Goal: Task Accomplishment & Management: Manage account settings

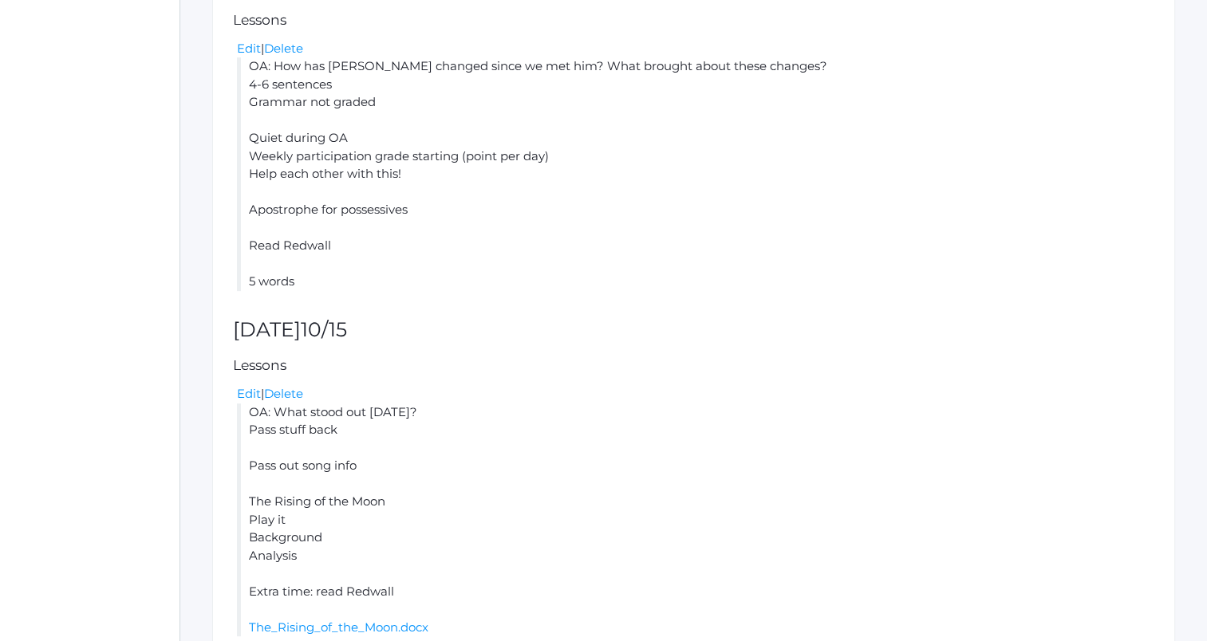
scroll to position [562, 0]
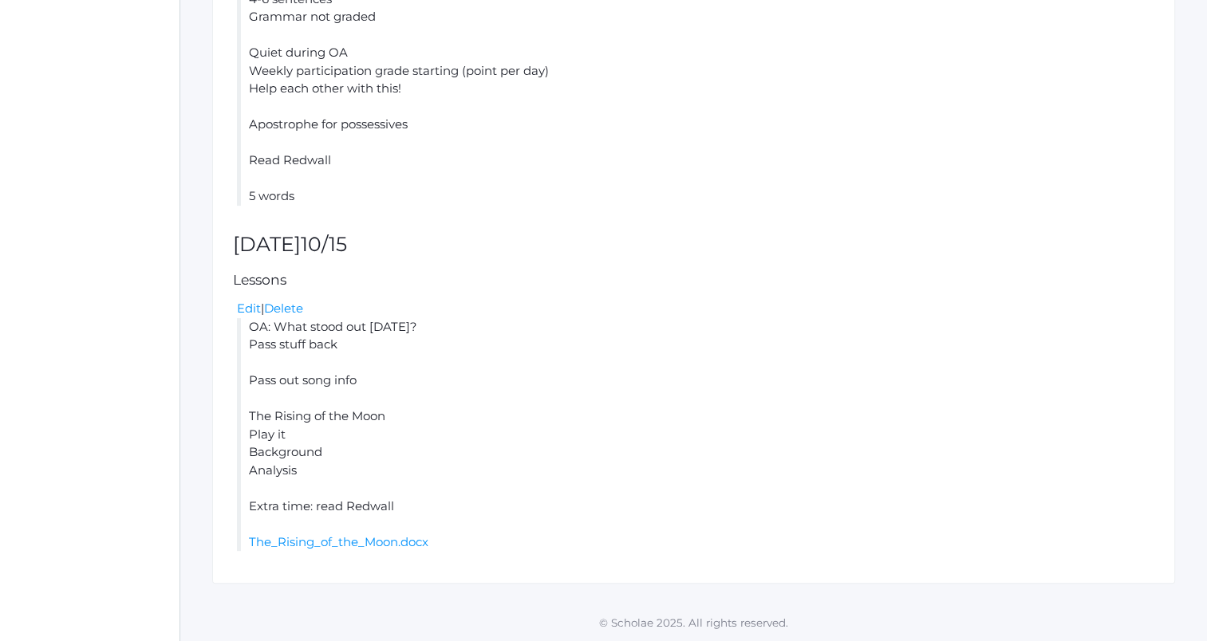
click at [701, 302] on div "Edit | Delete" at bounding box center [695, 309] width 917 height 18
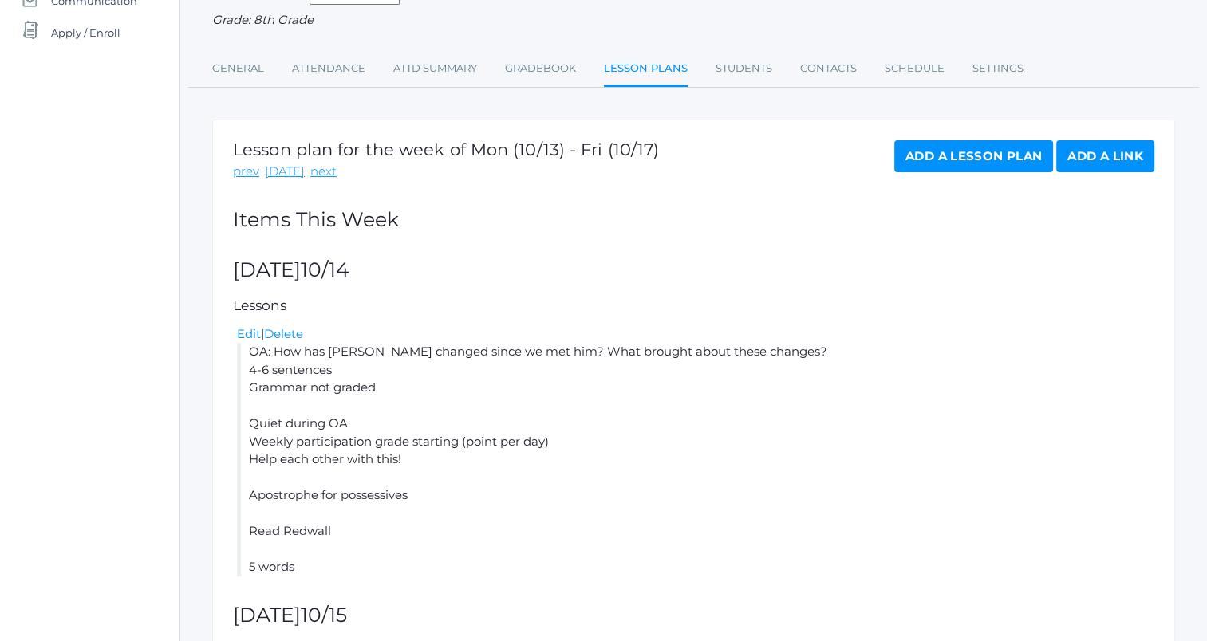
scroll to position [189, 0]
click at [954, 151] on link "Add a Lesson Plan" at bounding box center [973, 158] width 159 height 32
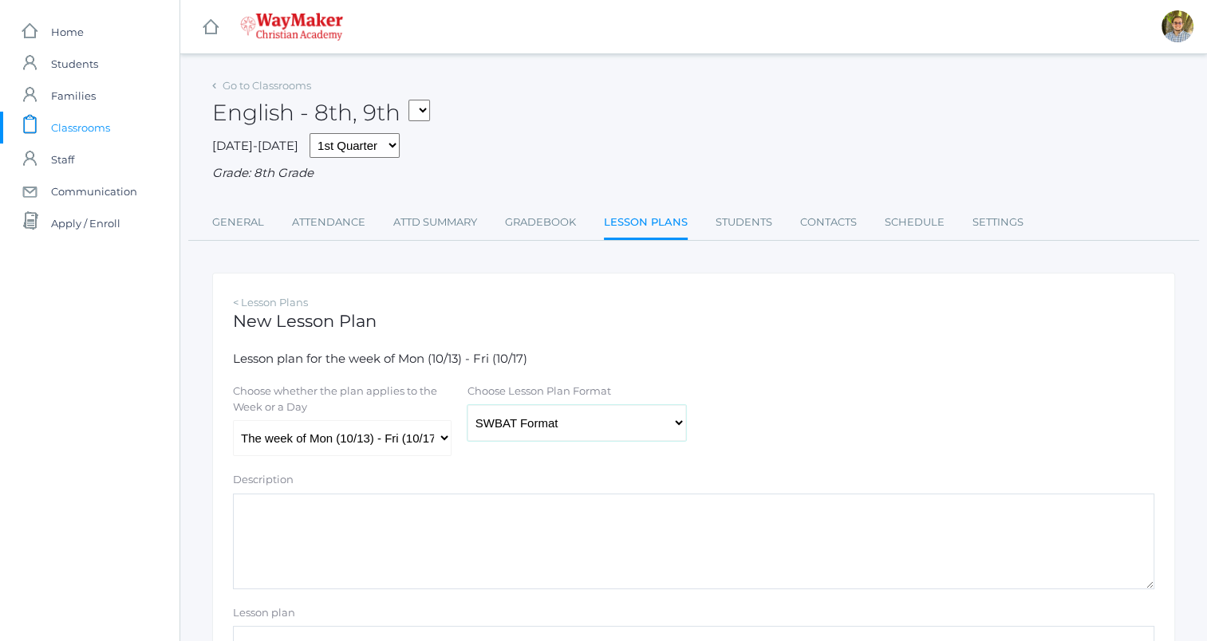
click at [513, 423] on select "Traditional Format SWBAT Format" at bounding box center [576, 423] width 219 height 36
select select "legacy"
click at [467, 405] on select "Traditional Format SWBAT Format" at bounding box center [576, 423] width 219 height 36
click at [405, 445] on select "The week of Mon (10/13) - Fri (10/17) Monday (10/13) Tuesday (10/14) Wednesday …" at bounding box center [342, 438] width 219 height 36
select select "2025-10-16"
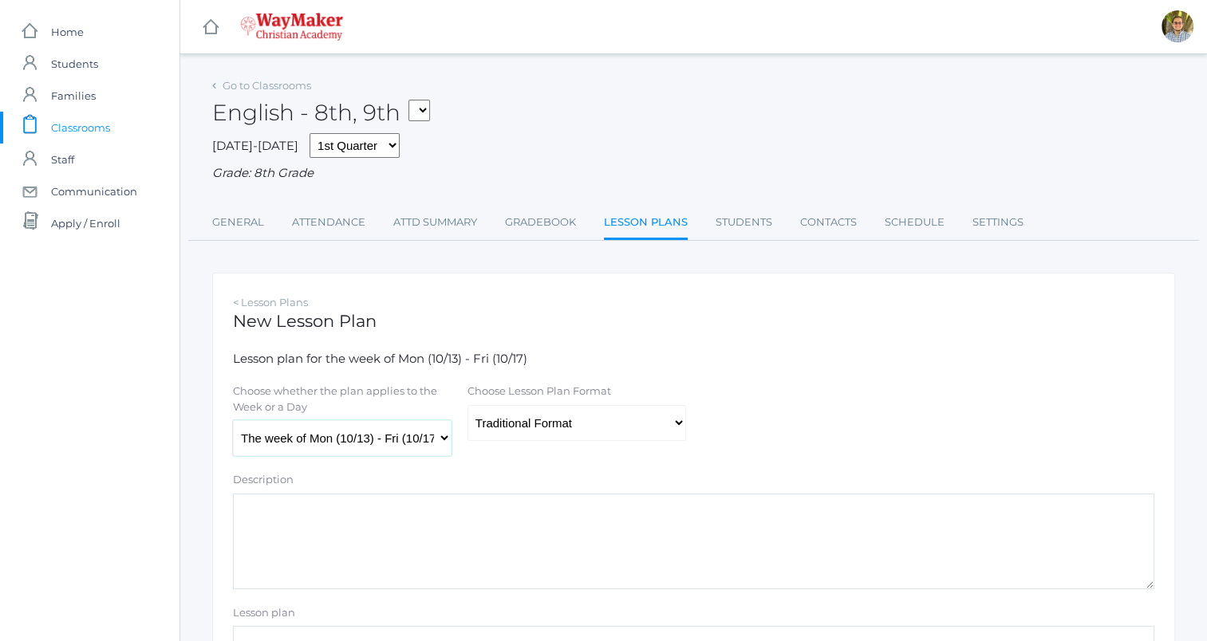
click at [233, 421] on select "The week of Mon (10/13) - Fri (10/17) Monday (10/13) Tuesday (10/14) Wednesday …" at bounding box center [342, 438] width 219 height 36
click at [341, 562] on textarea "Description" at bounding box center [693, 542] width 921 height 96
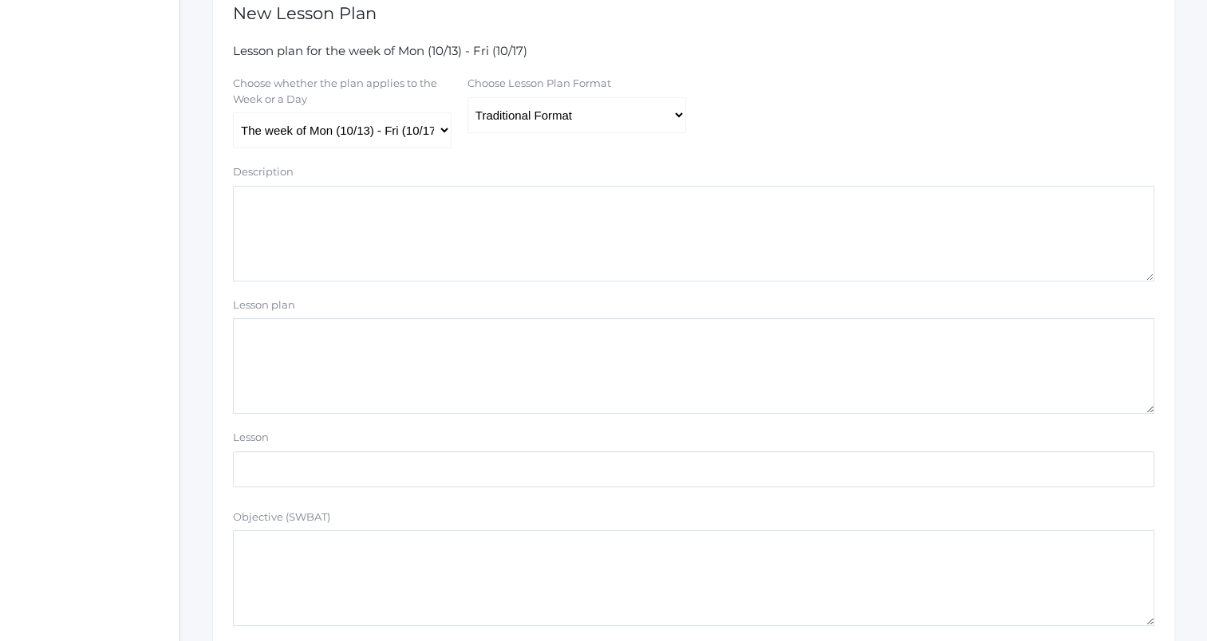
scroll to position [309, 0]
click at [755, 357] on textarea "Lesson plan" at bounding box center [693, 365] width 921 height 96
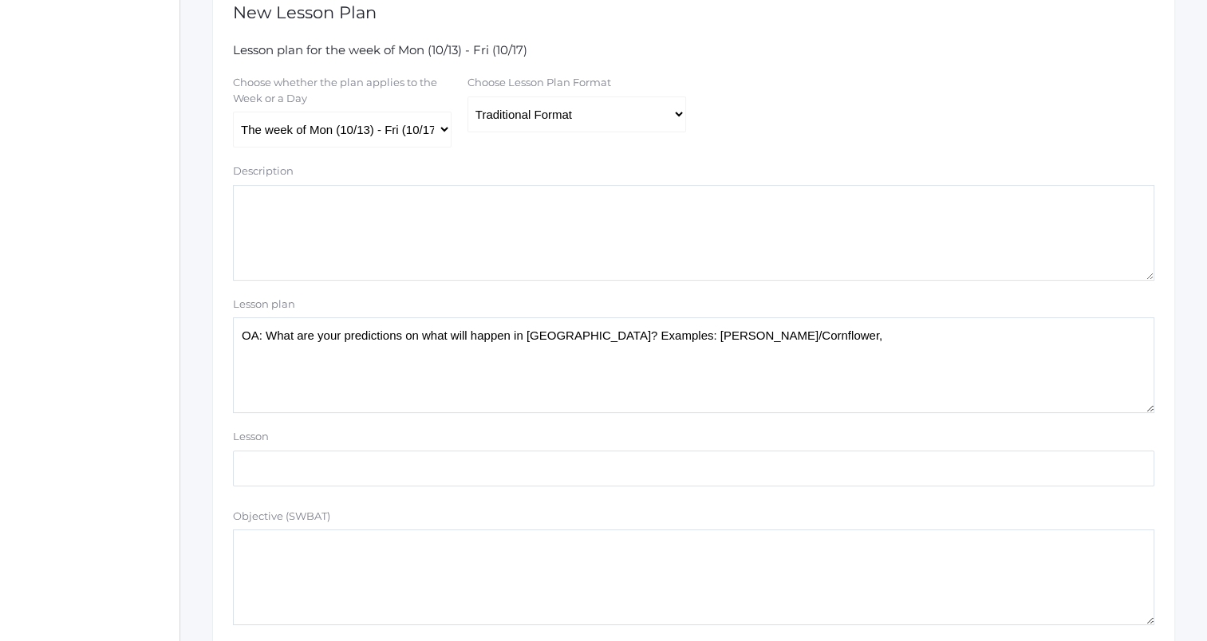
click at [452, 334] on textarea "OA: What are your predictions on what will happen in Redwall? Examples: Matthia…" at bounding box center [693, 365] width 921 height 96
click at [840, 336] on textarea "OA: What are your predictions on what will happen in Redwall? Examples: Matthia…" at bounding box center [693, 365] width 921 height 96
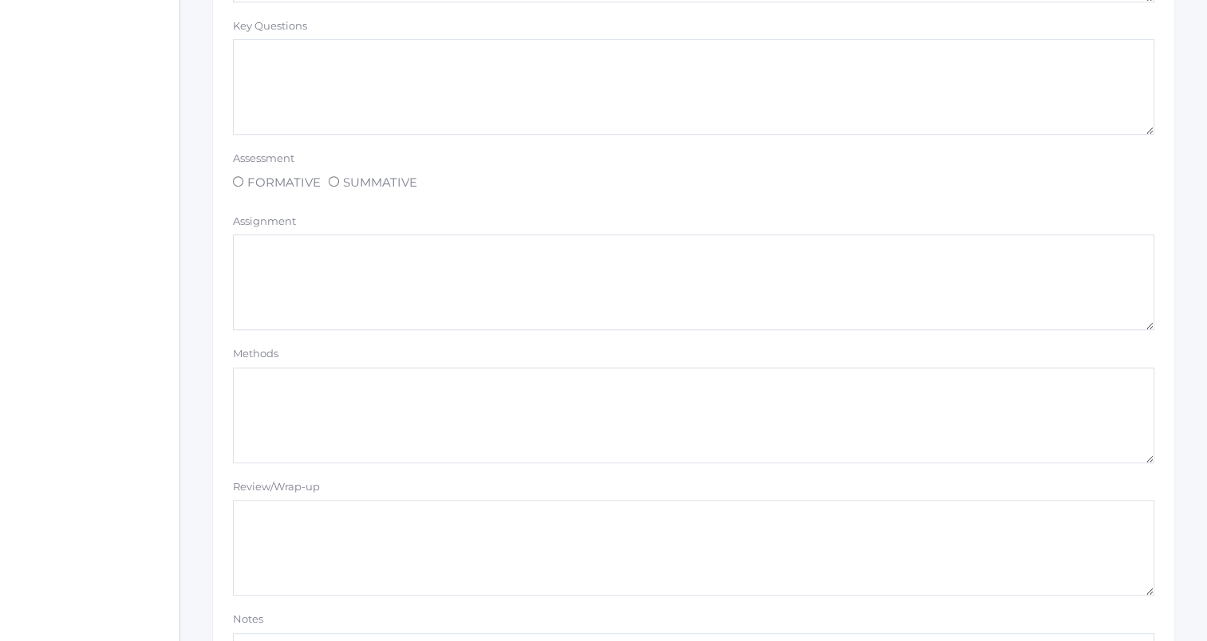
scroll to position [1349, 0]
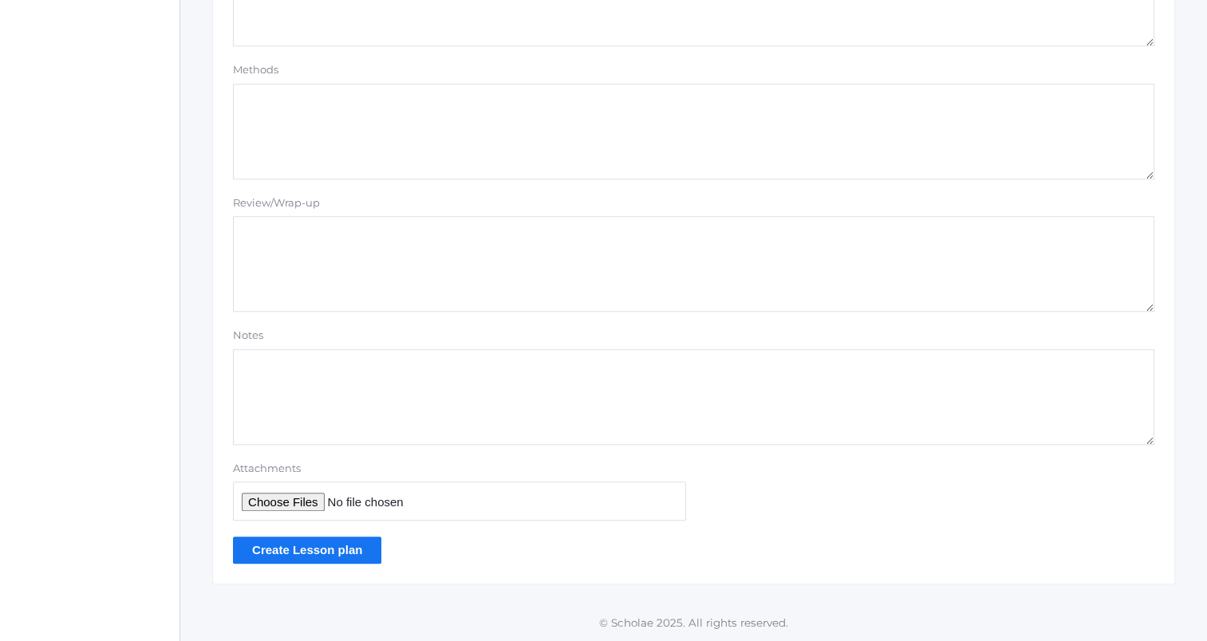
type textarea "OA: What are your predictions on what will happen in Redwall? Examples: Matthia…"
click at [284, 554] on input "Create Lesson plan" at bounding box center [307, 550] width 148 height 26
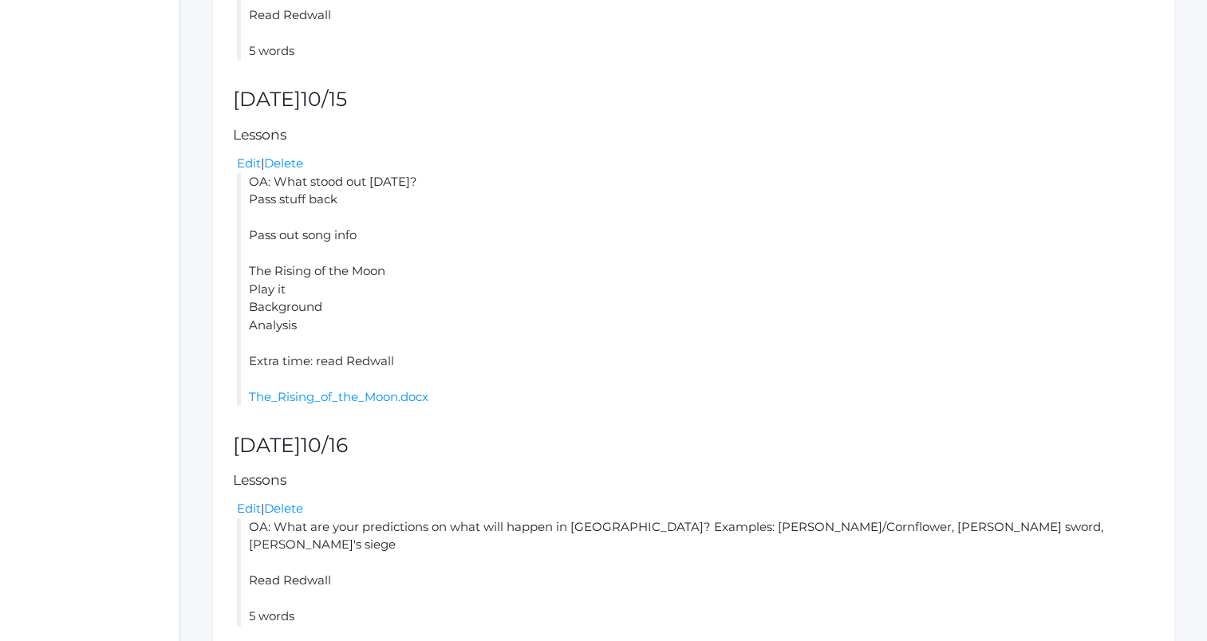
scroll to position [708, 0]
click at [249, 511] on link "Edit" at bounding box center [249, 507] width 24 height 15
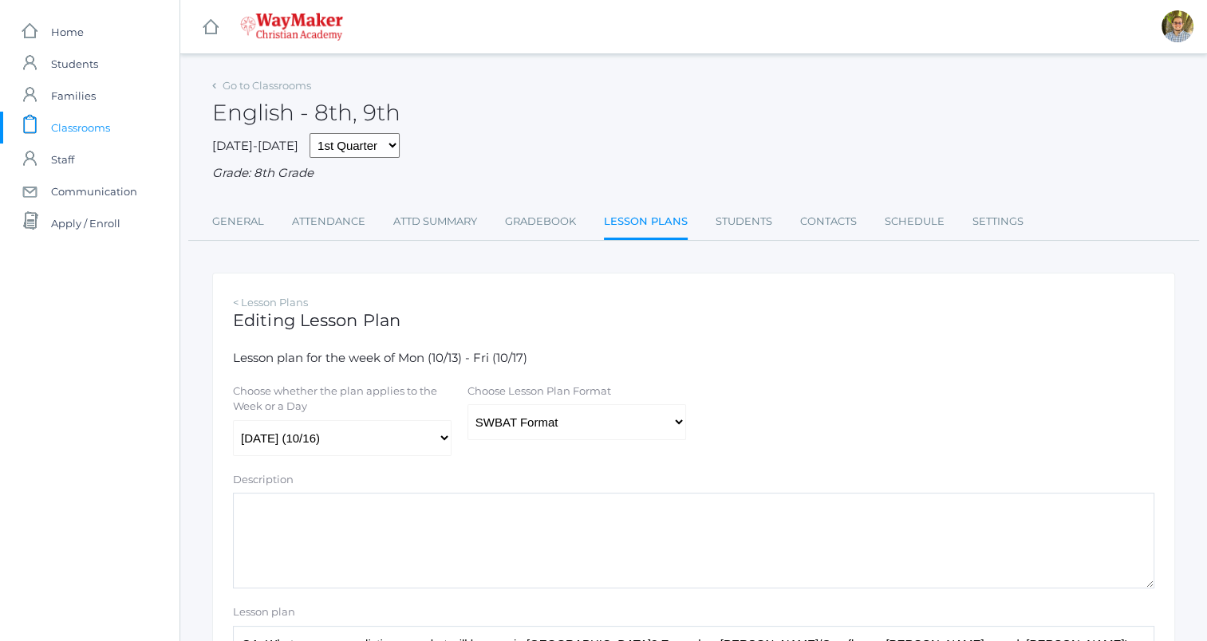
click at [667, 233] on link "Lesson Plans" at bounding box center [646, 223] width 84 height 34
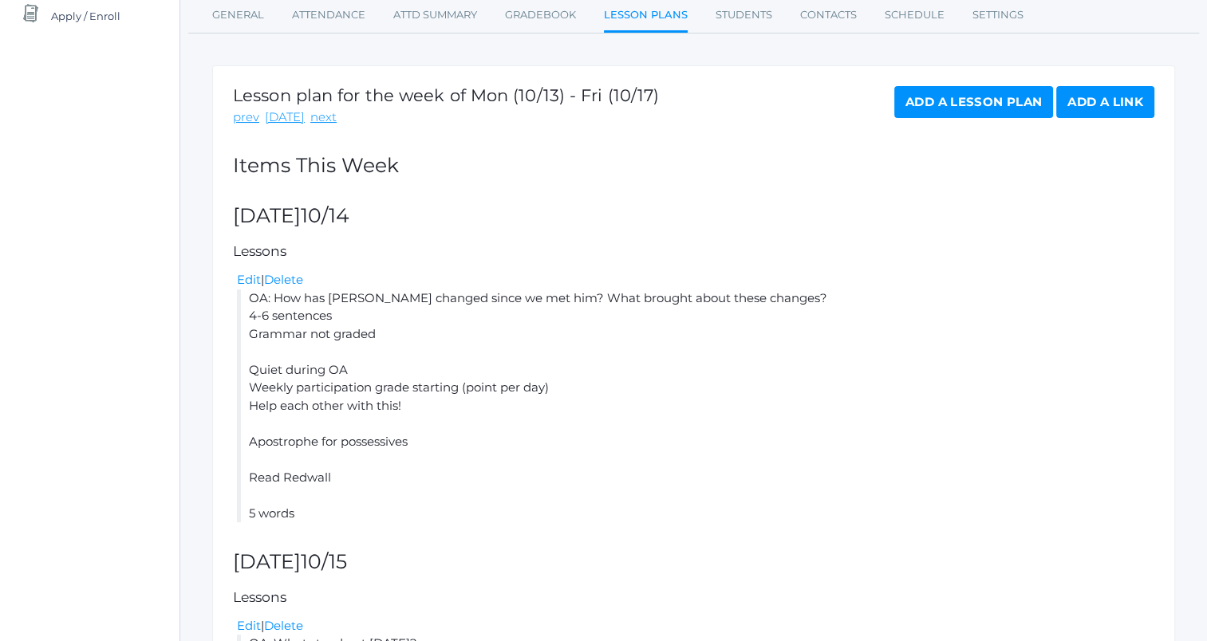
scroll to position [207, 0]
click at [921, 96] on link "Add a Lesson Plan" at bounding box center [973, 103] width 159 height 32
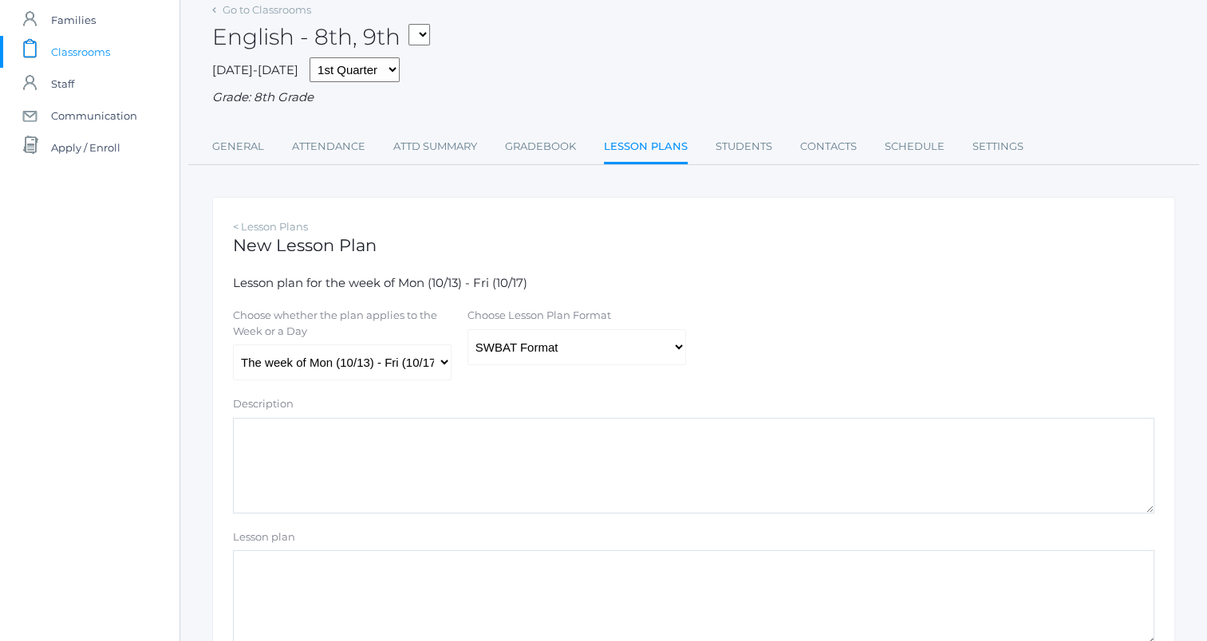
scroll to position [105, 0]
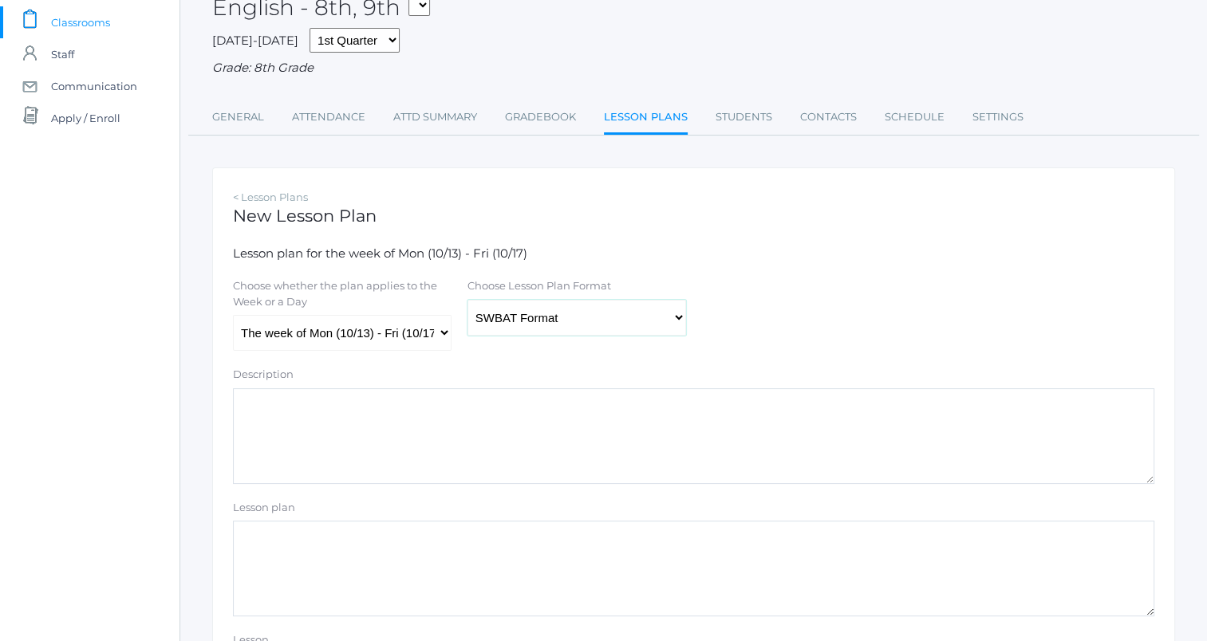
click at [568, 318] on select "Traditional Format SWBAT Format" at bounding box center [576, 318] width 219 height 36
select select "legacy"
click at [467, 300] on select "Traditional Format SWBAT Format" at bounding box center [576, 318] width 219 height 36
click at [418, 337] on select "The week of Mon (10/13) - Fri (10/17) Monday (10/13) Tuesday (10/14) Wednesday …" at bounding box center [342, 333] width 219 height 36
select select "2025-10-17"
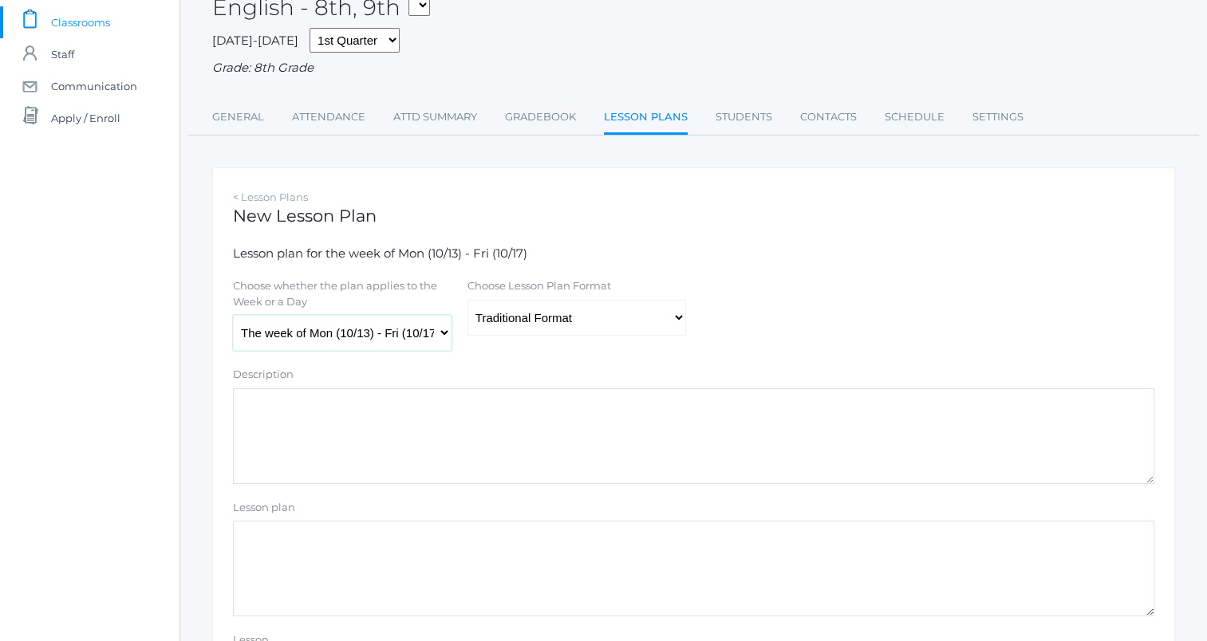
click at [233, 315] on select "The week of Mon (10/13) - Fri (10/17) Monday (10/13) Tuesday (10/14) Wednesday …" at bounding box center [342, 333] width 219 height 36
click at [341, 541] on textarea "Lesson plan" at bounding box center [693, 569] width 921 height 96
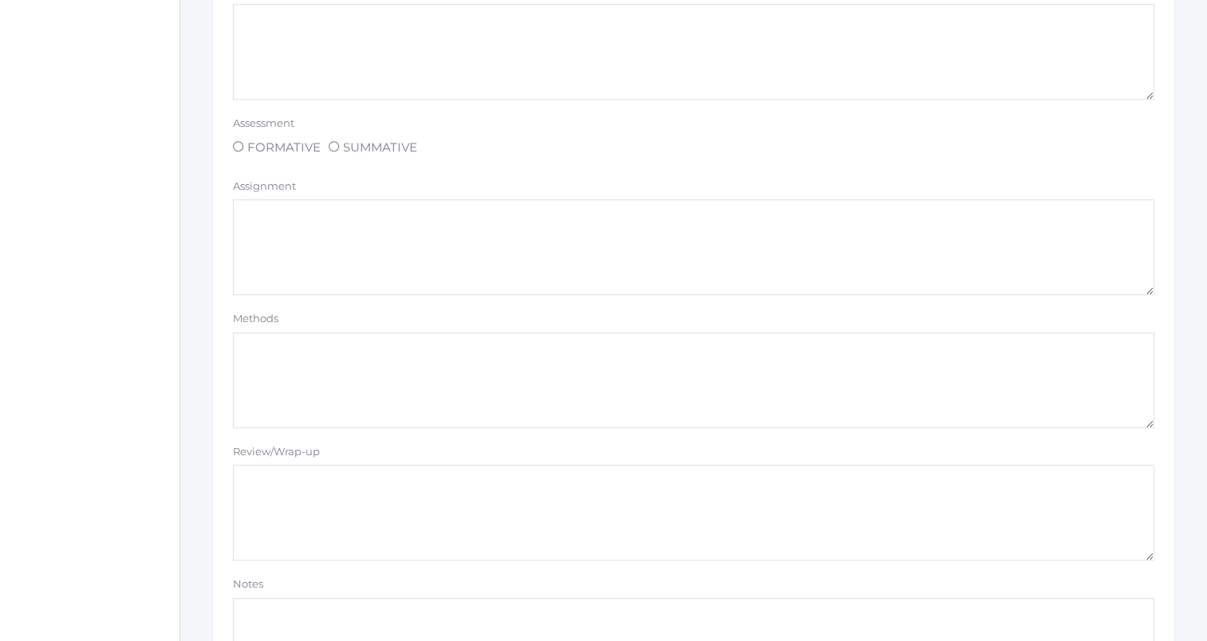
scroll to position [1349, 0]
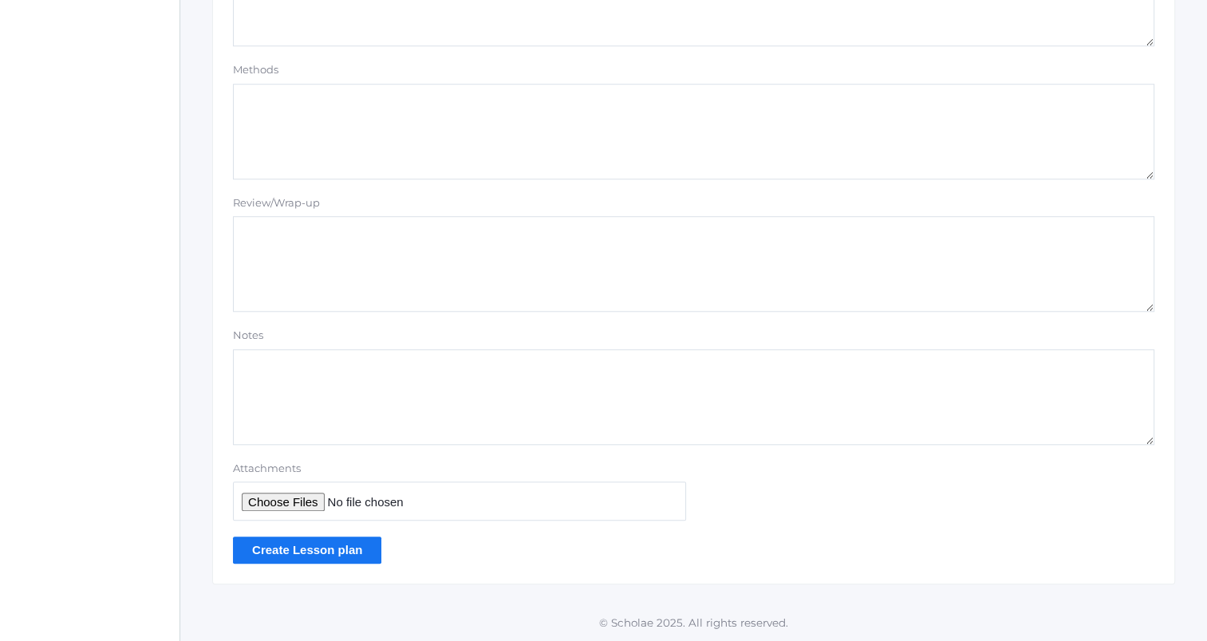
type textarea "OA: What stood out yesterday? 4-6 sentences Grammar graded Read Redwall 5 words"
click at [309, 549] on input "Create Lesson plan" at bounding box center [307, 550] width 148 height 26
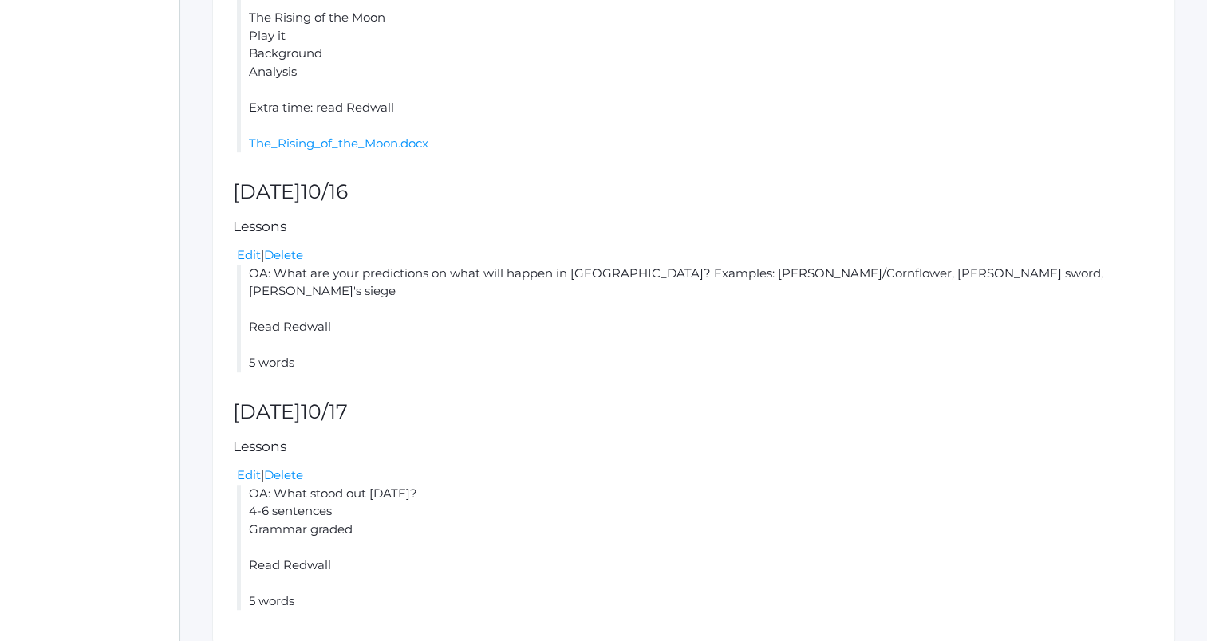
scroll to position [1002, 0]
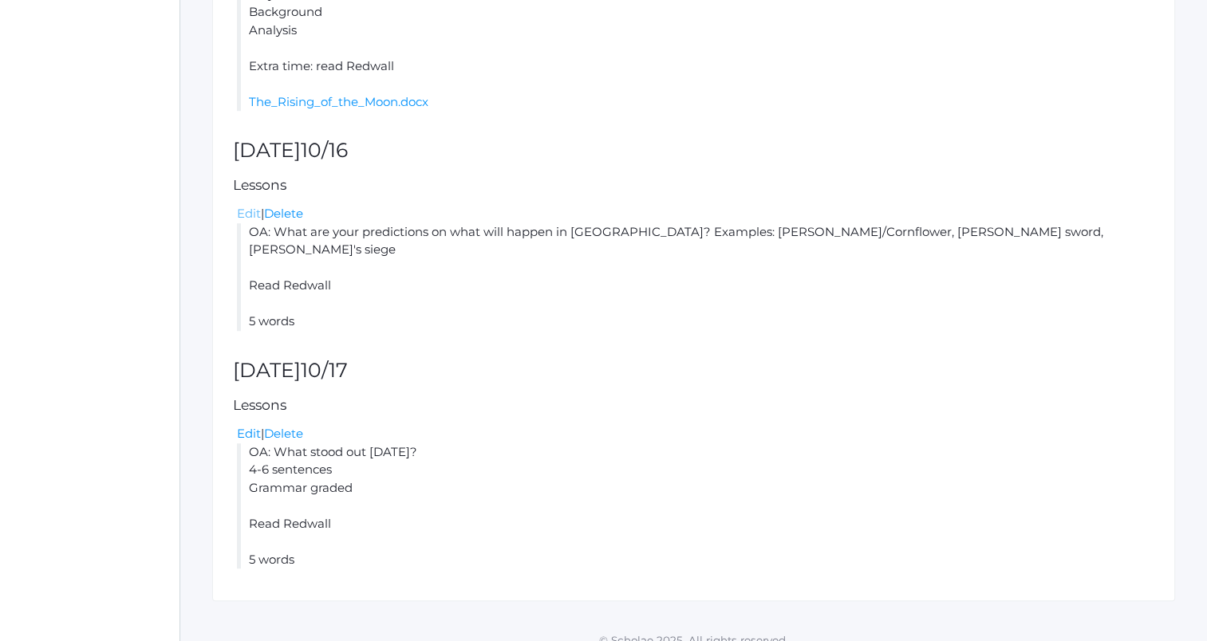
click at [244, 215] on link "Edit" at bounding box center [249, 213] width 24 height 15
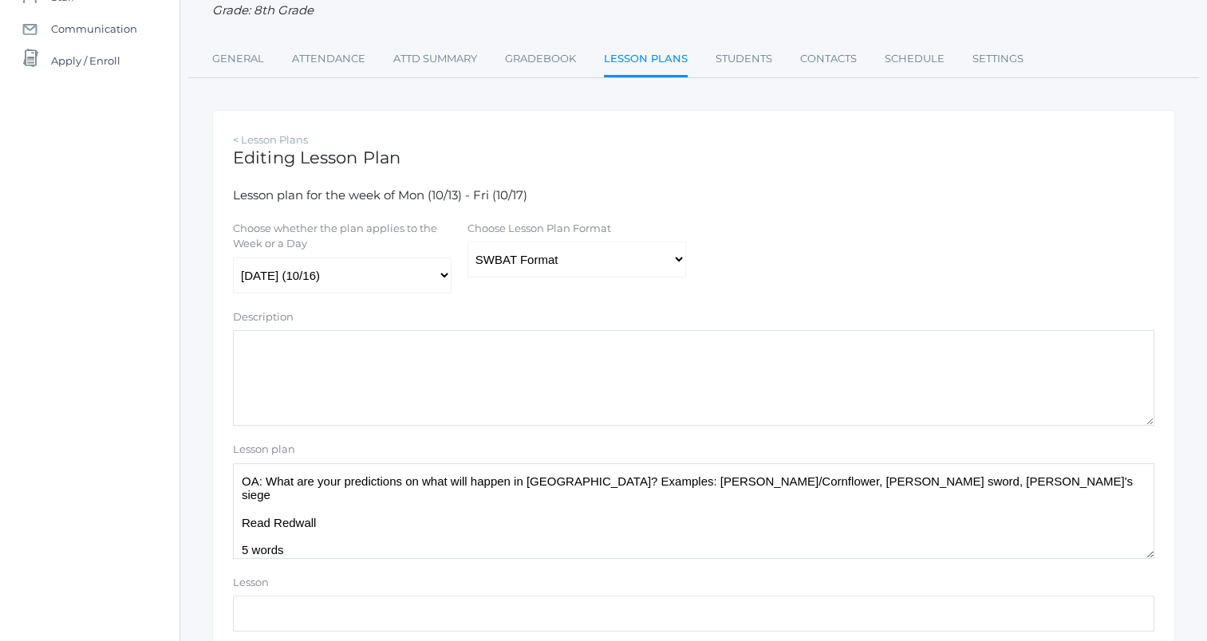
scroll to position [172, 0]
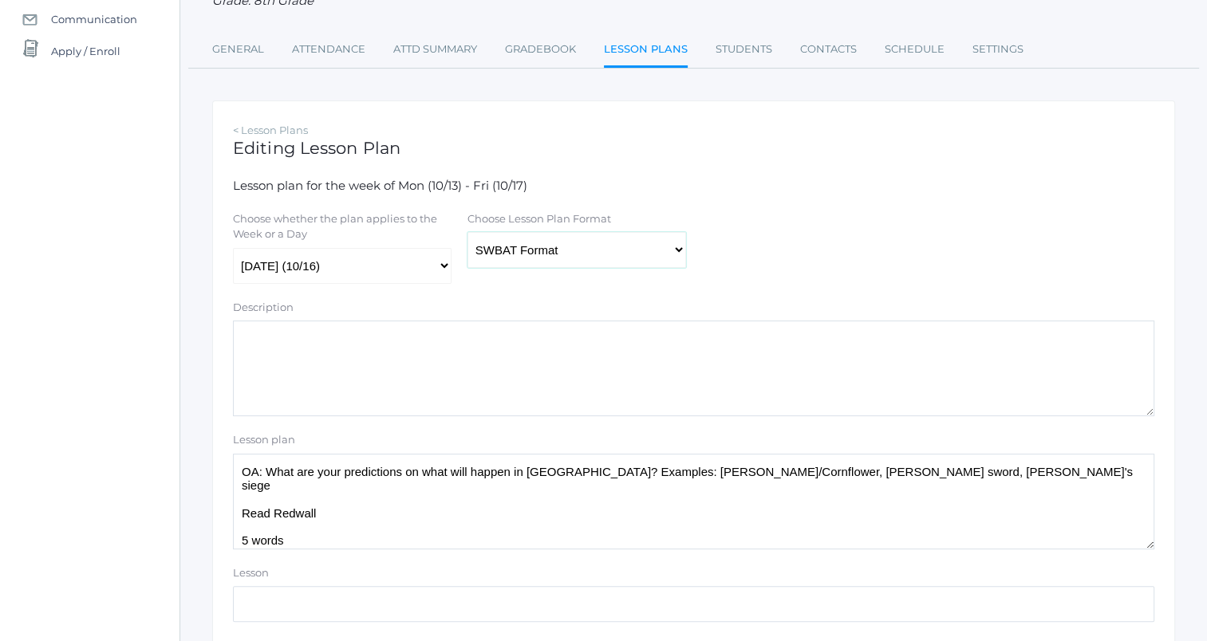
click at [566, 265] on select "Traditional Format SWBAT Format" at bounding box center [576, 250] width 219 height 36
click at [467, 233] on select "Traditional Format SWBAT Format" at bounding box center [576, 250] width 219 height 36
click at [559, 262] on select "Traditional Format SWBAT Format" at bounding box center [576, 250] width 219 height 36
select select "legacy"
click at [467, 233] on select "Traditional Format SWBAT Format" at bounding box center [576, 250] width 219 height 36
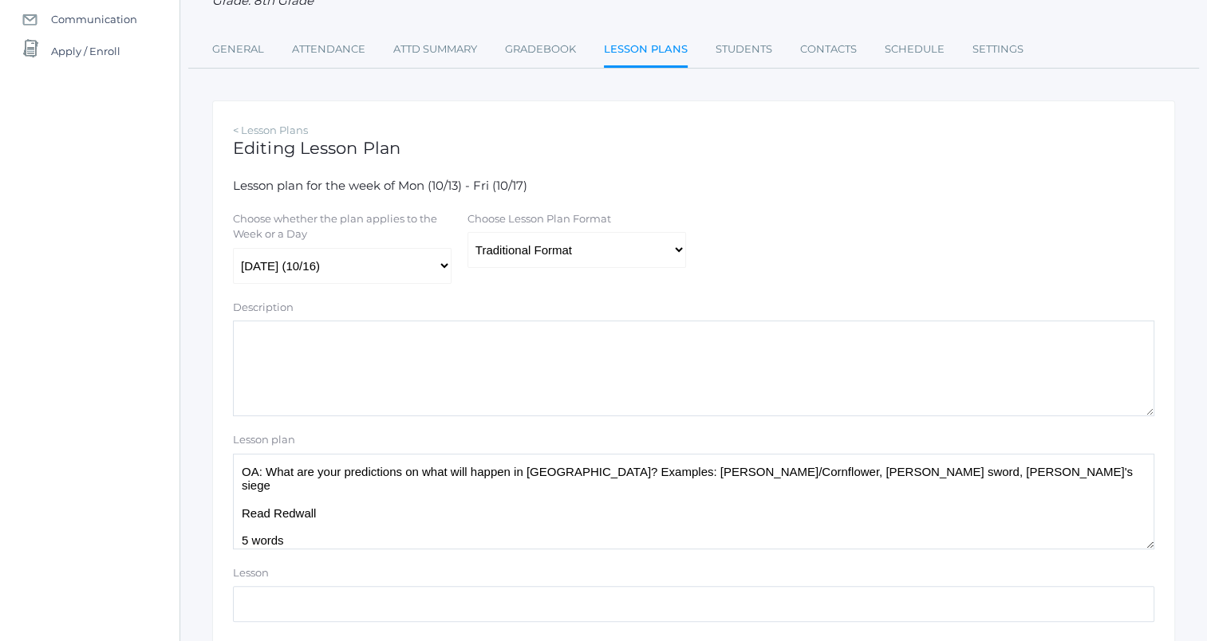
click at [967, 465] on textarea "OA: What are your predictions on what will happen in [GEOGRAPHIC_DATA]? Example…" at bounding box center [693, 502] width 921 height 96
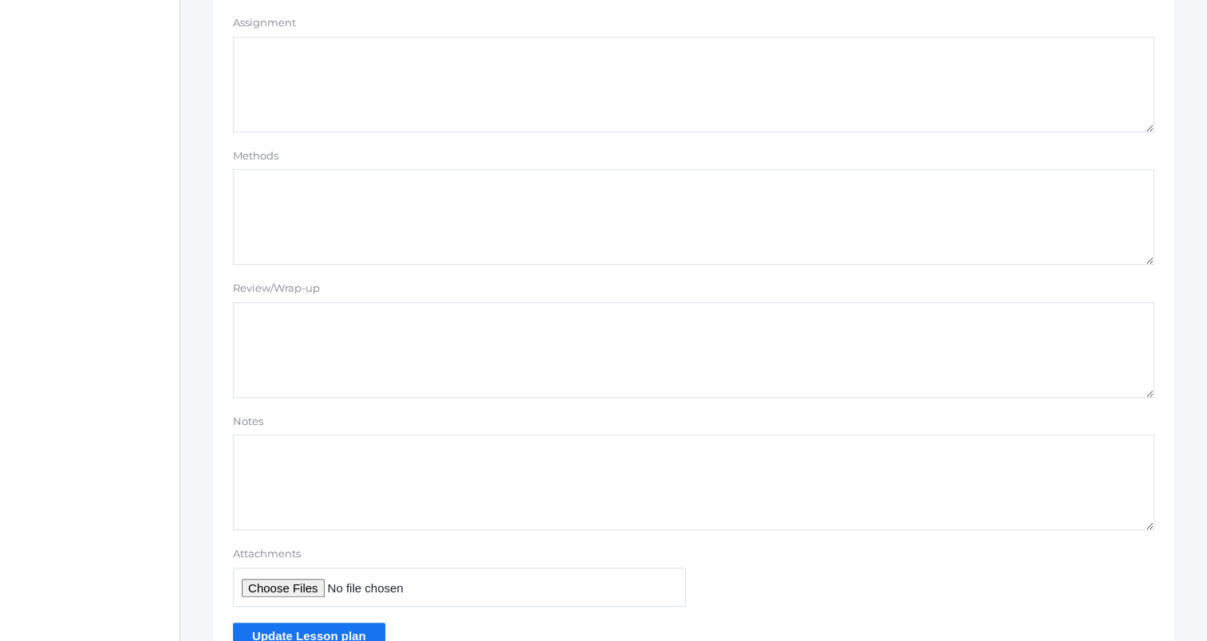
scroll to position [1349, 0]
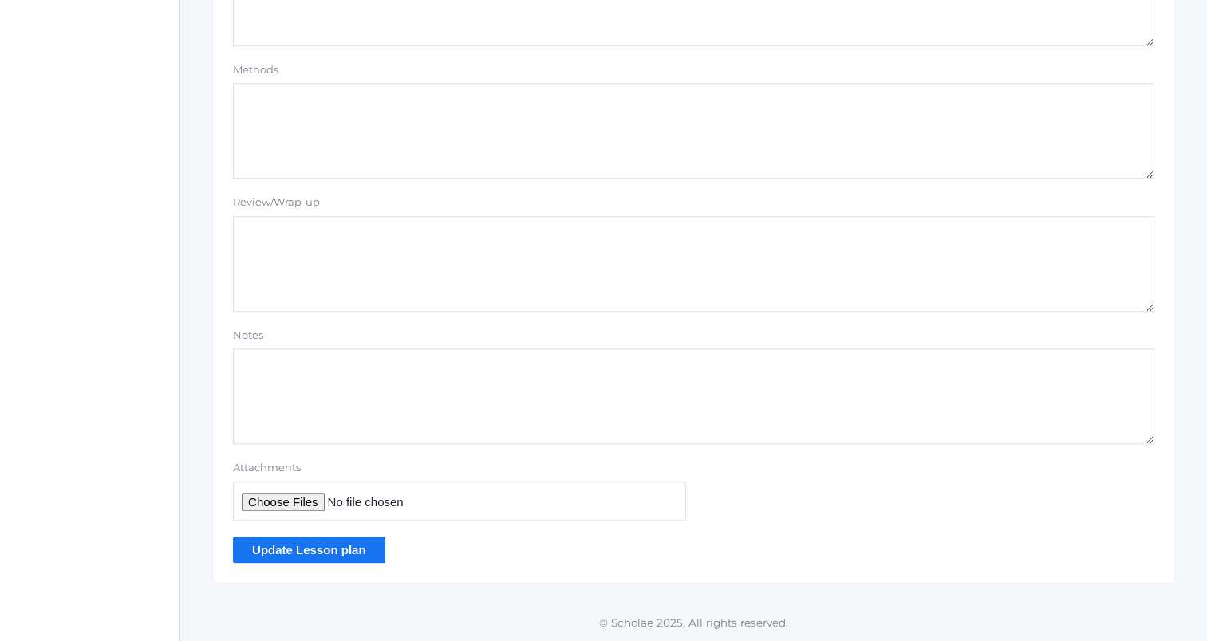
type textarea "OA: What are your predictions on what will happen in Redwall? Examples: Matthia…"
click at [374, 554] on input "Update Lesson plan" at bounding box center [309, 550] width 152 height 26
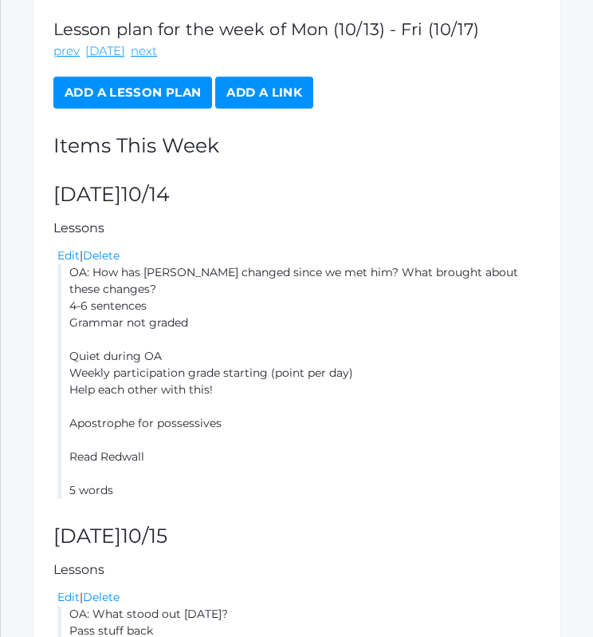
scroll to position [325, 0]
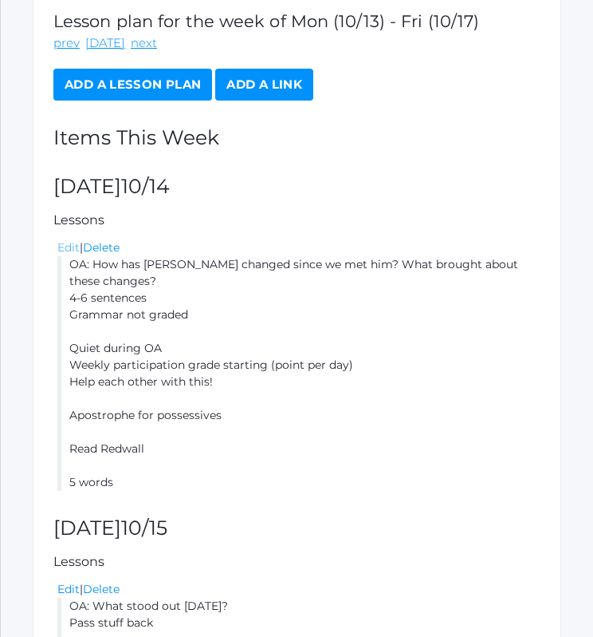
click at [67, 246] on link "Edit" at bounding box center [68, 247] width 22 height 14
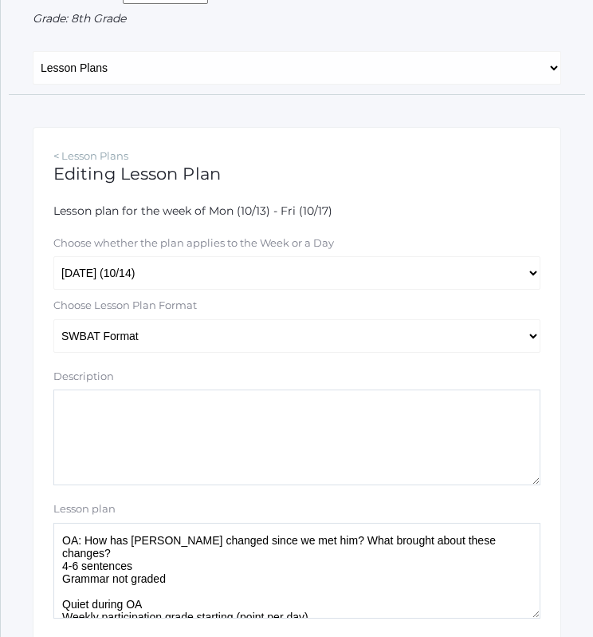
scroll to position [157, 0]
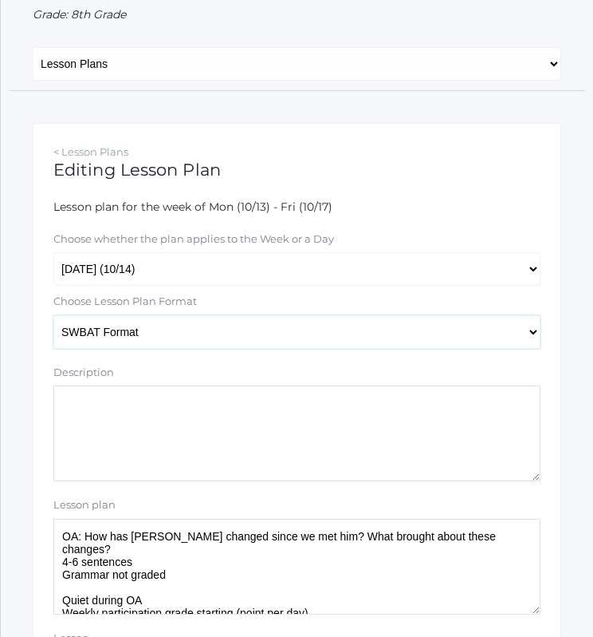
click at [239, 333] on select "Traditional Format SWBAT Format" at bounding box center [296, 332] width 487 height 34
select select "legacy"
click at [53, 315] on select "Traditional Format SWBAT Format" at bounding box center [296, 332] width 487 height 34
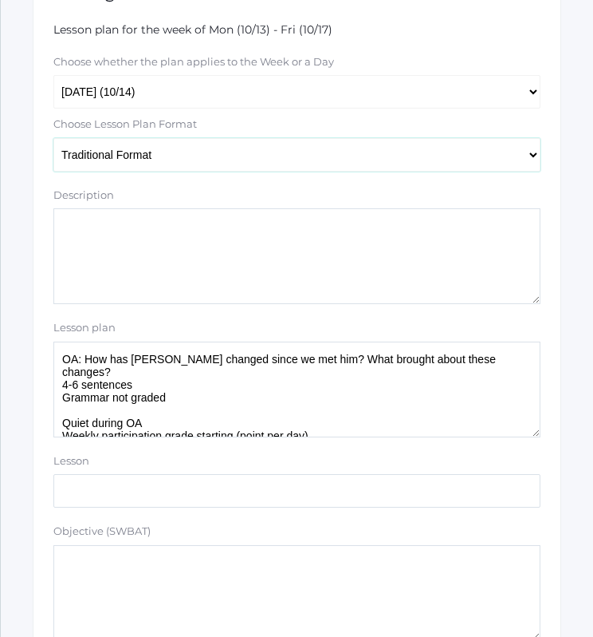
scroll to position [339, 0]
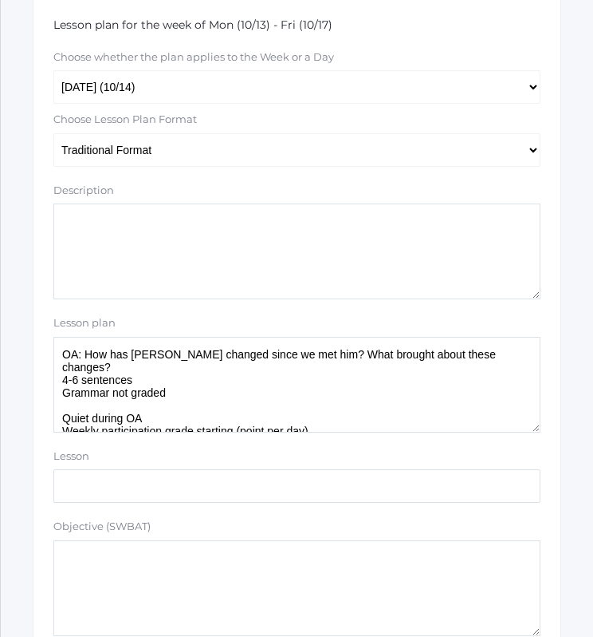
drag, startPoint x: 499, startPoint y: 353, endPoint x: 86, endPoint y: 355, distance: 412.4
click at [86, 355] on textarea "OA: How has Matthias changed since we met him? What brought about these changes…" at bounding box center [296, 385] width 487 height 96
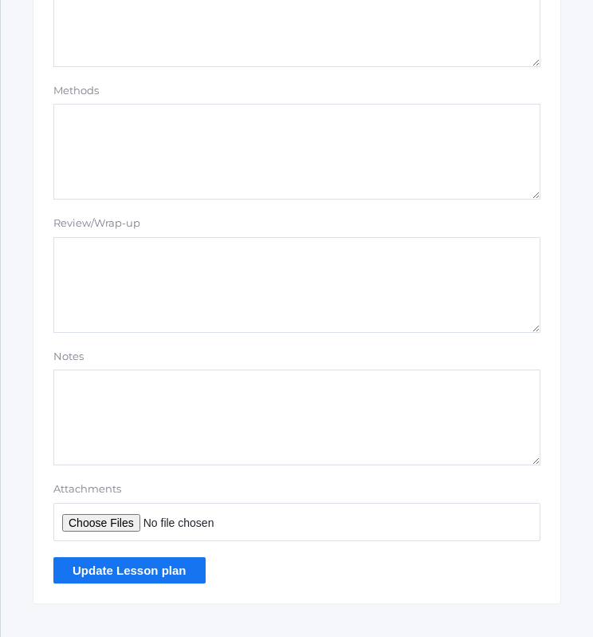
scroll to position [1411, 0]
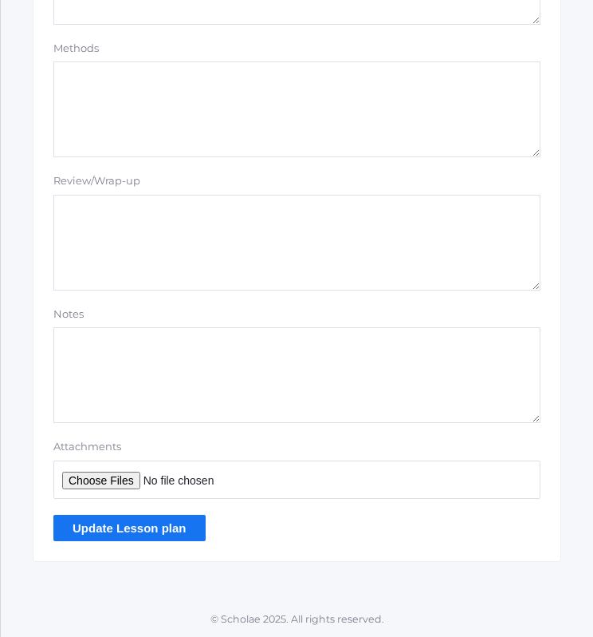
type textarea "OA: Vocab 4-6 sentences Grammar not graded Quiet during OA Weekly participation…"
click at [120, 529] on input "Update Lesson plan" at bounding box center [129, 528] width 152 height 26
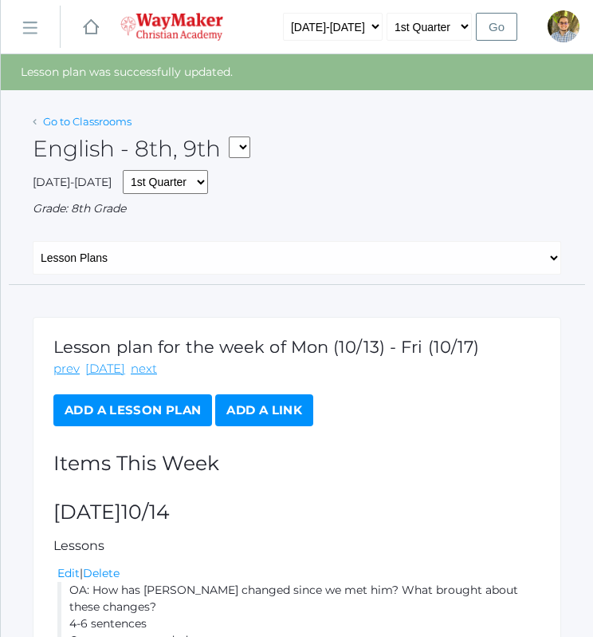
click at [73, 126] on link "Go to Classrooms" at bounding box center [87, 121] width 89 height 13
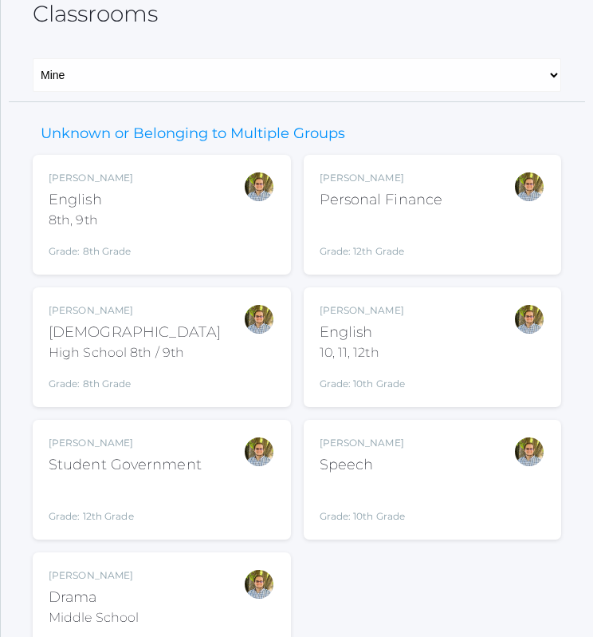
scroll to position [189, 0]
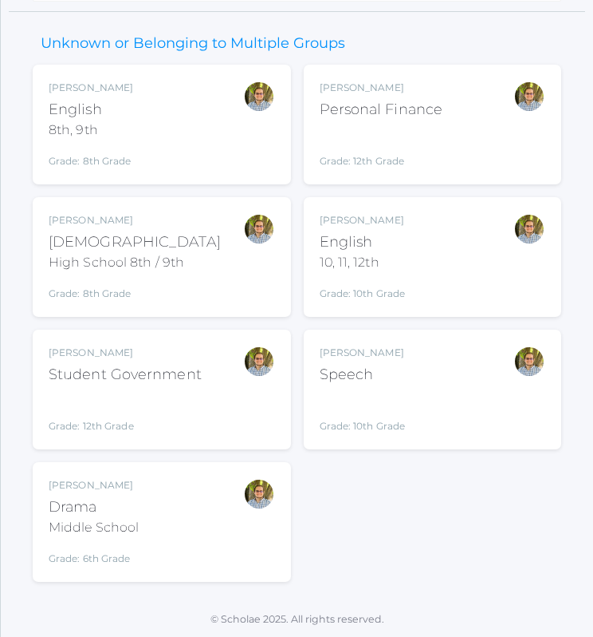
click at [472, 269] on div "[PERSON_NAME] English 10, 11, 12th Grade: 10th Grade HSENGLISH" at bounding box center [433, 257] width 227 height 88
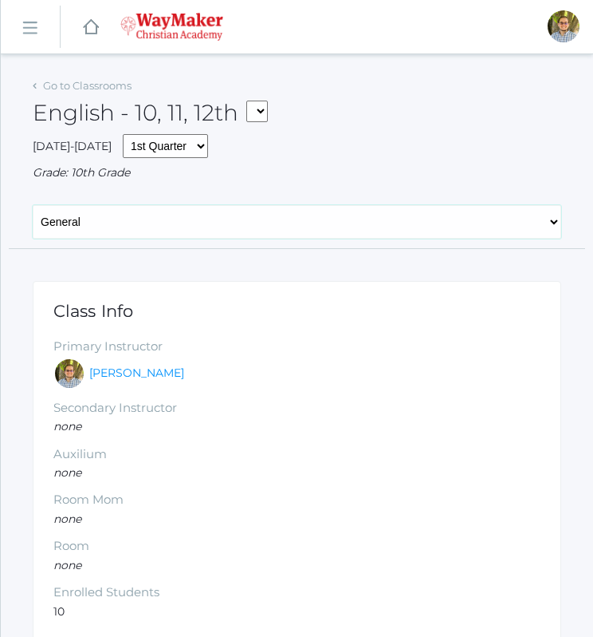
click at [252, 224] on select "General Attendance Attd Summary Gradebook Lesson Plans Students Contacts Schedu…" at bounding box center [297, 222] width 529 height 34
select select "/classrooms/2527/lesson_plans?term=1"
click at [33, 205] on select "General Attendance Attd Summary Gradebook Lesson Plans Students Contacts Schedu…" at bounding box center [297, 222] width 529 height 34
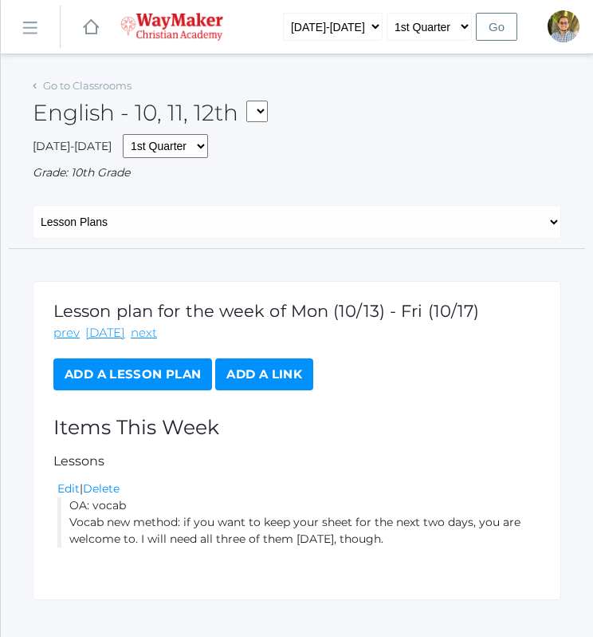
scroll to position [38, 0]
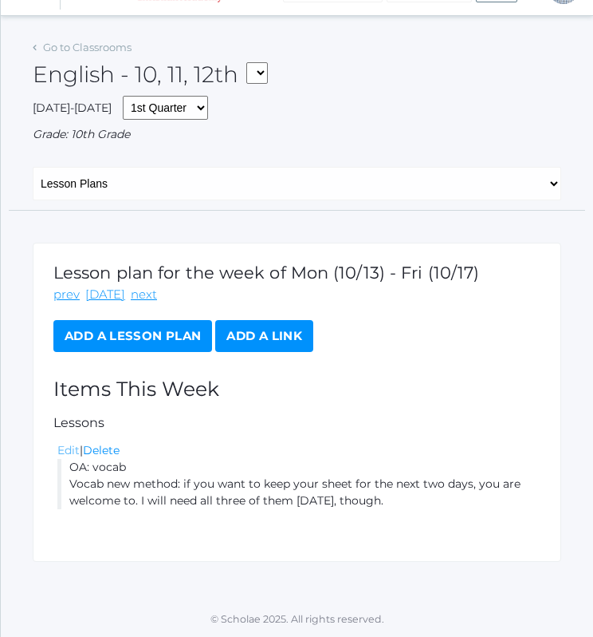
click at [69, 446] on link "Edit" at bounding box center [68, 450] width 22 height 14
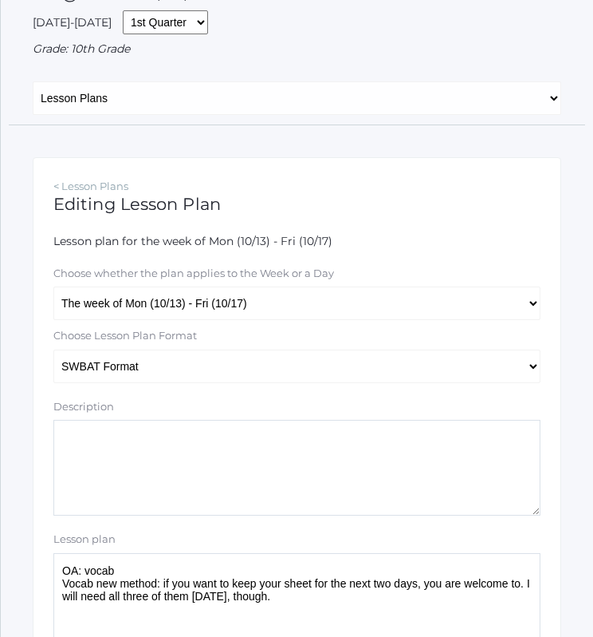
scroll to position [147, 0]
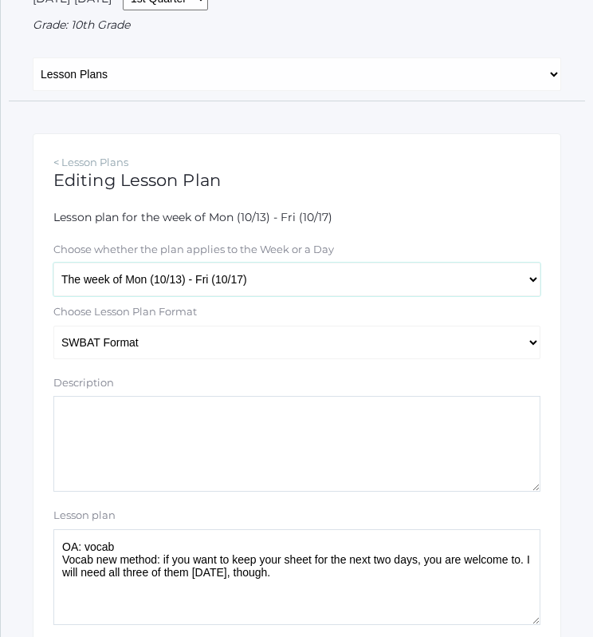
click at [238, 282] on select "The week of Mon (10/13) - Fri (10/17) Monday (10/13) Tuesday (10/14) Wednesday …" at bounding box center [296, 279] width 487 height 34
click at [300, 278] on select "The week of Mon (10/13) - Fri (10/17) Monday (10/13) Tuesday (10/14) Wednesday …" at bounding box center [296, 279] width 487 height 34
select select "2025-10-14"
click at [53, 263] on select "The week of Mon (10/13) - Fri (10/17) Monday (10/13) Tuesday (10/14) Wednesday …" at bounding box center [296, 279] width 487 height 34
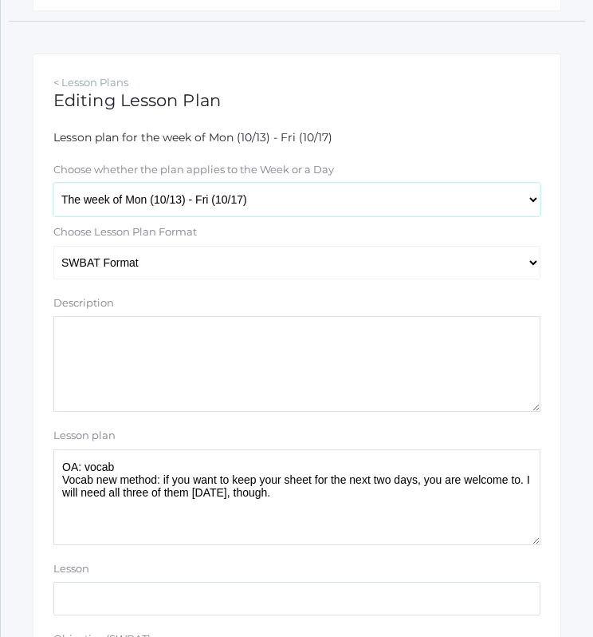
scroll to position [231, 0]
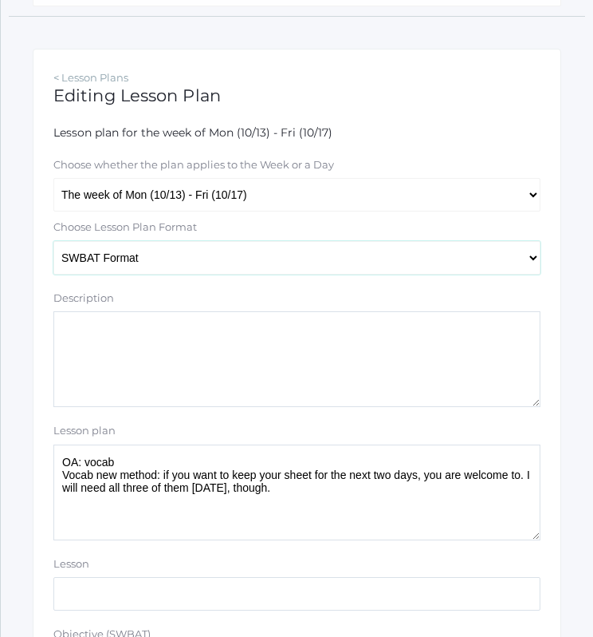
click at [140, 256] on select "Traditional Format SWBAT Format" at bounding box center [296, 258] width 487 height 34
select select "legacy"
click at [53, 241] on select "Traditional Format SWBAT Format" at bounding box center [296, 258] width 487 height 34
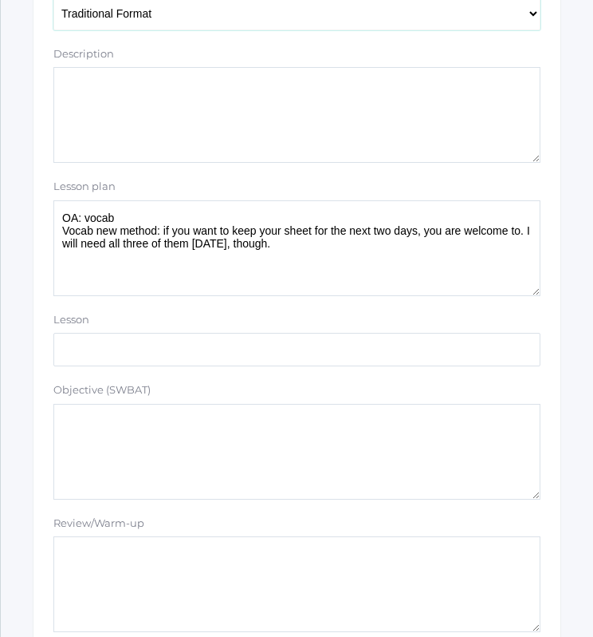
scroll to position [483, 0]
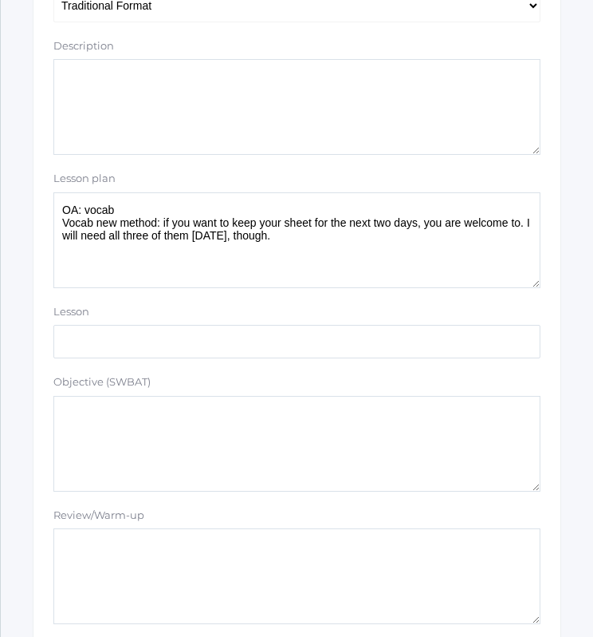
click at [322, 237] on textarea "OA: vocab Vocab new method: if you want to keep your sheet for the next two day…" at bounding box center [296, 240] width 487 height 96
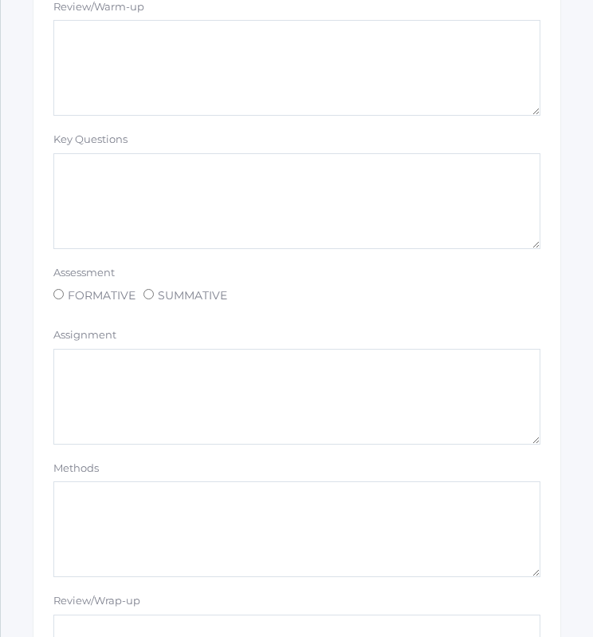
scroll to position [1411, 0]
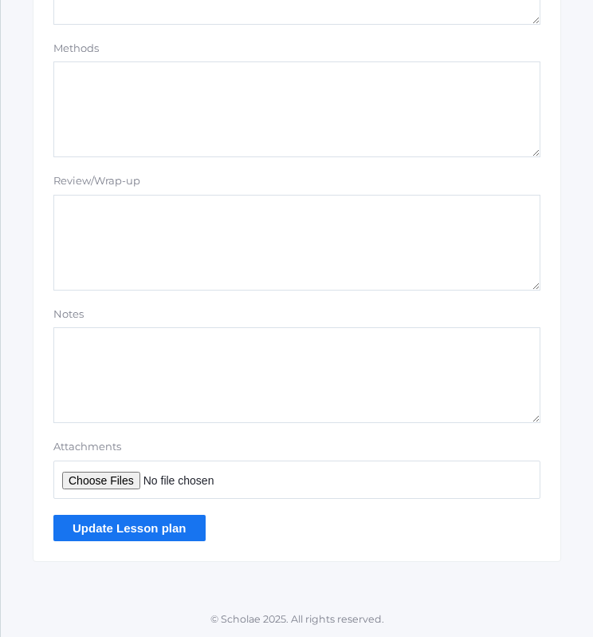
type textarea "OA: vocab Vocab new method: if you want to keep your sheet for the next two day…"
click at [118, 530] on input "Update Lesson plan" at bounding box center [129, 528] width 152 height 26
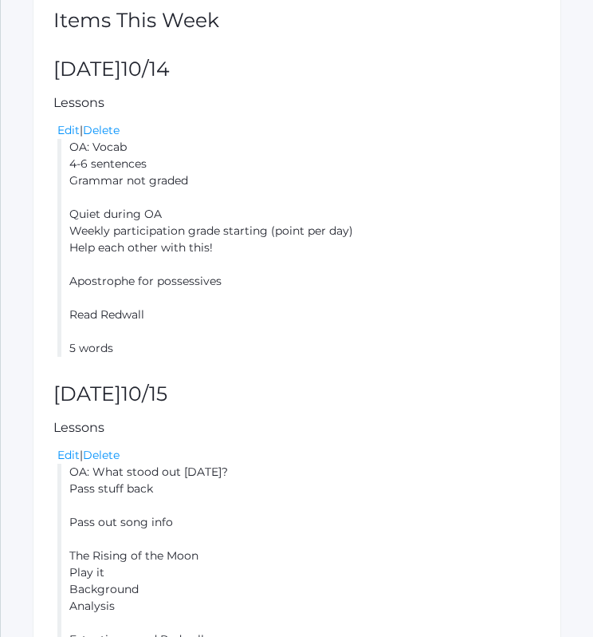
scroll to position [449, 0]
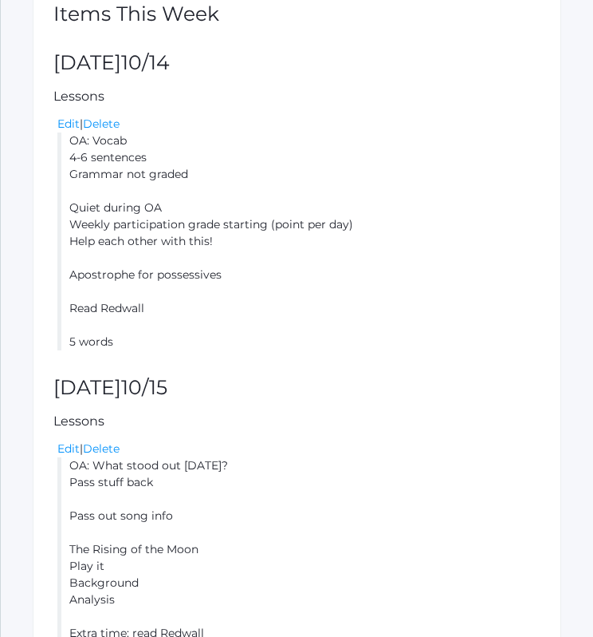
click at [71, 440] on div "Edit | Delete" at bounding box center [298, 448] width 483 height 17
click at [68, 442] on link "Edit" at bounding box center [68, 448] width 22 height 14
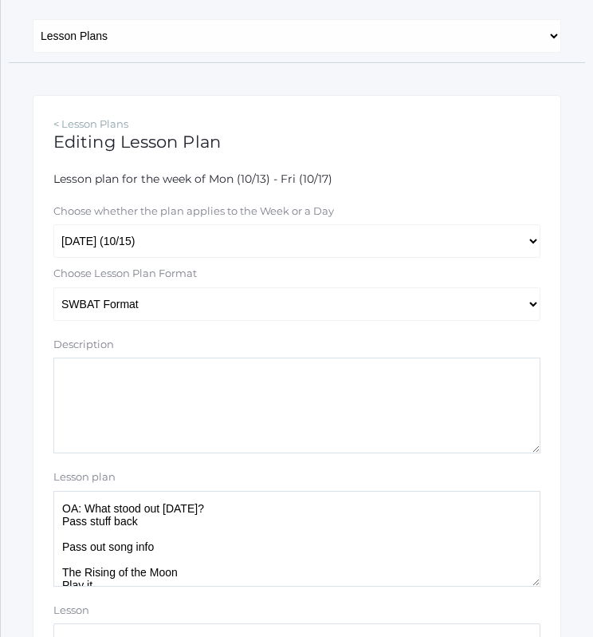
scroll to position [191, 0]
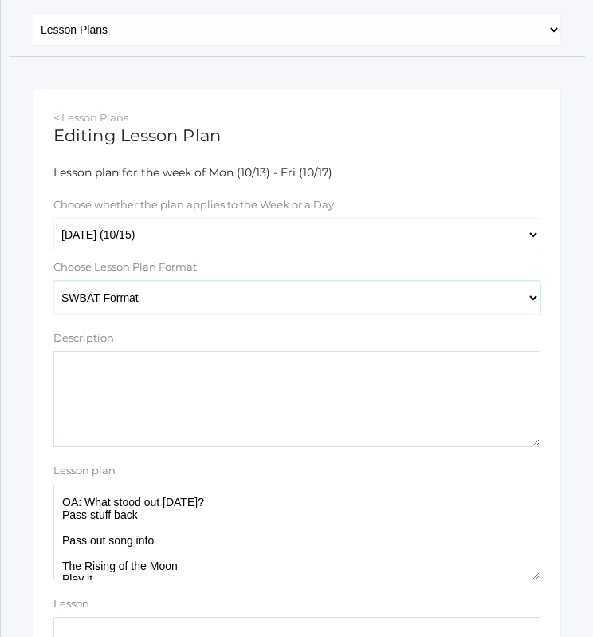
click at [270, 312] on select "Traditional Format SWBAT Format" at bounding box center [296, 298] width 487 height 34
select select "legacy"
click at [53, 282] on select "Traditional Format SWBAT Format" at bounding box center [296, 298] width 487 height 34
click at [272, 490] on textarea "OA: What stood out yesterday? Pass stuff back Pass out song info The Rising of …" at bounding box center [296, 532] width 487 height 96
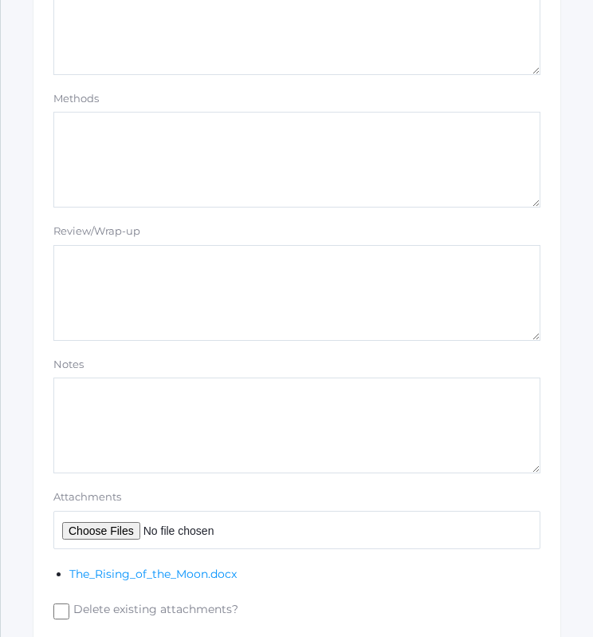
scroll to position [1484, 0]
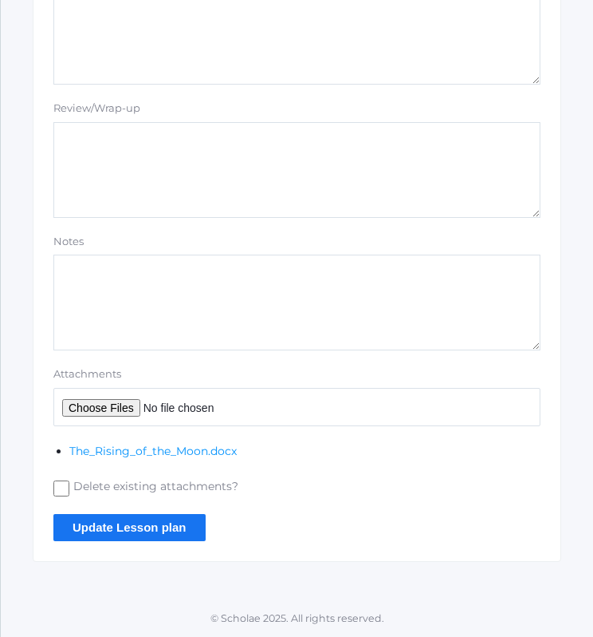
type textarea "OA: Vocab Pass stuff back Pass out song info The Rising of the Moon Play it Bac…"
click at [170, 532] on input "Update Lesson plan" at bounding box center [129, 527] width 152 height 26
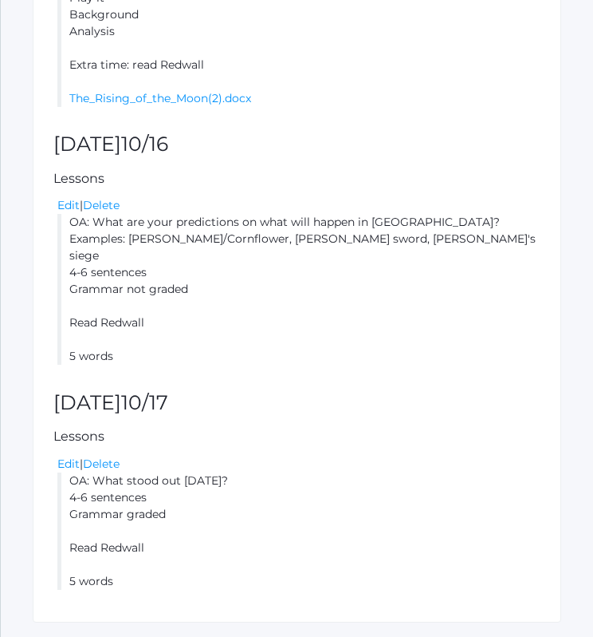
scroll to position [1018, 0]
click at [62, 206] on link "Edit" at bounding box center [68, 204] width 22 height 14
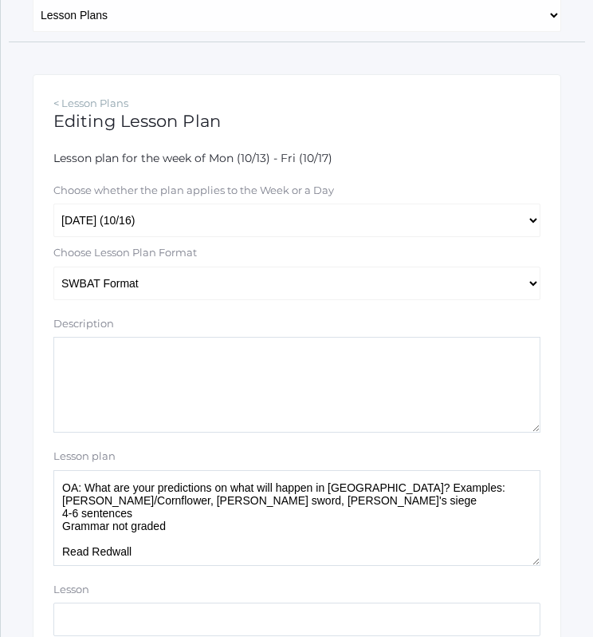
scroll to position [209, 0]
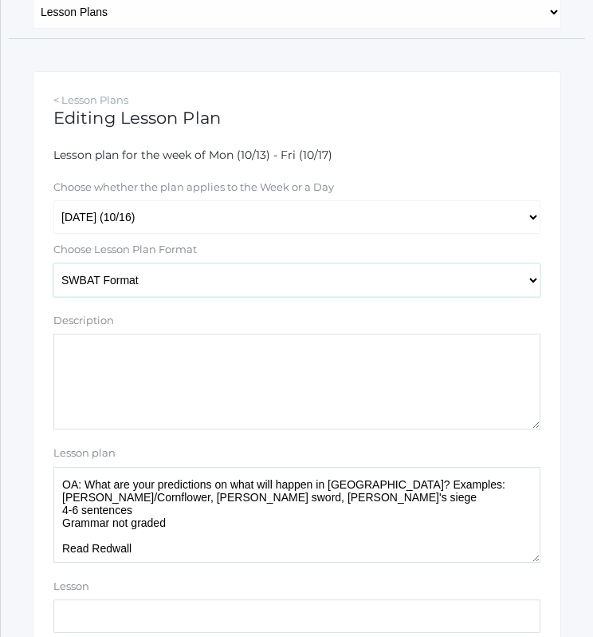
click at [235, 266] on select "Traditional Format SWBAT Format" at bounding box center [296, 280] width 487 height 34
select select "legacy"
click at [53, 263] on select "Traditional Format SWBAT Format" at bounding box center [296, 280] width 487 height 34
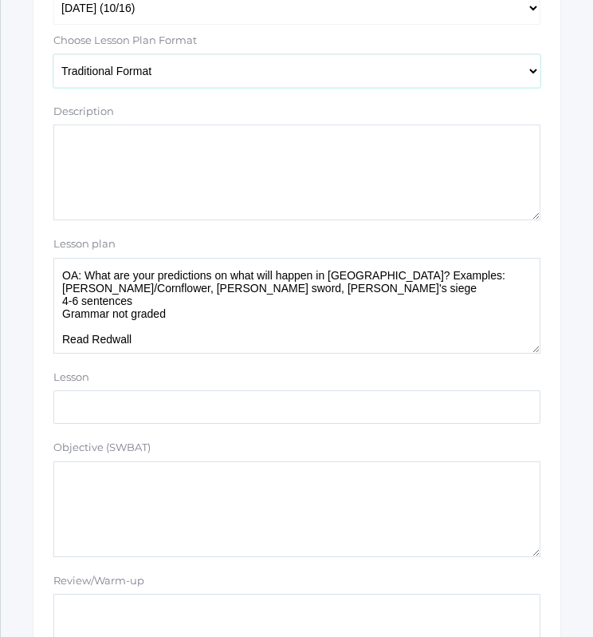
scroll to position [425, 0]
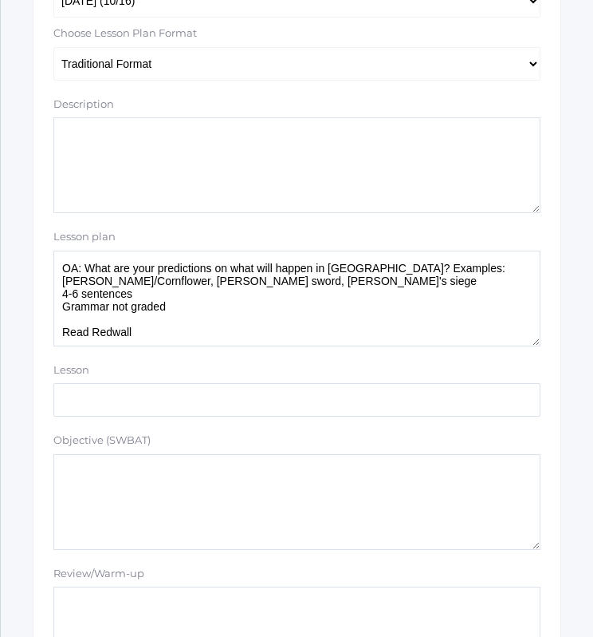
drag, startPoint x: 349, startPoint y: 281, endPoint x: 112, endPoint y: 269, distance: 238.0
click at [112, 269] on textarea "OA: What are your predictions on what will happen in [GEOGRAPHIC_DATA]? Example…" at bounding box center [296, 298] width 487 height 96
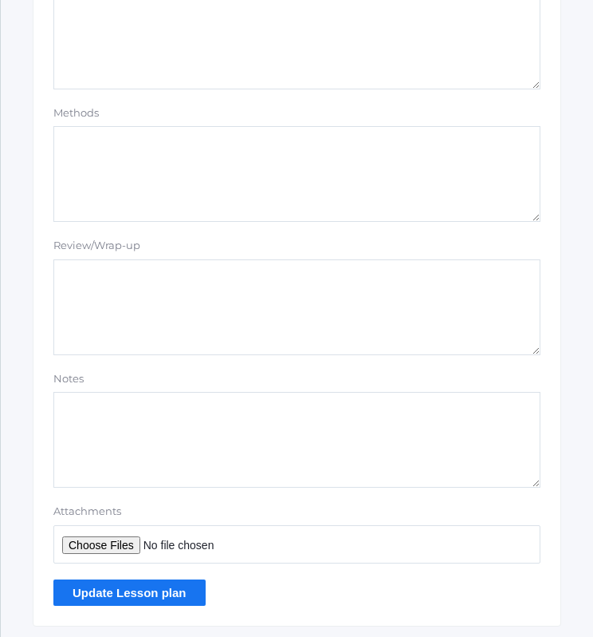
scroll to position [1357, 0]
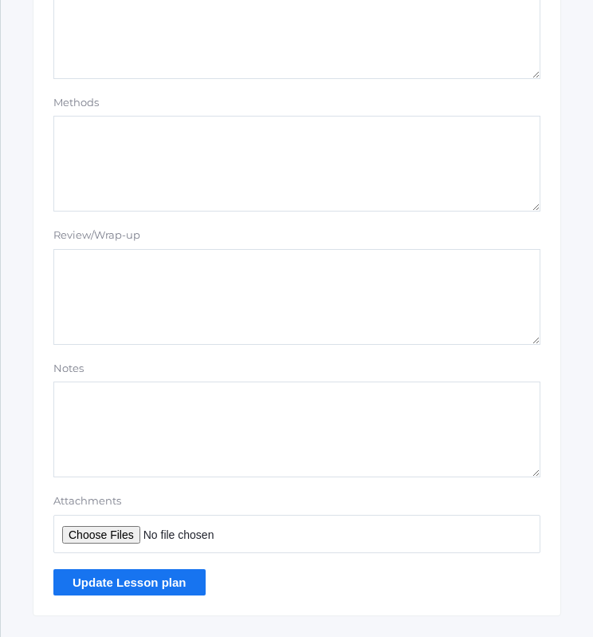
type textarea "OA: Vocab 4-6 sentences Grammar not graded Read Redwall 5 words"
click at [108, 571] on input "Update Lesson plan" at bounding box center [129, 582] width 152 height 26
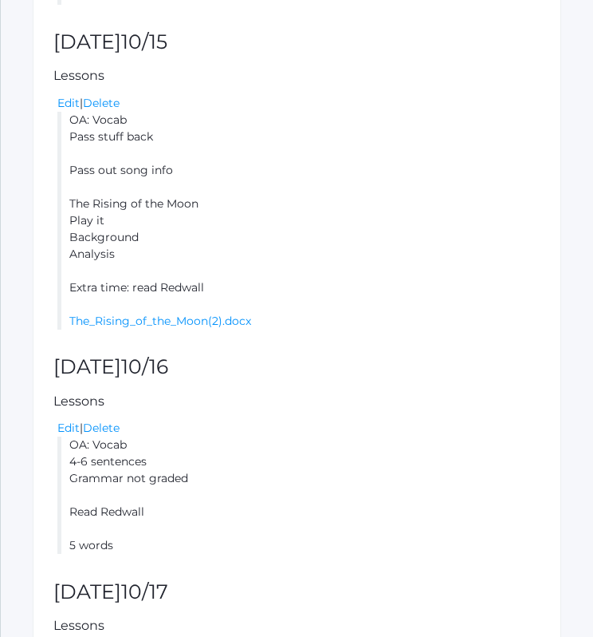
scroll to position [1043, 0]
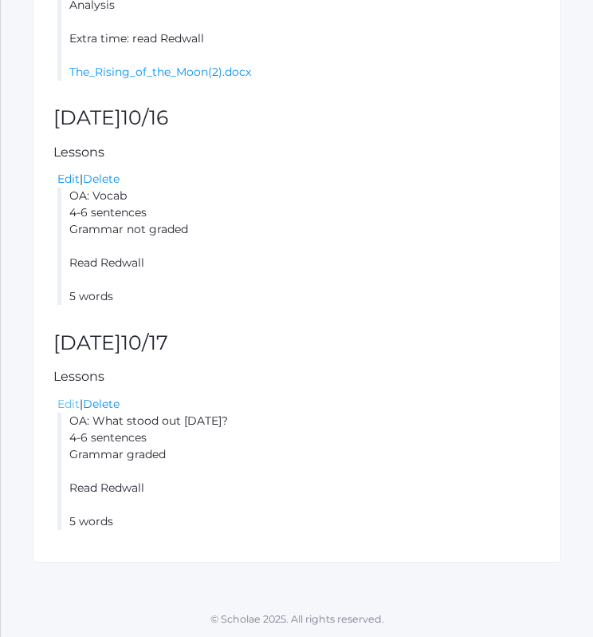
click at [67, 403] on link "Edit" at bounding box center [68, 403] width 22 height 14
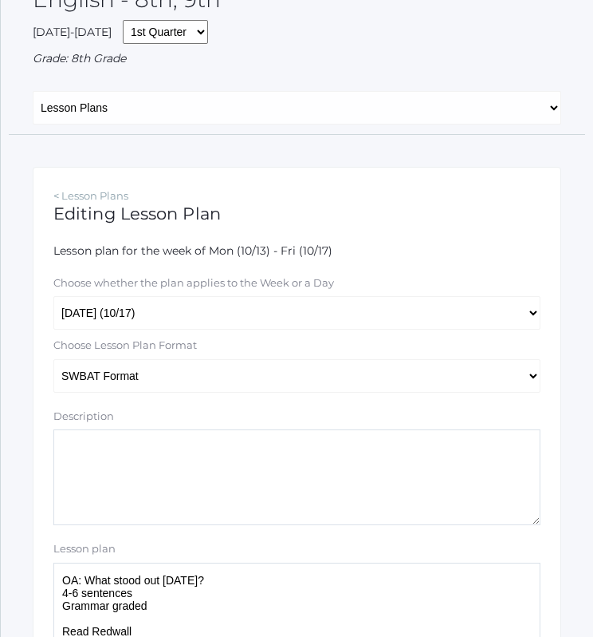
scroll to position [126, 0]
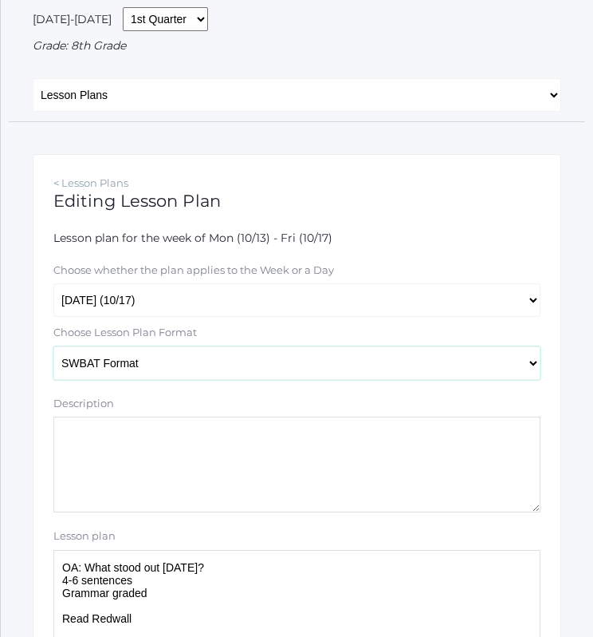
click at [256, 371] on select "Traditional Format SWBAT Format" at bounding box center [296, 363] width 487 height 34
select select "legacy"
click at [53, 346] on select "Traditional Format SWBAT Format" at bounding box center [296, 363] width 487 height 34
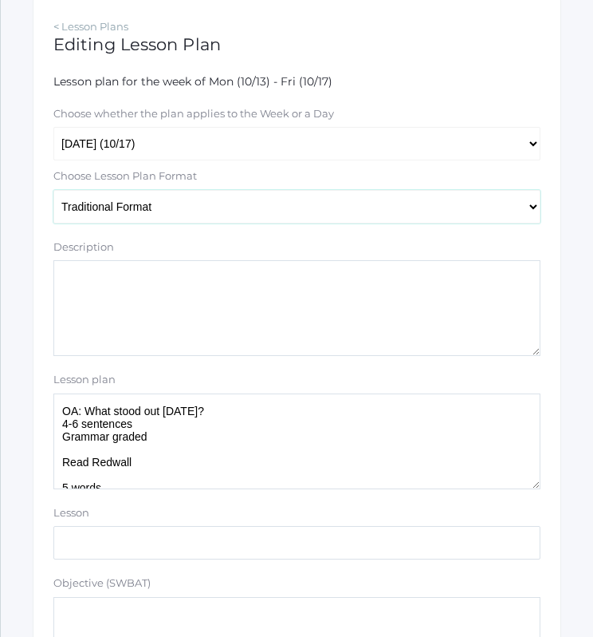
scroll to position [286, 0]
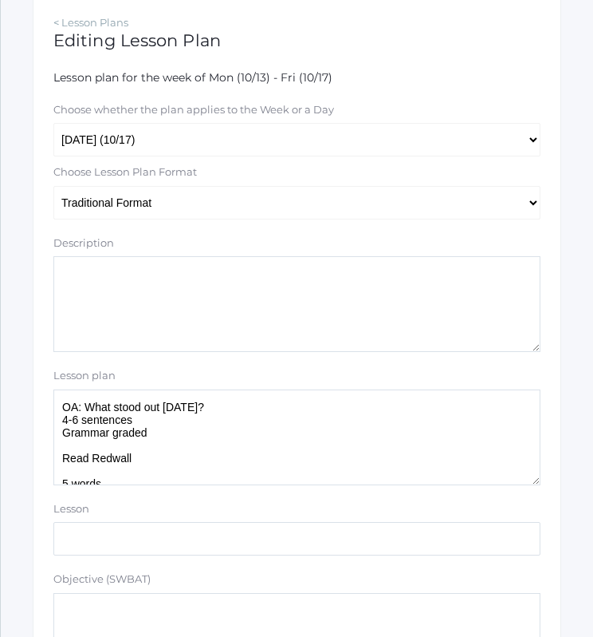
click at [279, 406] on textarea "OA: What stood out yesterday? 4-6 sentences Grammar graded Read Redwall 5 words" at bounding box center [296, 437] width 487 height 96
paste textarea "Oh [C]then tell me Sean O’Farrell, tell me [G7]why you hurry so, [F]Hush me bhu…"
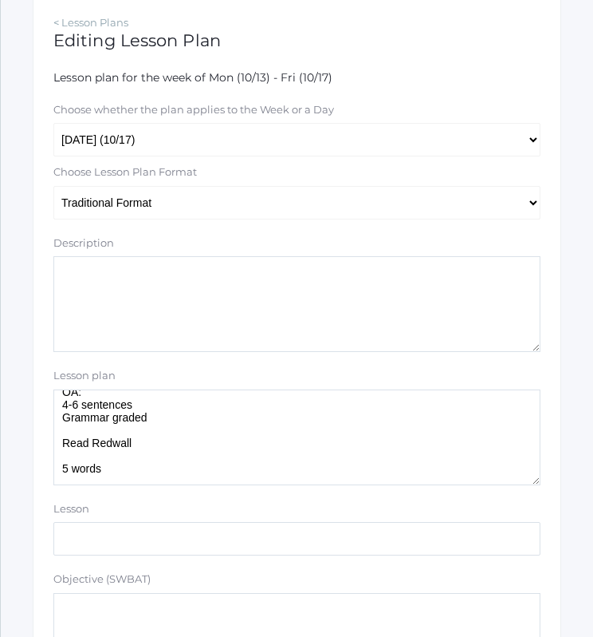
scroll to position [0, 0]
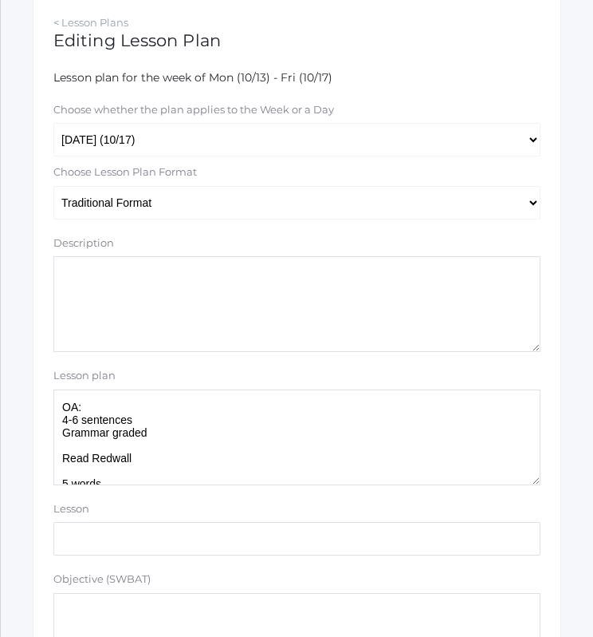
paste textarea "Oh [C]then tell me Sean O’Farrell, tell me [G7]why you hurry so, [F]Hush me bhu…"
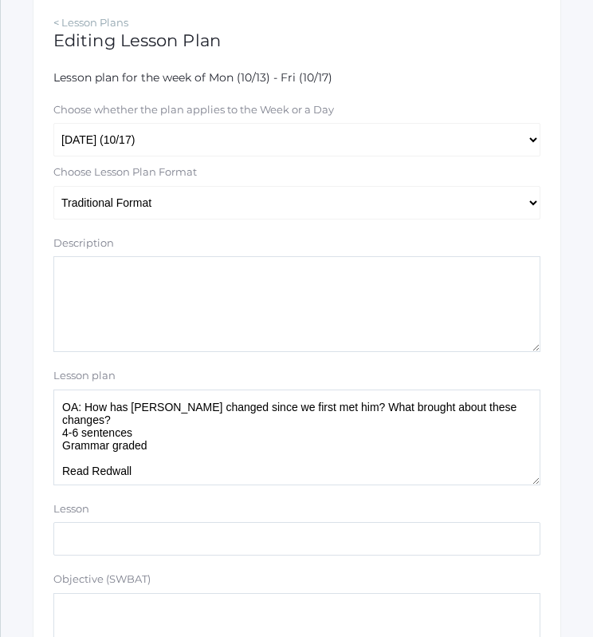
click at [359, 409] on textarea "OA: What stood out yesterday? 4-6 sentences Grammar graded Read Redwall 5 words" at bounding box center [296, 437] width 487 height 96
click at [74, 436] on textarea "OA: What stood out yesterday? 4-6 sentences Grammar graded Read Redwall 5 words" at bounding box center [296, 437] width 487 height 96
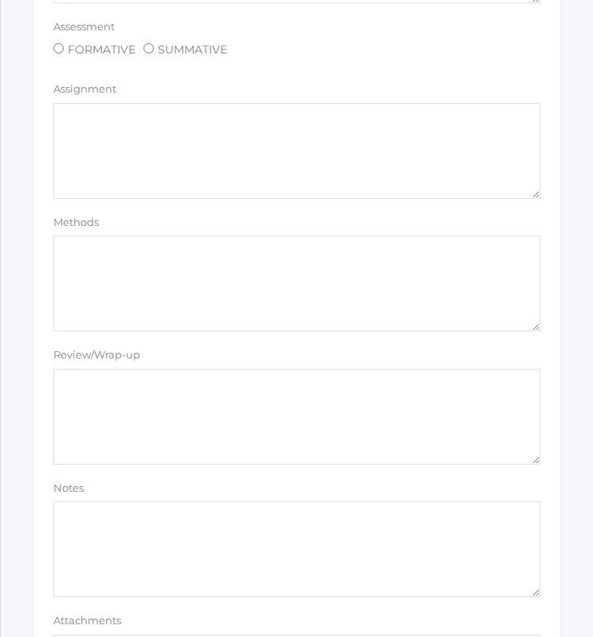
scroll to position [1411, 0]
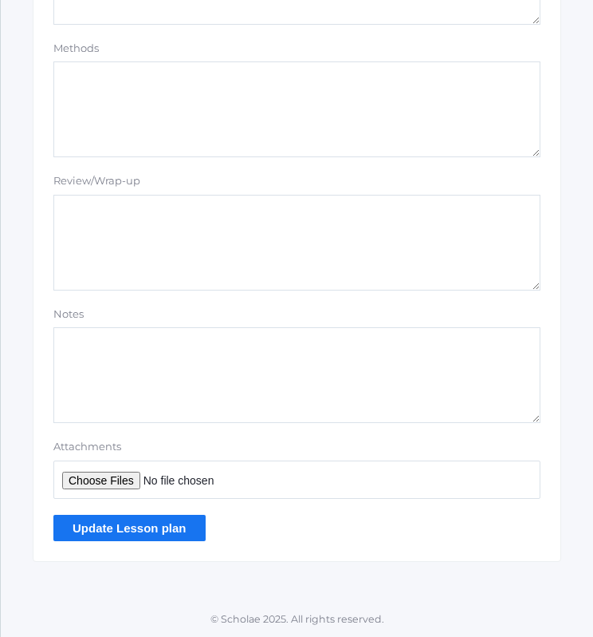
type textarea "OA: How has Matthias changed since we first met him? What do you think brought …"
click at [138, 532] on input "Update Lesson plan" at bounding box center [129, 528] width 152 height 26
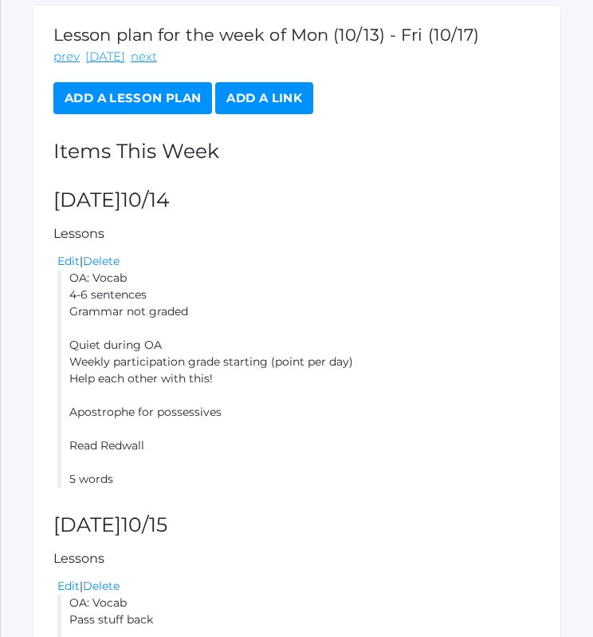
scroll to position [313, 0]
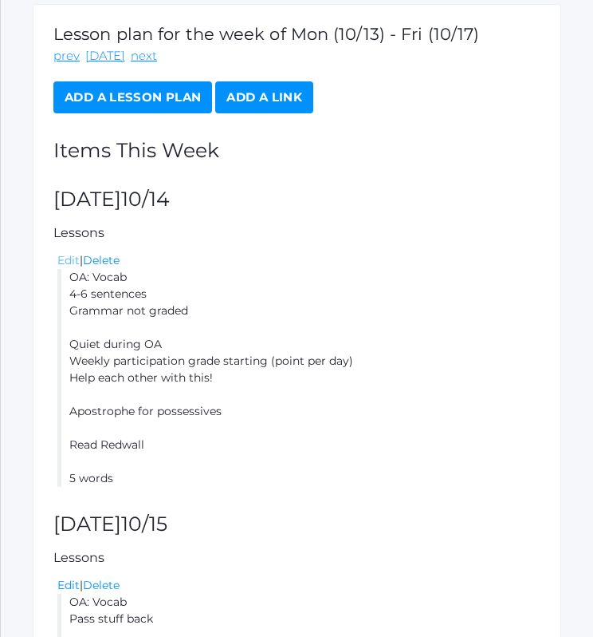
click at [68, 262] on link "Edit" at bounding box center [68, 260] width 22 height 14
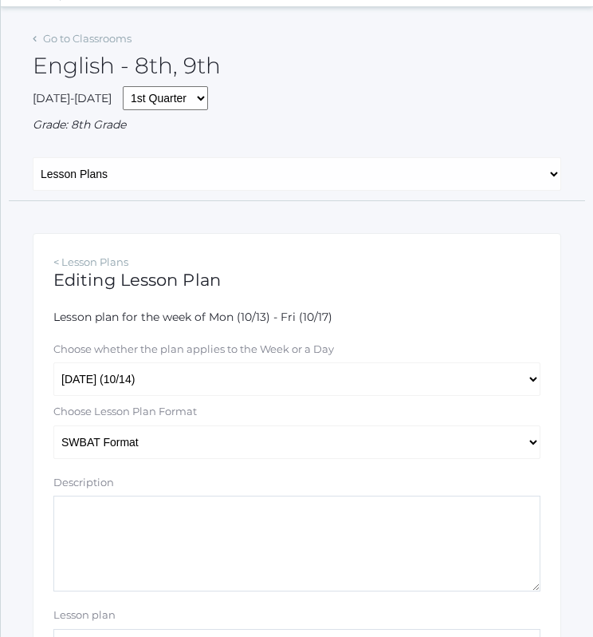
scroll to position [142, 0]
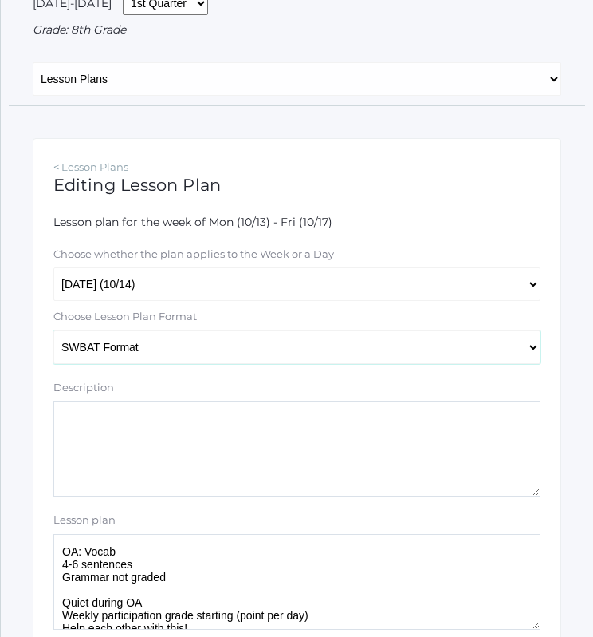
click at [349, 350] on select "Traditional Format SWBAT Format" at bounding box center [296, 347] width 487 height 34
select select "legacy"
click at [53, 330] on select "Traditional Format SWBAT Format" at bounding box center [296, 347] width 487 height 34
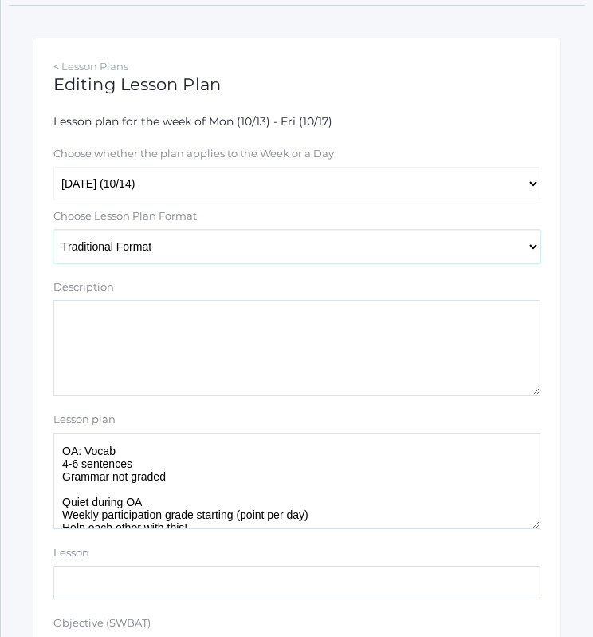
scroll to position [242, 0]
click at [217, 473] on textarea "OA: Vocab 4-6 sentences Grammar not graded Quiet during OA Weekly participation…" at bounding box center [296, 481] width 487 height 96
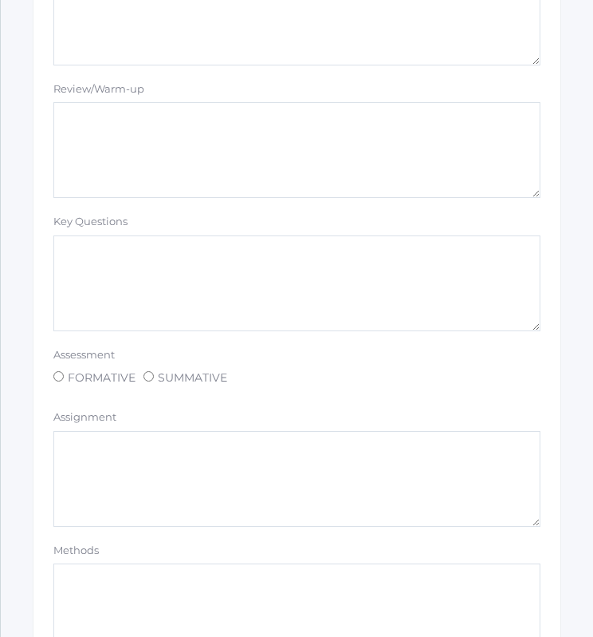
scroll to position [1411, 0]
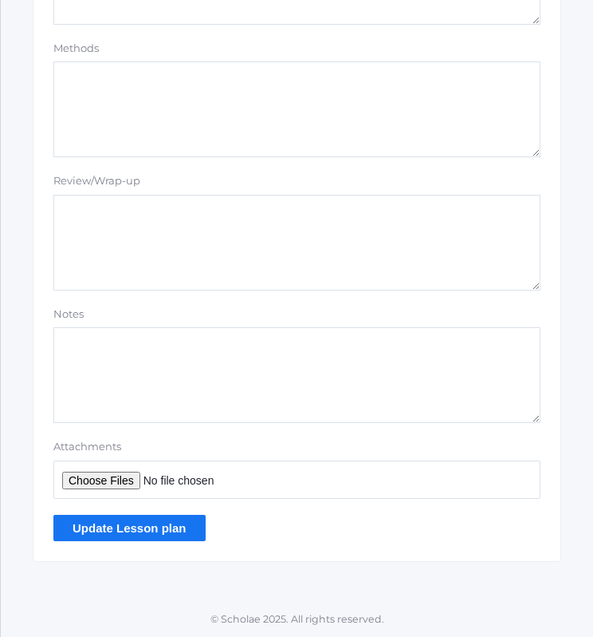
type textarea "OA: Vocab 4-6 sentences Grammar not graded Pass stuff back! Quiet during OA Wee…"
click at [160, 531] on input "Update Lesson plan" at bounding box center [129, 528] width 152 height 26
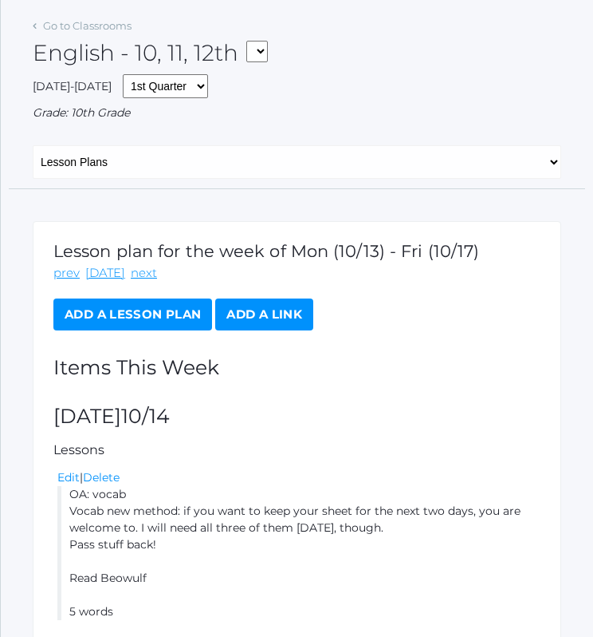
scroll to position [186, 0]
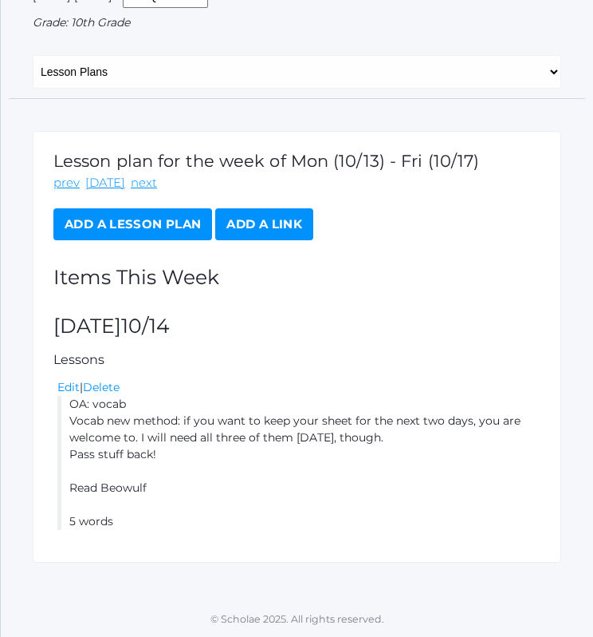
click at [146, 233] on link "Add a Lesson Plan" at bounding box center [132, 224] width 159 height 32
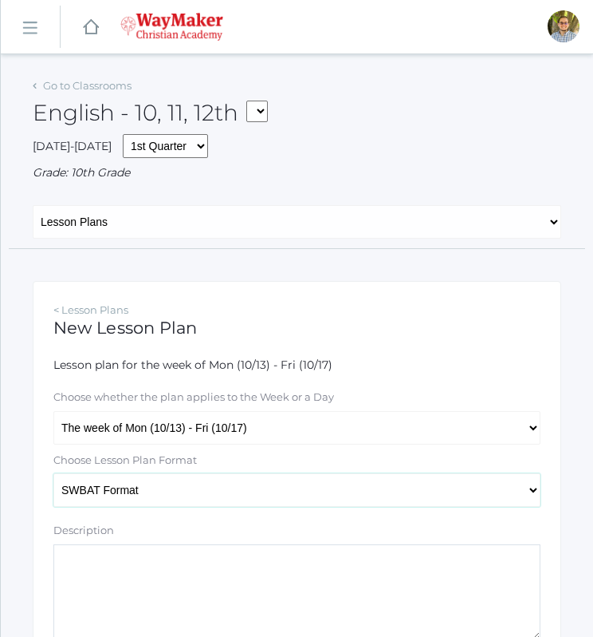
click at [151, 482] on select "Traditional Format SWBAT Format" at bounding box center [296, 490] width 487 height 34
select select "legacy"
click at [53, 473] on select "Traditional Format SWBAT Format" at bounding box center [296, 490] width 487 height 34
click at [141, 432] on select "The week of Mon (10/13) - Fri (10/17) Monday (10/13) Tuesday (10/14) Wednesday …" at bounding box center [296, 428] width 487 height 34
select select "2025-10-15"
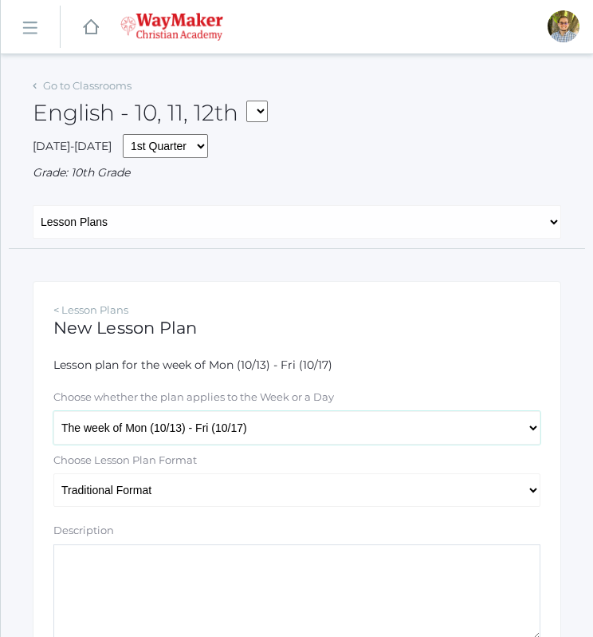
click at [53, 411] on select "The week of Mon (10/13) - Fri (10/17) Monday (10/13) Tuesday (10/14) Wednesday …" at bounding box center [296, 428] width 487 height 34
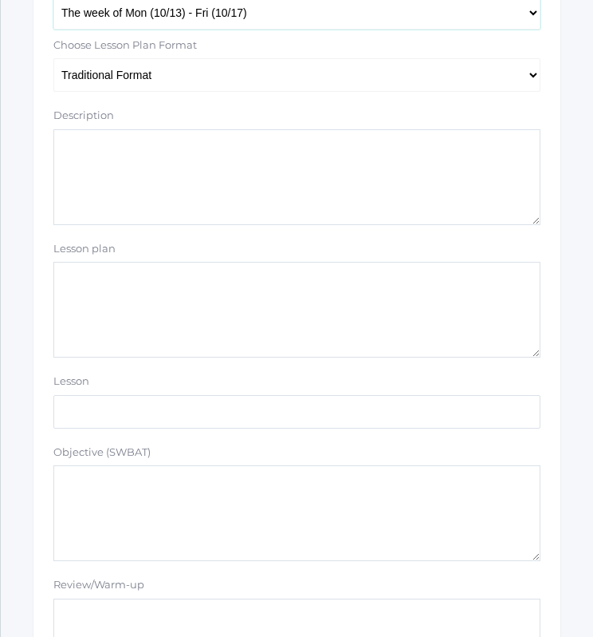
scroll to position [417, 0]
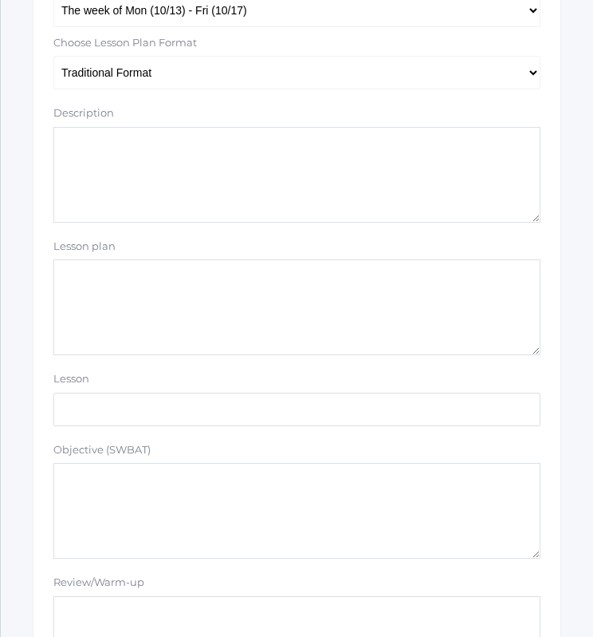
click at [200, 311] on textarea "Lesson plan" at bounding box center [296, 307] width 487 height 96
paste textarea "OA: Vocab Pass stuff back Pass out song info The Rising of the Moon Play it Bac…"
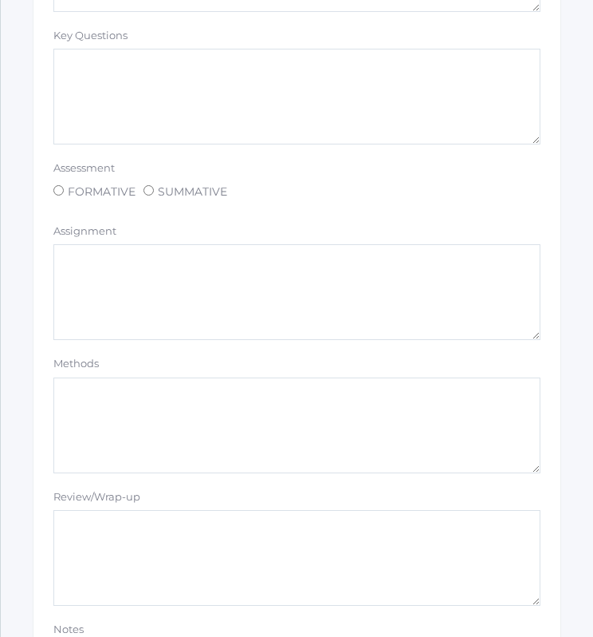
scroll to position [1273, 0]
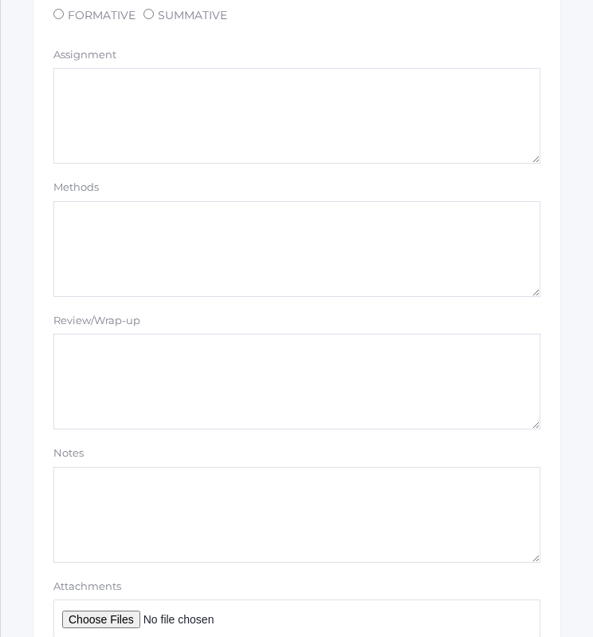
type textarea "OA: Vocab Pass stuff back Pass out song info The Rising of the Moon Play it Bac…"
click at [118, 613] on input "Attachments" at bounding box center [296, 618] width 487 height 38
type input "C:\fakepath\The Rising of the Moon.docx"
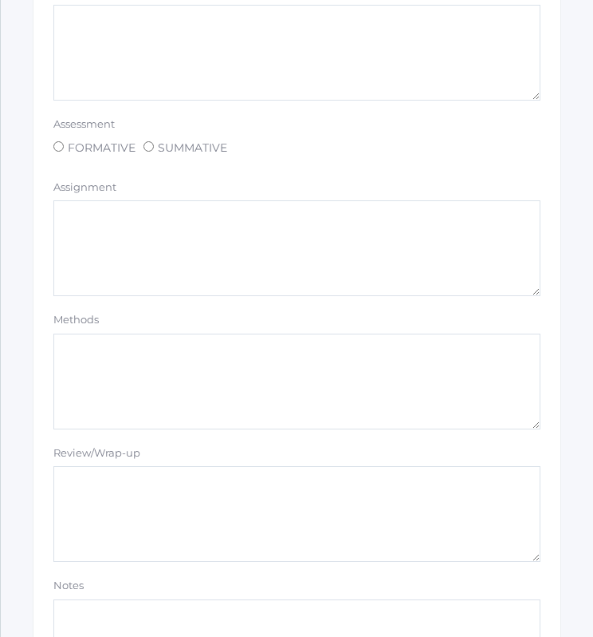
scroll to position [1411, 0]
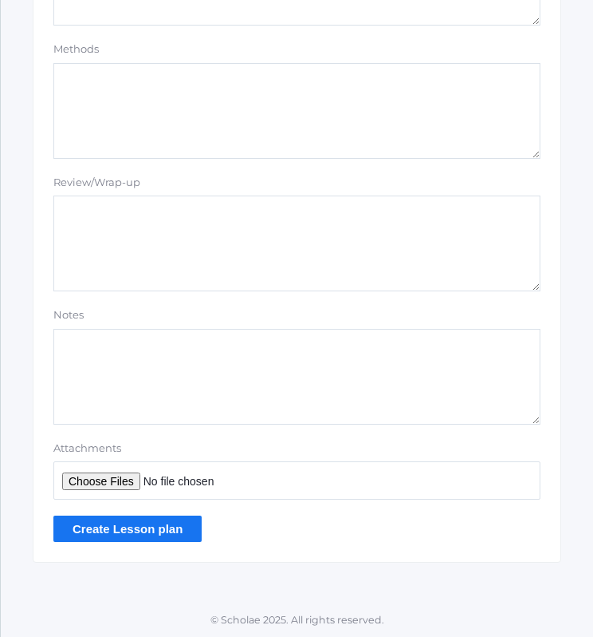
click at [120, 528] on input "Create Lesson plan" at bounding box center [127, 528] width 148 height 26
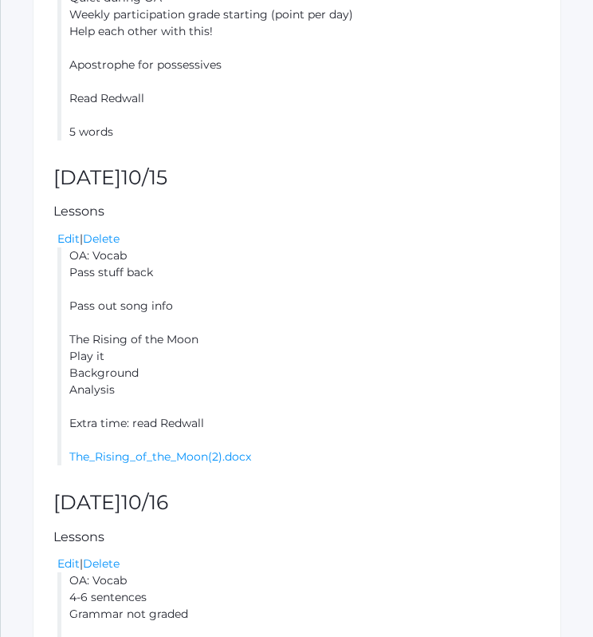
scroll to position [678, 0]
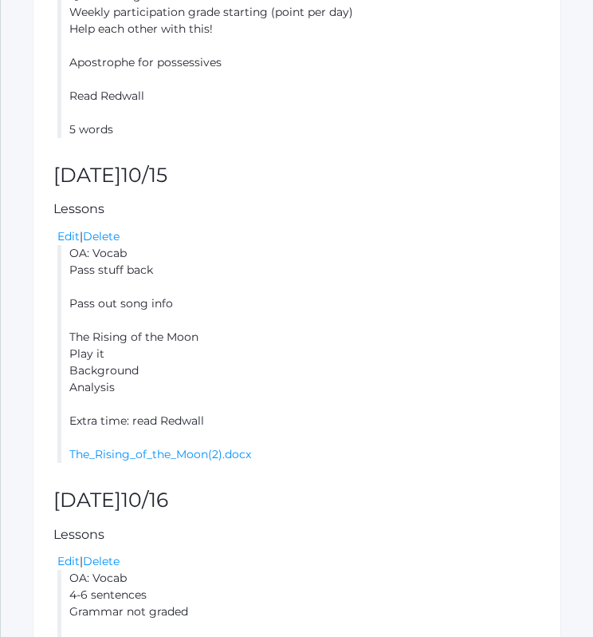
drag, startPoint x: 70, startPoint y: 253, endPoint x: 240, endPoint y: 432, distance: 247.1
click at [240, 432] on li "OA: Vocab Pass stuff back Pass out song info The Rising of the Moon Play it Bac…" at bounding box center [298, 354] width 483 height 218
copy li "OA: Vocab Pass stuff back Pass out song info The Rising of the Moon Play it Bac…"
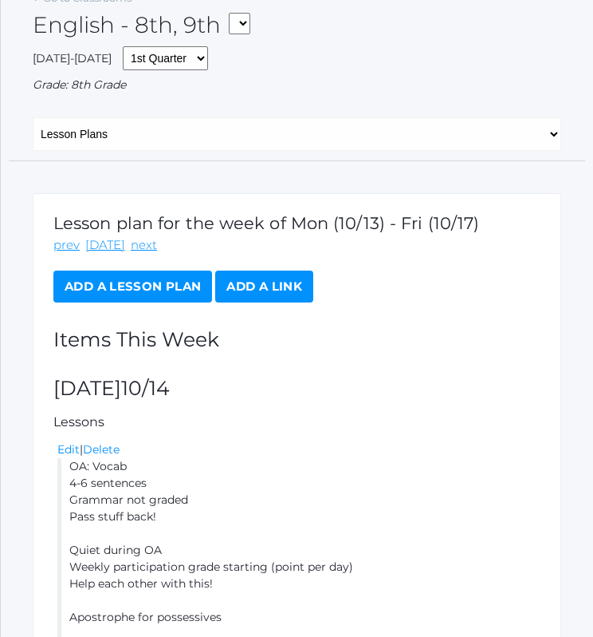
scroll to position [0, 0]
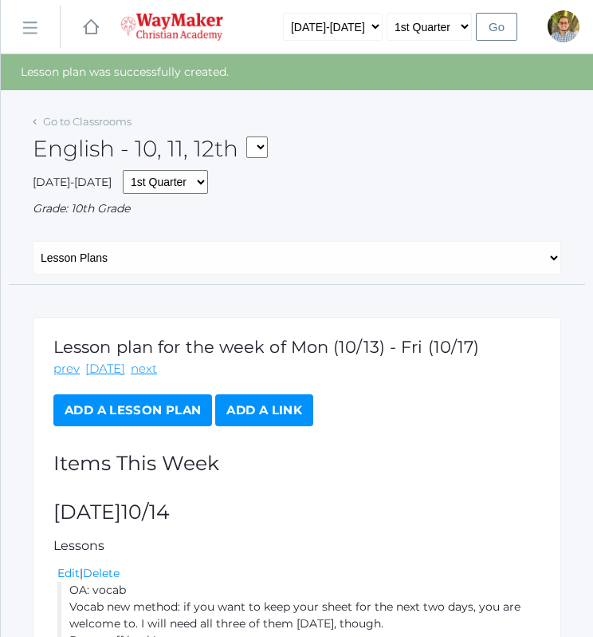
click at [168, 404] on link "Add a Lesson Plan" at bounding box center [132, 410] width 159 height 32
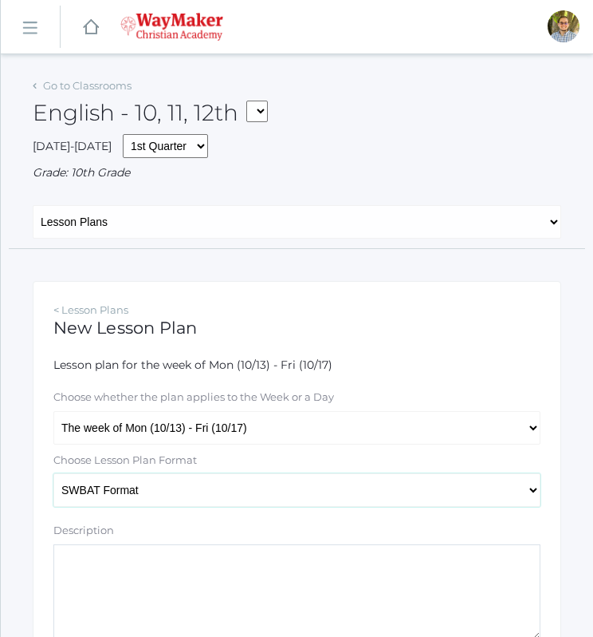
click at [155, 487] on select "Traditional Format SWBAT Format" at bounding box center [296, 490] width 487 height 34
select select "legacy"
click at [53, 473] on select "Traditional Format SWBAT Format" at bounding box center [296, 490] width 487 height 34
click at [131, 431] on select "The week of Mon (10/13) - Fri (10/17) Monday (10/13) Tuesday (10/14) Wednesday …" at bounding box center [296, 428] width 487 height 34
select select "2025-10-16"
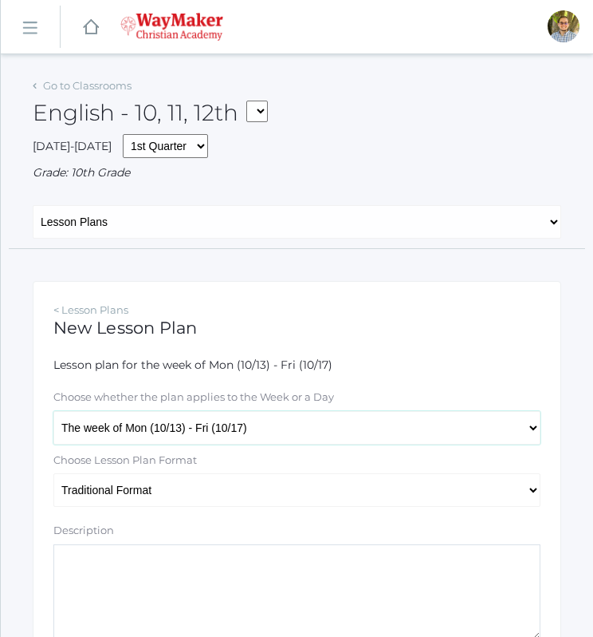
click at [53, 411] on select "The week of Mon (10/13) - Fri (10/17) Monday (10/13) Tuesday (10/14) Wednesday …" at bounding box center [296, 428] width 487 height 34
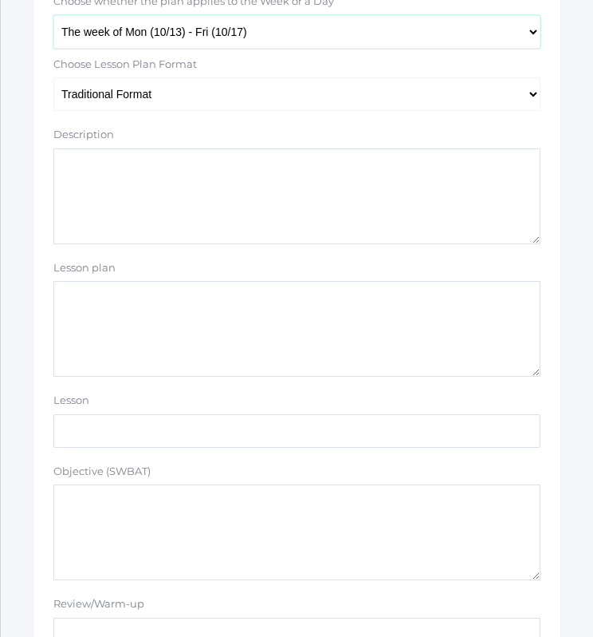
scroll to position [407, 0]
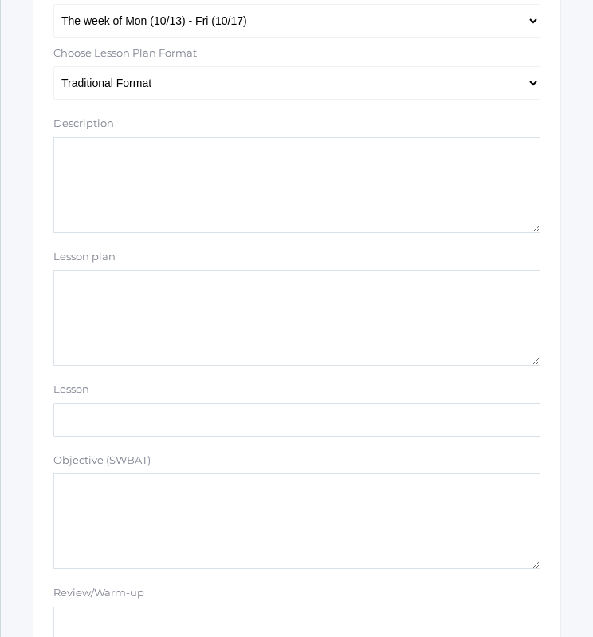
click at [112, 355] on textarea "Lesson plan" at bounding box center [296, 318] width 487 height 96
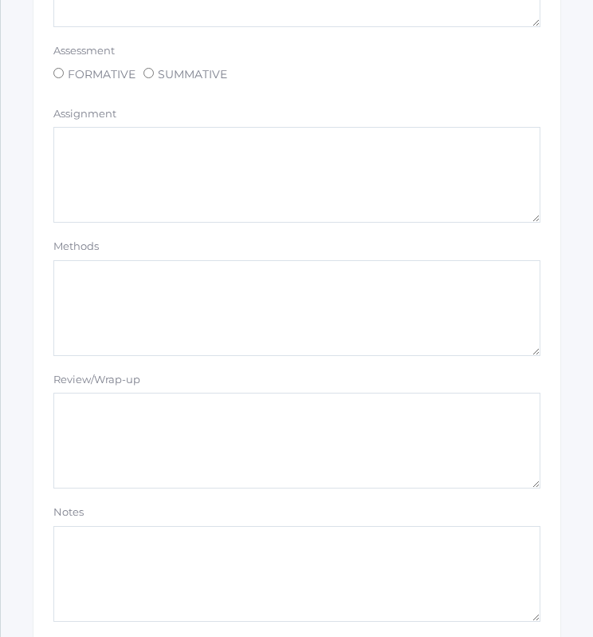
scroll to position [1411, 0]
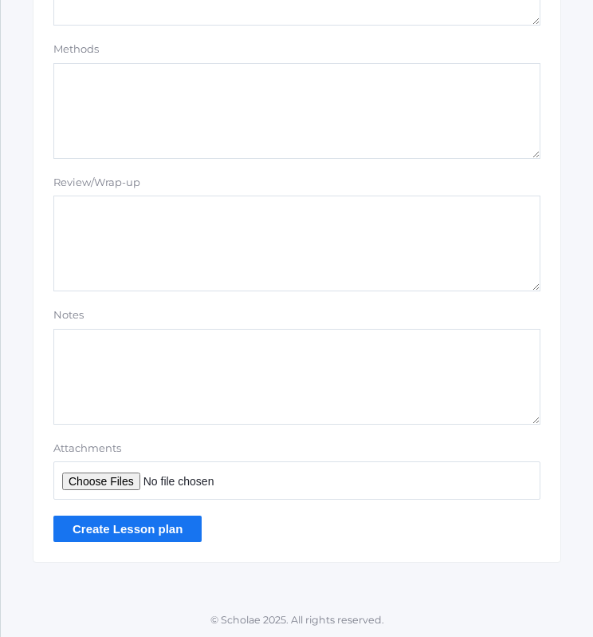
type textarea "OA: vocab Read Beowulf 5 words"
click at [102, 534] on input "Create Lesson plan" at bounding box center [127, 528] width 148 height 26
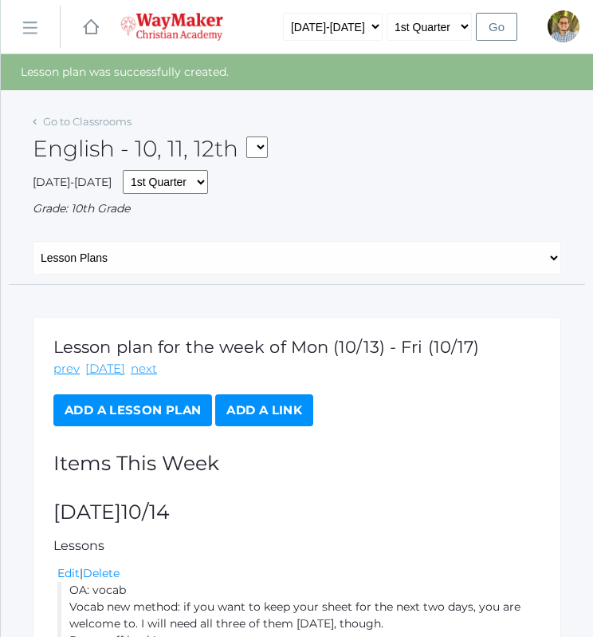
click at [131, 408] on link "Add a Lesson Plan" at bounding box center [132, 410] width 159 height 32
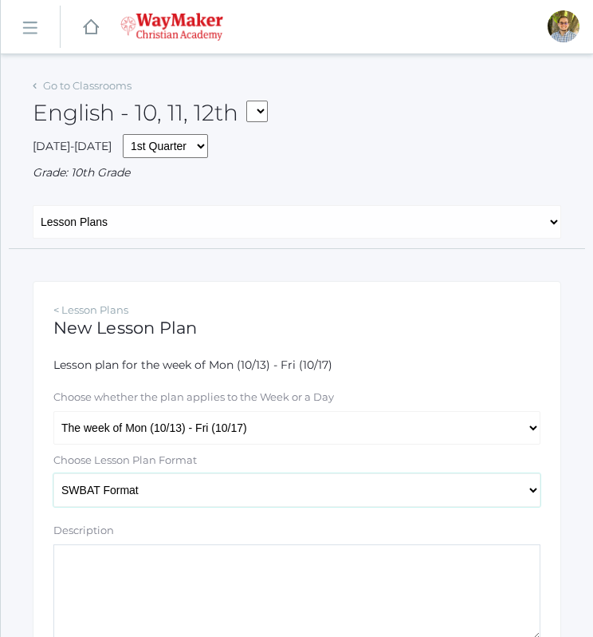
click at [126, 492] on select "Traditional Format SWBAT Format" at bounding box center [296, 490] width 487 height 34
select select "legacy"
click at [53, 473] on select "Traditional Format SWBAT Format" at bounding box center [296, 490] width 487 height 34
click at [175, 430] on select "The week of Mon (10/13) - Fri (10/17) Monday (10/13) Tuesday (10/14) Wednesday …" at bounding box center [296, 428] width 487 height 34
select select "2025-10-17"
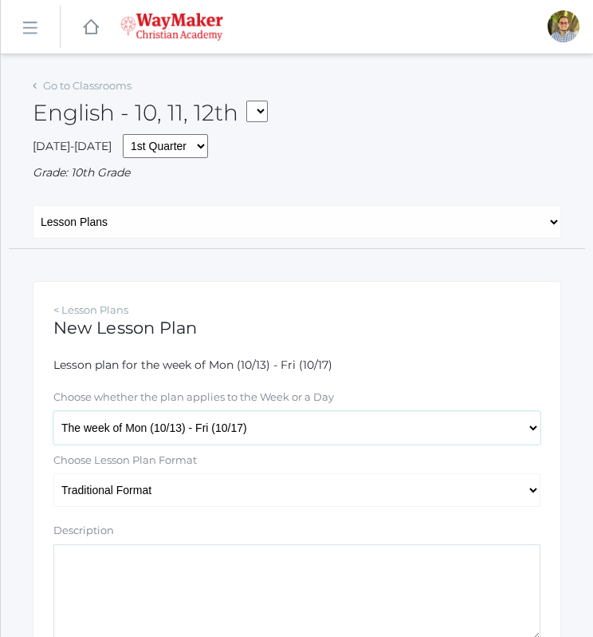
click at [53, 411] on select "The week of Mon (10/13) - Fri (10/17) Monday (10/13) Tuesday (10/14) Wednesday …" at bounding box center [296, 428] width 487 height 34
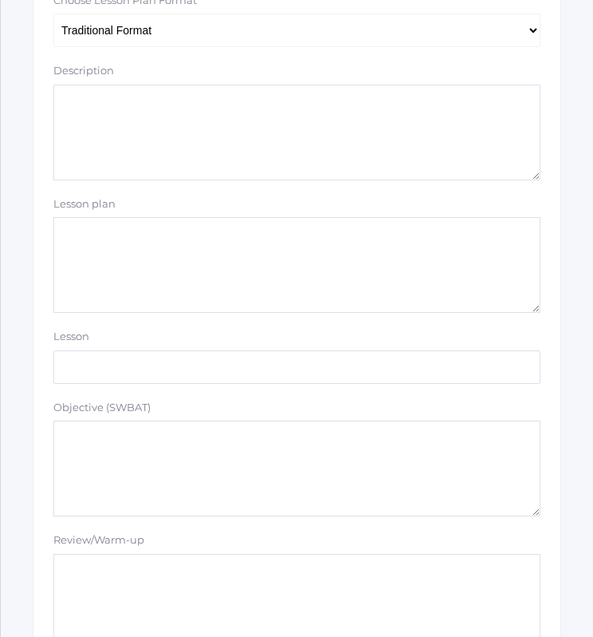
scroll to position [455, 0]
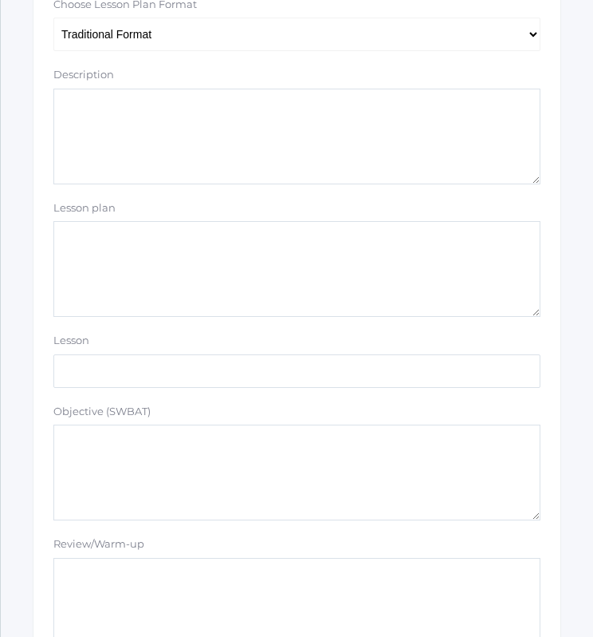
click at [182, 266] on textarea "Lesson plan" at bounding box center [296, 269] width 487 height 96
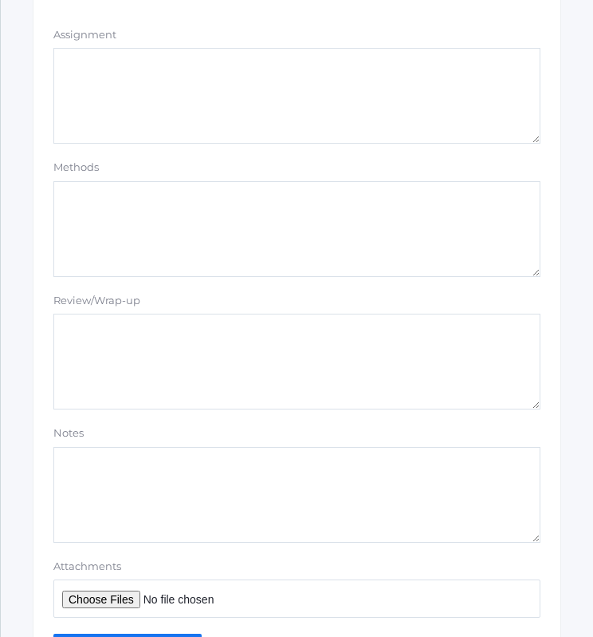
scroll to position [1411, 0]
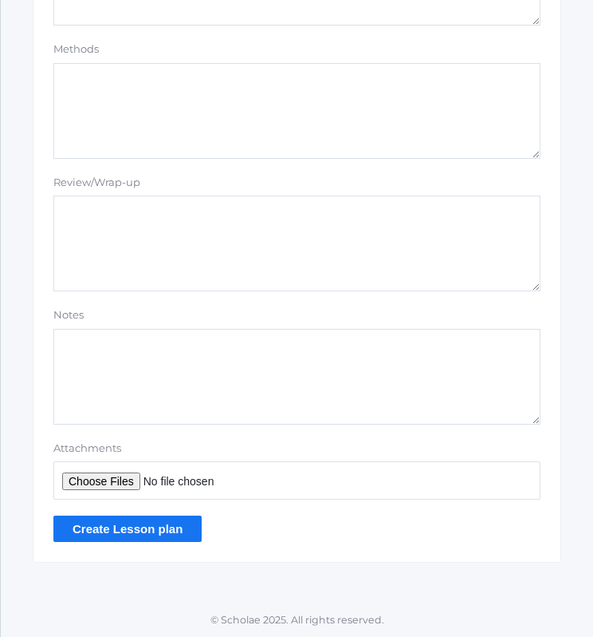
type textarea "OA: What stood out to you this week? (Or something from study guide, depending …"
click at [148, 536] on input "Create Lesson plan" at bounding box center [127, 528] width 148 height 26
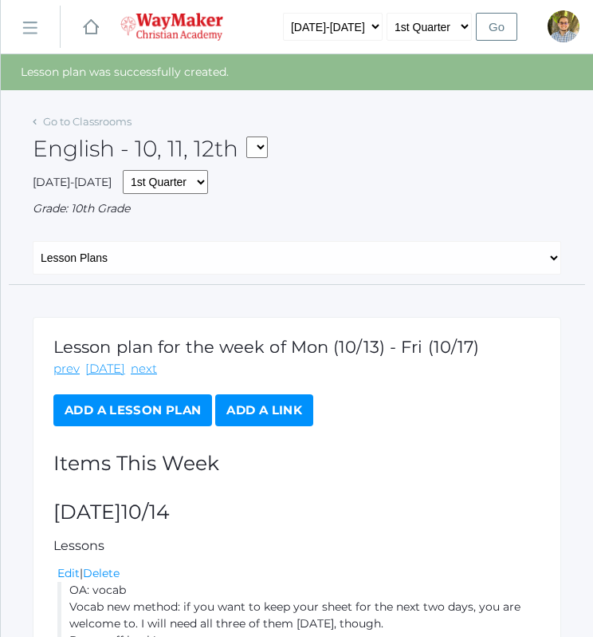
scroll to position [927, 0]
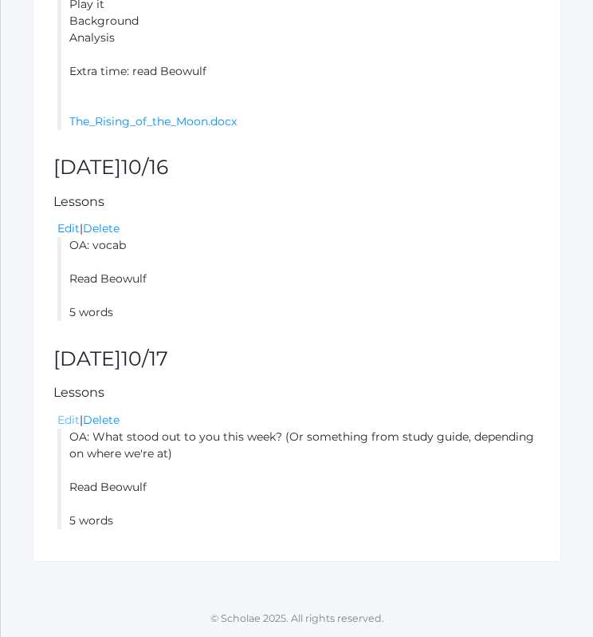
click at [70, 421] on link "Edit" at bounding box center [68, 419] width 22 height 14
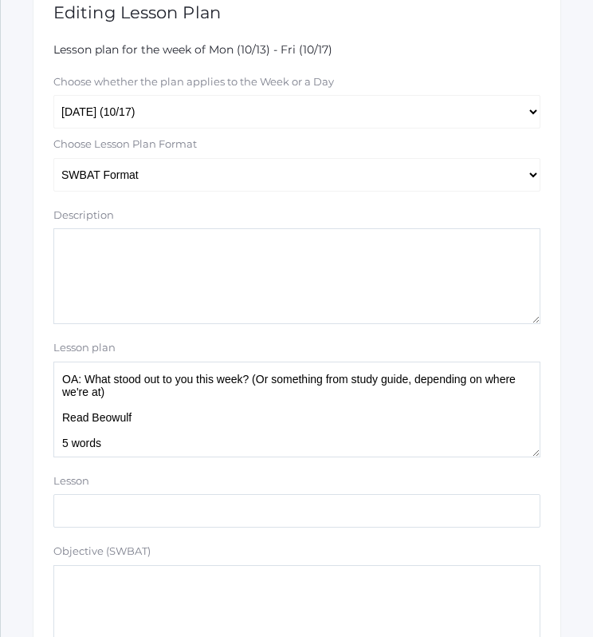
scroll to position [315, 0]
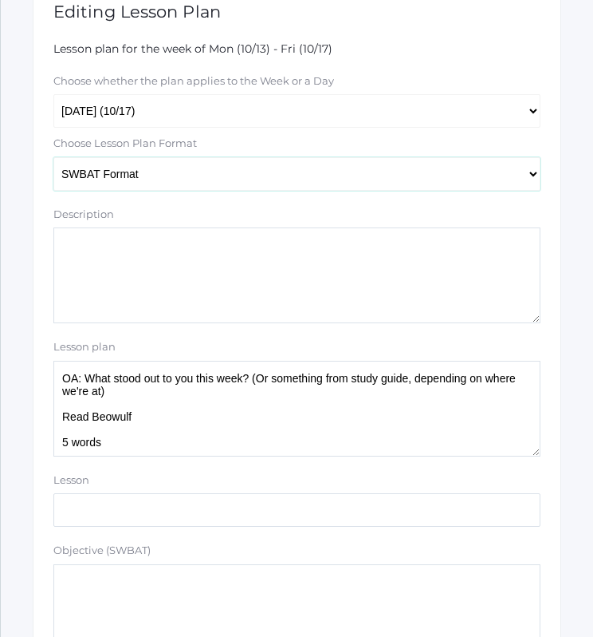
click at [198, 168] on select "Traditional Format SWBAT Format" at bounding box center [296, 174] width 487 height 34
select select "legacy"
click at [53, 157] on select "Traditional Format SWBAT Format" at bounding box center [296, 174] width 487 height 34
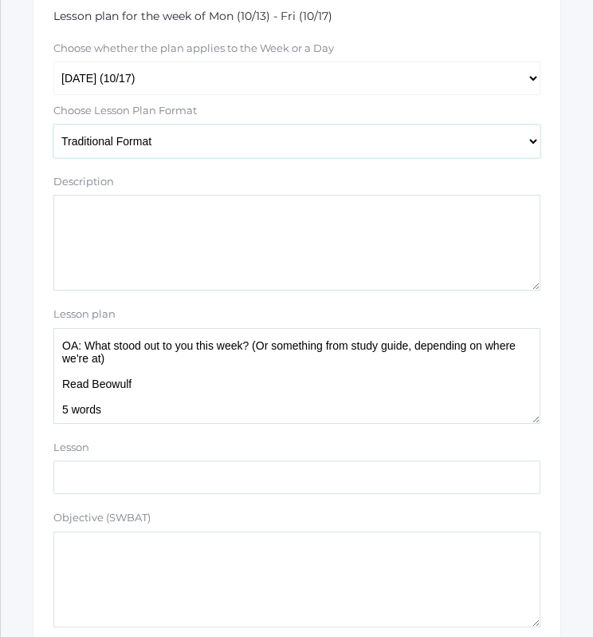
scroll to position [347, 0]
click at [142, 363] on textarea "OA: What stood out to you this week? (Or something from study guide, depending …" at bounding box center [296, 377] width 487 height 96
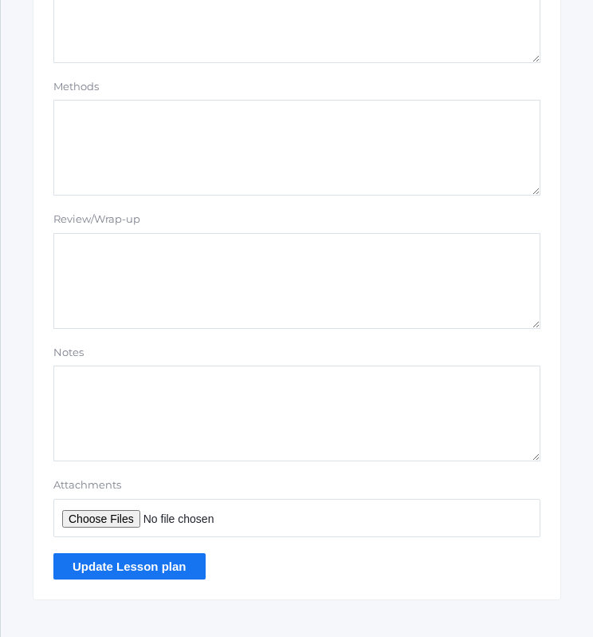
scroll to position [1411, 0]
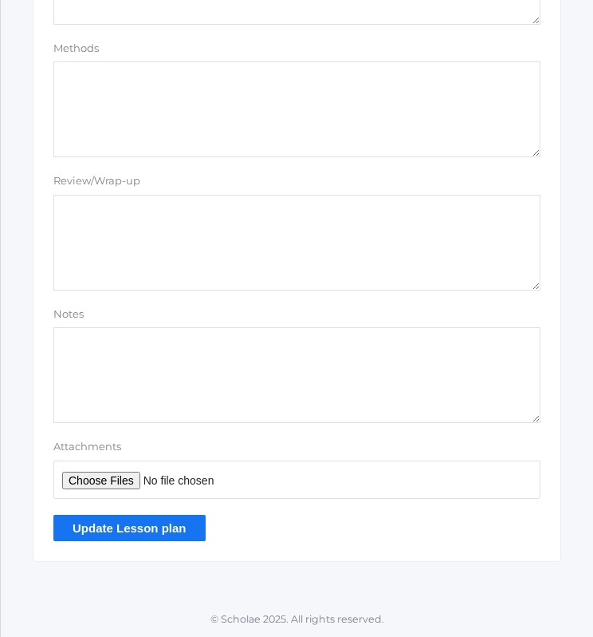
type textarea "OA: What stood out to you this week? (Or something from study guide, depending …"
click at [131, 529] on input "Update Lesson plan" at bounding box center [129, 528] width 152 height 26
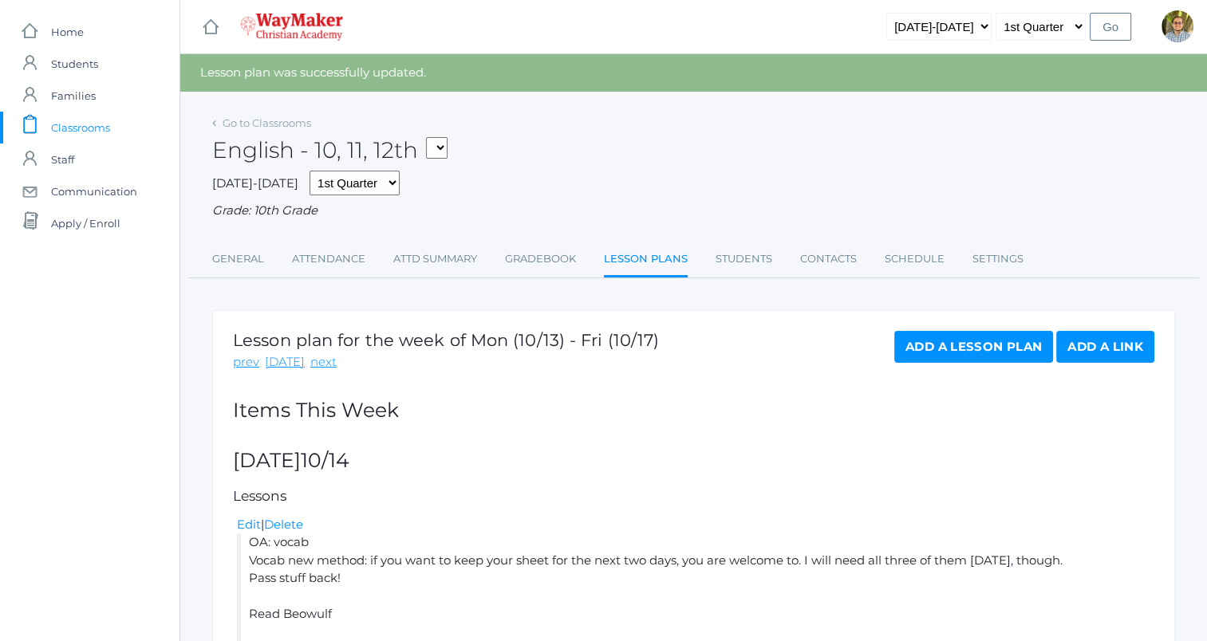
click at [274, 130] on div "Go to Classrooms" at bounding box center [261, 124] width 99 height 16
click at [269, 126] on link "Go to Classrooms" at bounding box center [267, 122] width 89 height 13
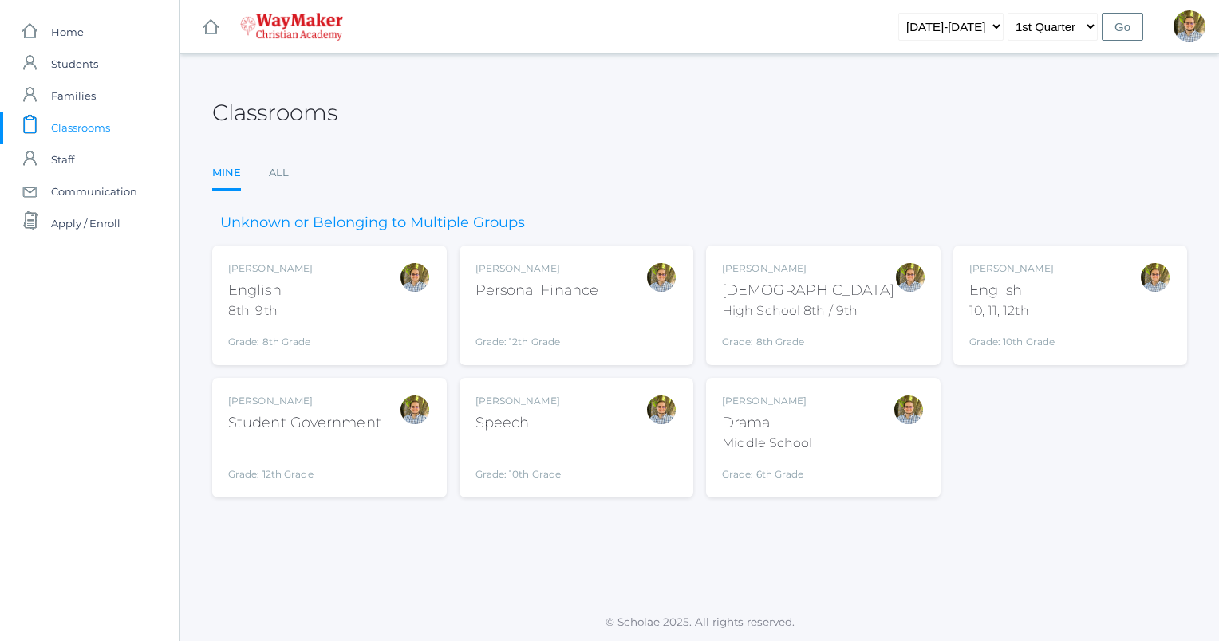
click at [593, 424] on div "Kylen Braileanu Speech Grade: 10th Grade SPEECH" at bounding box center [576, 438] width 203 height 88
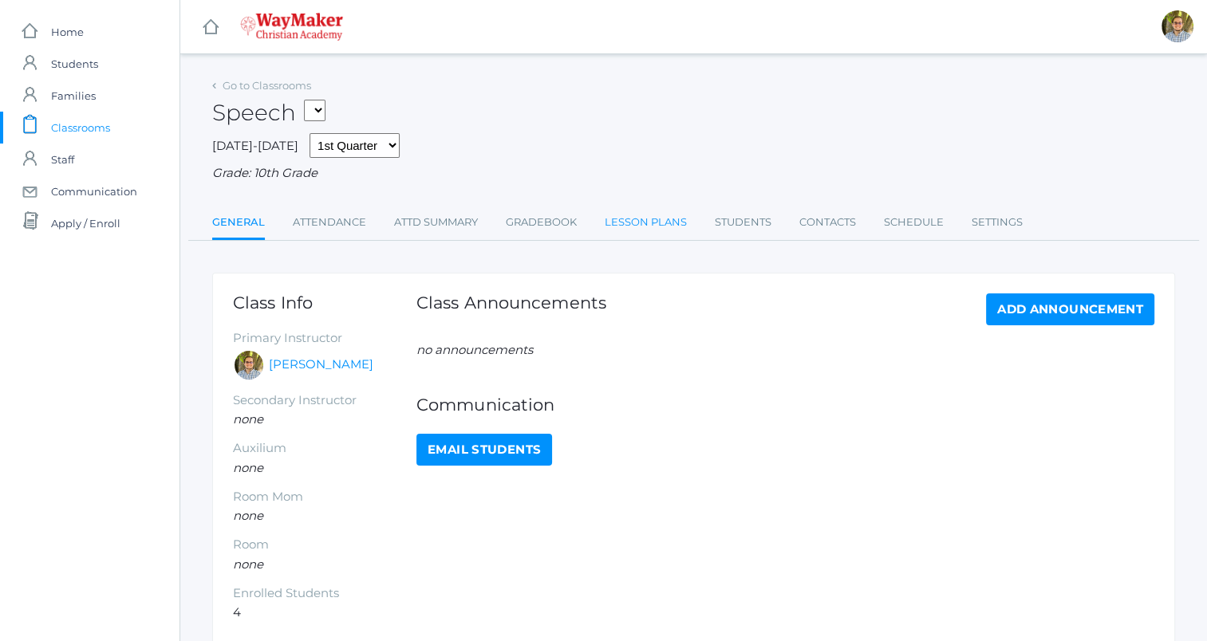
click at [637, 227] on link "Lesson Plans" at bounding box center [646, 223] width 82 height 32
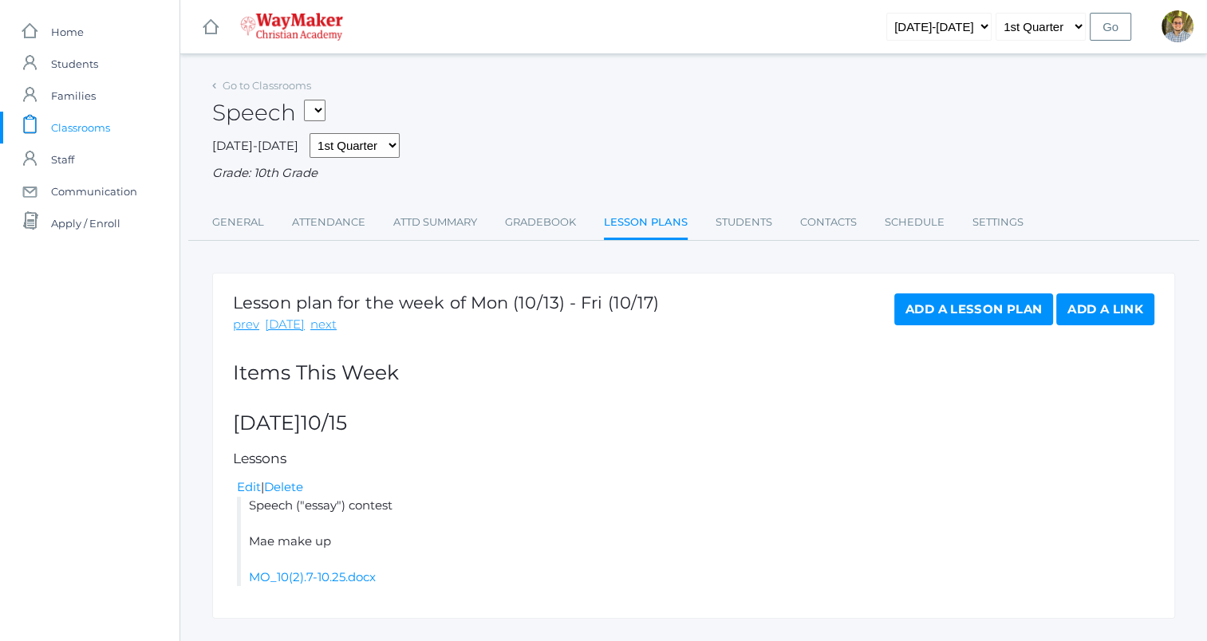
scroll to position [35, 0]
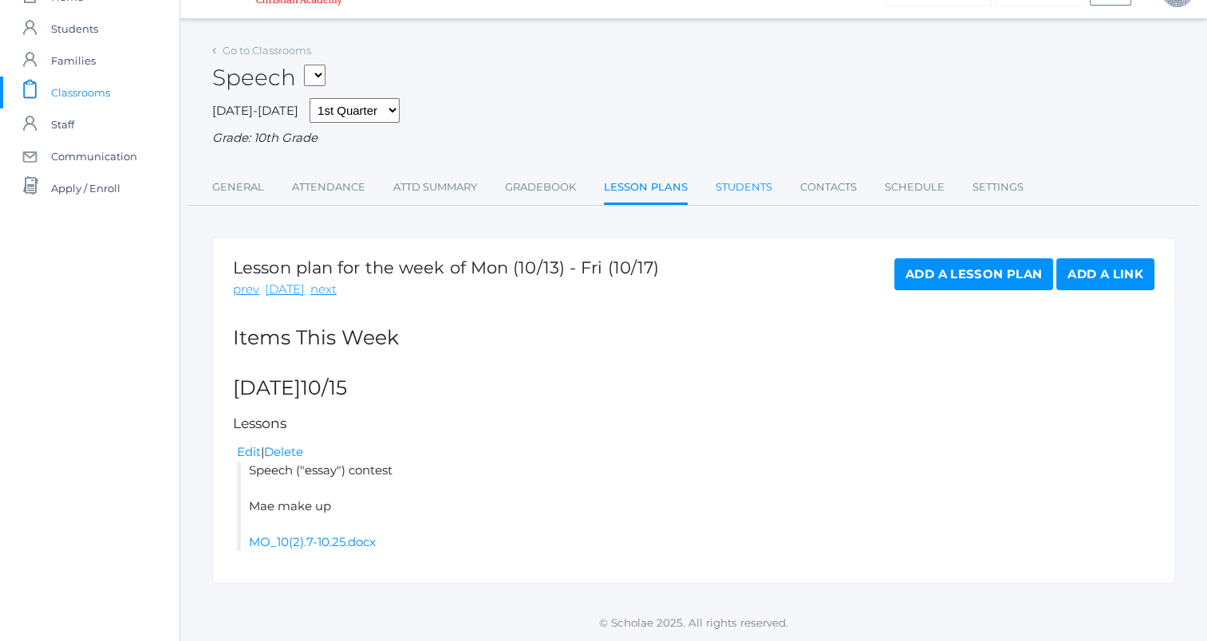
click at [753, 183] on link "Students" at bounding box center [744, 188] width 57 height 32
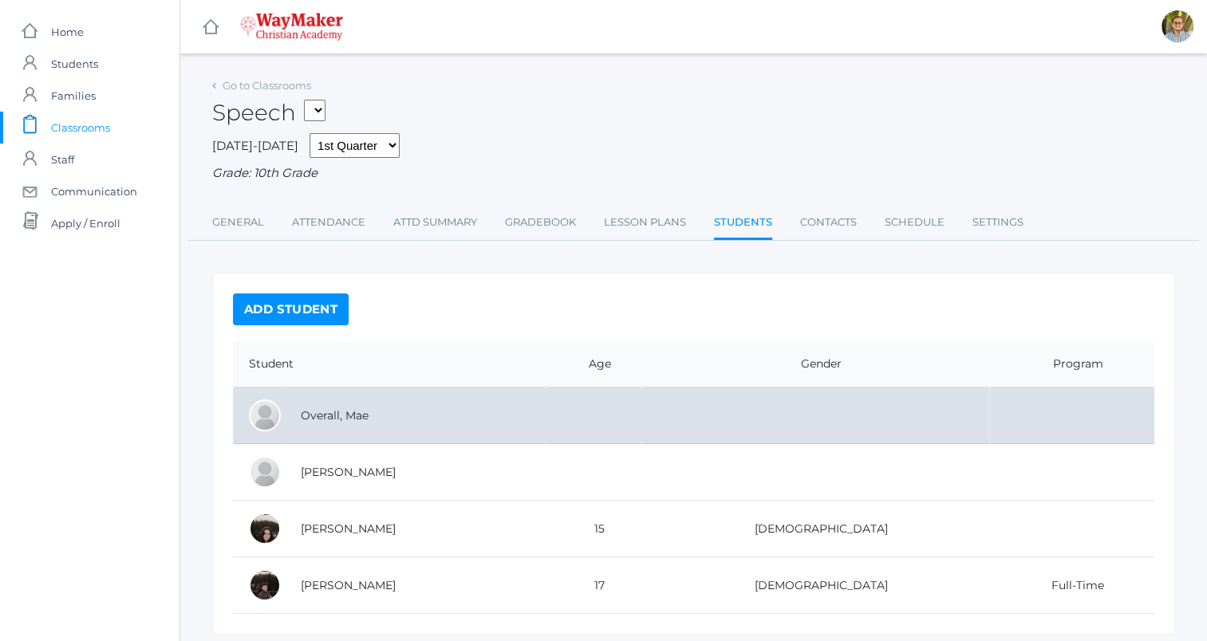
click at [488, 420] on td "Overall, Mae" at bounding box center [415, 416] width 261 height 57
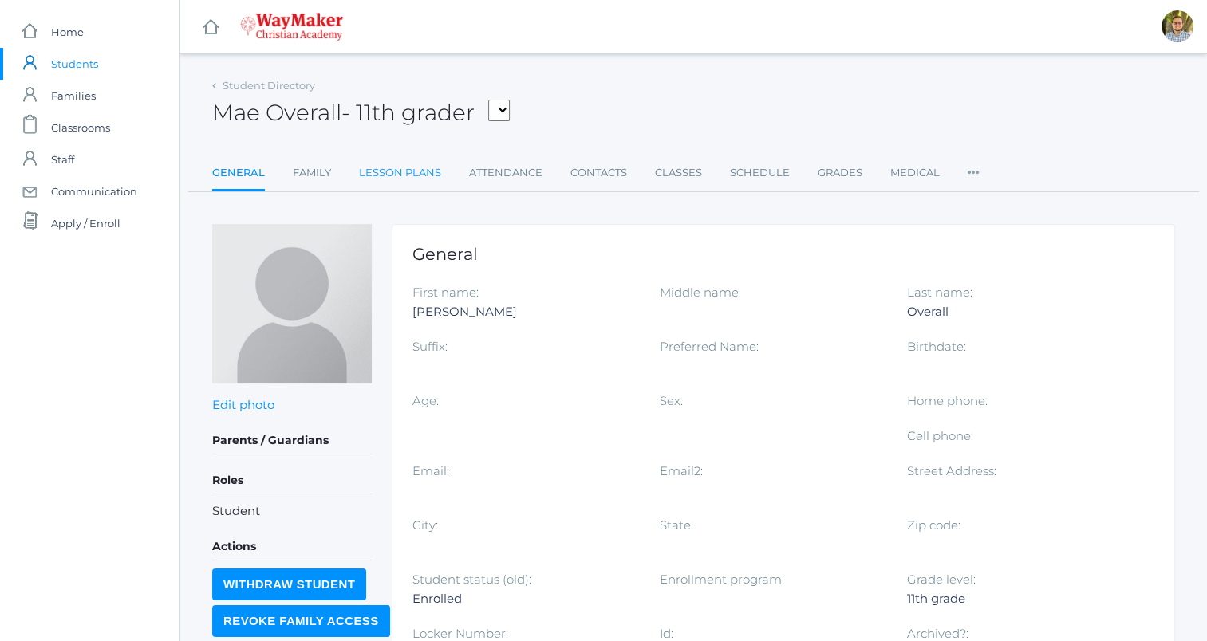
click at [400, 168] on link "Lesson Plans" at bounding box center [400, 173] width 82 height 32
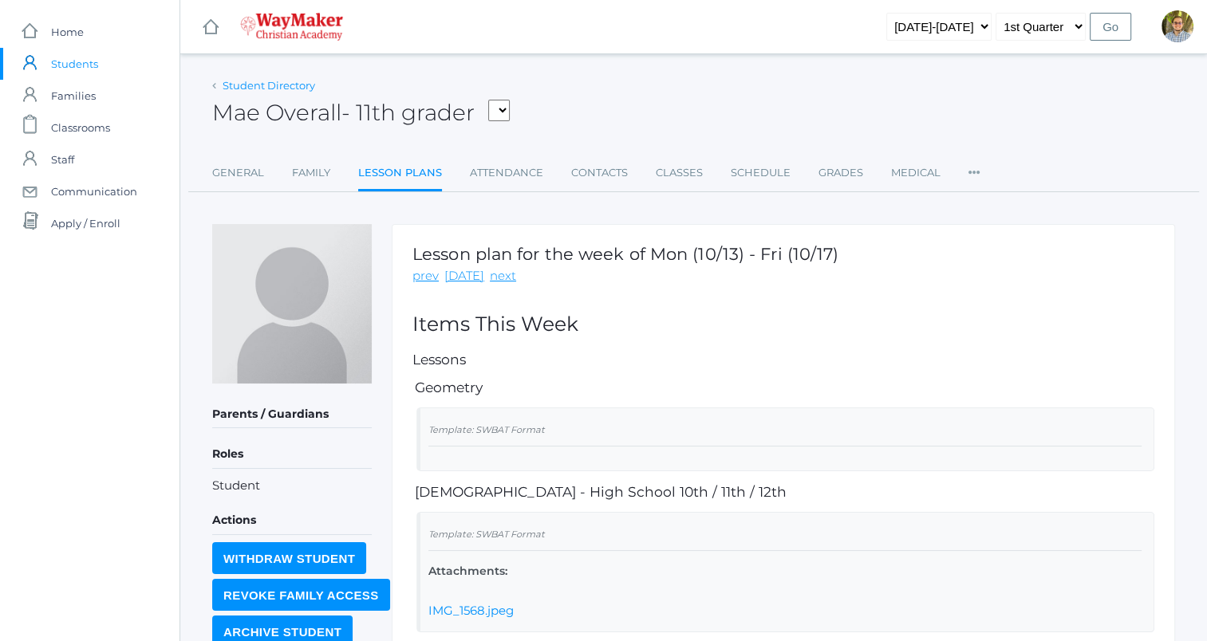
click at [265, 82] on link "Student Directory" at bounding box center [269, 85] width 93 height 13
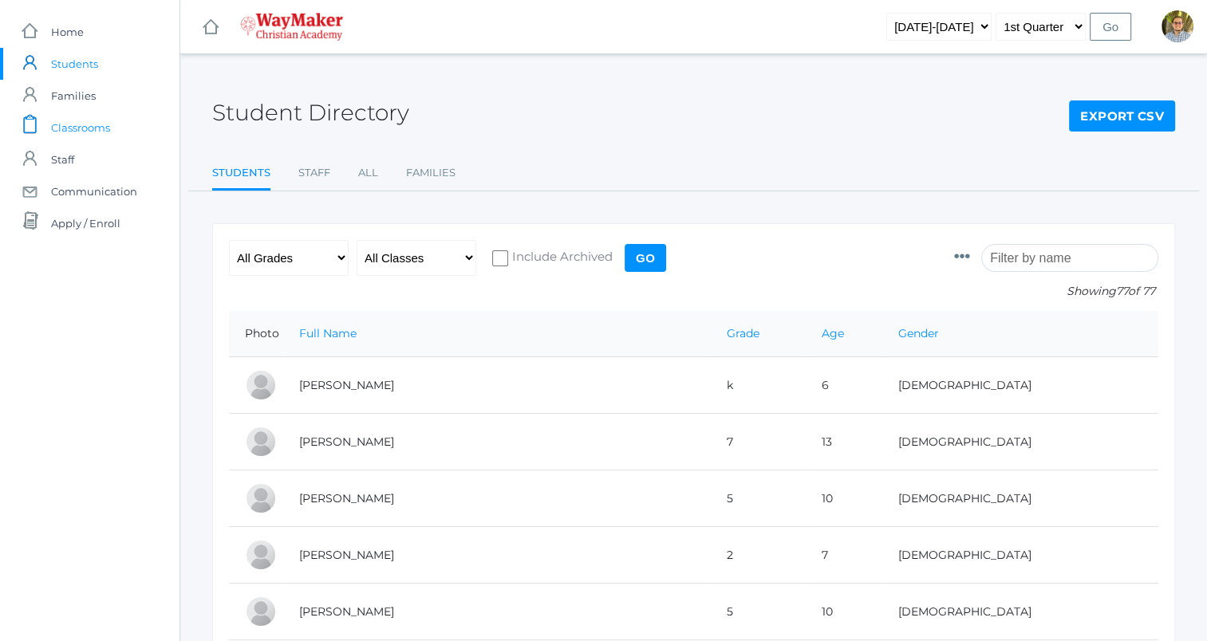
click at [115, 126] on link "icons/clipboard/plain Created with Sketch. Classrooms" at bounding box center [89, 128] width 179 height 32
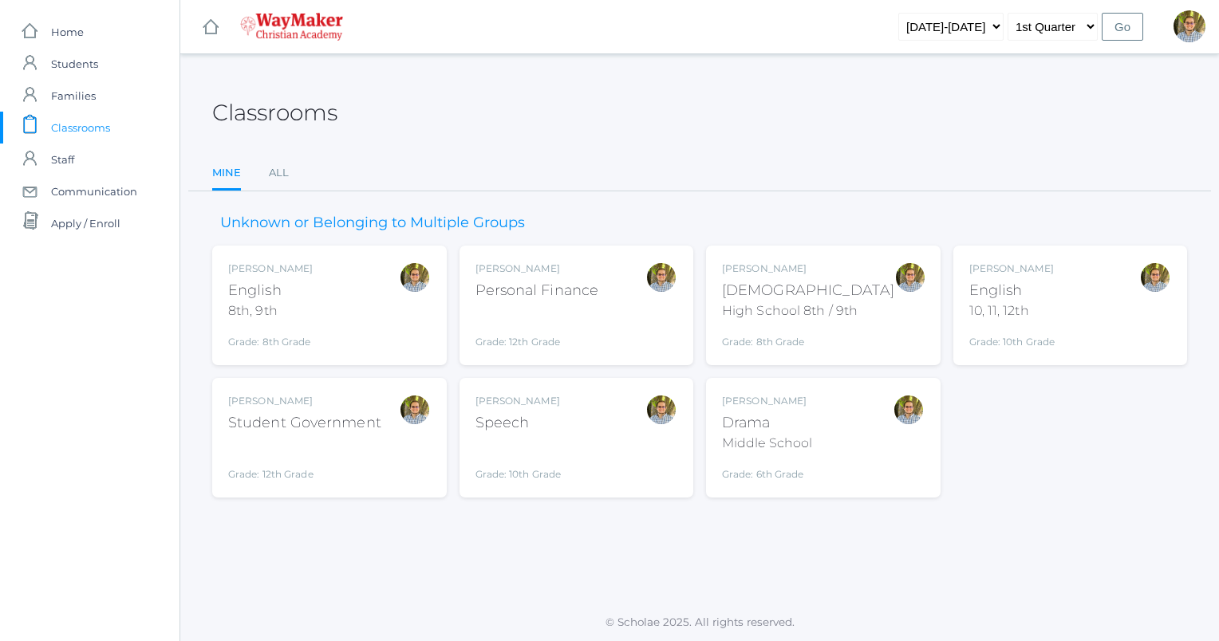
click at [542, 465] on div "Grade: 10th Grade" at bounding box center [518, 460] width 86 height 41
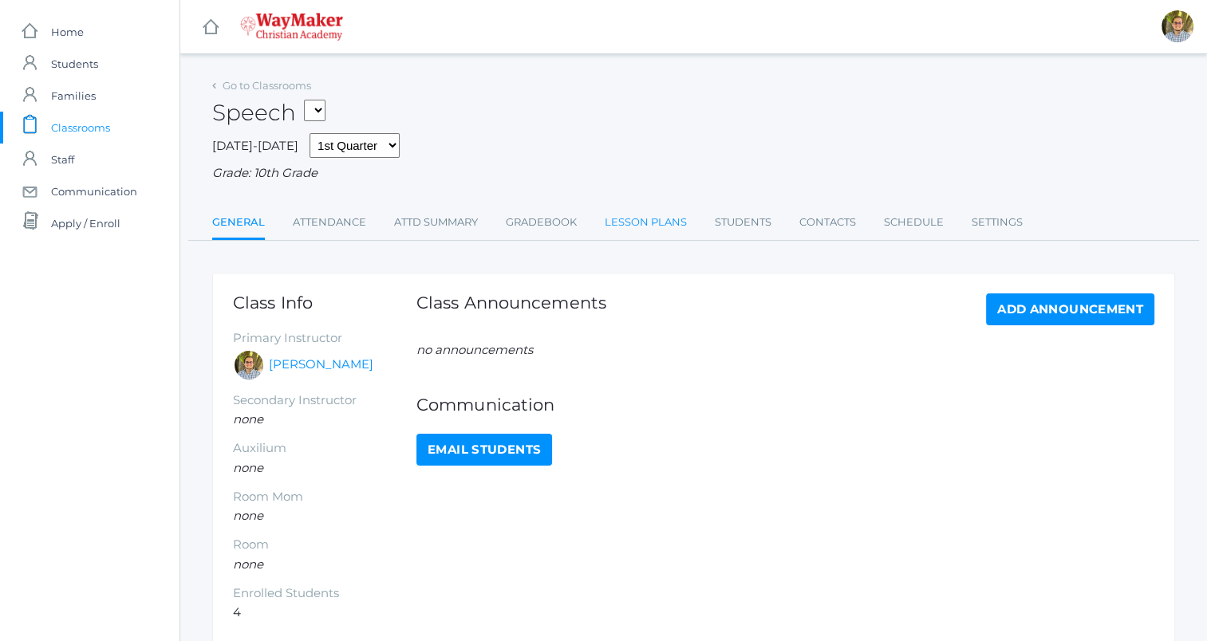
click at [621, 220] on link "Lesson Plans" at bounding box center [646, 223] width 82 height 32
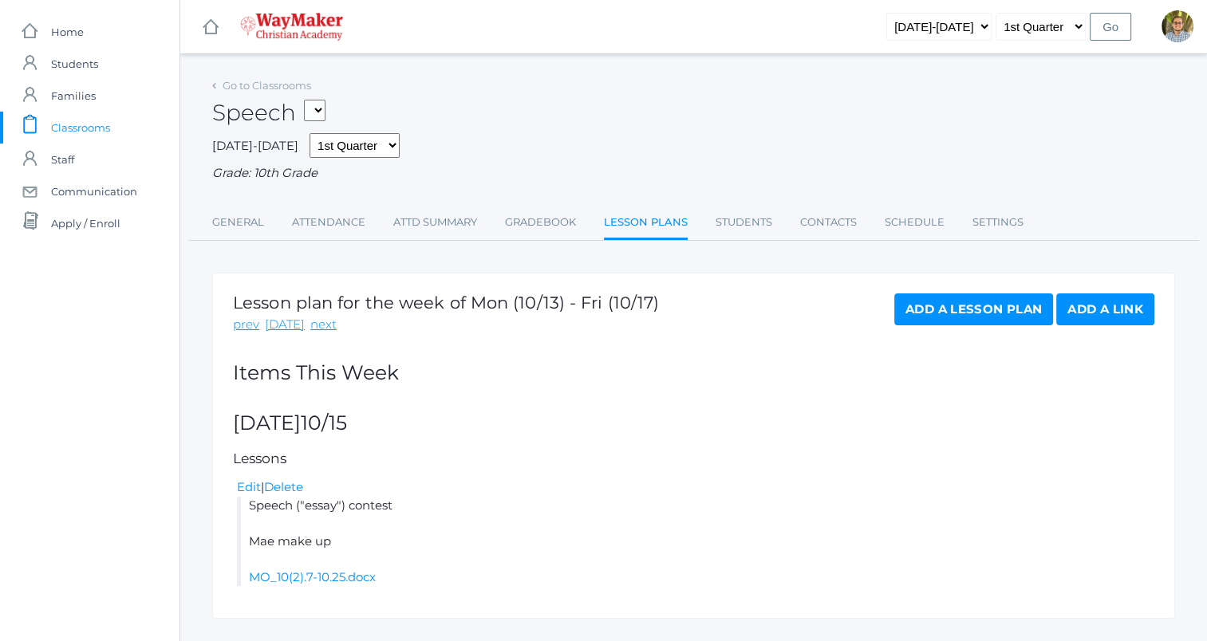
scroll to position [35, 0]
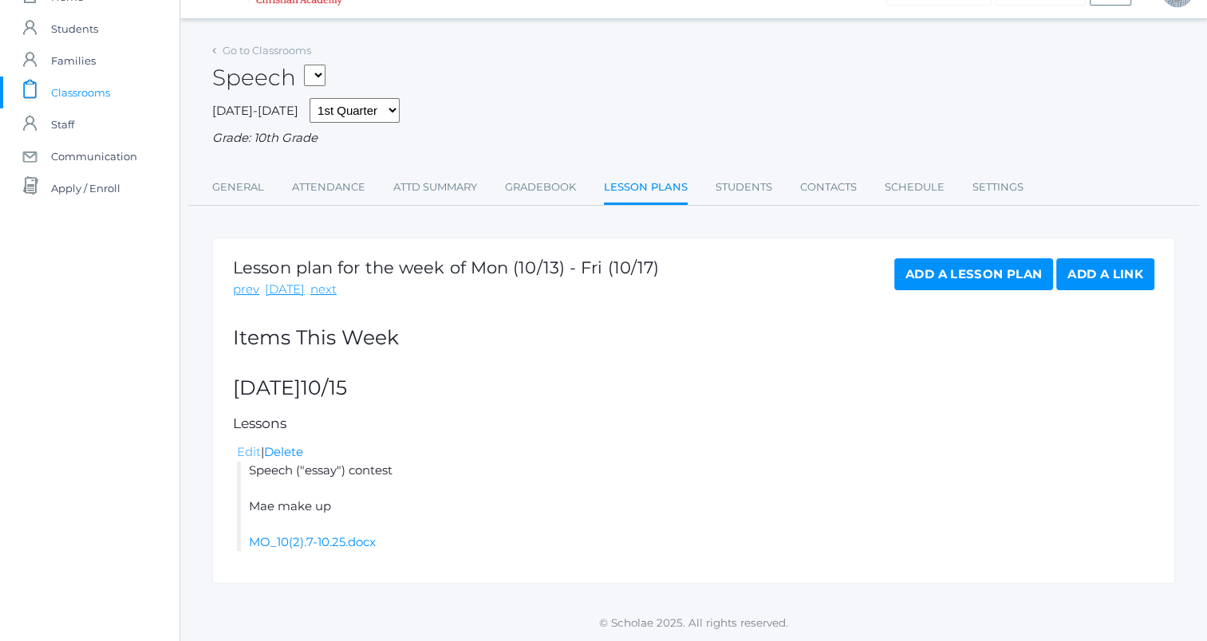
click at [242, 455] on link "Edit" at bounding box center [249, 451] width 24 height 15
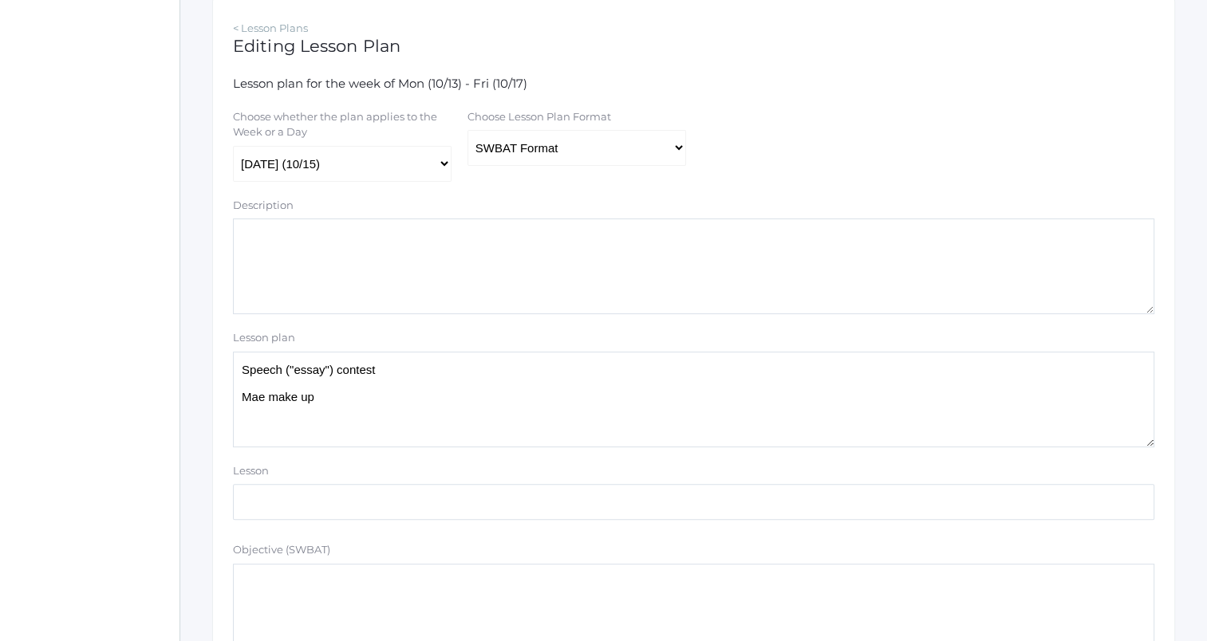
scroll to position [309, 0]
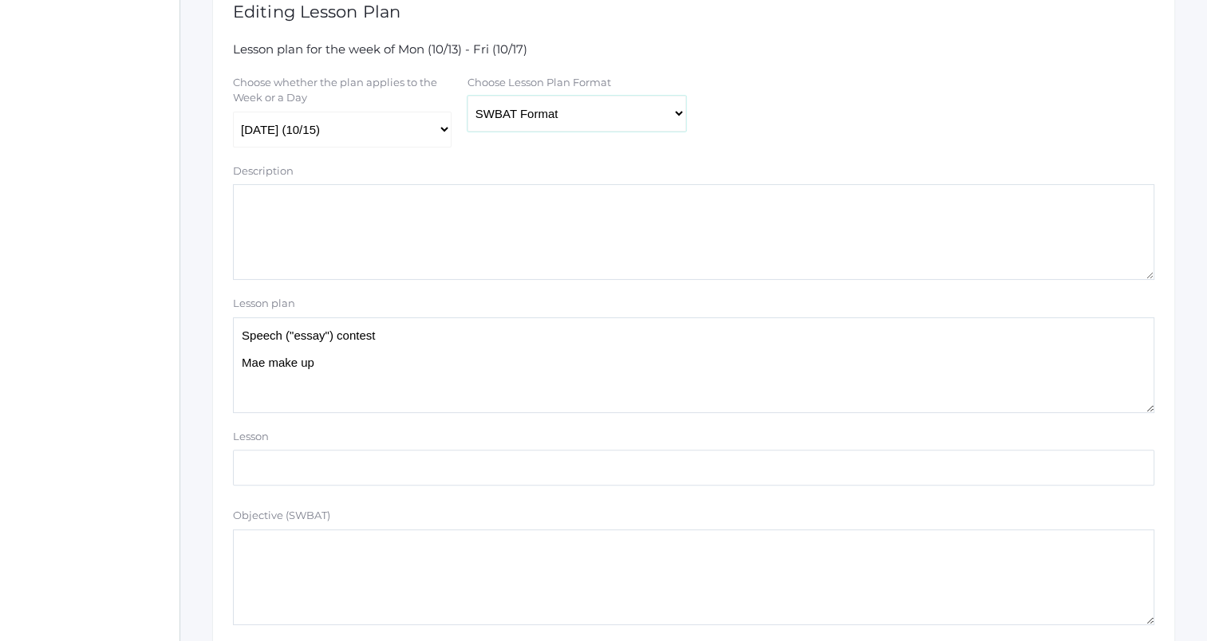
click at [485, 128] on select "Traditional Format SWBAT Format" at bounding box center [576, 114] width 219 height 36
select select "legacy"
click at [467, 97] on select "Traditional Format SWBAT Format" at bounding box center [576, 114] width 219 height 36
click at [403, 361] on textarea "Speech ("essay") contest Mae make up" at bounding box center [693, 365] width 921 height 96
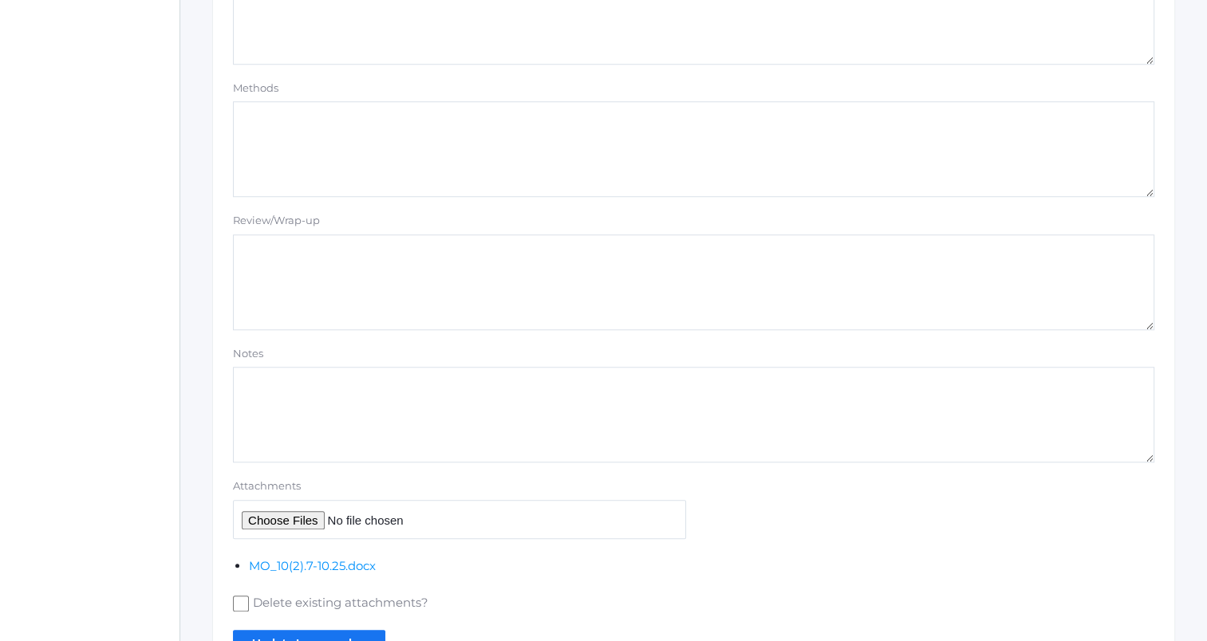
scroll to position [1333, 0]
type textarea "Speech ("essay") contest Mae make up: need an email address"
click at [278, 633] on input "Update Lesson plan" at bounding box center [309, 641] width 152 height 26
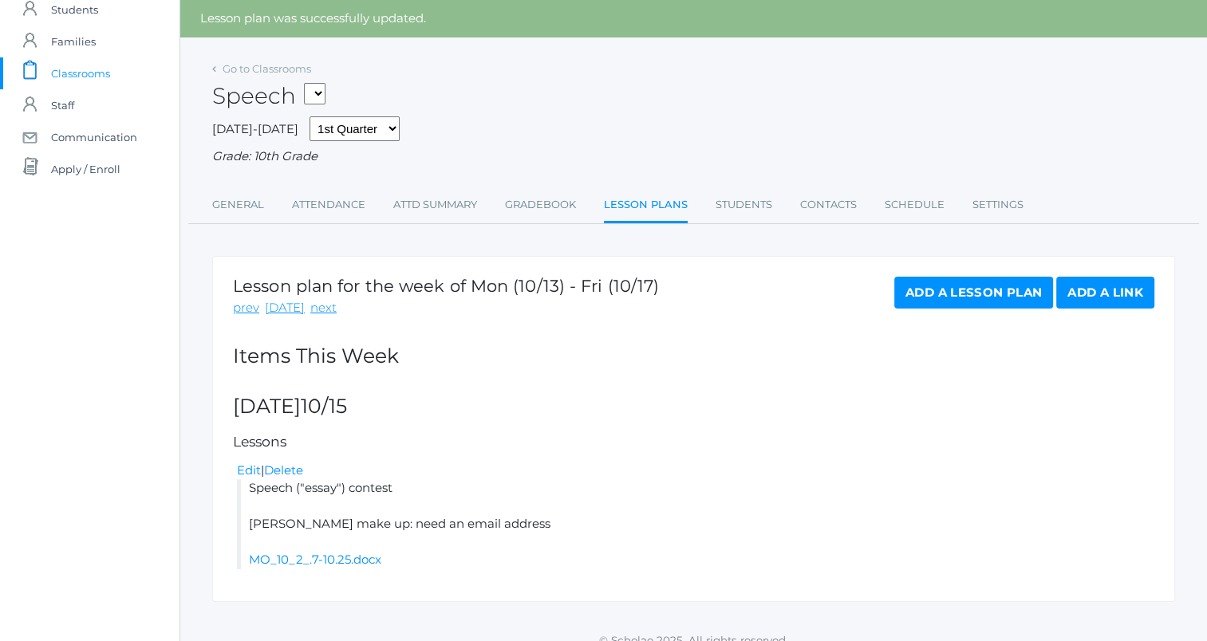
scroll to position [73, 0]
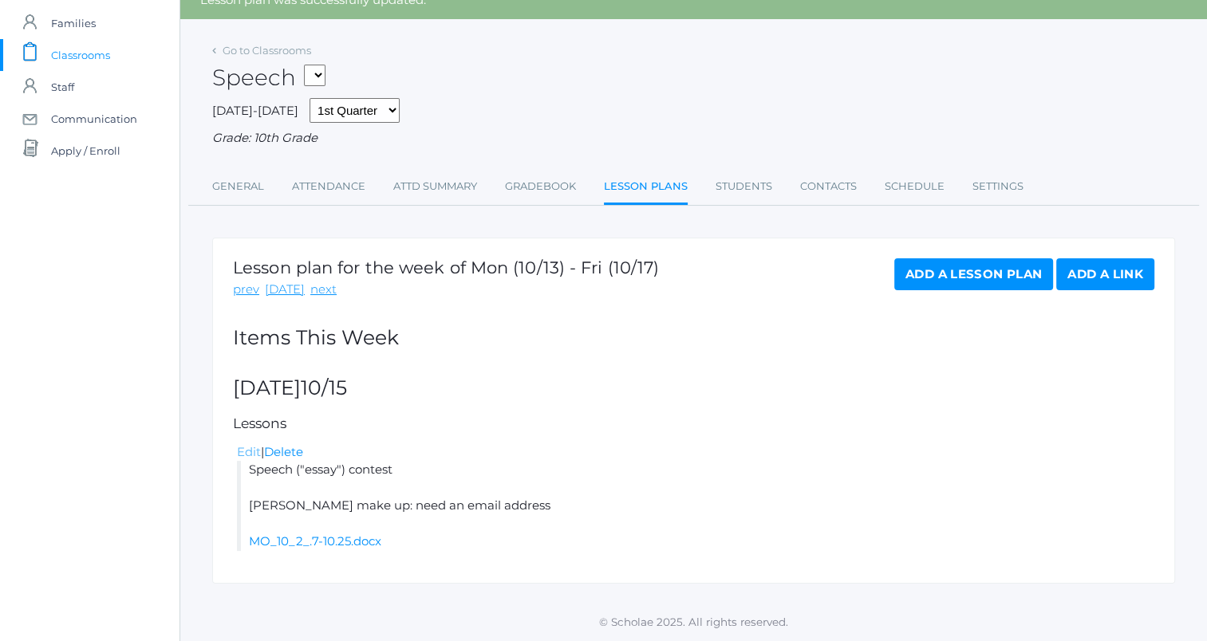
click at [246, 453] on link "Edit" at bounding box center [249, 451] width 24 height 15
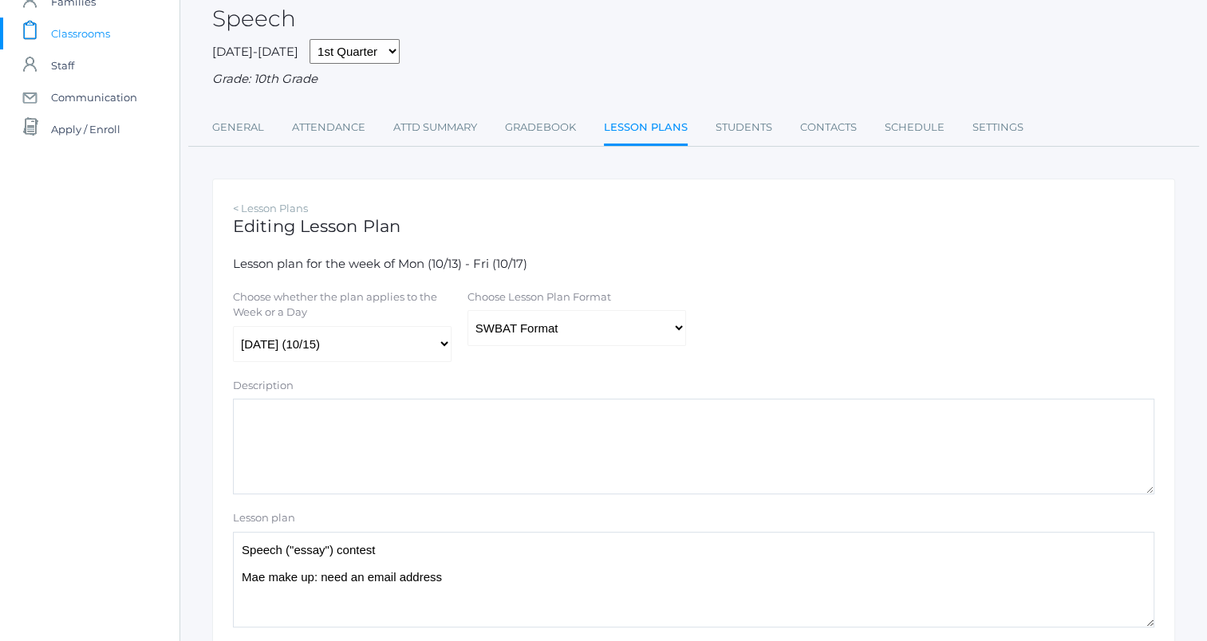
scroll to position [96, 0]
click at [574, 338] on select "Traditional Format SWBAT Format" at bounding box center [576, 327] width 219 height 36
select select "legacy"
click at [467, 309] on select "Traditional Format SWBAT Format" at bounding box center [576, 327] width 219 height 36
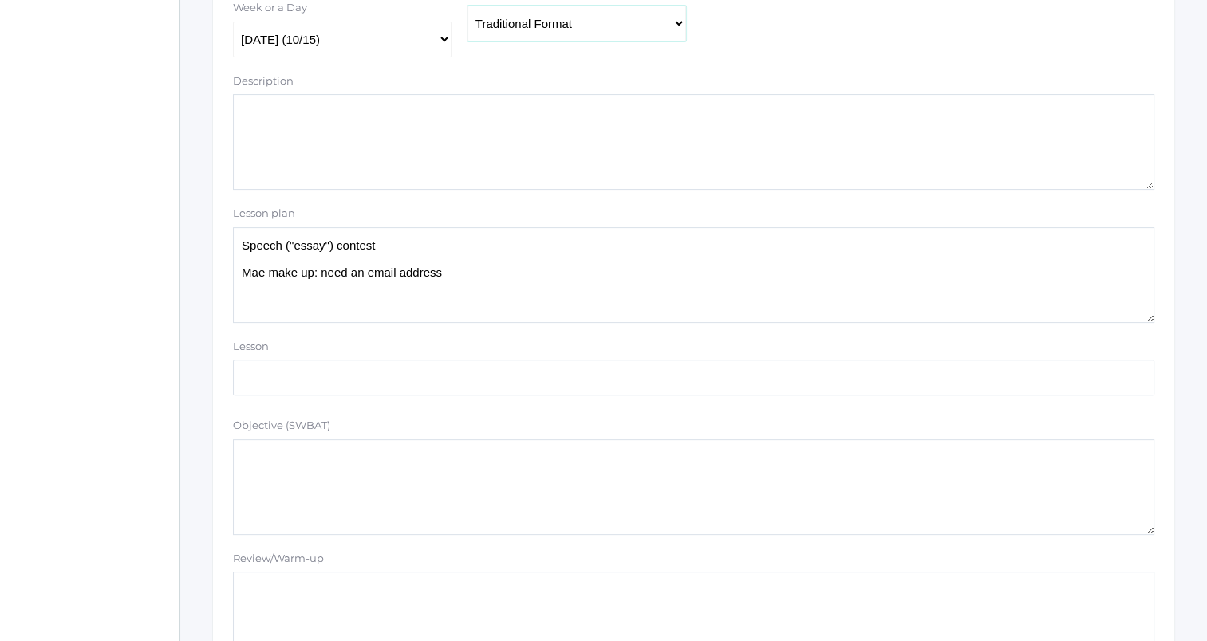
scroll to position [420, 0]
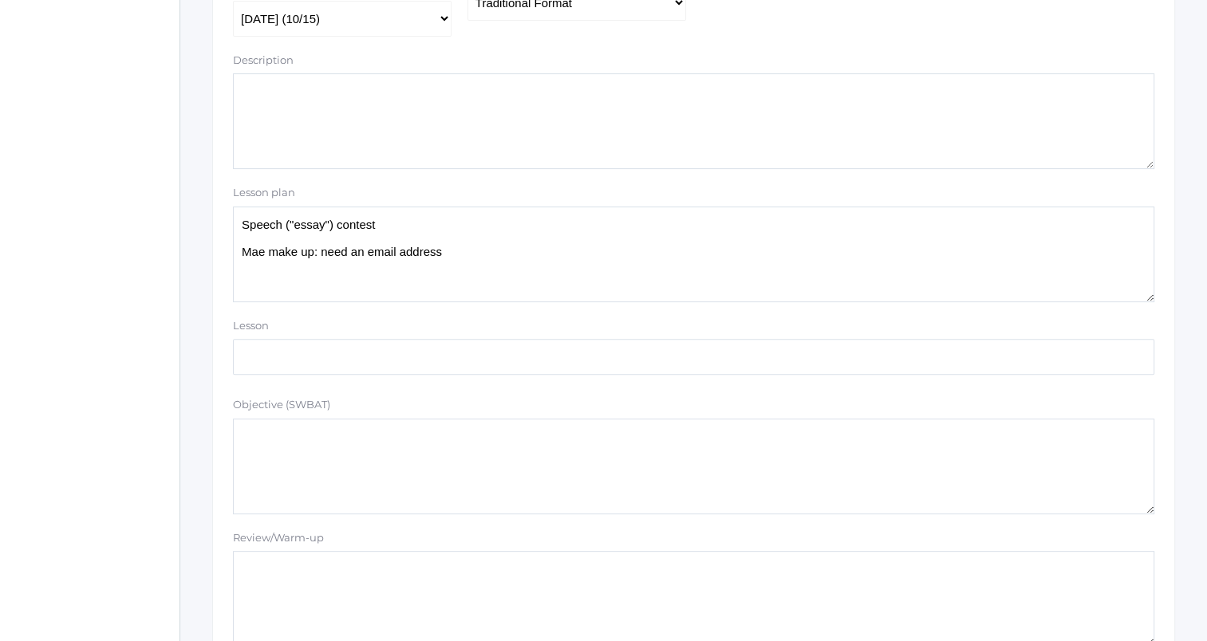
click at [536, 319] on div "Lesson" at bounding box center [693, 329] width 921 height 22
click at [533, 267] on textarea "Speech ("essay") contest Mae make up: need an email address" at bounding box center [693, 255] width 921 height 96
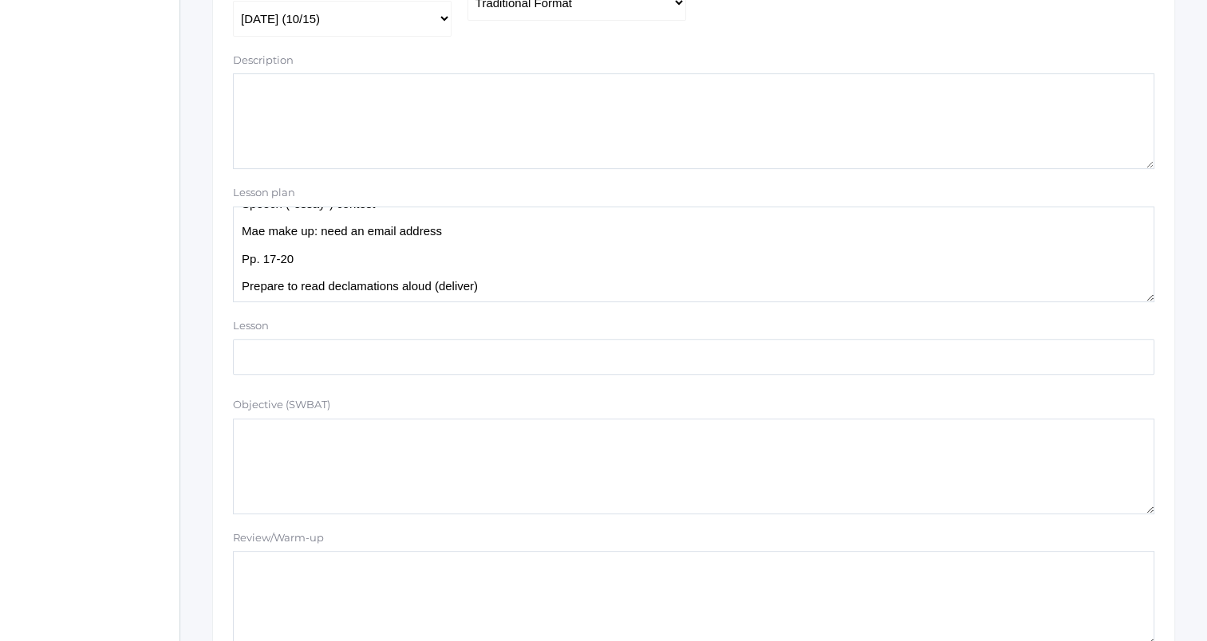
click at [555, 294] on textarea "Speech ("essay") contest Mae make up: need an email address" at bounding box center [693, 255] width 921 height 96
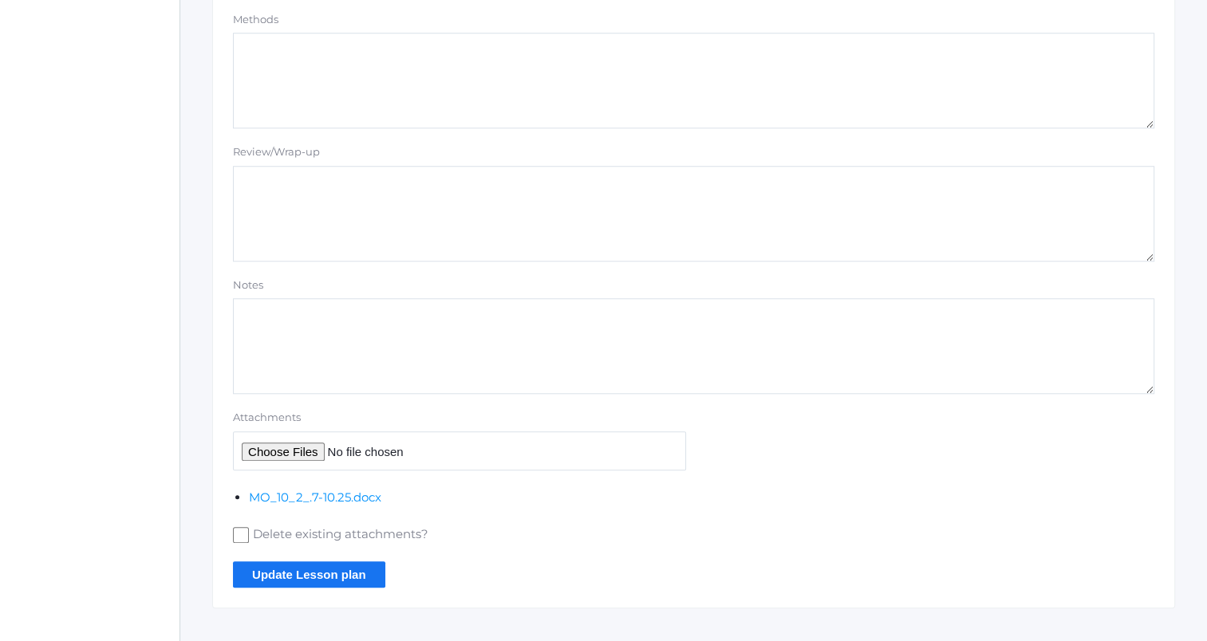
scroll to position [1423, 0]
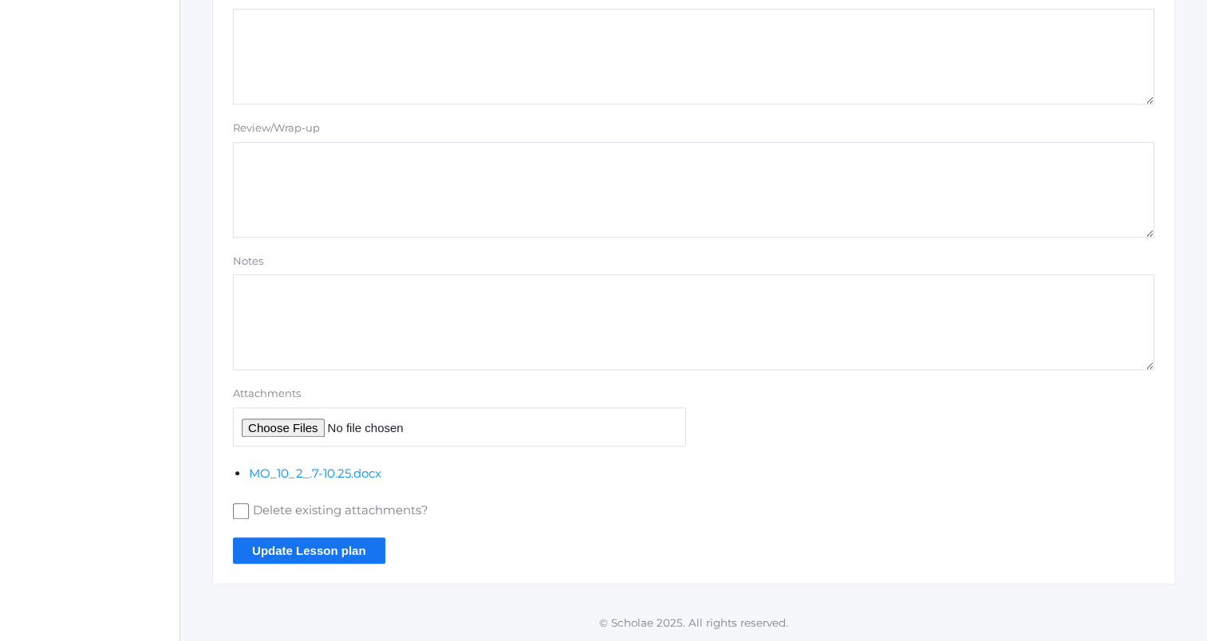
type textarea "Speech ("essay") contest Mae make up: need an email address Pp. 17-20 Prepare t…"
click at [361, 544] on input "Update Lesson plan" at bounding box center [309, 551] width 152 height 26
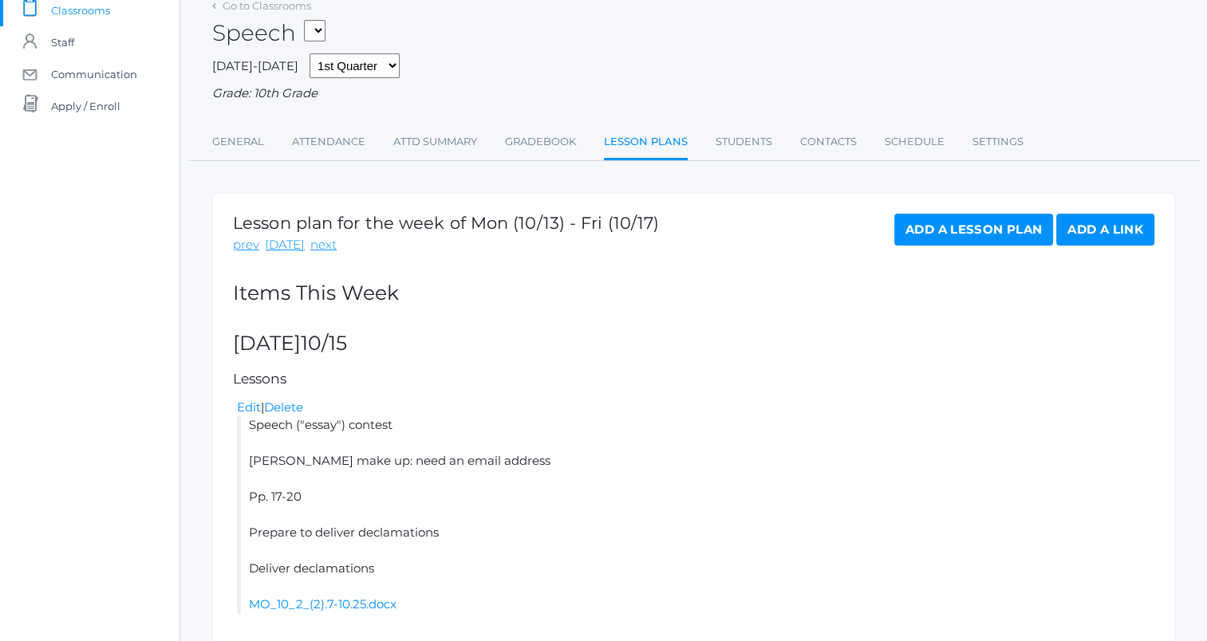
scroll to position [180, 0]
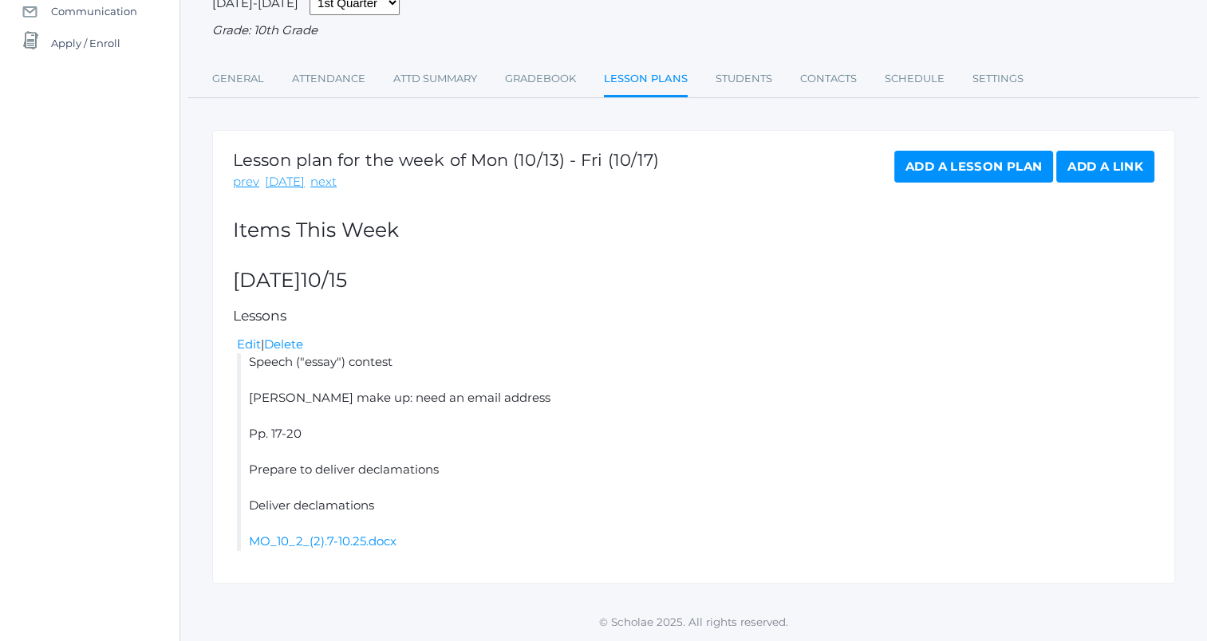
click at [995, 161] on link "Add a Lesson Plan" at bounding box center [973, 167] width 159 height 32
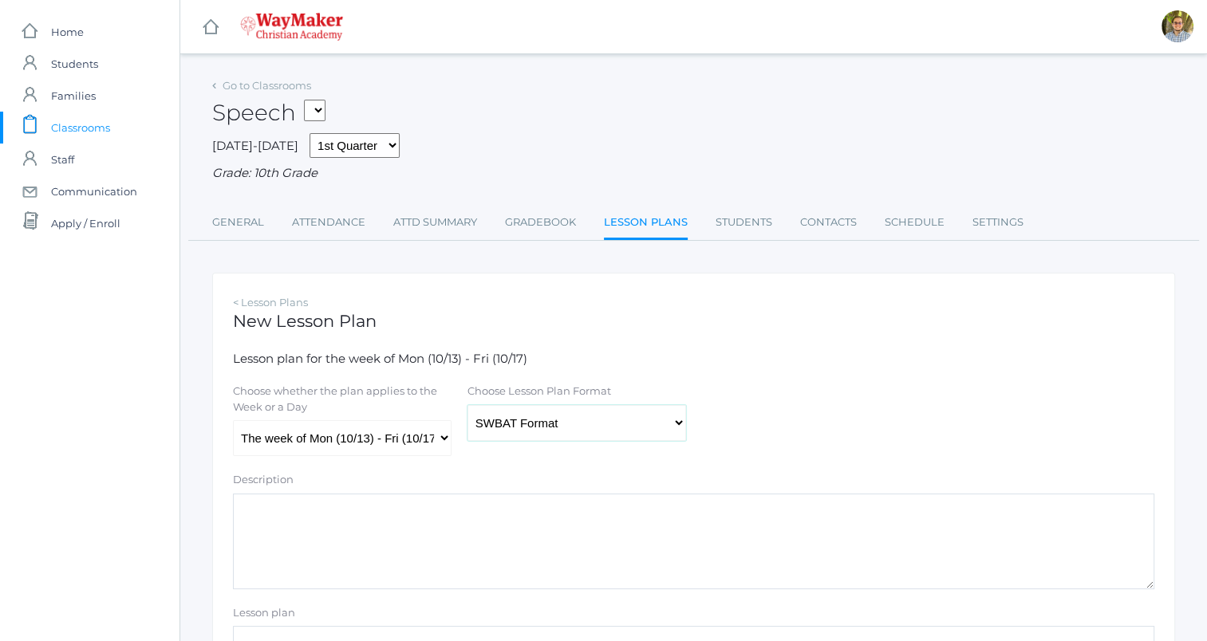
click at [536, 426] on select "Traditional Format SWBAT Format" at bounding box center [576, 423] width 219 height 36
select select "legacy"
click at [467, 405] on select "Traditional Format SWBAT Format" at bounding box center [576, 423] width 219 height 36
click at [428, 442] on select "The week of Mon (10/13) - Fri (10/17) Monday (10/13) Tuesday (10/14) Wednesday …" at bounding box center [342, 438] width 219 height 36
select select "2025-10-17"
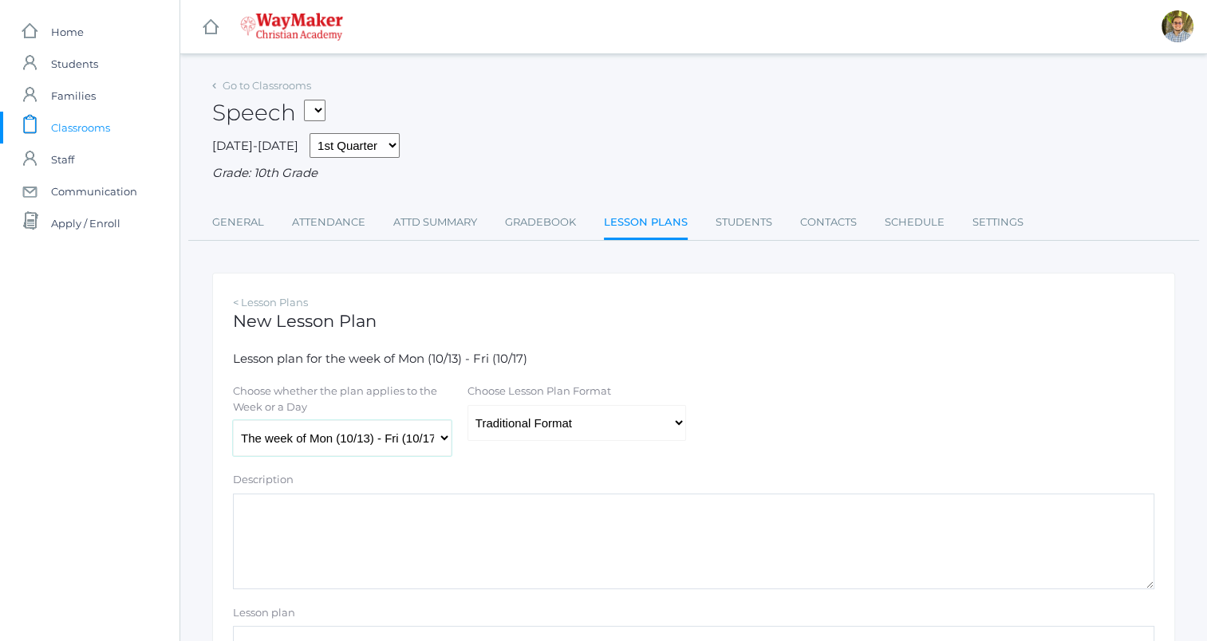
click at [233, 421] on select "The week of Mon (10/13) - Fri (10/17) Monday (10/13) Tuesday (10/14) Wednesday …" at bounding box center [342, 438] width 219 height 36
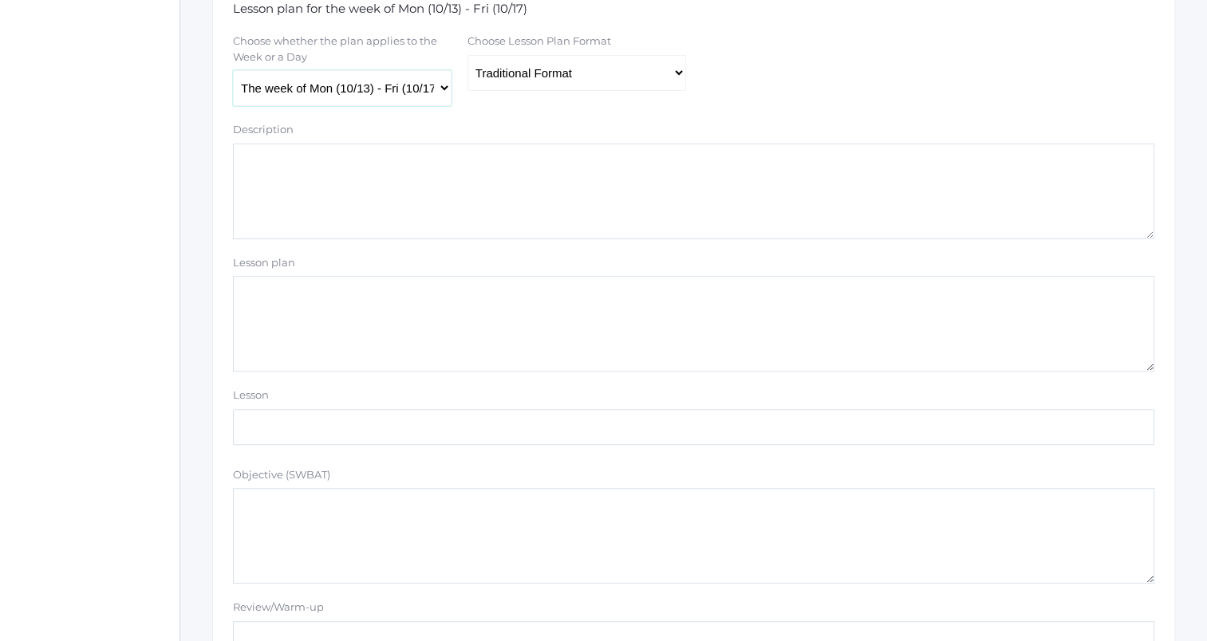
scroll to position [354, 0]
click at [731, 321] on textarea "Lesson plan" at bounding box center [693, 320] width 921 height 96
paste textarea "[URL][DOMAIN_NAME][PERSON_NAME][DATE]"
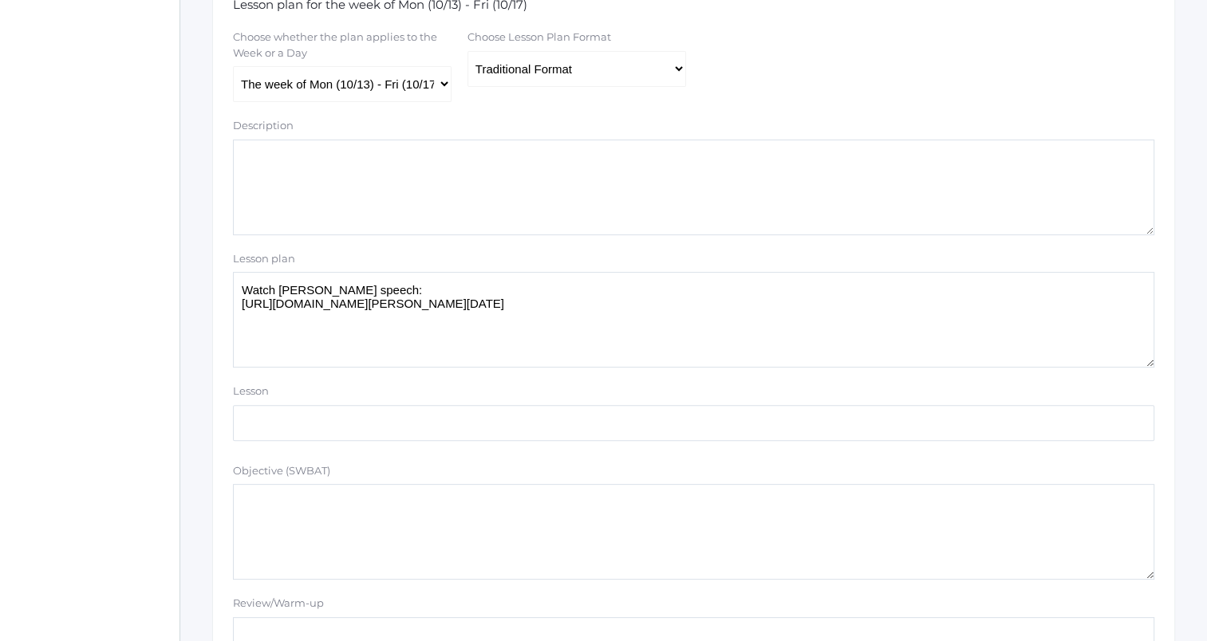
paste textarea "Emotional impact/connection language ▪ 1:20ish: as a parent, etc. ▪ 2:00ish: fe…"
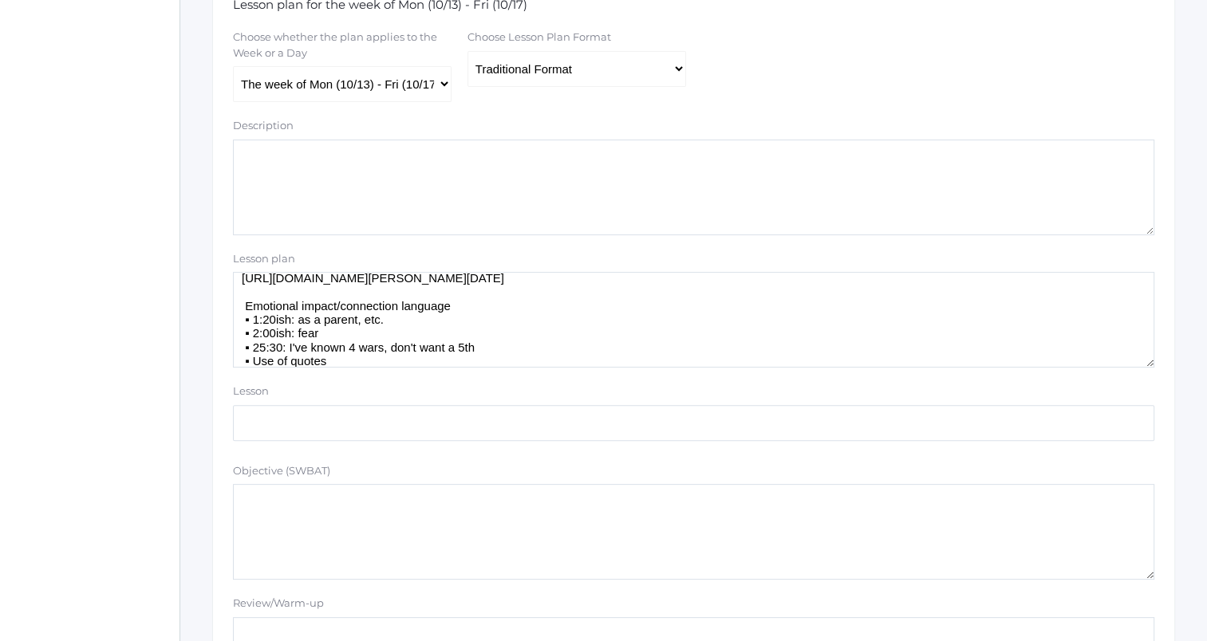
scroll to position [21, 0]
click at [555, 320] on textarea "Watch Reagan speech: https://www.reaganlibrary.gov/reagans/ronald-reagan/time-c…" at bounding box center [693, 320] width 921 height 96
click at [568, 312] on textarea "Watch Reagan speech: https://www.reaganlibrary.gov/reagans/ronald-reagan/time-c…" at bounding box center [693, 320] width 921 height 96
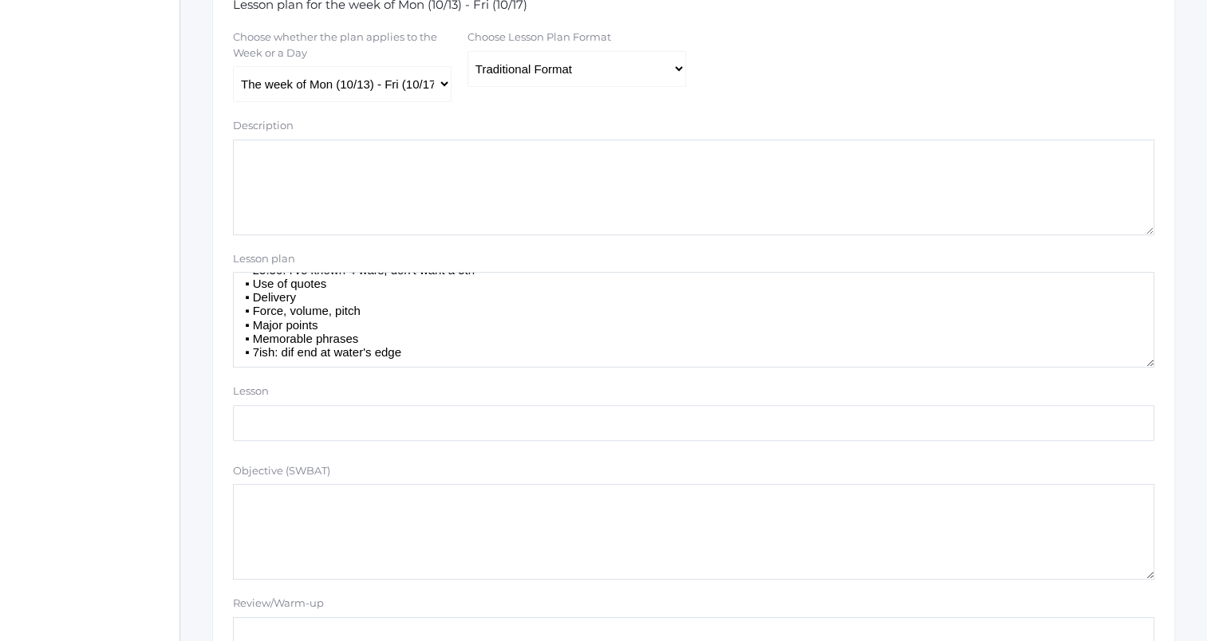
type textarea "Watch Reagan speech: https://www.reaganlibrary.gov/reagans/ronald-reagan/time-c…"
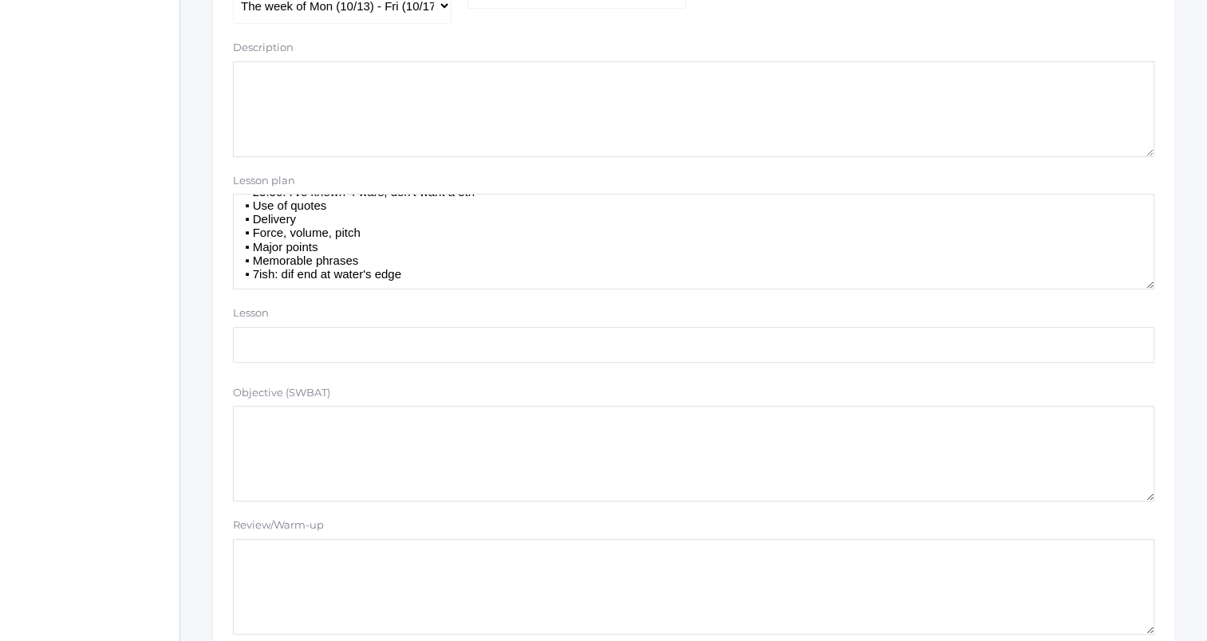
scroll to position [1349, 0]
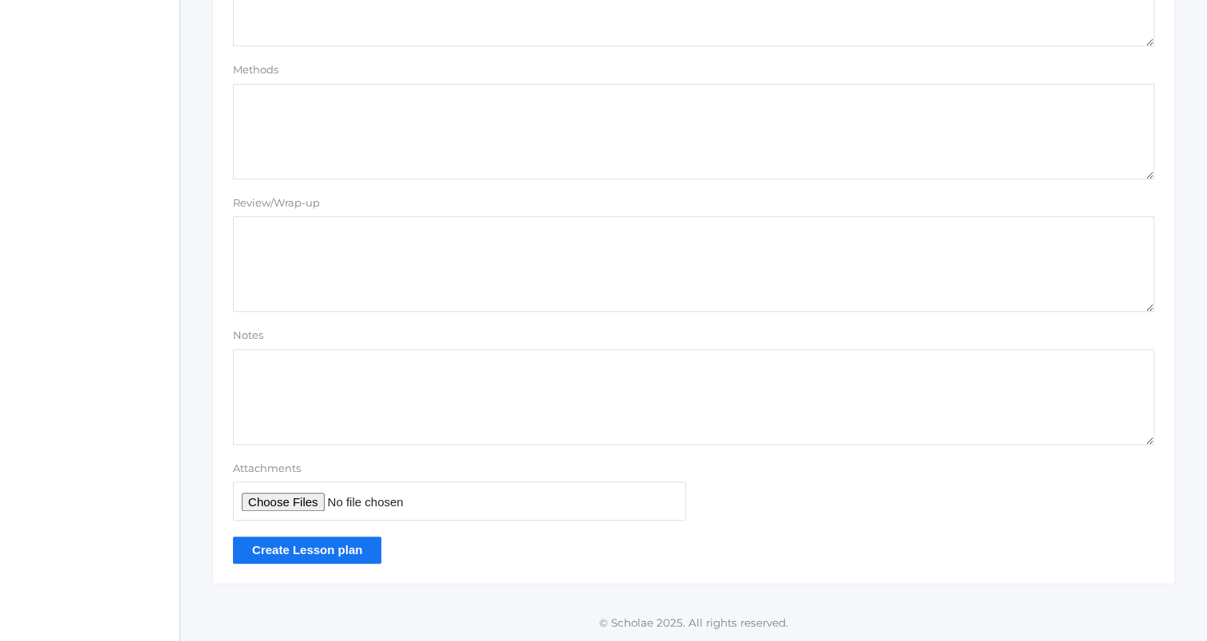
click at [340, 555] on input "Create Lesson plan" at bounding box center [307, 550] width 148 height 26
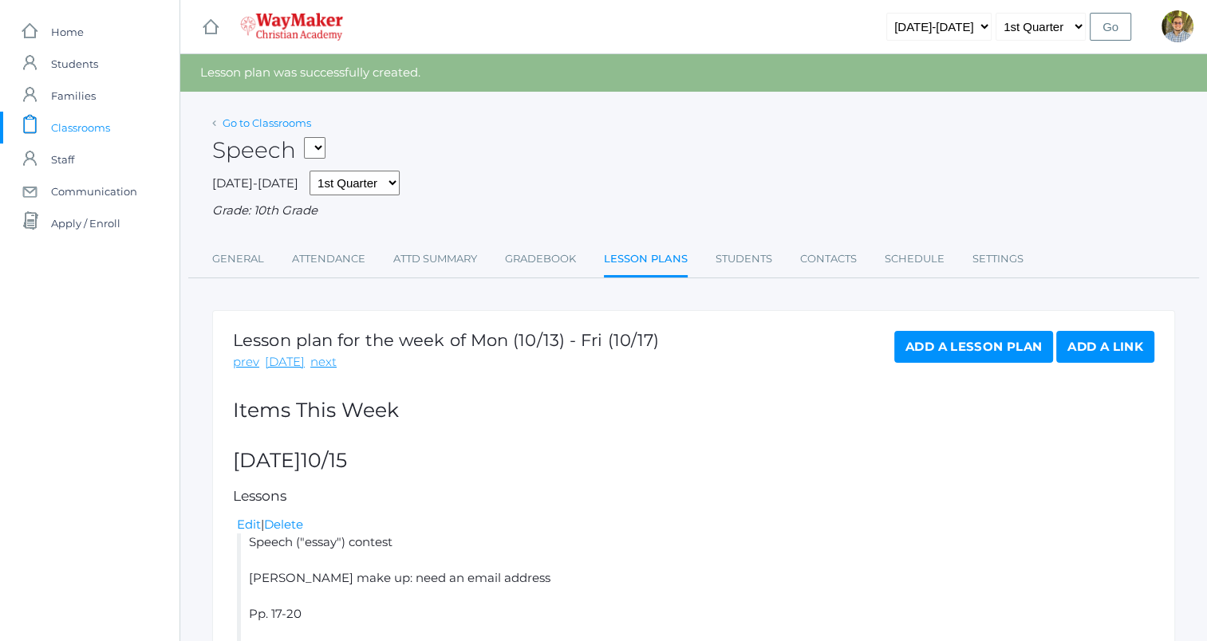
click at [286, 123] on link "Go to Classrooms" at bounding box center [267, 122] width 89 height 13
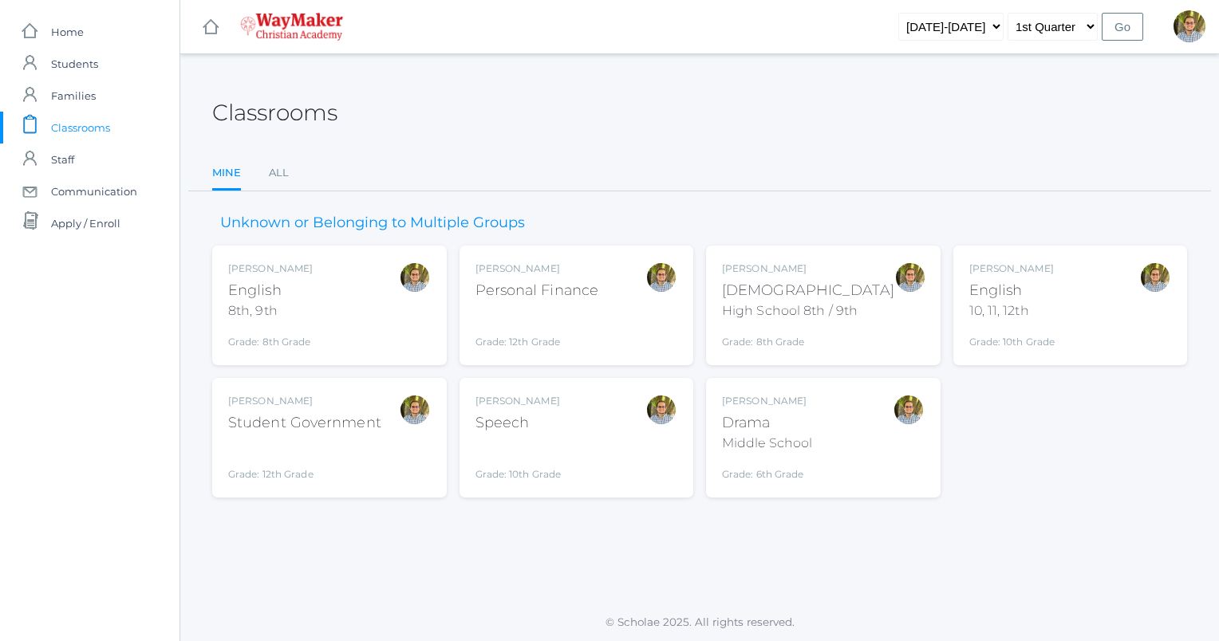
click at [1039, 314] on div "10, 11, 12th" at bounding box center [1012, 311] width 86 height 19
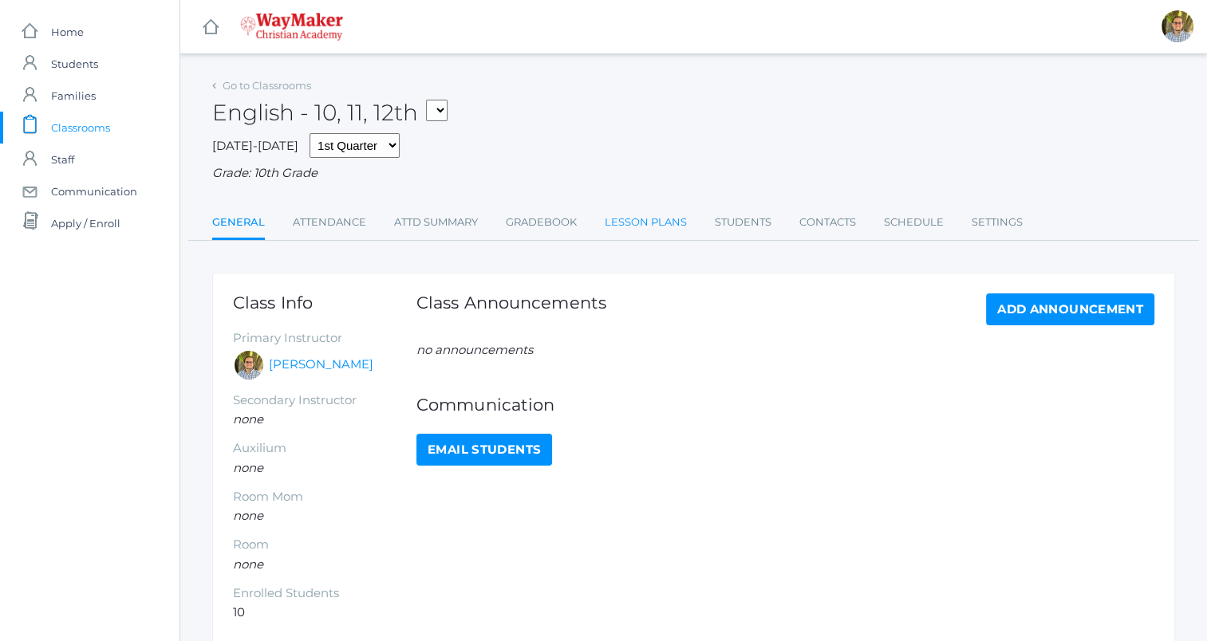
click at [638, 215] on link "Lesson Plans" at bounding box center [646, 223] width 82 height 32
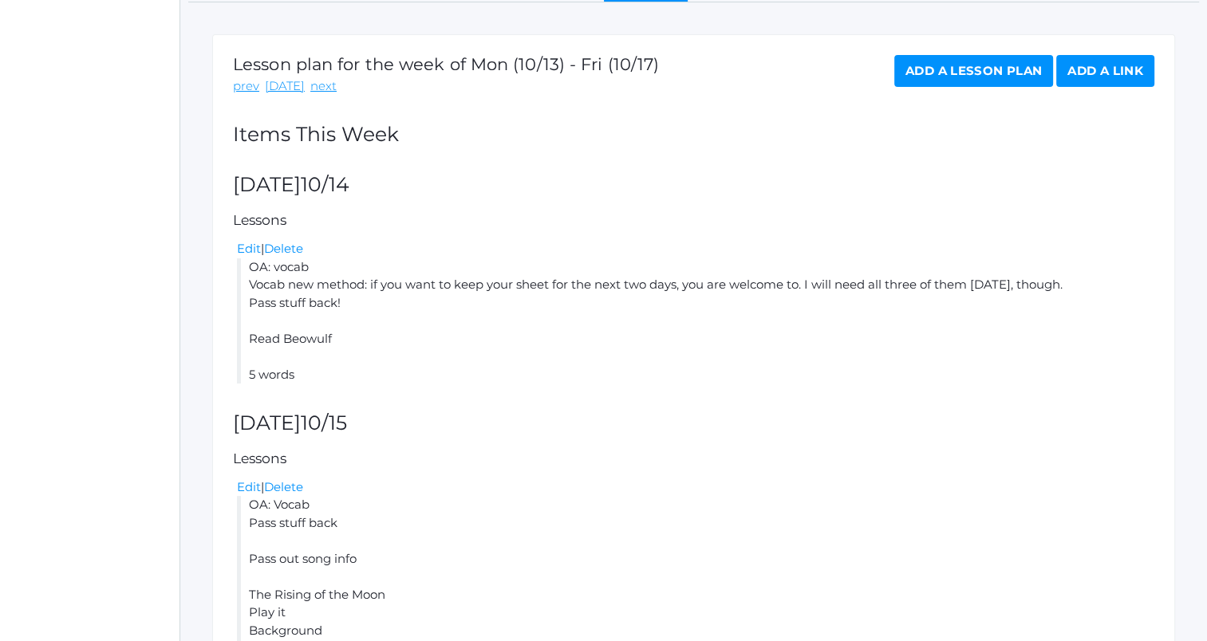
scroll to position [239, 0]
click at [244, 250] on link "Edit" at bounding box center [249, 247] width 24 height 15
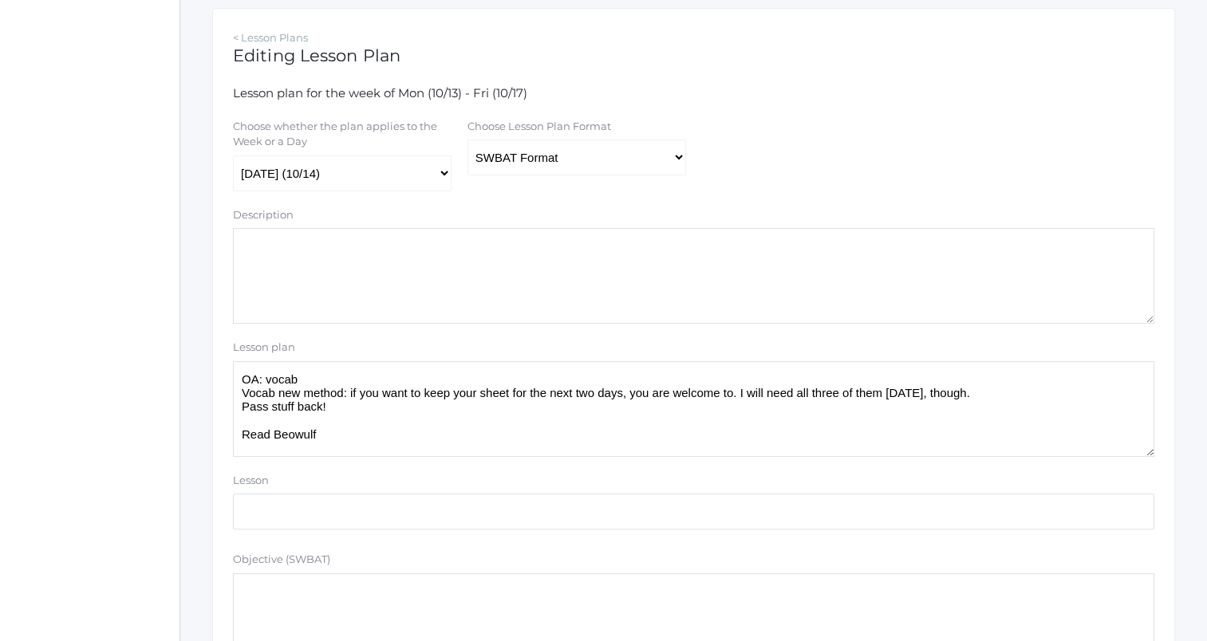
scroll to position [277, 0]
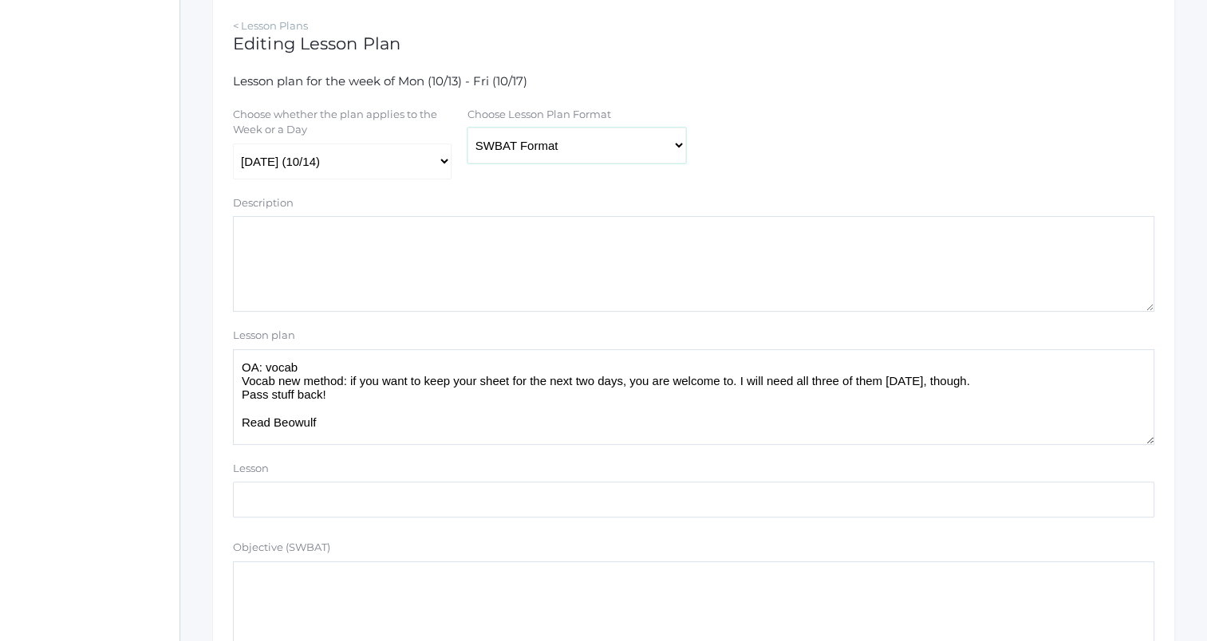
click at [570, 155] on select "Traditional Format SWBAT Format" at bounding box center [576, 146] width 219 height 36
select select "legacy"
click at [467, 128] on select "Traditional Format SWBAT Format" at bounding box center [576, 146] width 219 height 36
click at [371, 434] on textarea "OA: vocab Vocab new method: if you want to keep your sheet for the next two day…" at bounding box center [693, 397] width 921 height 96
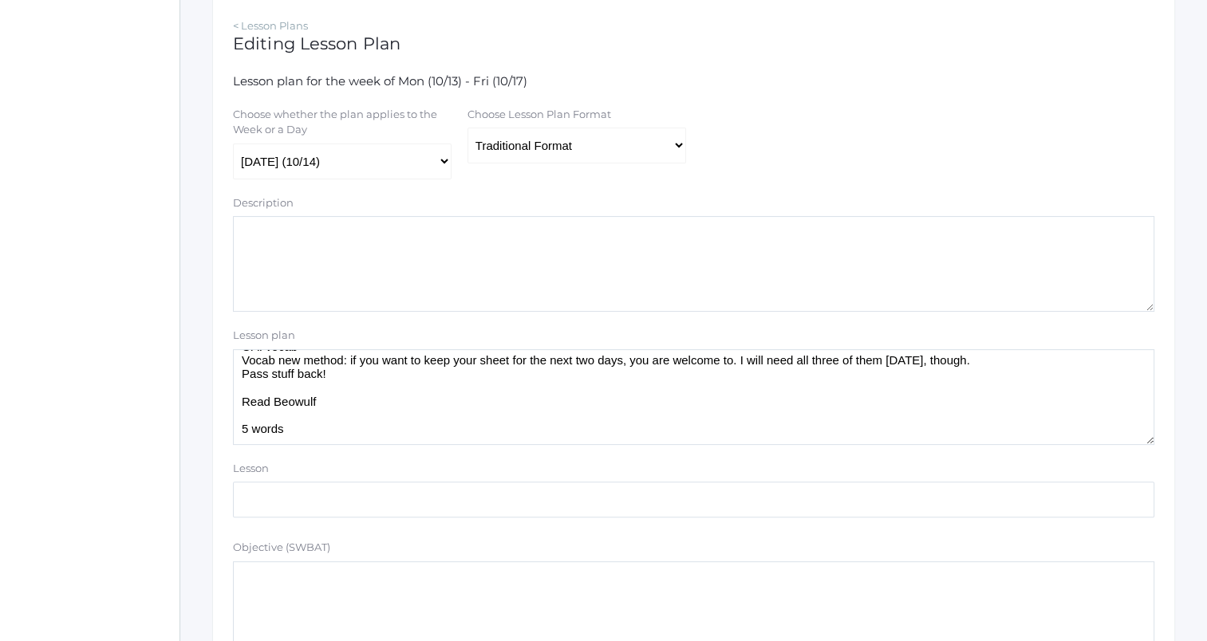
scroll to position [0, 0]
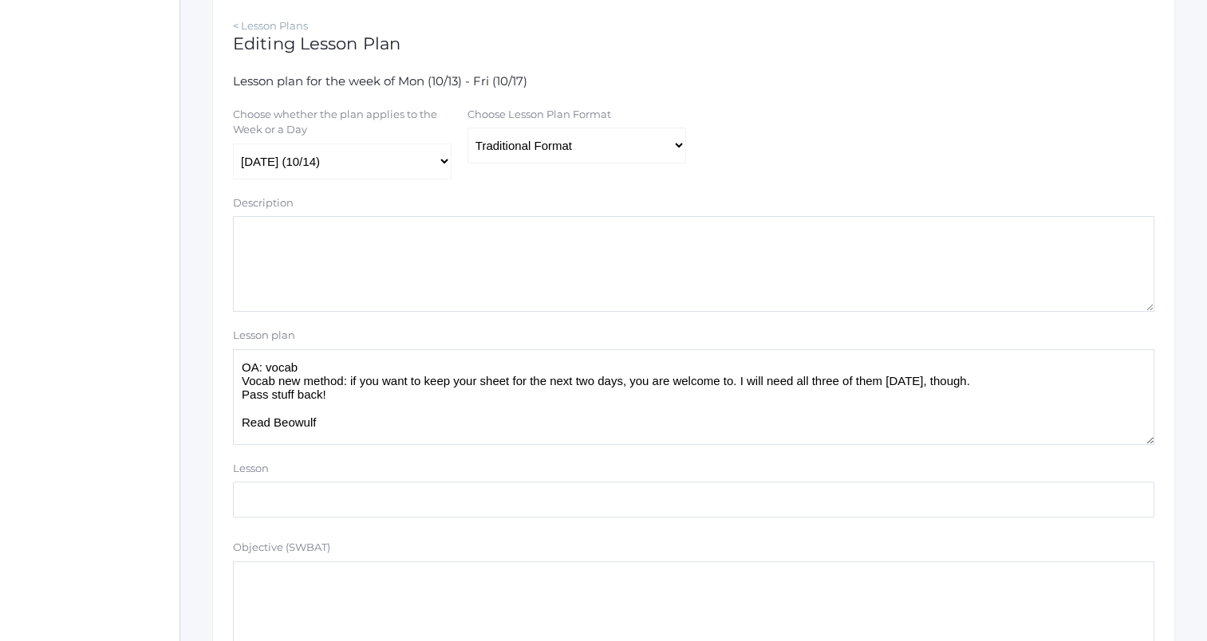
click at [238, 366] on textarea "OA: vocab Vocab new method: if you want to keep your sheet for the next two day…" at bounding box center [693, 397] width 921 height 96
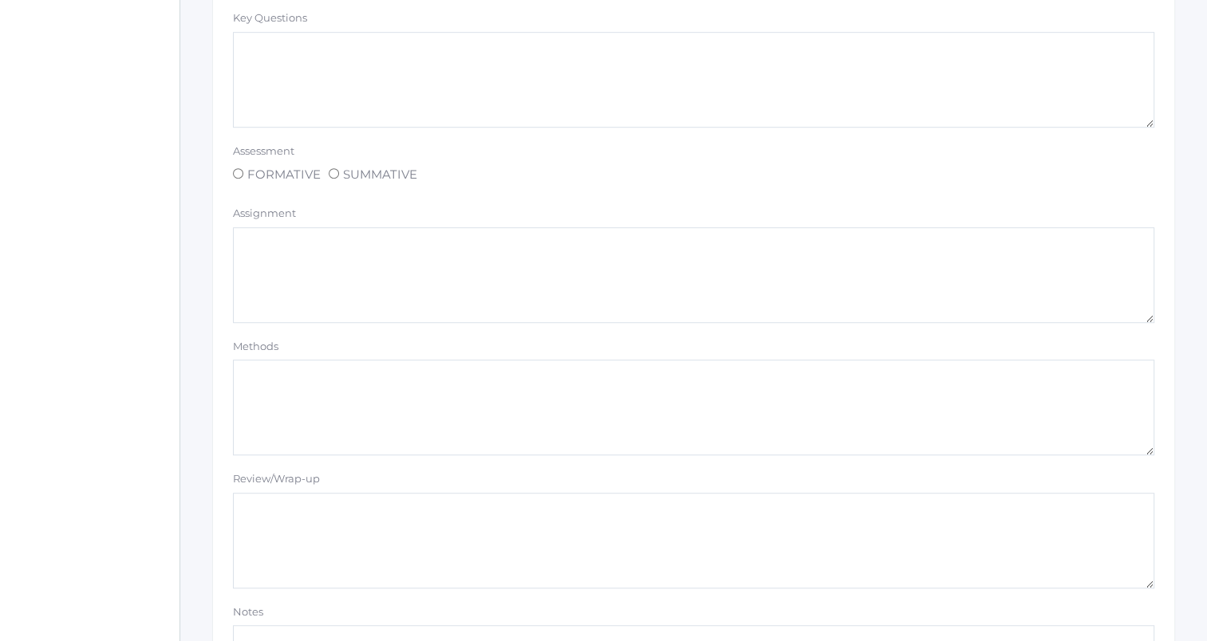
scroll to position [1349, 0]
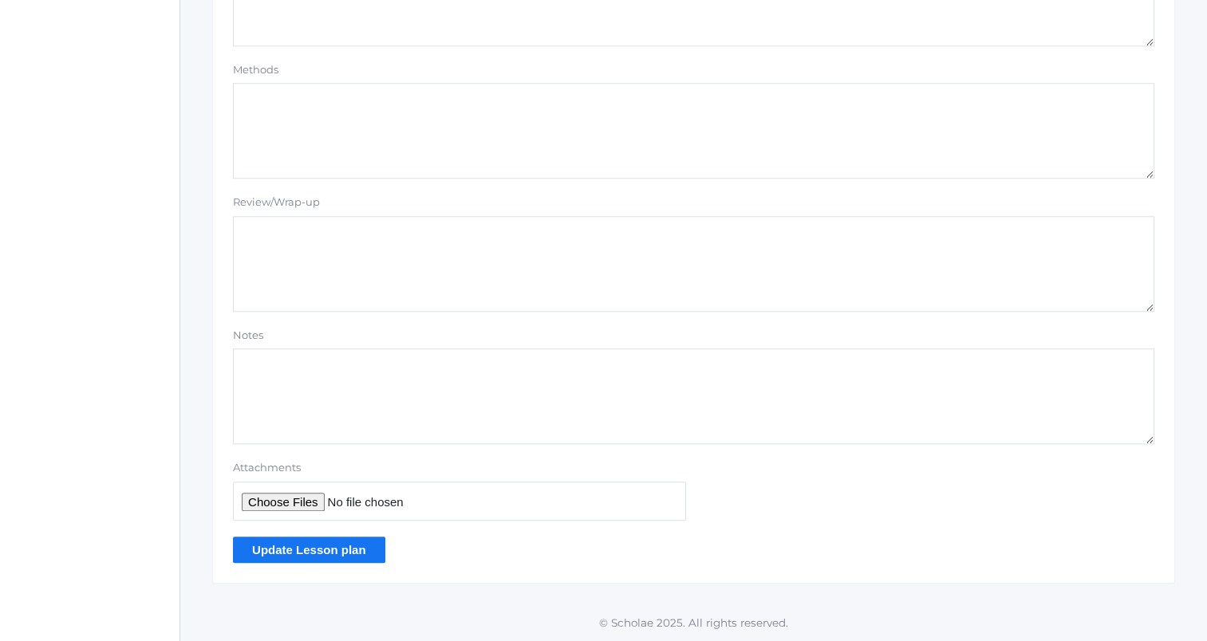
type textarea "Snack break: Mae make up (need email address) OA: vocab Vocab new method: if yo…"
click at [369, 543] on input "Update Lesson plan" at bounding box center [309, 550] width 152 height 26
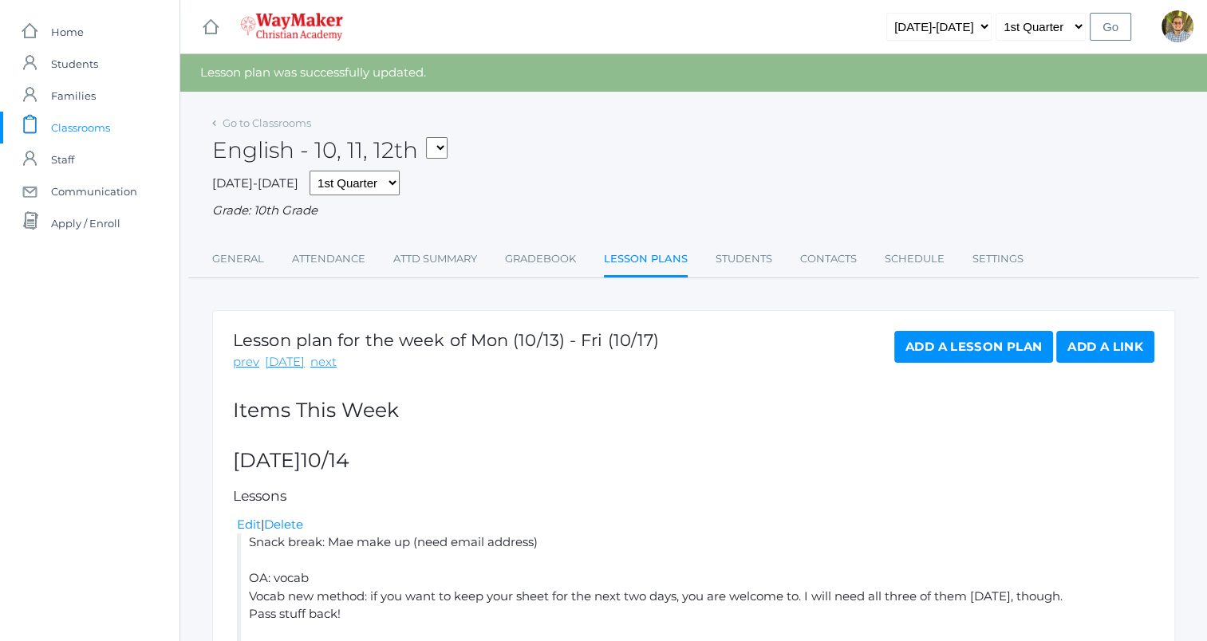
click at [266, 112] on div "English - 10, 11, 12th FINANCE - Personal Finance SG - Student Government THEAT…" at bounding box center [693, 141] width 963 height 59
click at [258, 119] on link "Go to Classrooms" at bounding box center [267, 122] width 89 height 13
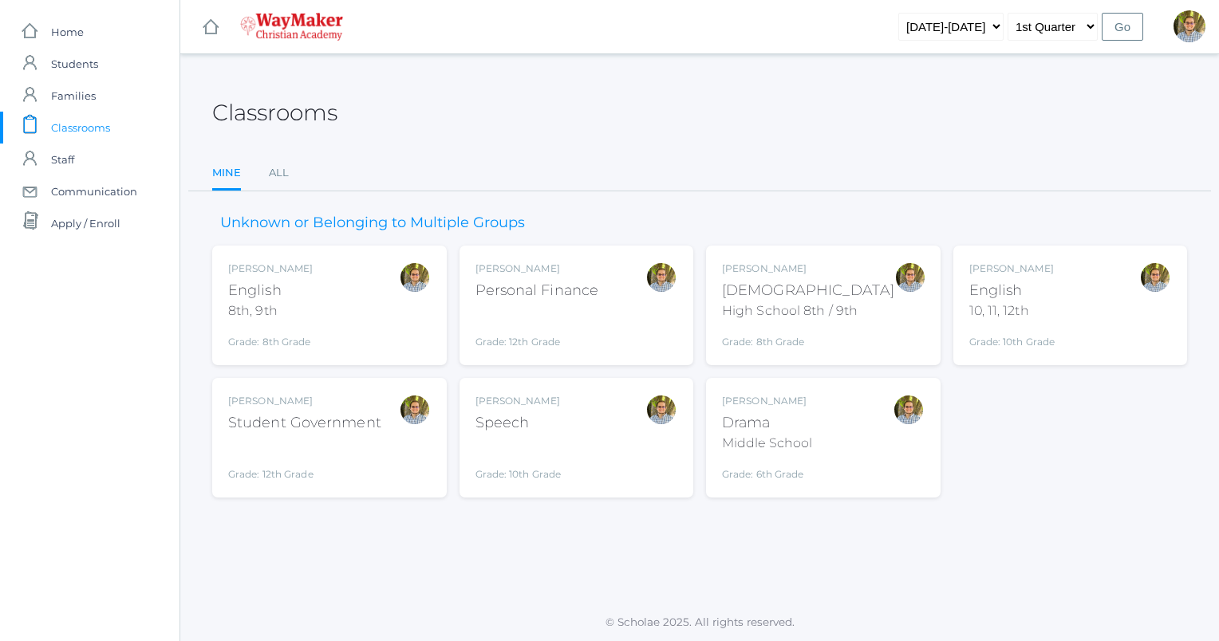
click at [625, 408] on div "Kylen Braileanu Speech Grade: 10th Grade SPEECH" at bounding box center [576, 438] width 203 height 88
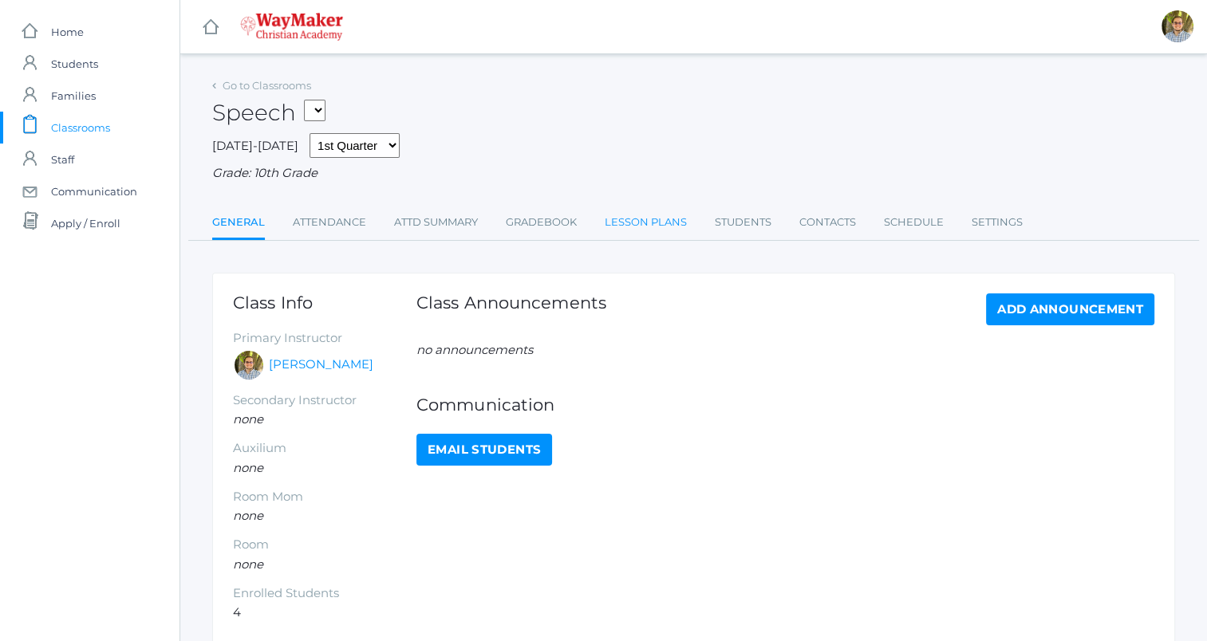
click at [640, 234] on link "Lesson Plans" at bounding box center [646, 223] width 82 height 32
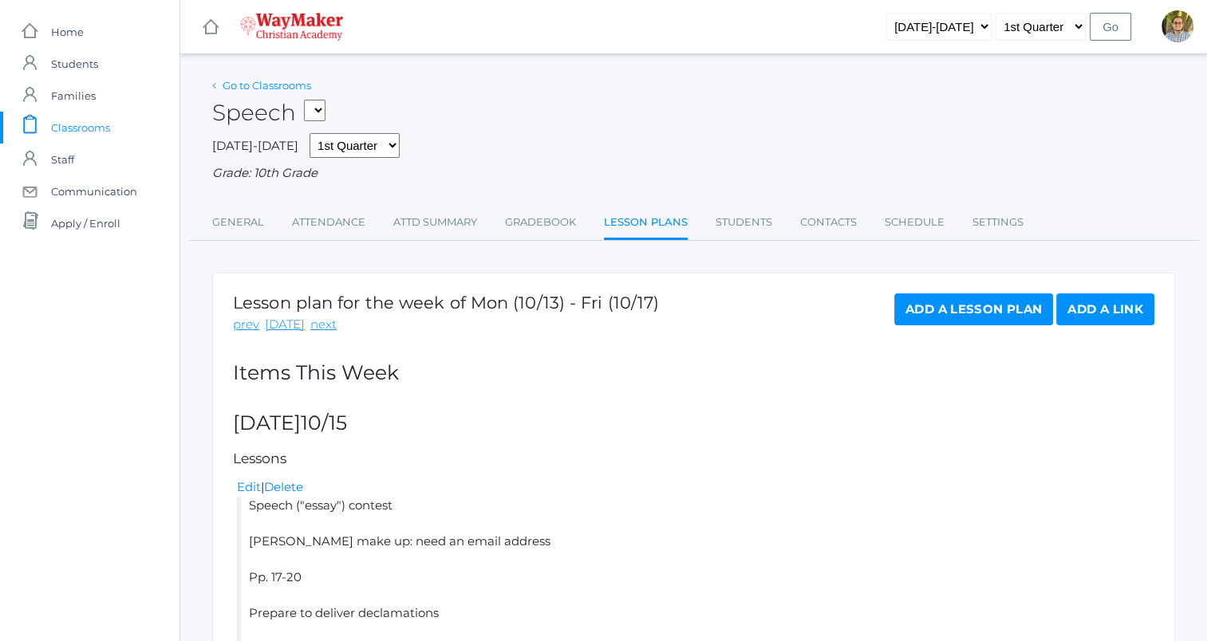
click at [296, 81] on link "Go to Classrooms" at bounding box center [267, 85] width 89 height 13
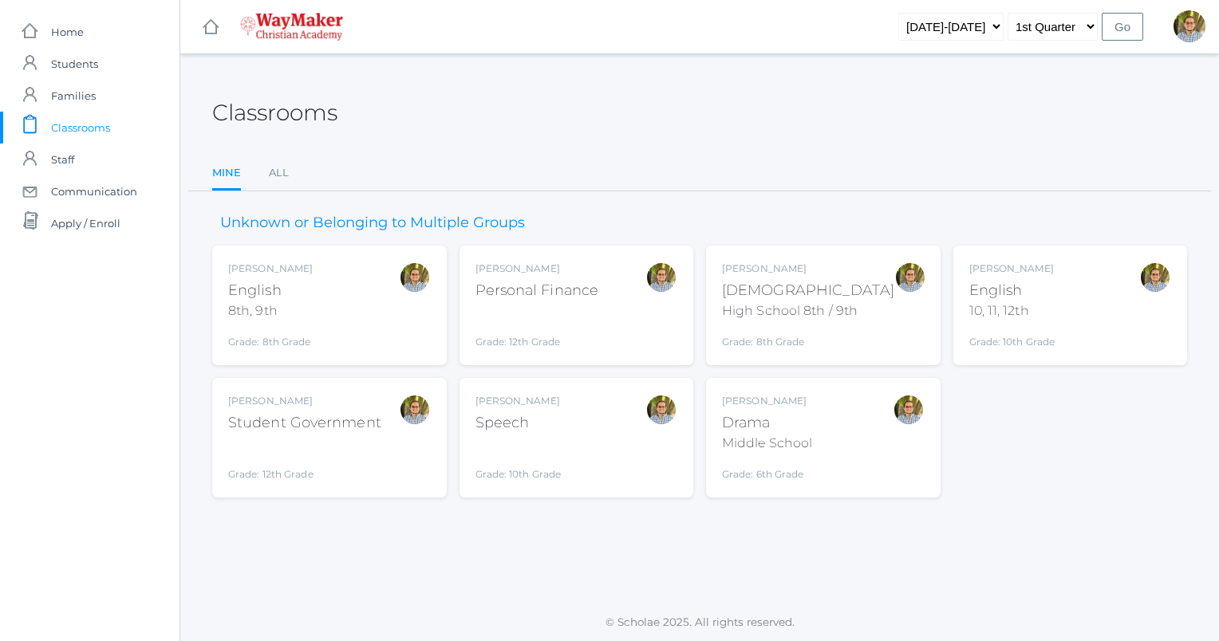
click at [868, 430] on div "Kylen Braileanu Drama Middle School Grade: 6th Grade THEATER" at bounding box center [823, 438] width 203 height 88
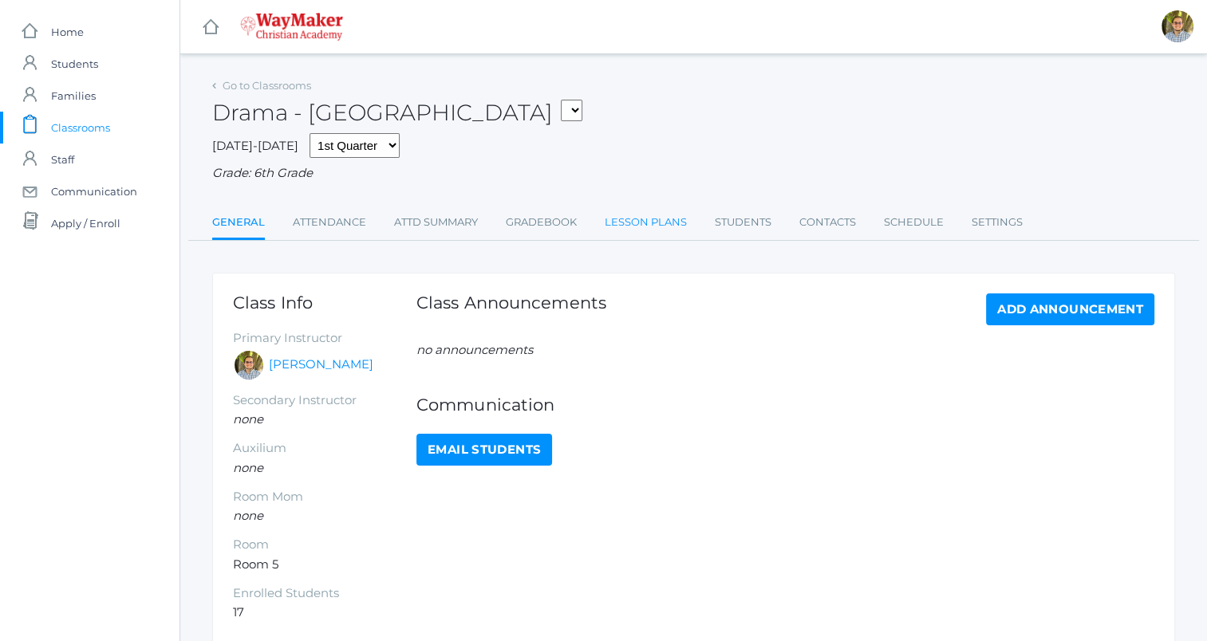
click at [641, 231] on link "Lesson Plans" at bounding box center [646, 223] width 82 height 32
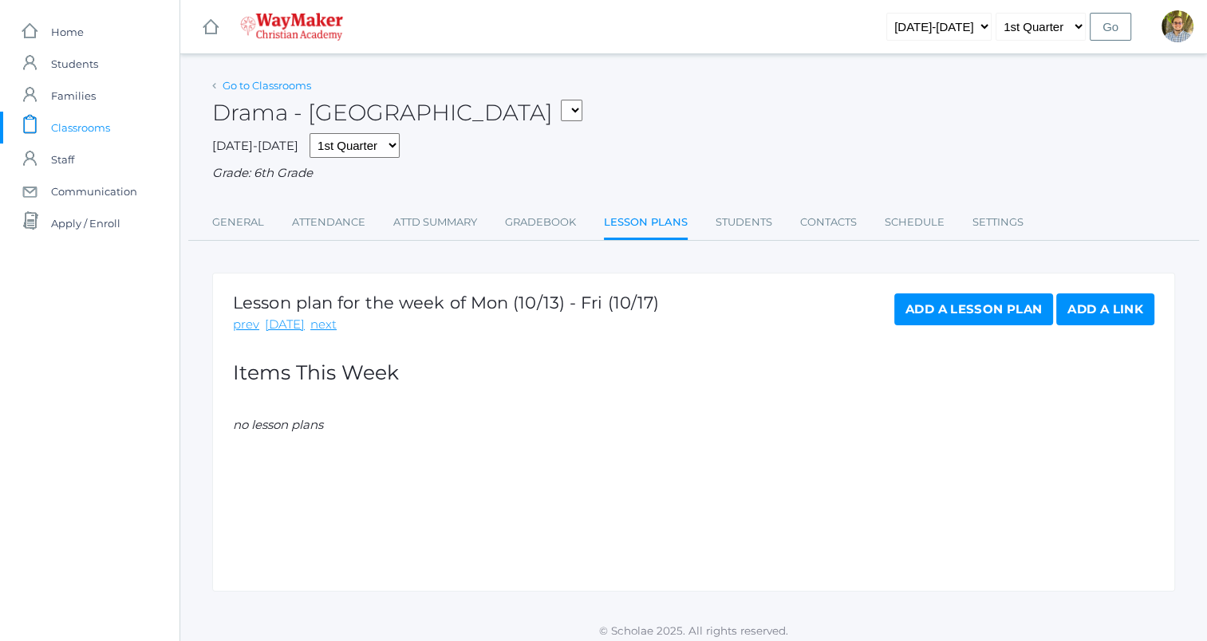
click at [295, 84] on link "Go to Classrooms" at bounding box center [267, 85] width 89 height 13
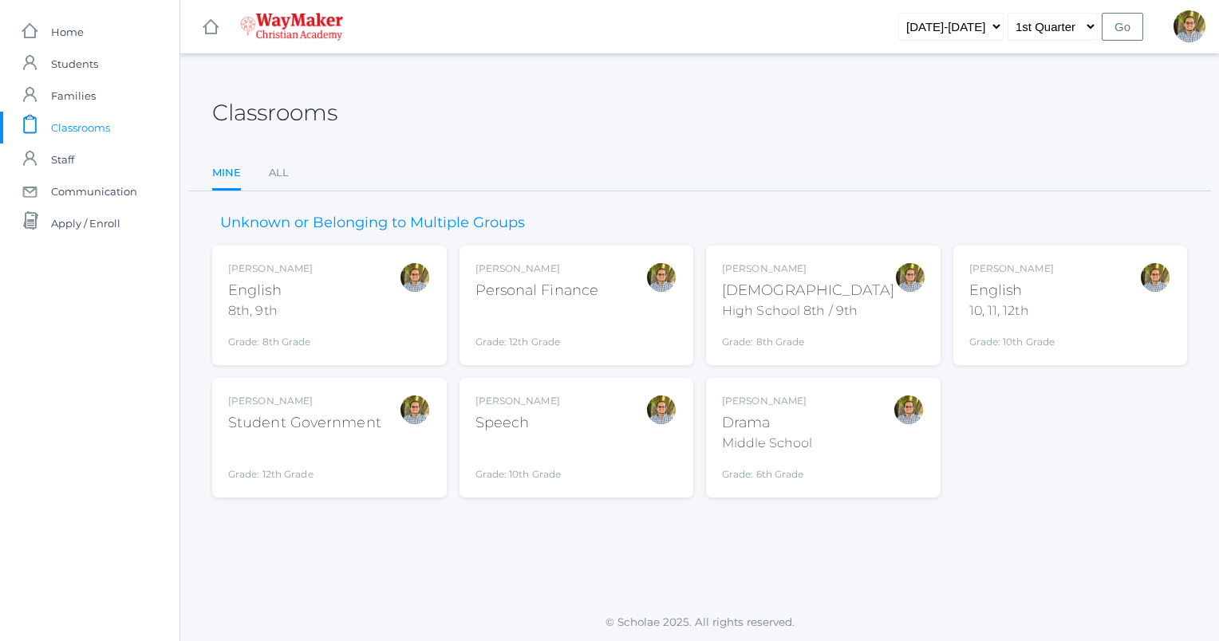
click at [619, 436] on div "Kylen Braileanu Speech Grade: 10th Grade SPEECH" at bounding box center [576, 438] width 203 height 88
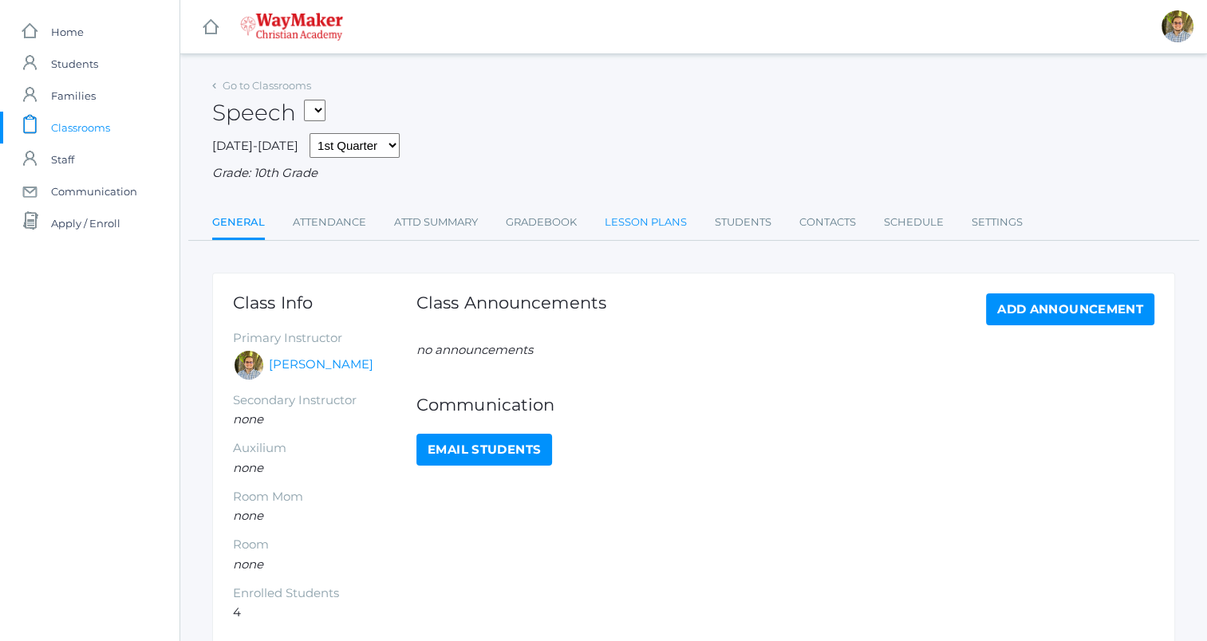
click at [628, 220] on link "Lesson Plans" at bounding box center [646, 223] width 82 height 32
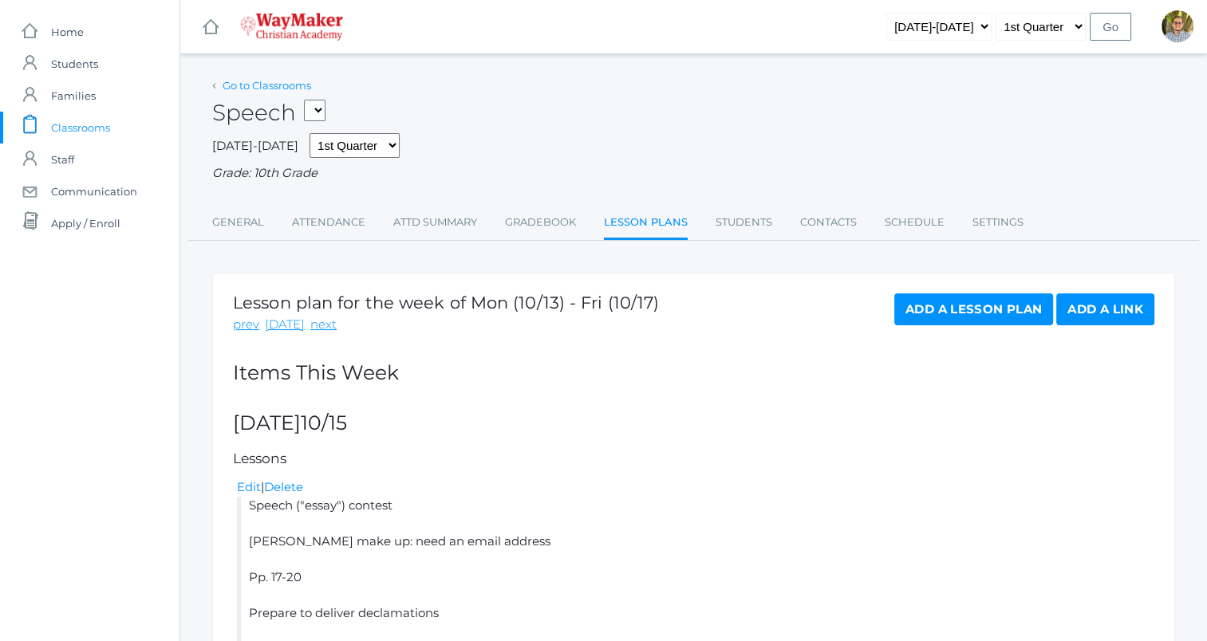
click at [265, 79] on link "Go to Classrooms" at bounding box center [267, 85] width 89 height 13
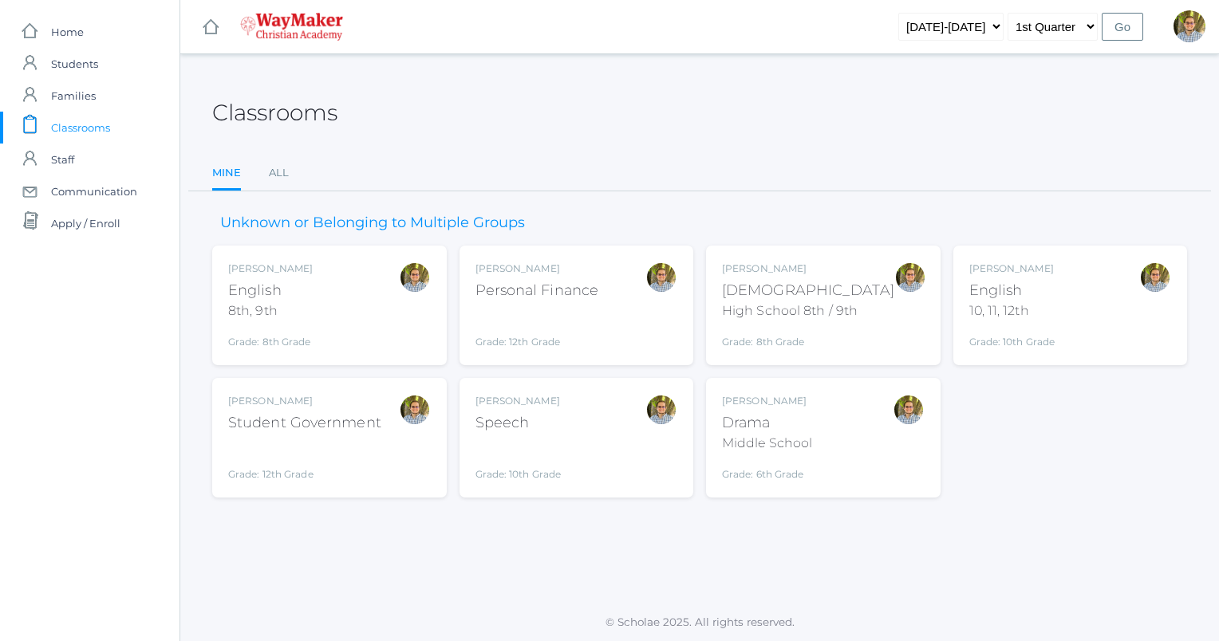
click at [862, 429] on div "Kylen Braileanu Drama Middle School Grade: 6th Grade THEATER" at bounding box center [823, 438] width 203 height 88
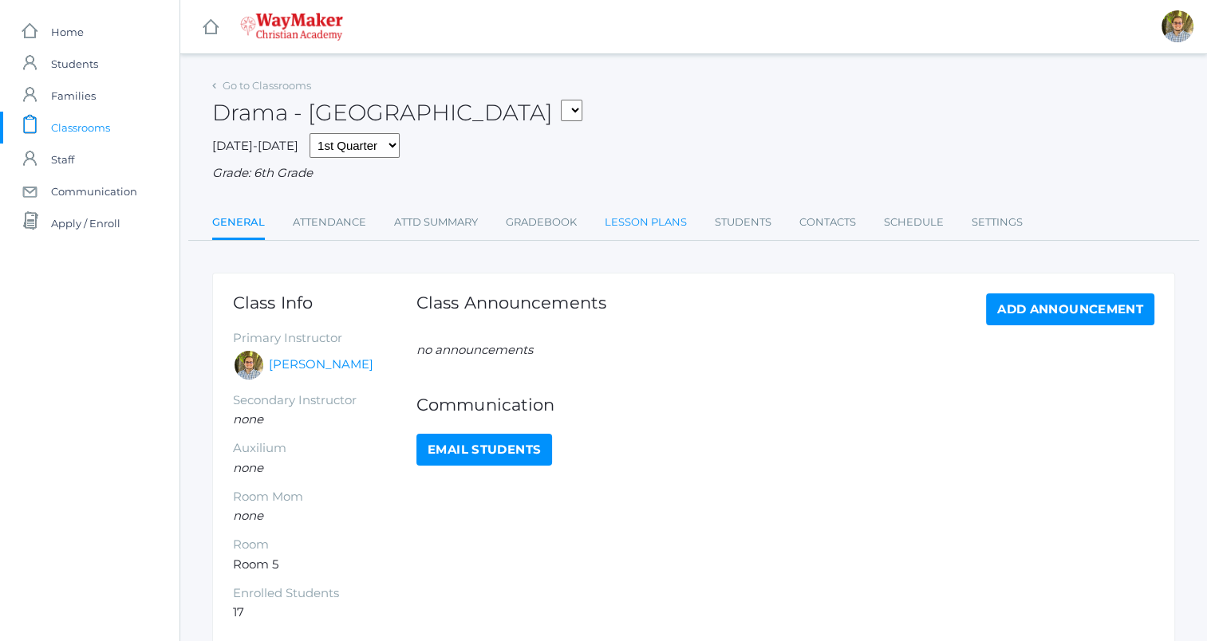
click at [646, 219] on link "Lesson Plans" at bounding box center [646, 223] width 82 height 32
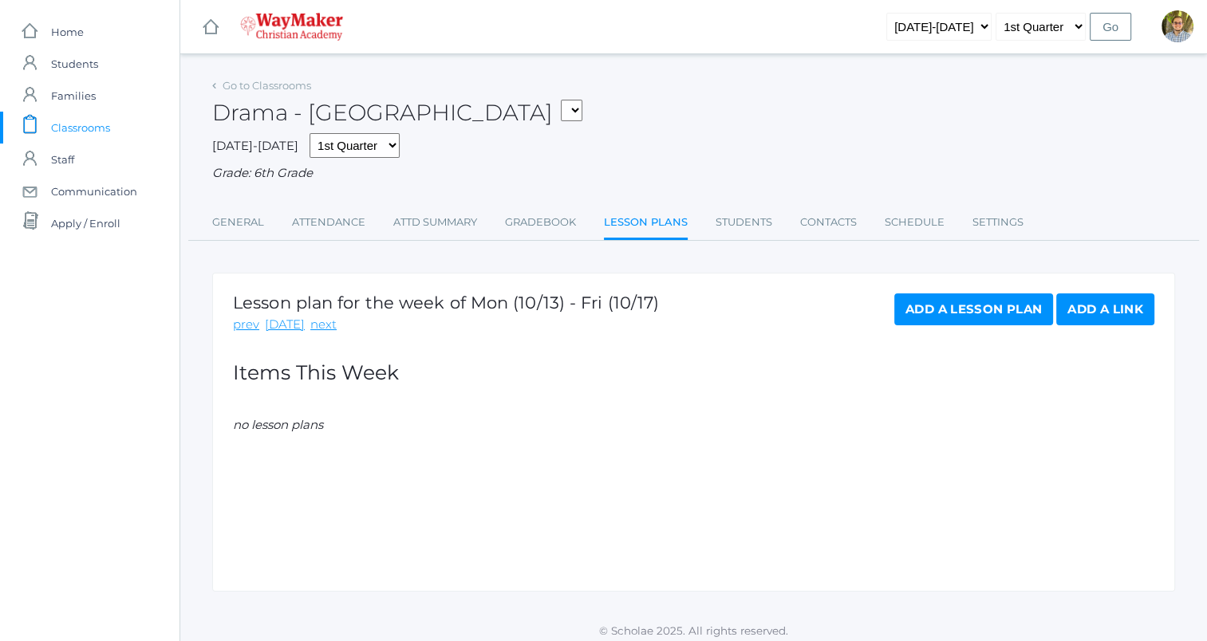
click at [961, 321] on link "Add a Lesson Plan" at bounding box center [973, 310] width 159 height 32
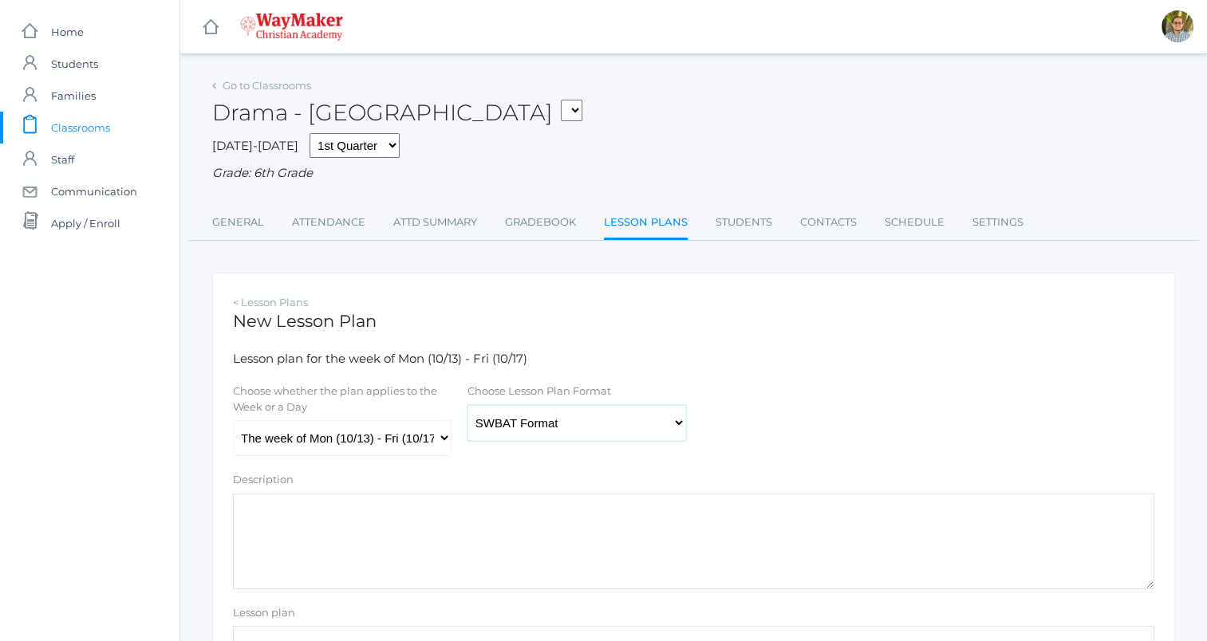
click at [640, 425] on select "Traditional Format SWBAT Format" at bounding box center [576, 423] width 219 height 36
select select "legacy"
click at [467, 405] on select "Traditional Format SWBAT Format" at bounding box center [576, 423] width 219 height 36
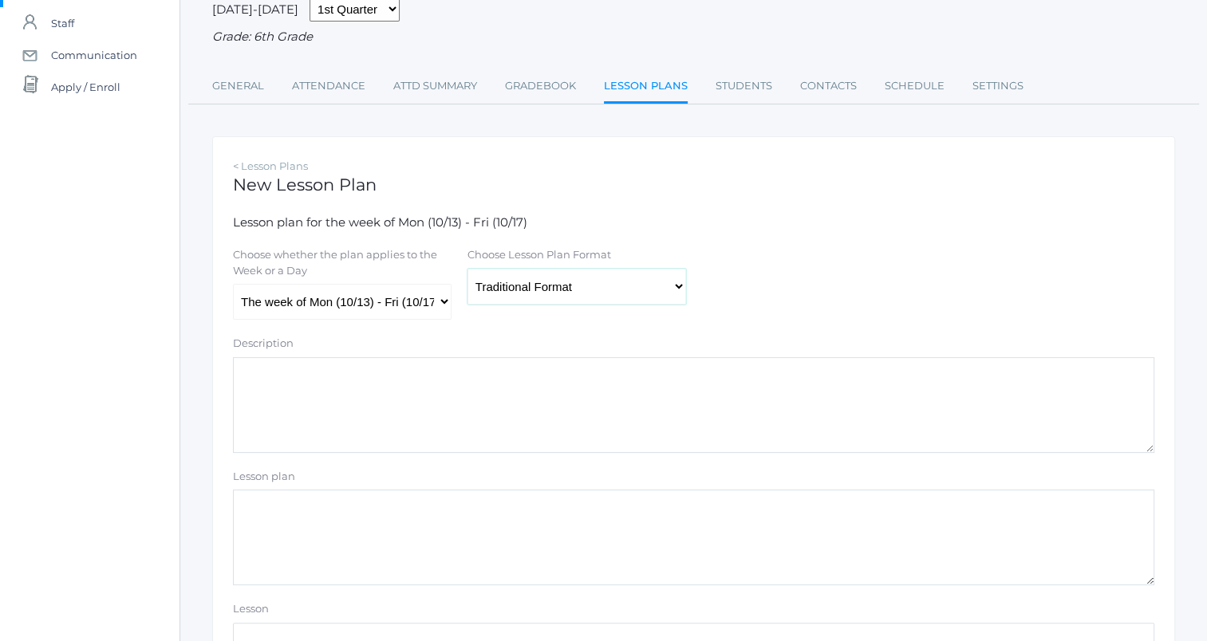
scroll to position [137, 0]
click at [398, 304] on select "The week of Mon (10/13) - Fri (10/17) Monday (10/13) Tuesday (10/14) Wednesday …" at bounding box center [342, 301] width 219 height 36
select select "2025-10-14"
click at [233, 284] on select "The week of Mon (10/13) - Fri (10/17) Monday (10/13) Tuesday (10/14) Wednesday …" at bounding box center [342, 301] width 219 height 36
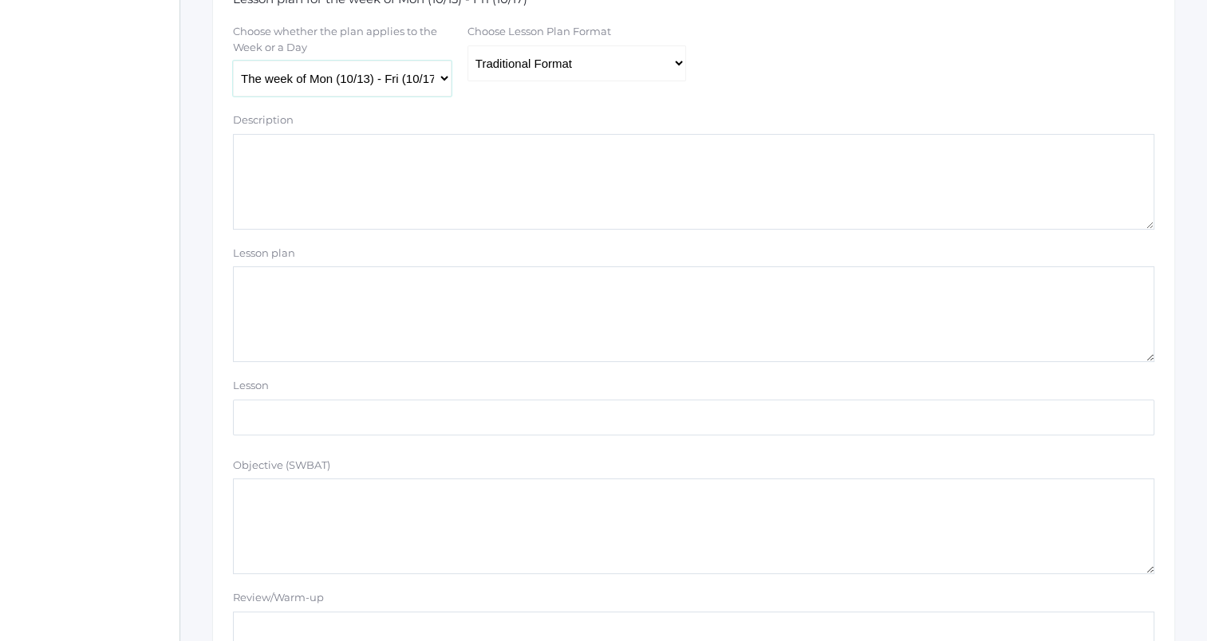
scroll to position [373, 0]
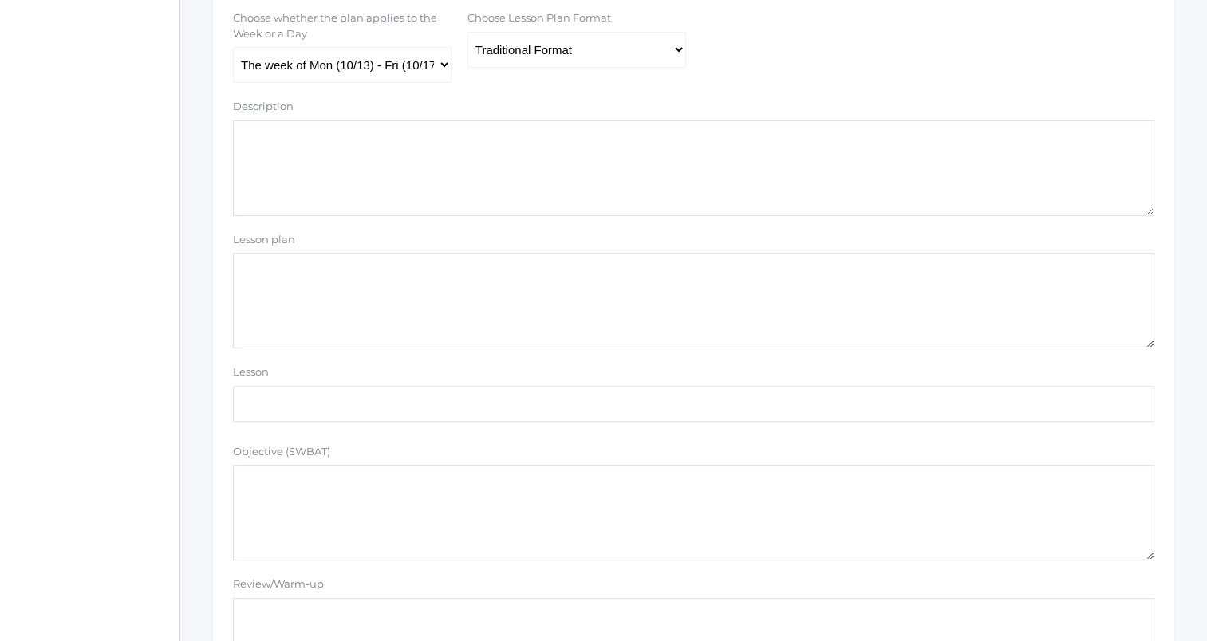
click at [440, 191] on textarea "Description" at bounding box center [693, 168] width 921 height 96
click at [409, 284] on textarea "Lesson plan" at bounding box center [693, 301] width 921 height 96
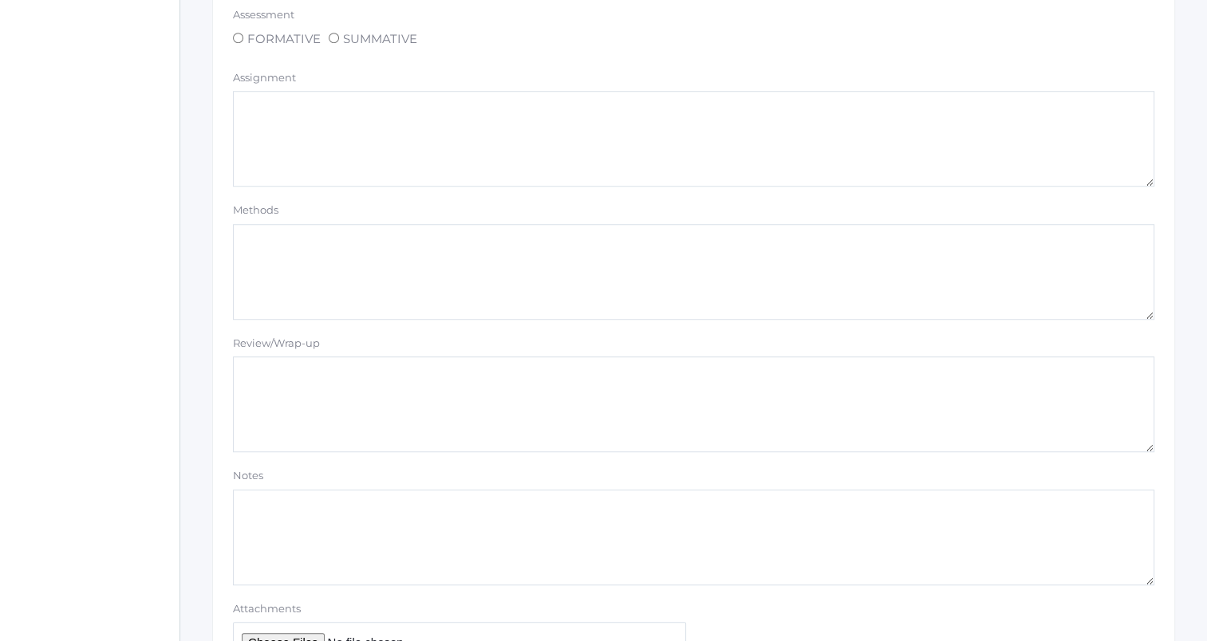
scroll to position [1349, 0]
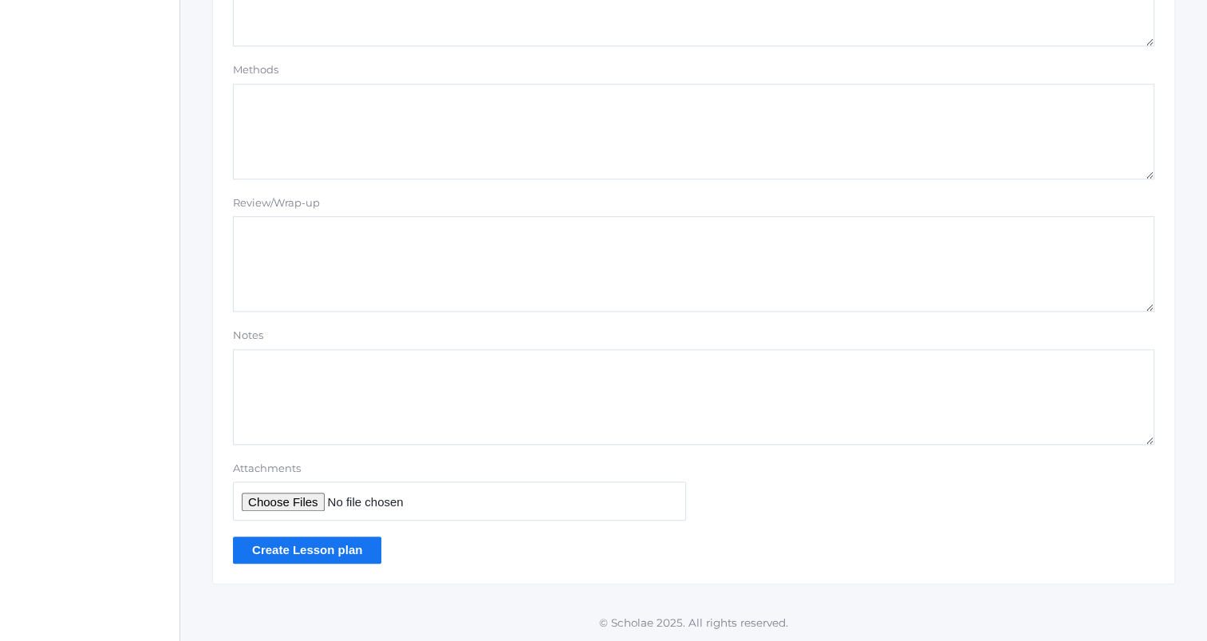
type textarea "Scenes Students work together for a few minutes Start blocking, etc."
click at [346, 544] on input "Create Lesson plan" at bounding box center [307, 550] width 148 height 26
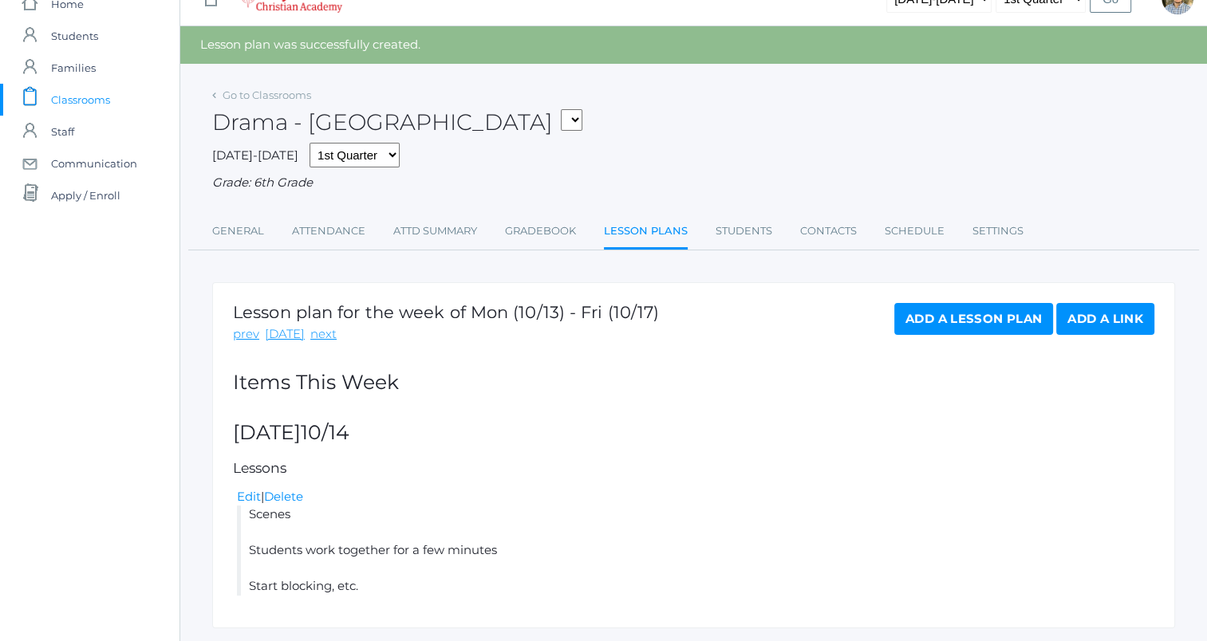
scroll to position [73, 0]
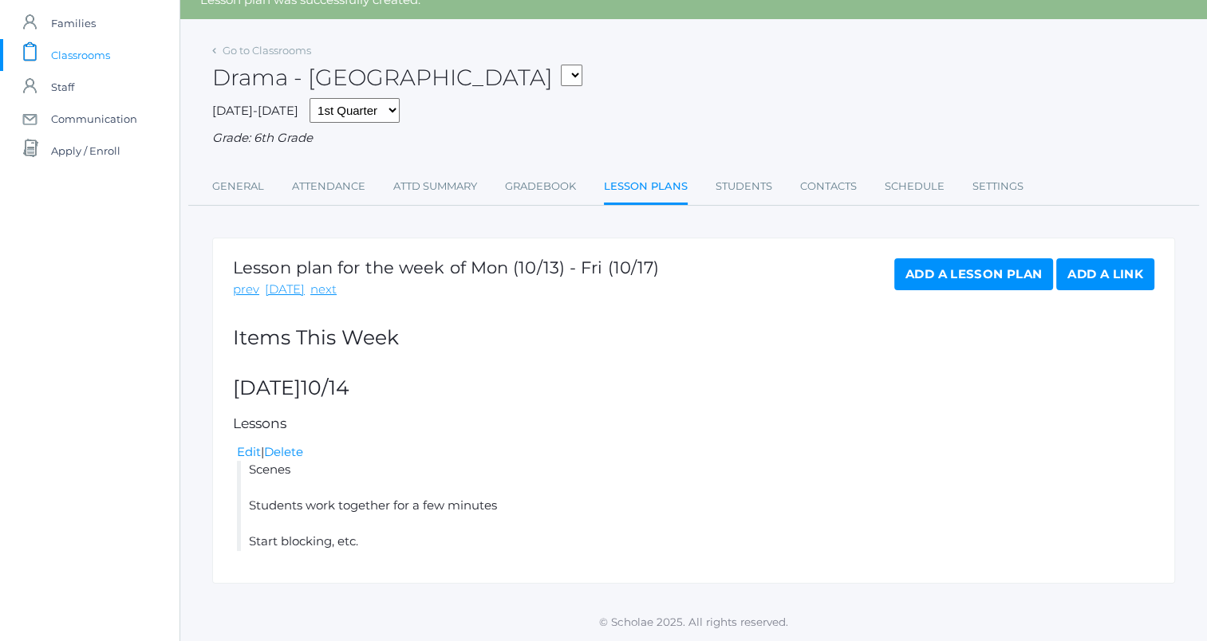
click at [958, 282] on link "Add a Lesson Plan" at bounding box center [973, 274] width 159 height 32
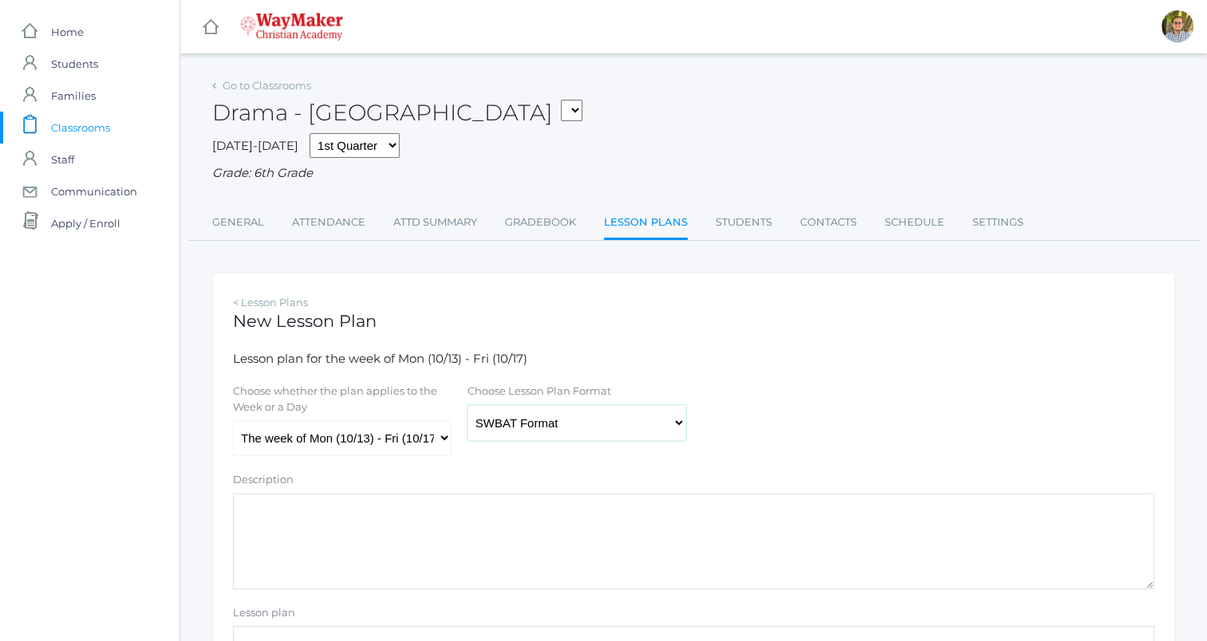
click at [515, 432] on select "Traditional Format SWBAT Format" at bounding box center [576, 423] width 219 height 36
select select "legacy"
click at [467, 405] on select "Traditional Format SWBAT Format" at bounding box center [576, 423] width 219 height 36
click at [424, 442] on select "The week of Mon (10/13) - Fri (10/17) [DATE] (10/13) [DATE] (10/14) [DATE] (10/…" at bounding box center [342, 438] width 219 height 36
select select "2025-10-15"
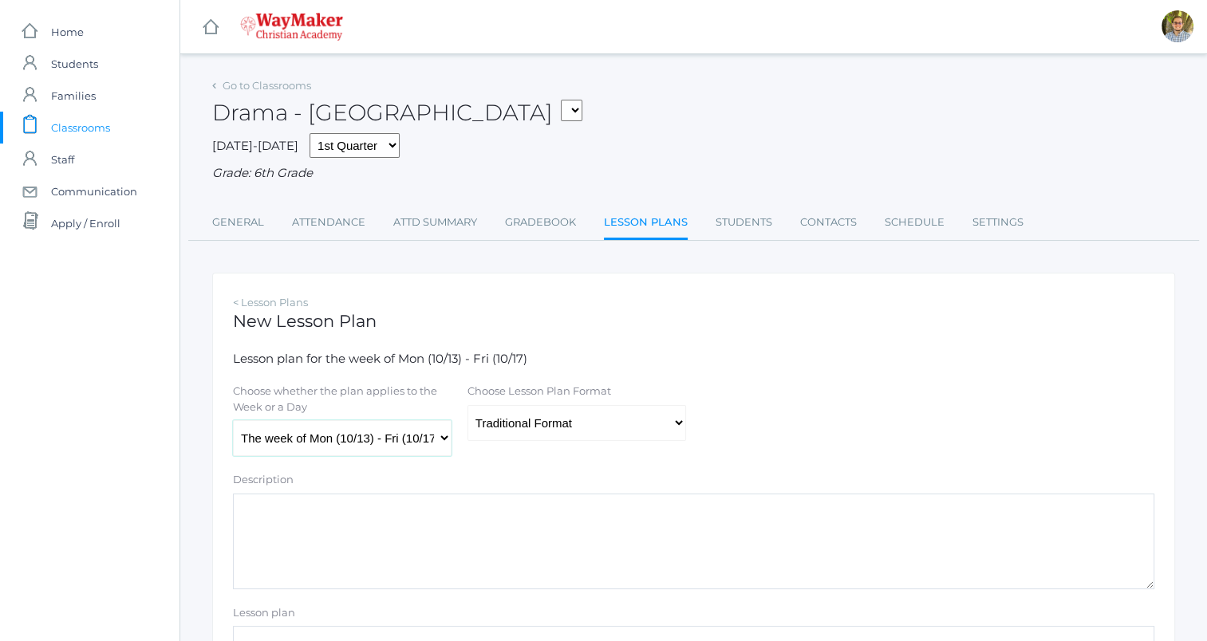
click at [233, 421] on select "The week of Mon (10/13) - Fri (10/17) Monday (10/13) Tuesday (10/14) Wednesday …" at bounding box center [342, 438] width 219 height 36
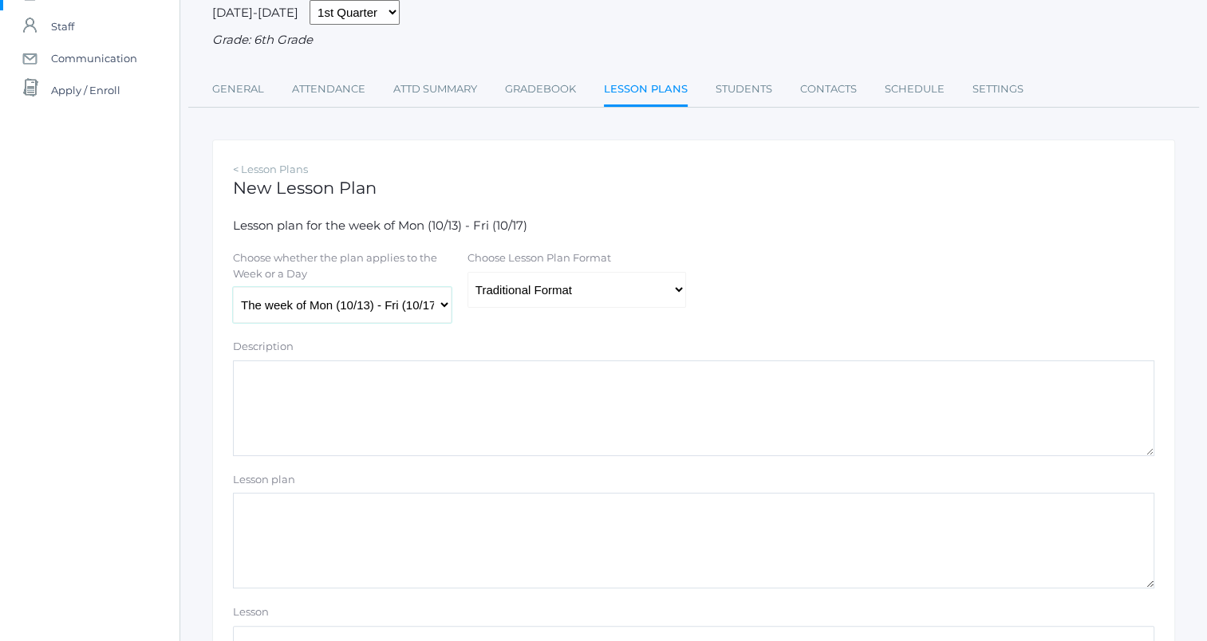
scroll to position [147, 0]
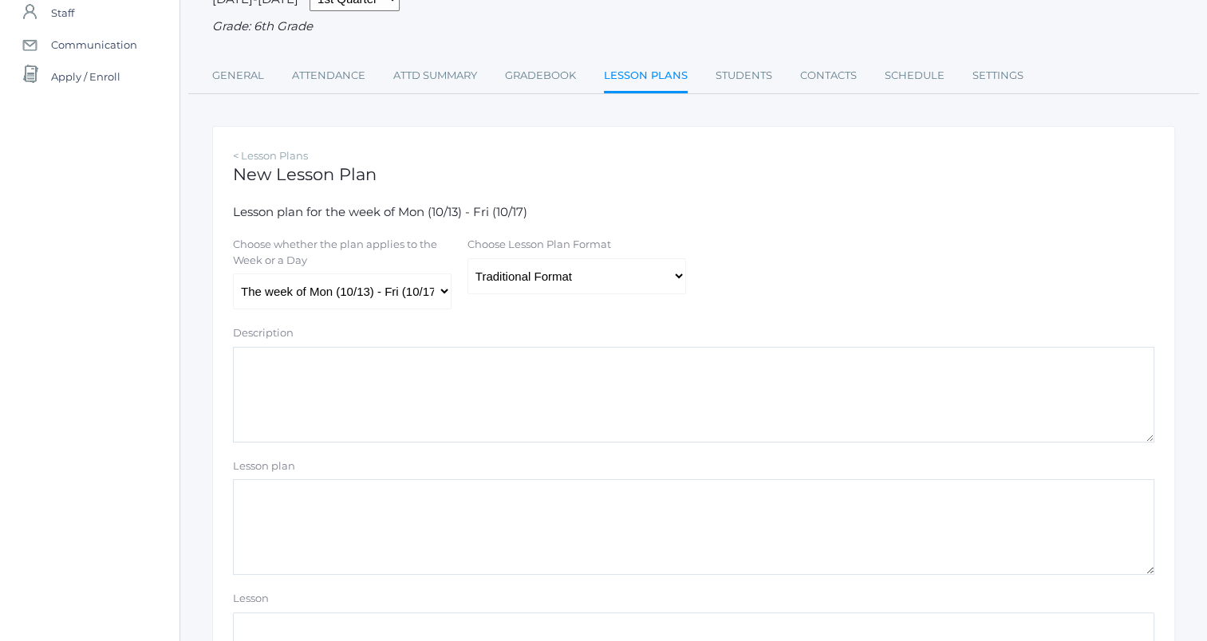
click at [394, 498] on textarea "Lesson plan" at bounding box center [693, 527] width 921 height 96
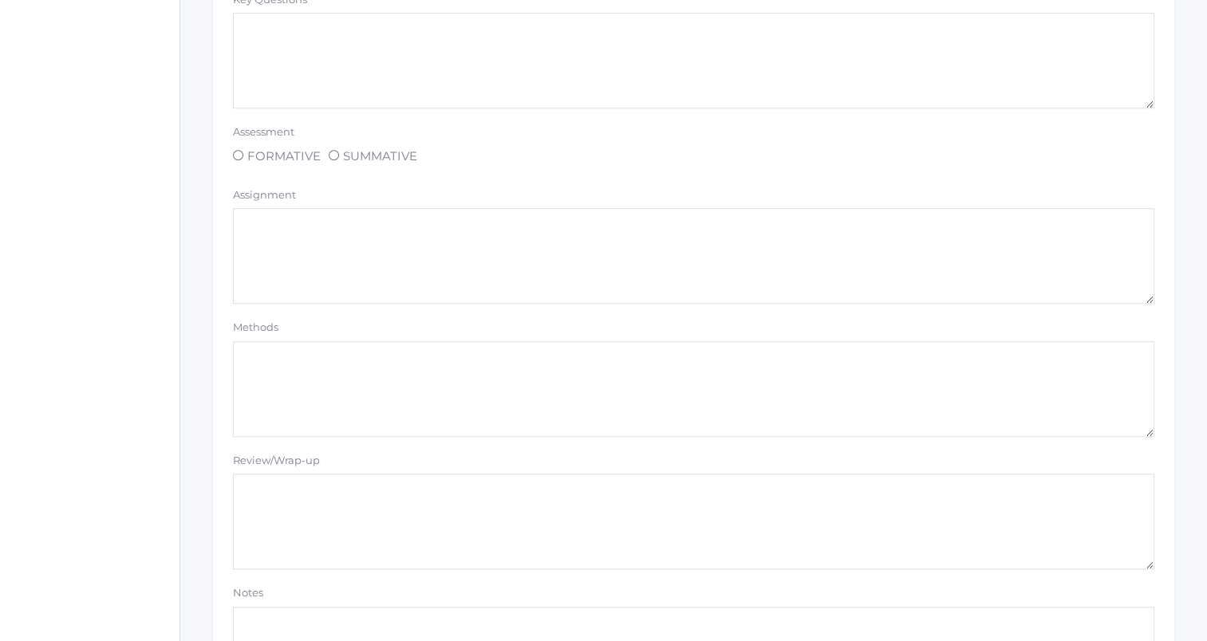
scroll to position [1349, 0]
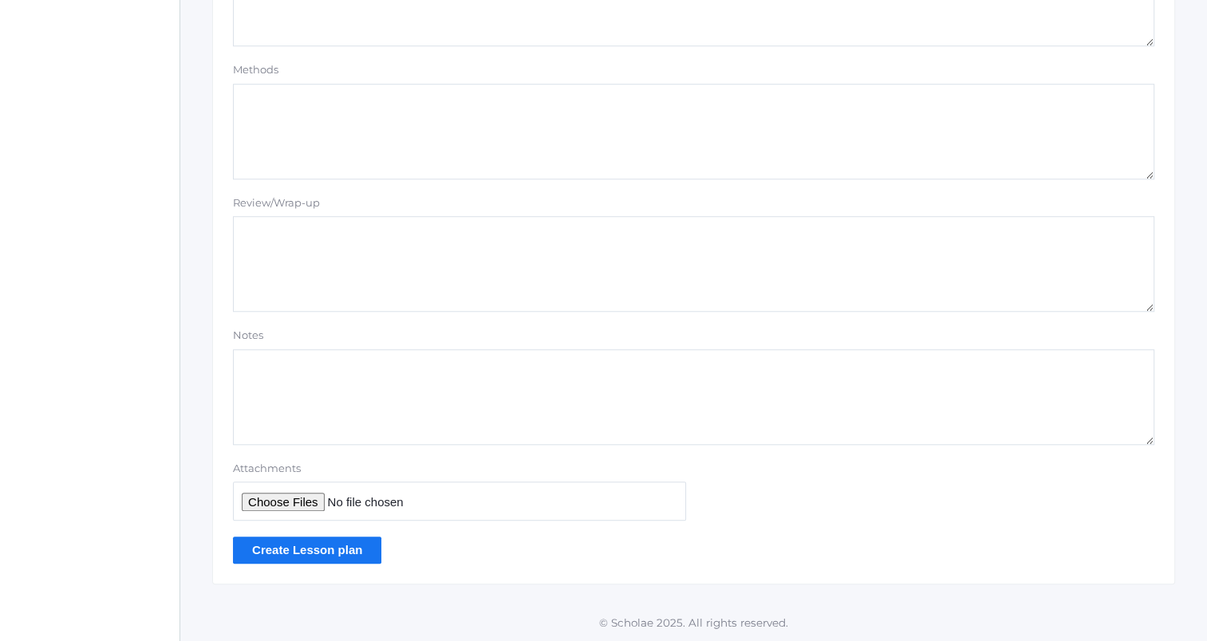
type textarea "Quick numbers Finish scenes from yesterday"
click at [363, 558] on input "Create Lesson plan" at bounding box center [307, 550] width 148 height 26
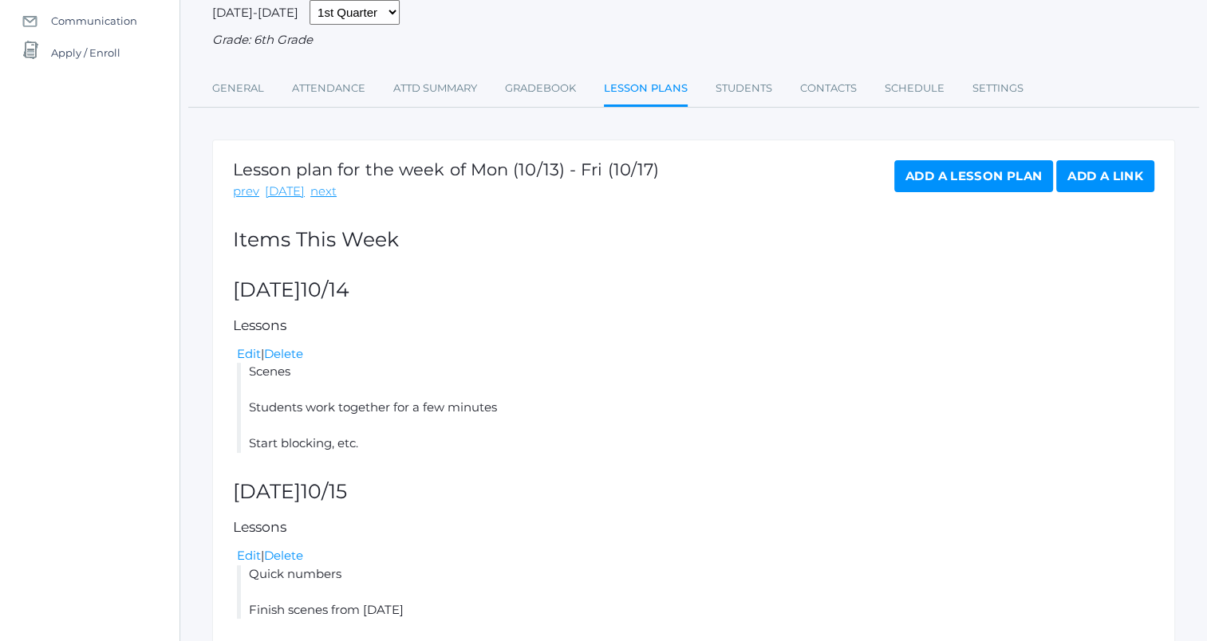
scroll to position [239, 0]
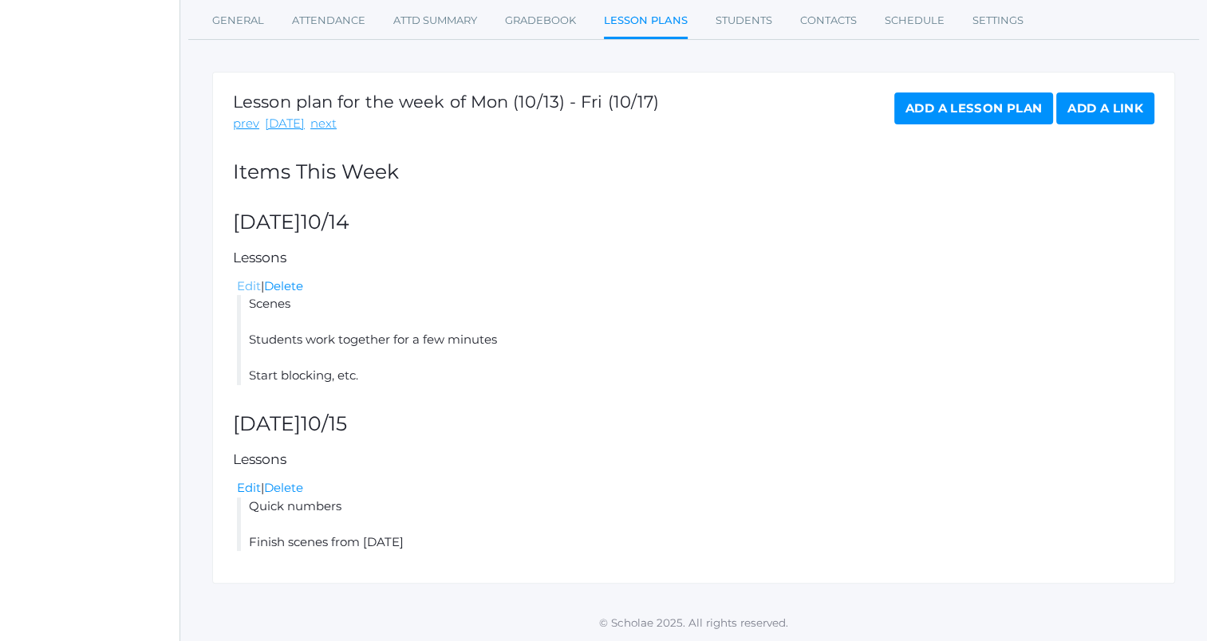
click at [249, 282] on link "Edit" at bounding box center [249, 285] width 24 height 15
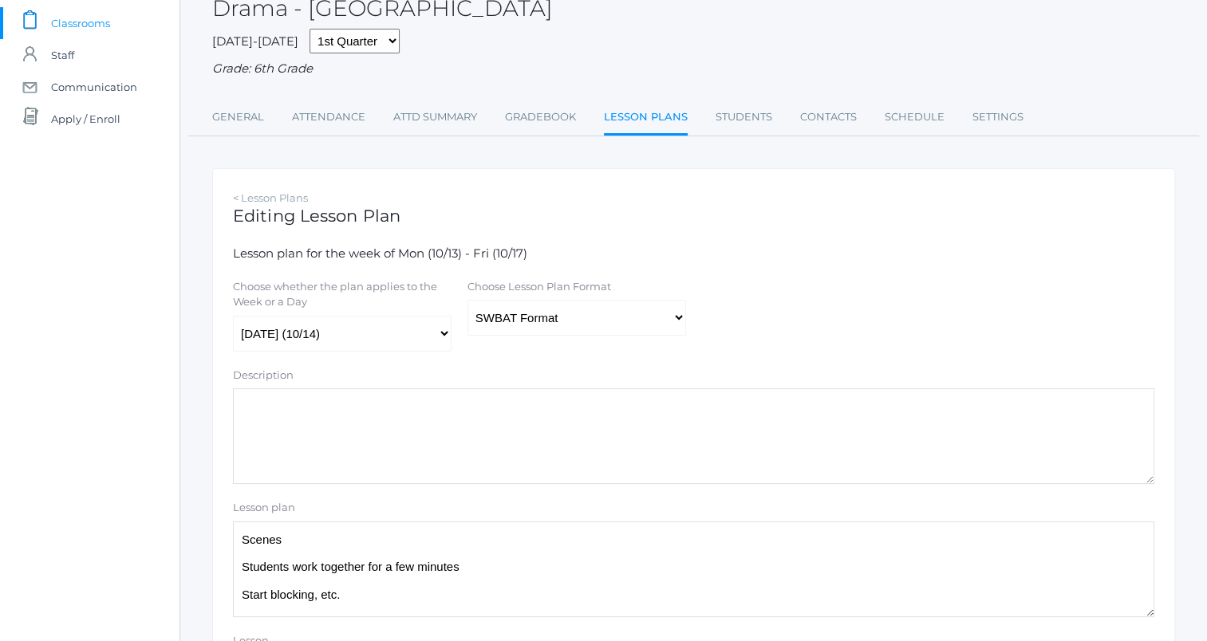
scroll to position [108, 0]
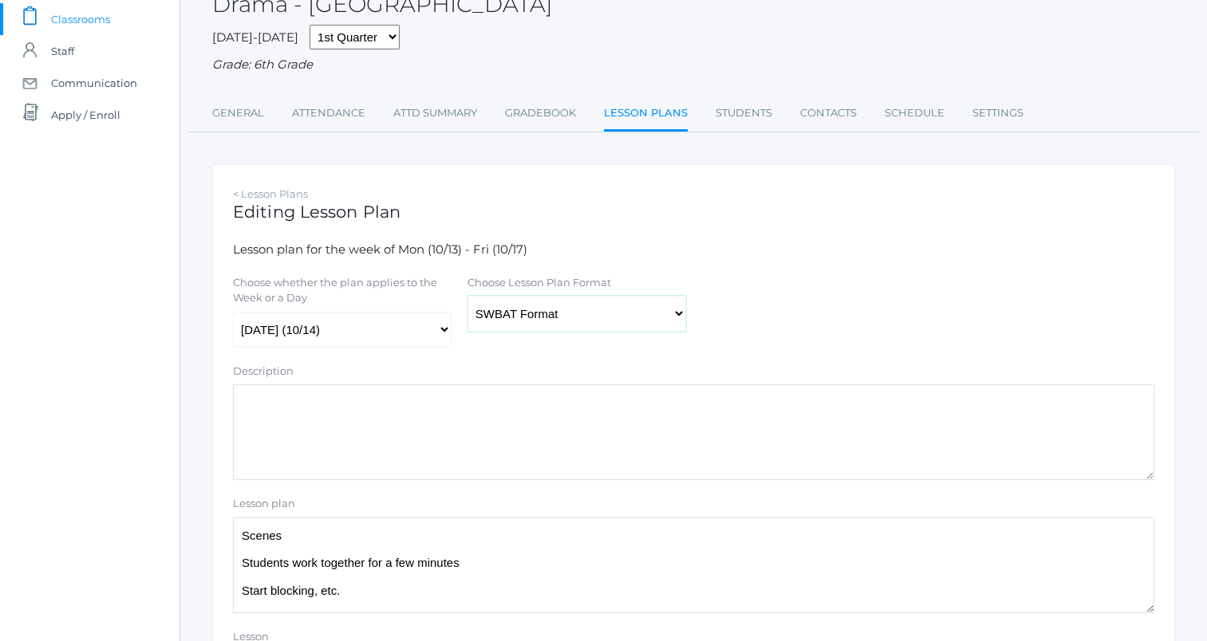
click at [557, 302] on select "Traditional Format SWBAT Format" at bounding box center [576, 314] width 219 height 36
select select "legacy"
click at [467, 296] on select "Traditional Format SWBAT Format" at bounding box center [576, 314] width 219 height 36
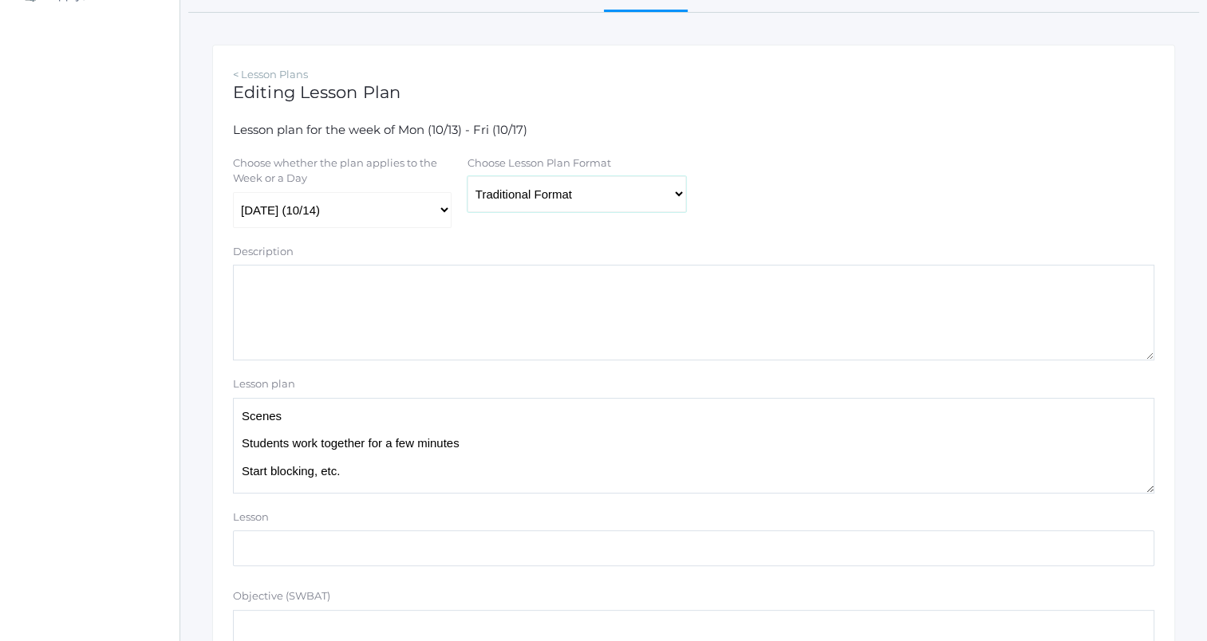
scroll to position [232, 0]
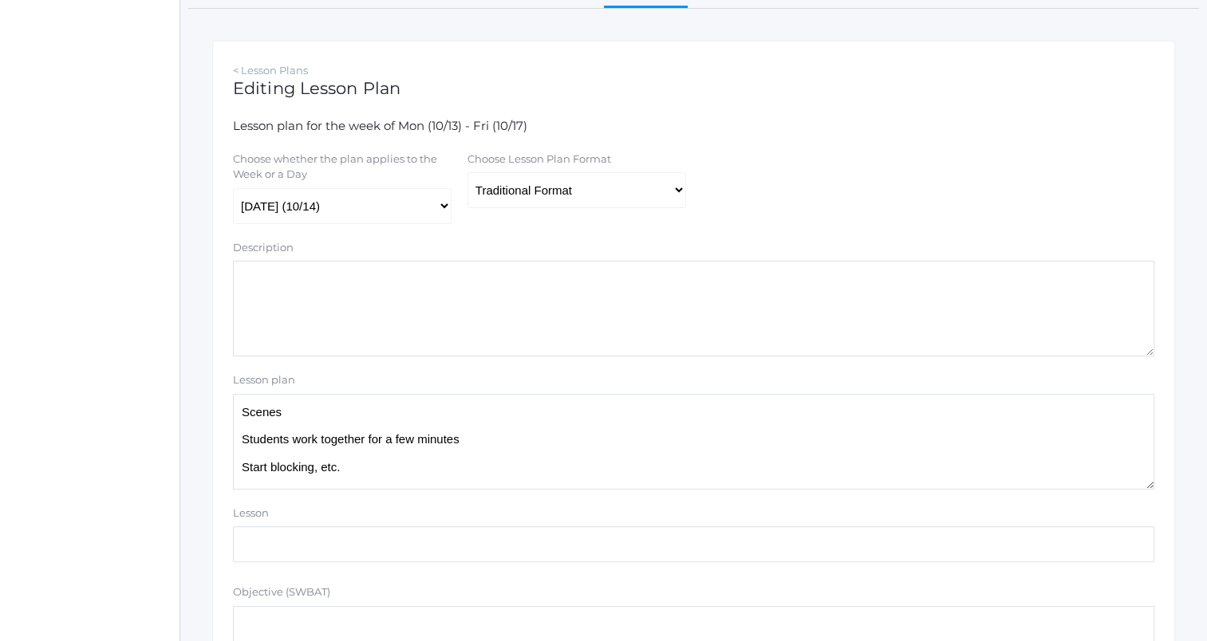
click at [508, 407] on textarea "Scenes Students work together for a few minutes Start blocking, etc." at bounding box center [693, 442] width 921 height 96
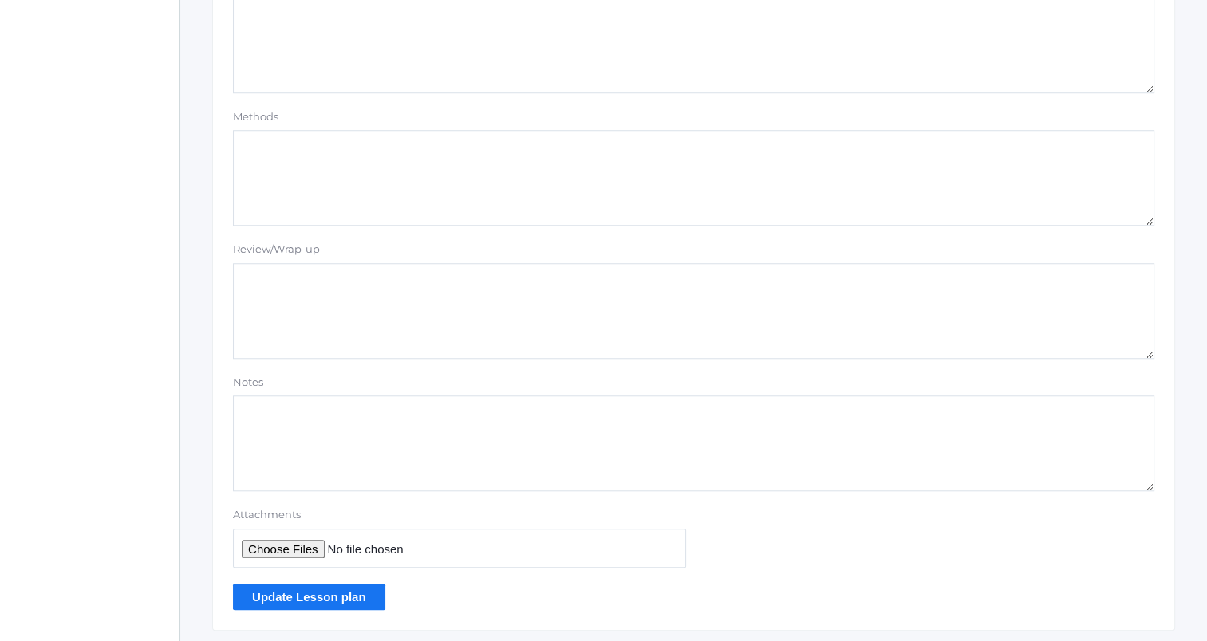
scroll to position [1349, 0]
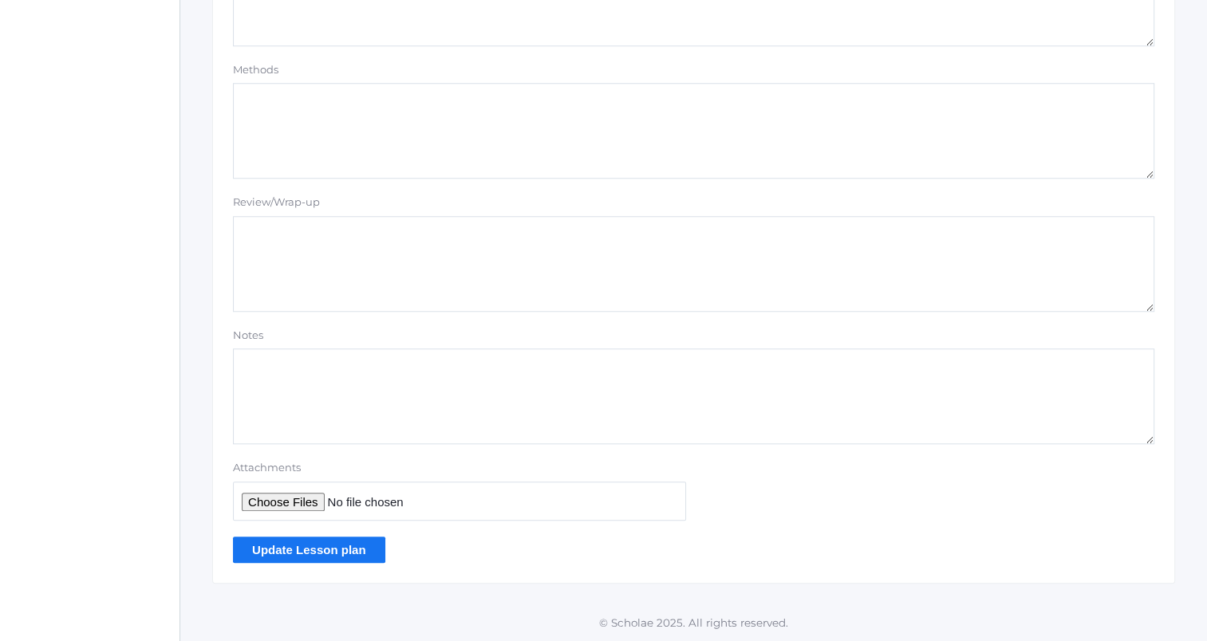
type textarea "Quick numbers Scenes Students work together for a few minutes Start blocking, e…"
click at [321, 552] on input "Update Lesson plan" at bounding box center [309, 550] width 152 height 26
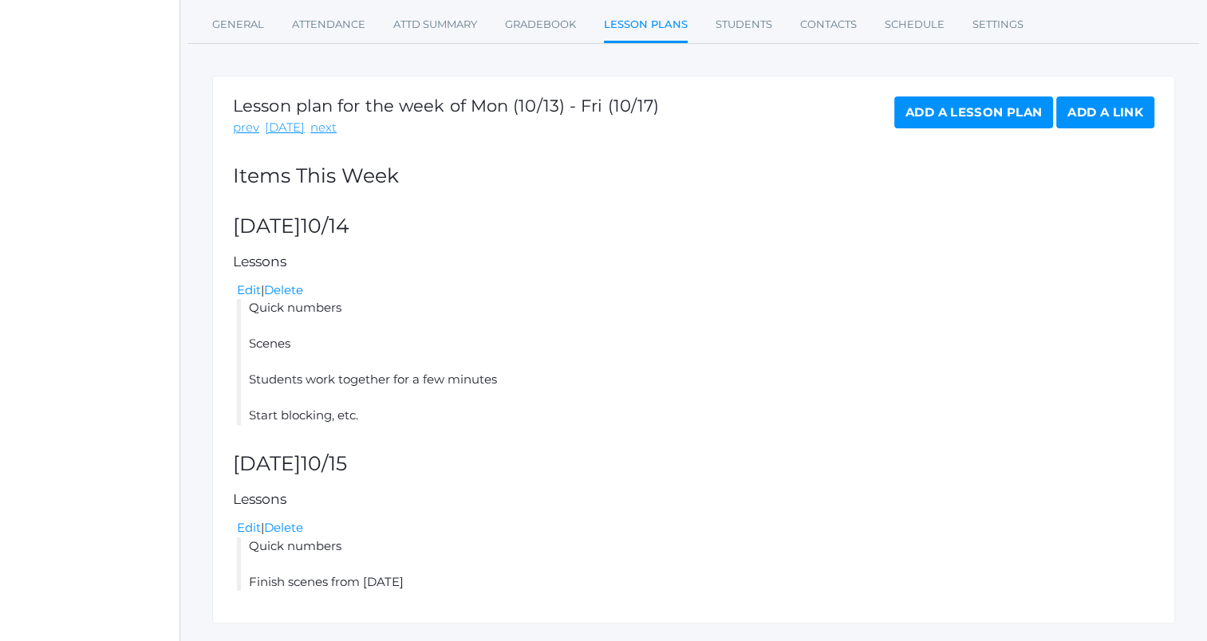
scroll to position [274, 0]
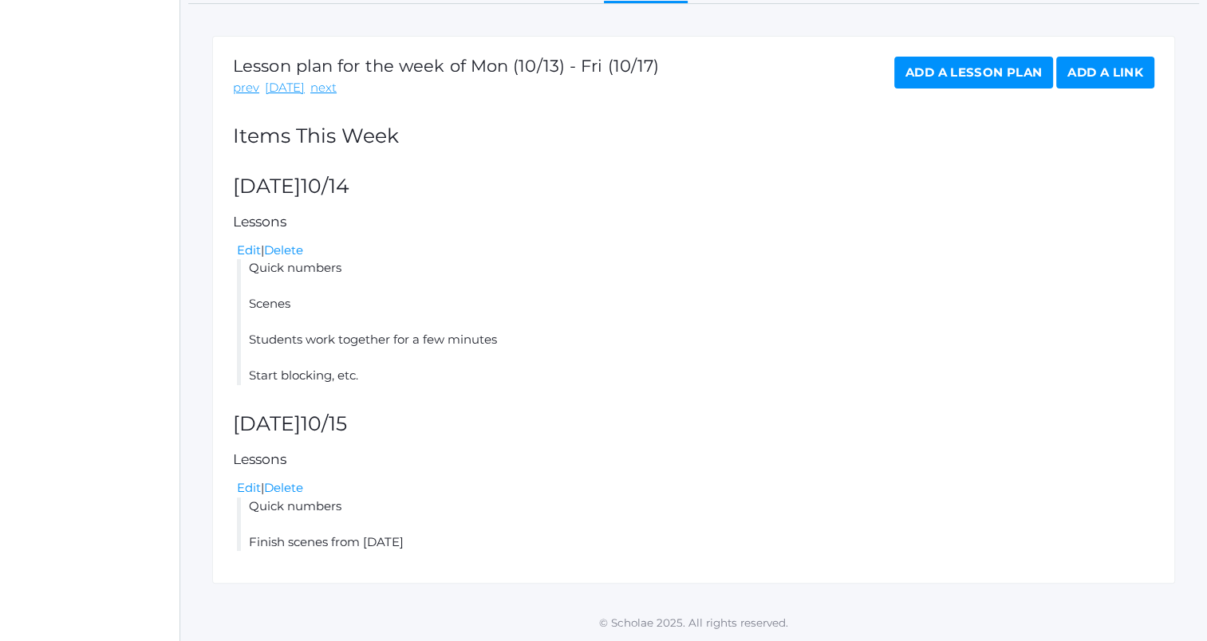
click at [938, 72] on link "Add a Lesson Plan" at bounding box center [973, 73] width 159 height 32
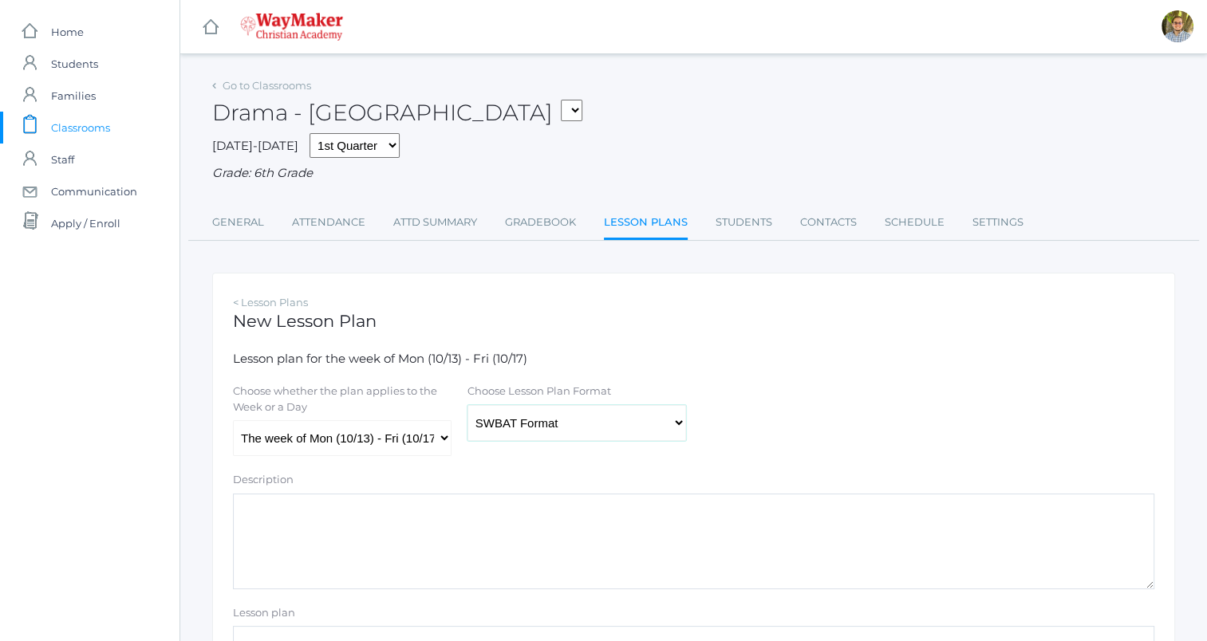
click at [533, 428] on select "Traditional Format SWBAT Format" at bounding box center [576, 423] width 219 height 36
select select "legacy"
click at [467, 405] on select "Traditional Format SWBAT Format" at bounding box center [576, 423] width 219 height 36
click at [421, 432] on select "The week of Mon (10/13) - Fri (10/17) [DATE] (10/13) [DATE] (10/14) [DATE] (10/…" at bounding box center [342, 438] width 219 height 36
select select "2025-10-16"
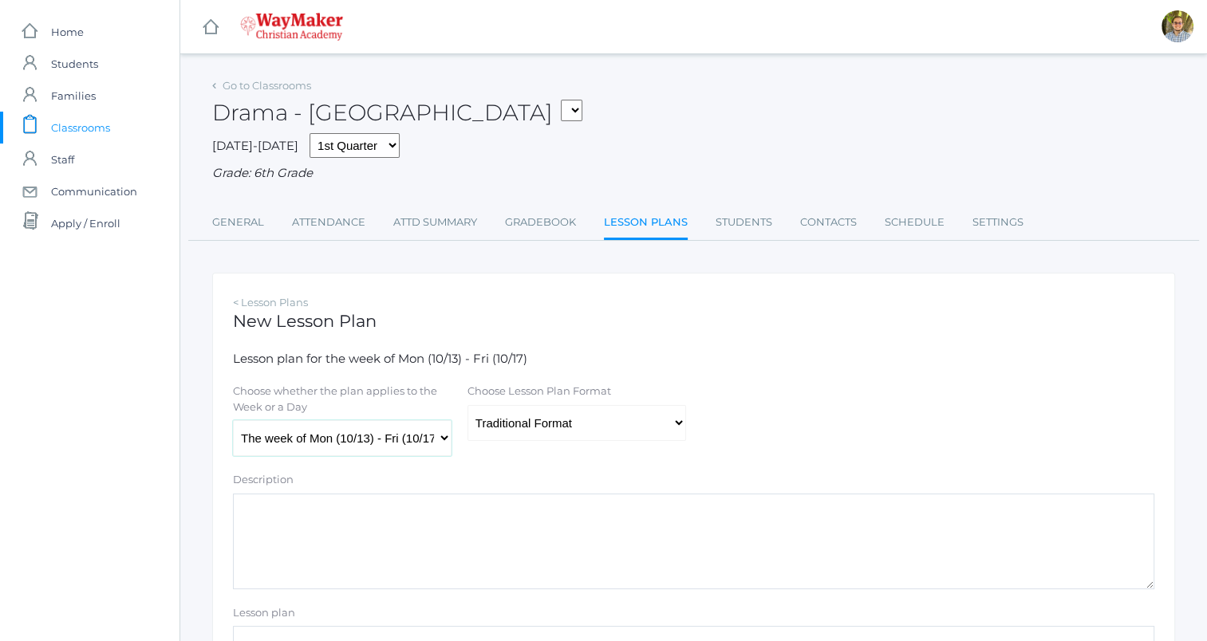
click at [233, 421] on select "The week of Mon (10/13) - Fri (10/17) [DATE] (10/13) [DATE] (10/14) [DATE] (10/…" at bounding box center [342, 438] width 219 height 36
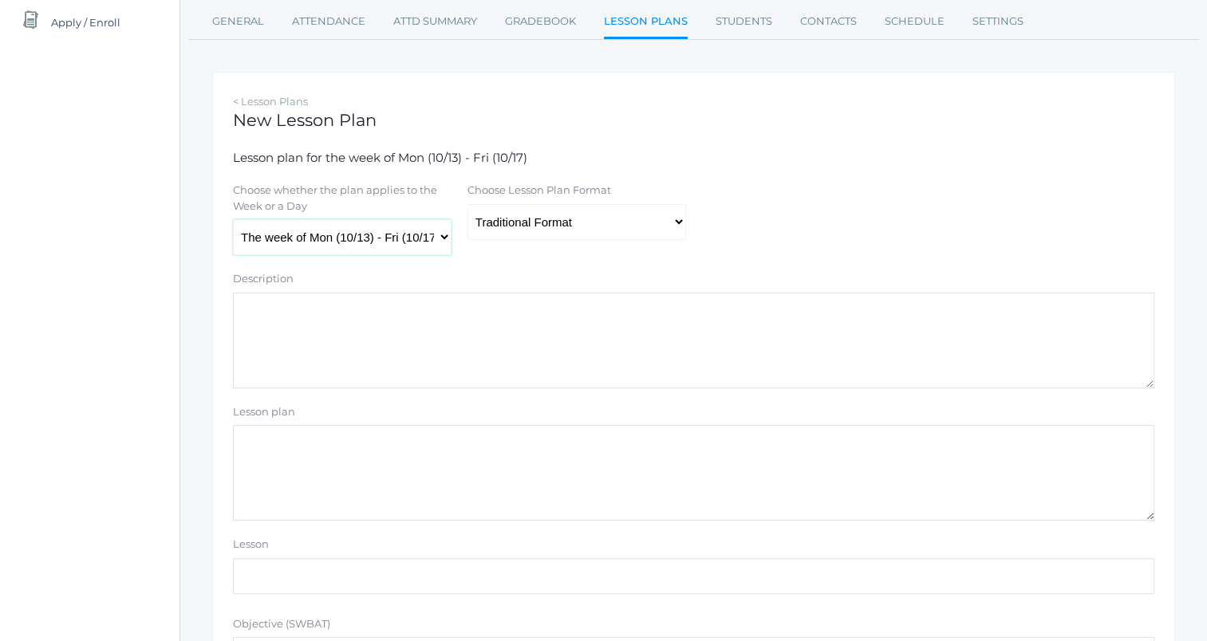
scroll to position [209, 0]
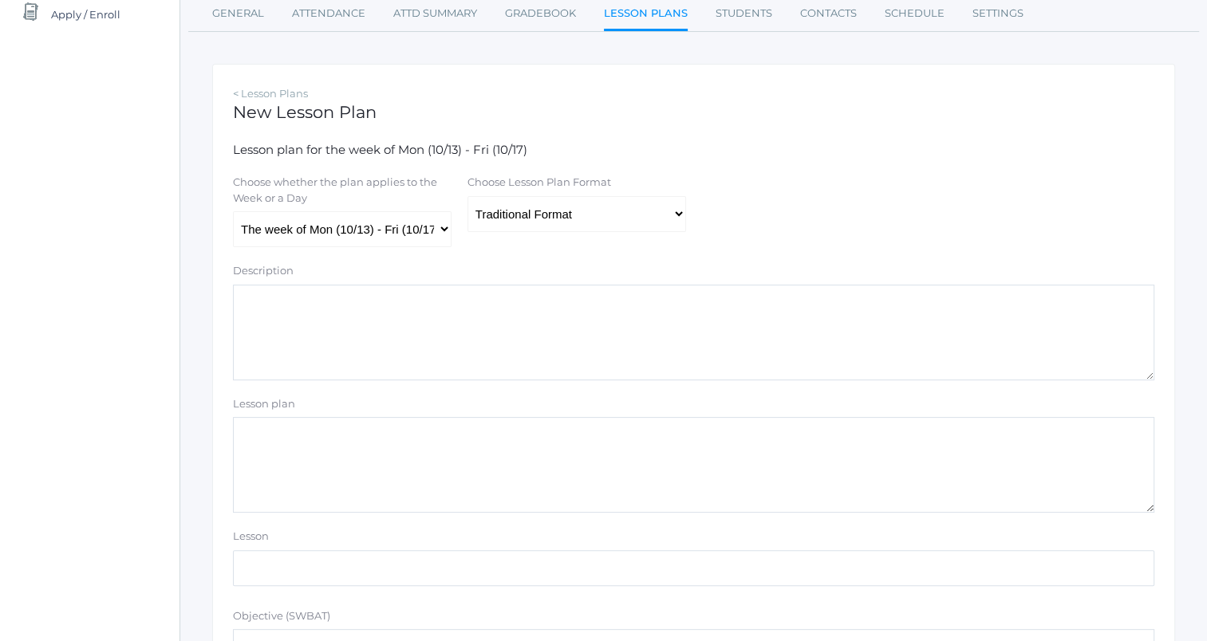
click at [390, 462] on textarea "Lesson plan" at bounding box center [693, 465] width 921 height 96
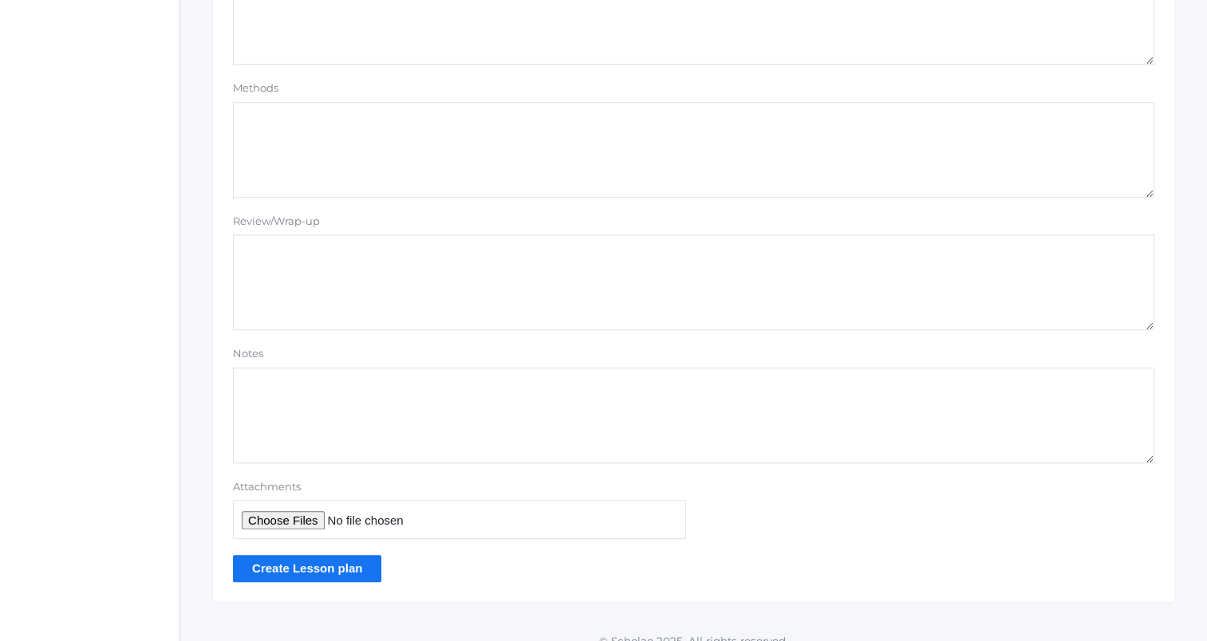
scroll to position [1349, 0]
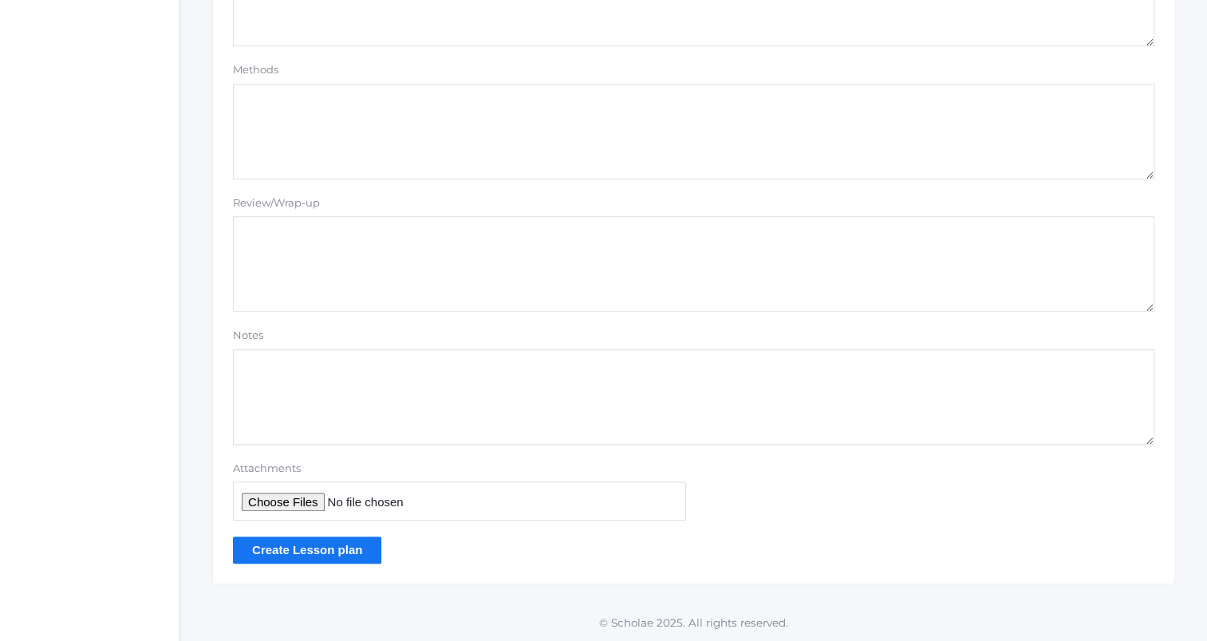
type textarea "Improv Normal scenes: location, object, etc. Home in on formula"
click at [304, 552] on input "Create Lesson plan" at bounding box center [307, 550] width 148 height 26
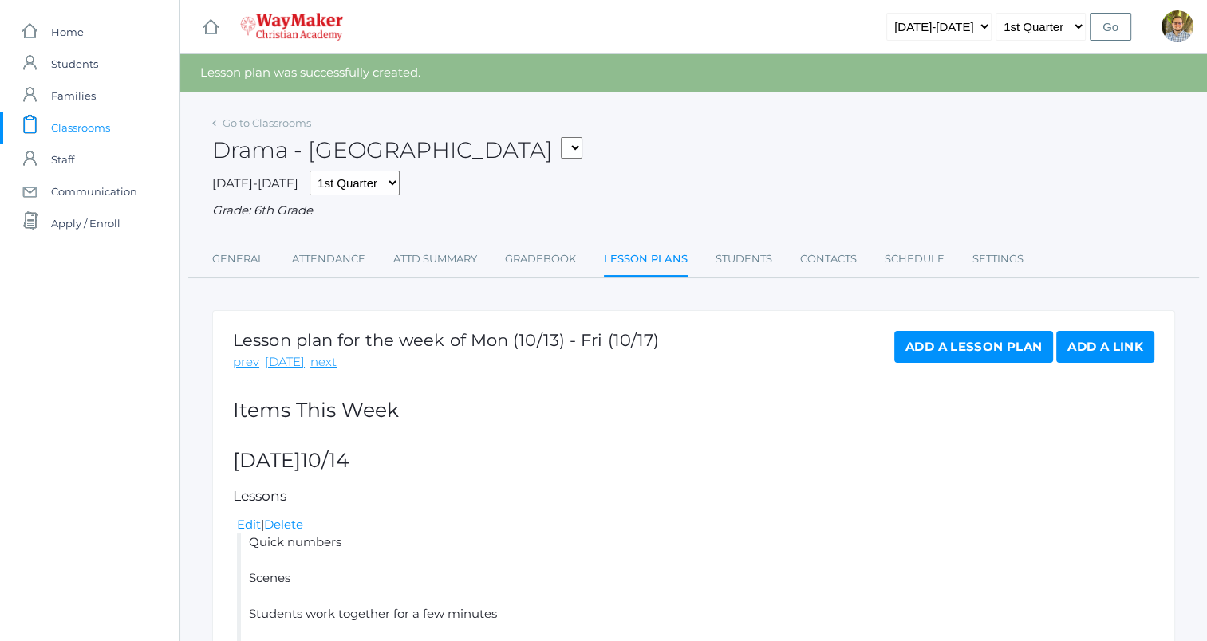
click at [941, 345] on link "Add a Lesson Plan" at bounding box center [973, 347] width 159 height 32
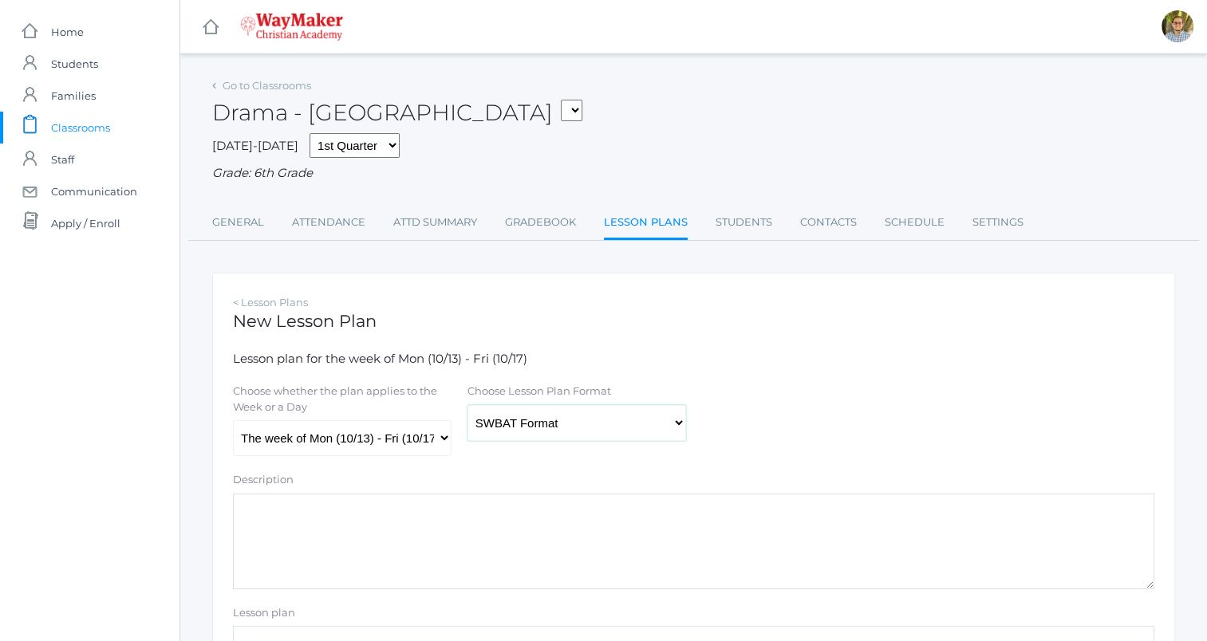
click at [582, 424] on select "Traditional Format SWBAT Format" at bounding box center [576, 423] width 219 height 36
select select "legacy"
click at [467, 405] on select "Traditional Format SWBAT Format" at bounding box center [576, 423] width 219 height 36
click at [421, 439] on select "The week of Mon (10/13) - Fri (10/17) [DATE] (10/13) [DATE] (10/14) [DATE] (10/…" at bounding box center [342, 438] width 219 height 36
select select "[DATE]"
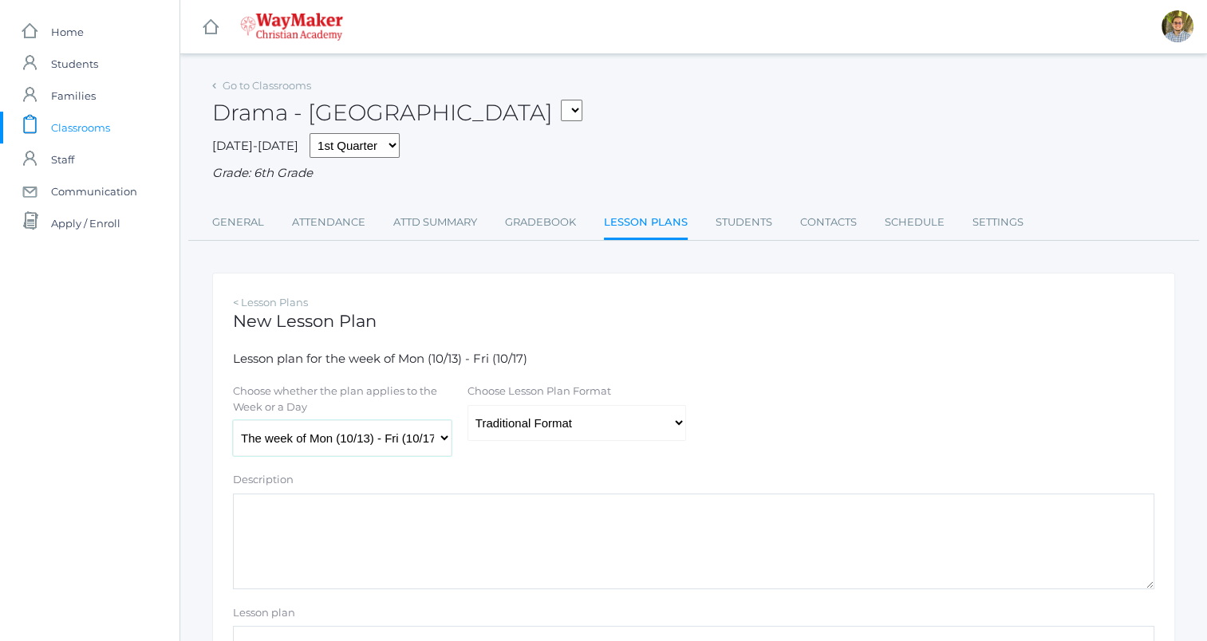
click at [233, 421] on select "The week of Mon (10/13) - Fri (10/17) [DATE] (10/13) [DATE] (10/14) [DATE] (10/…" at bounding box center [342, 438] width 219 height 36
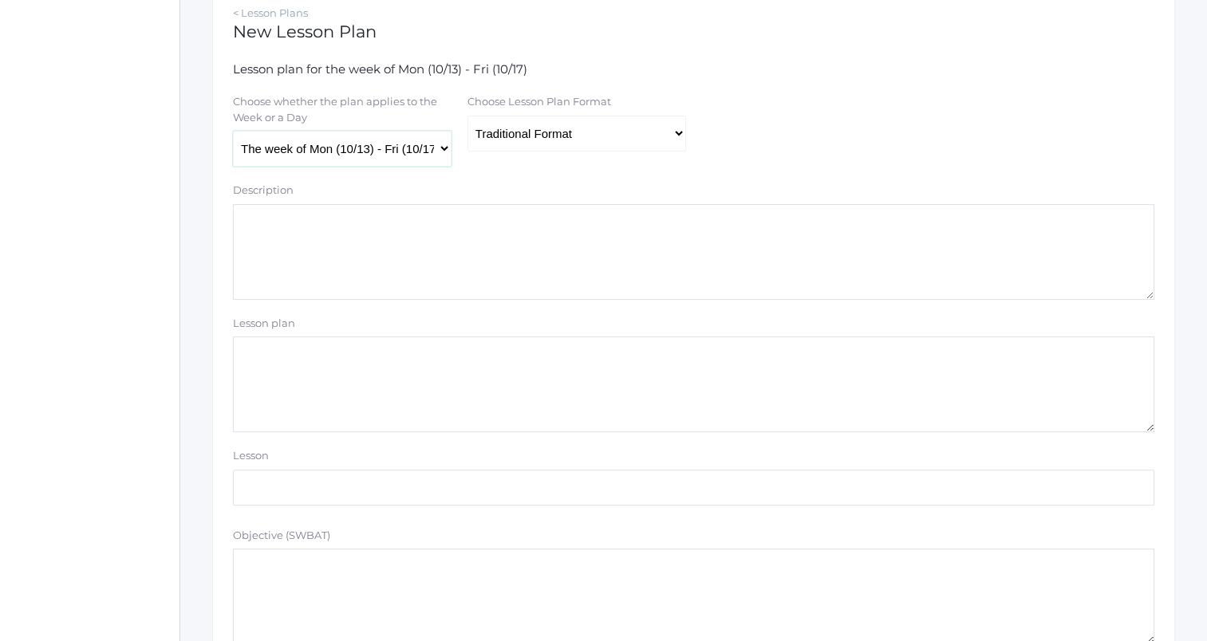
scroll to position [293, 0]
click at [428, 388] on textarea "Lesson plan" at bounding box center [693, 381] width 921 height 96
type textarea "i"
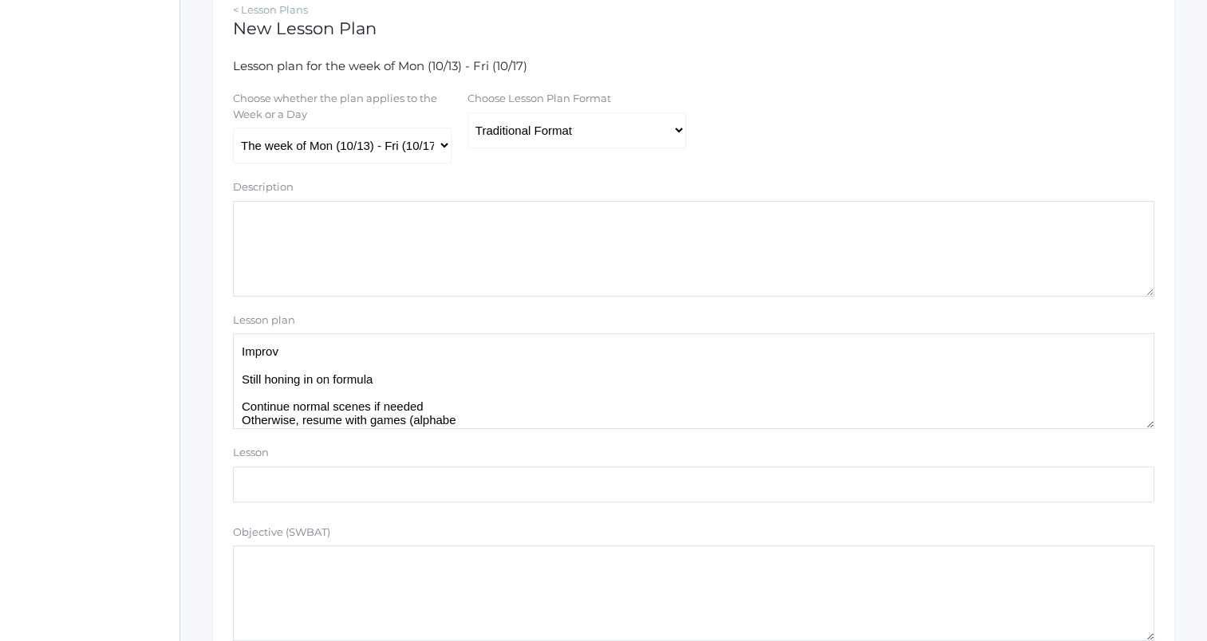
click at [392, 380] on textarea "Improv Still honing in on formula Continue normal scenes if needed Otherwise, r…" at bounding box center [693, 381] width 921 height 96
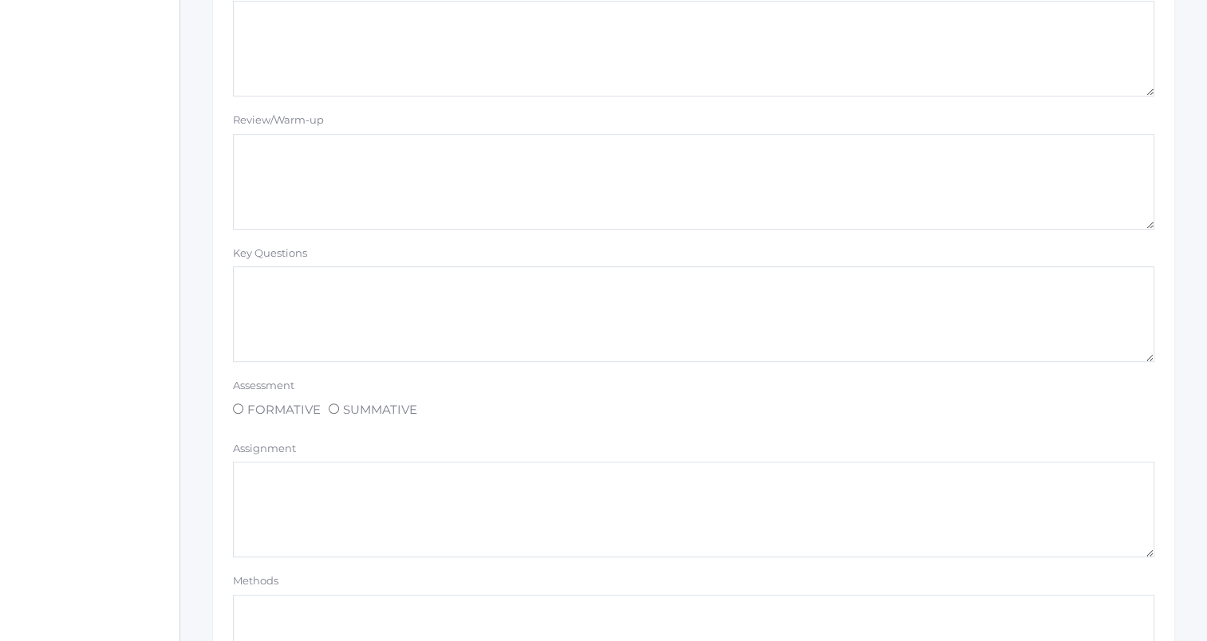
scroll to position [1349, 0]
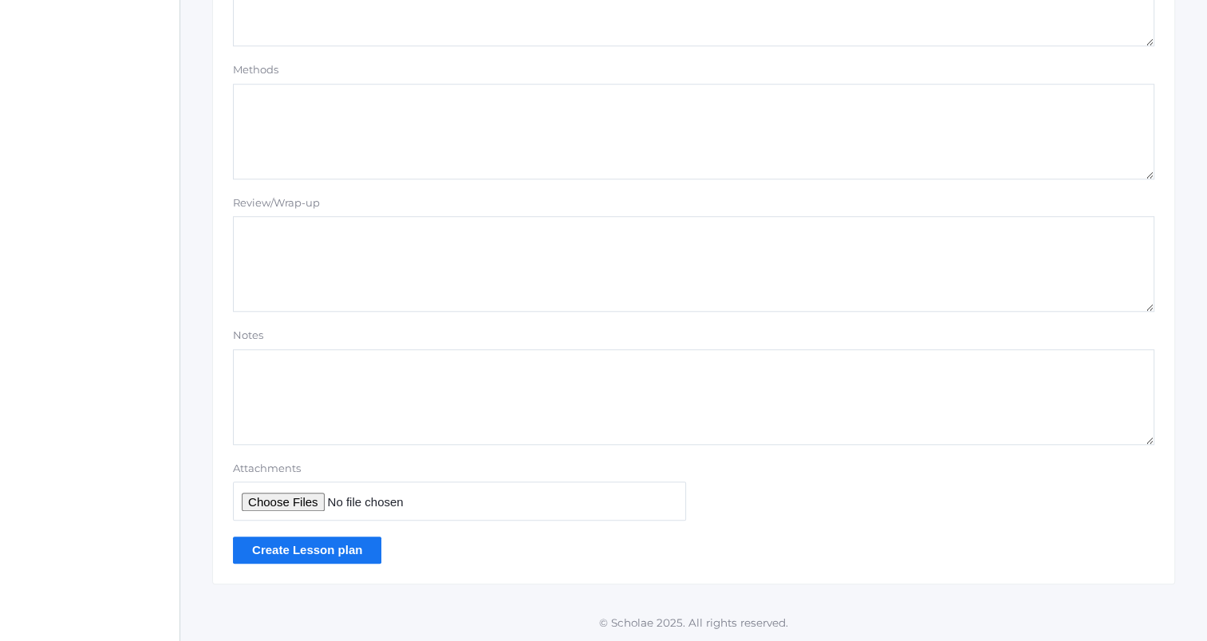
type textarea "Improv Continue normal scenes with formula if needed Otherwise, resume with gam…"
click at [284, 549] on input "Create Lesson plan" at bounding box center [307, 550] width 148 height 26
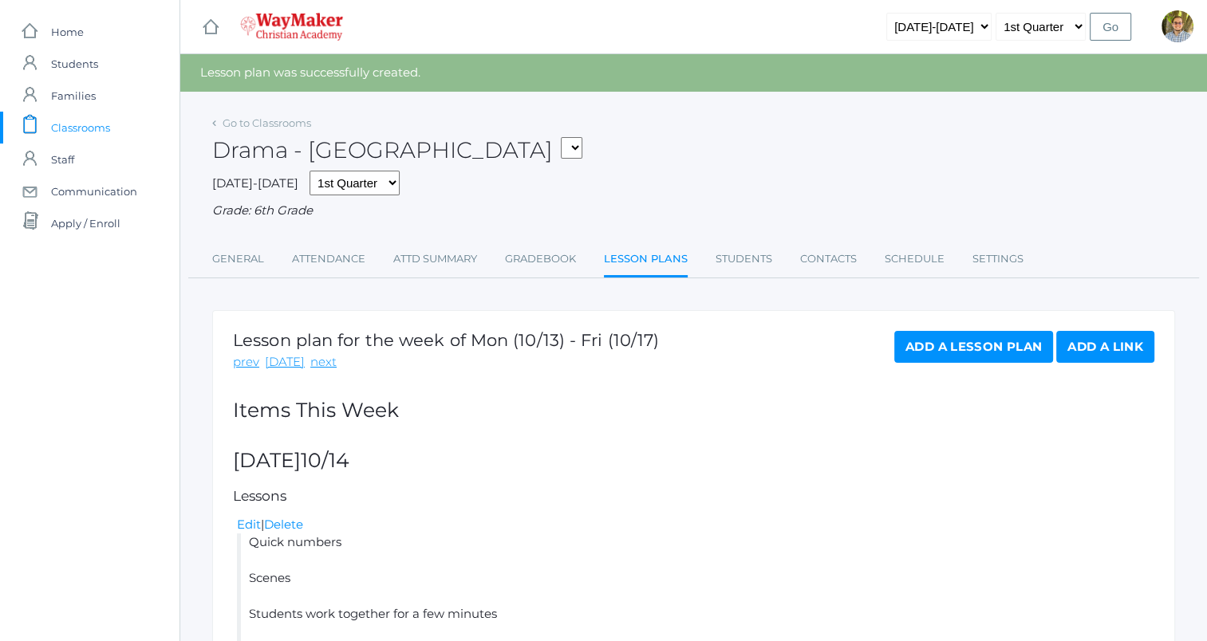
click at [108, 126] on span "Classrooms" at bounding box center [80, 128] width 59 height 32
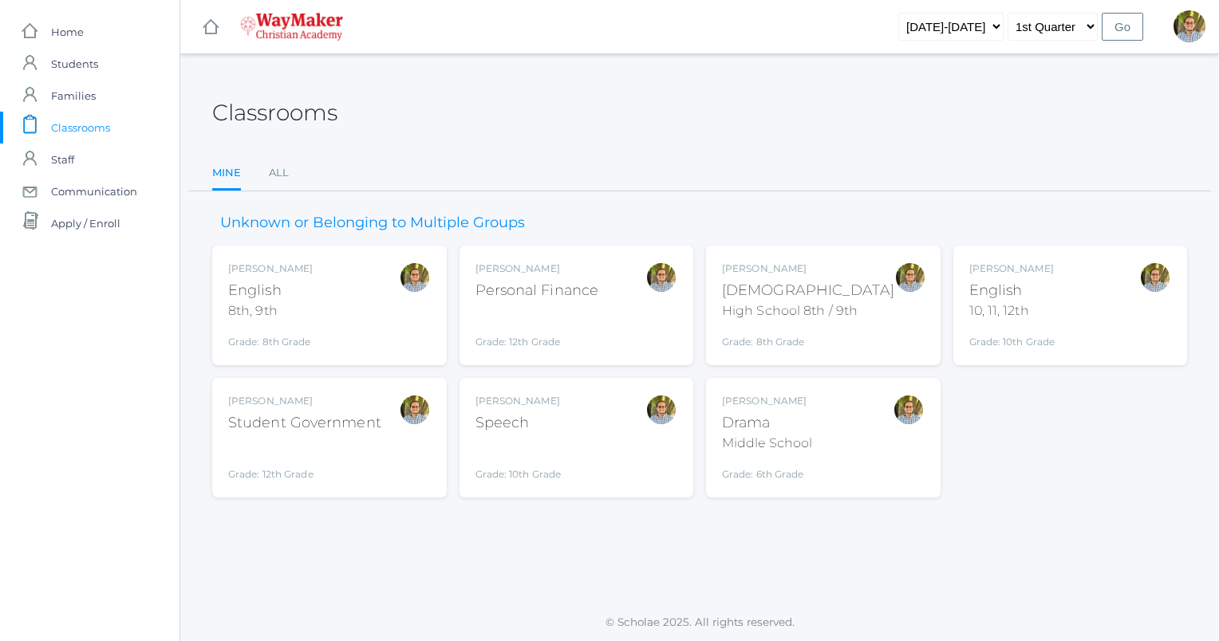
click at [847, 269] on div "[PERSON_NAME]" at bounding box center [808, 269] width 172 height 14
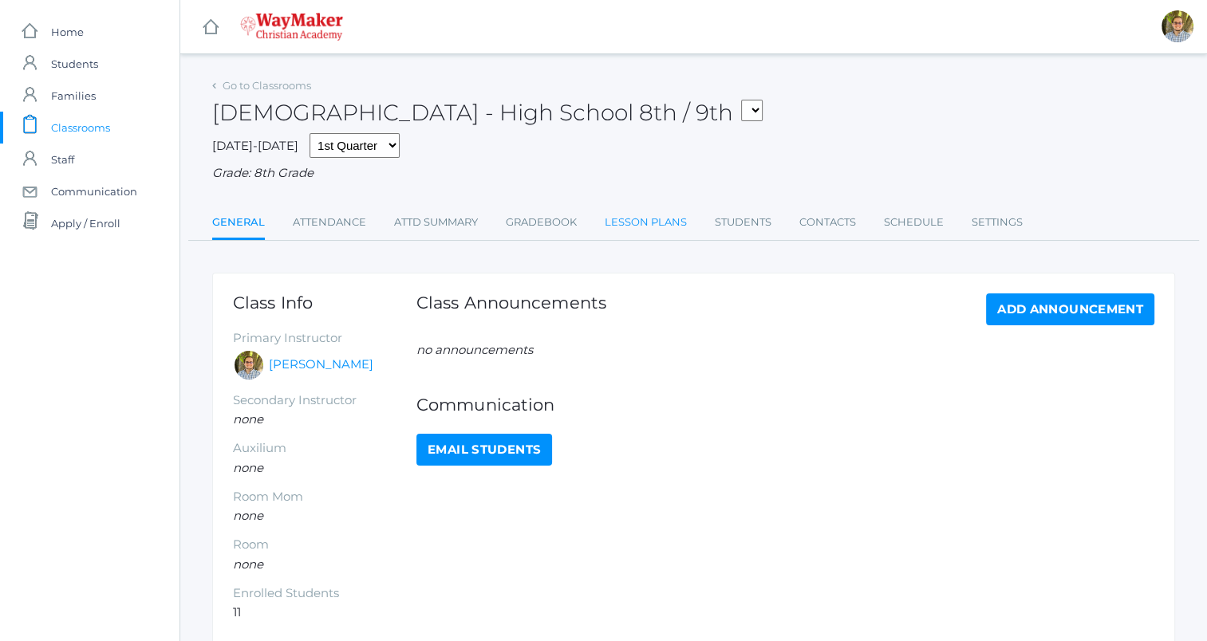
click at [629, 219] on link "Lesson Plans" at bounding box center [646, 223] width 82 height 32
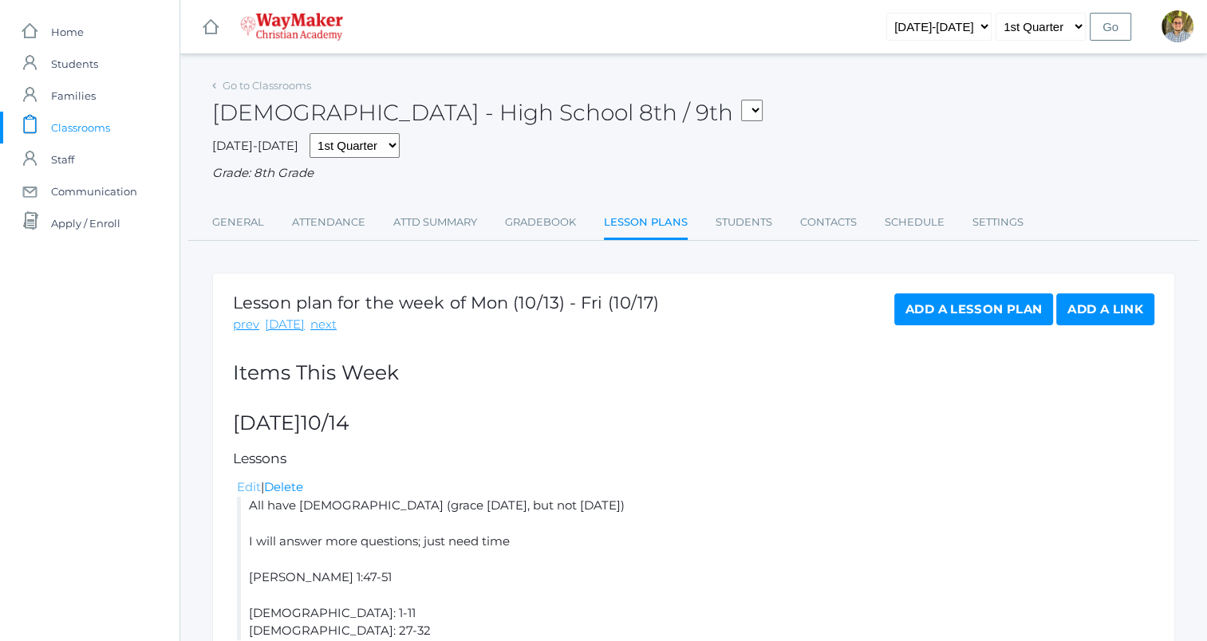
click at [249, 482] on link "Edit" at bounding box center [249, 486] width 24 height 15
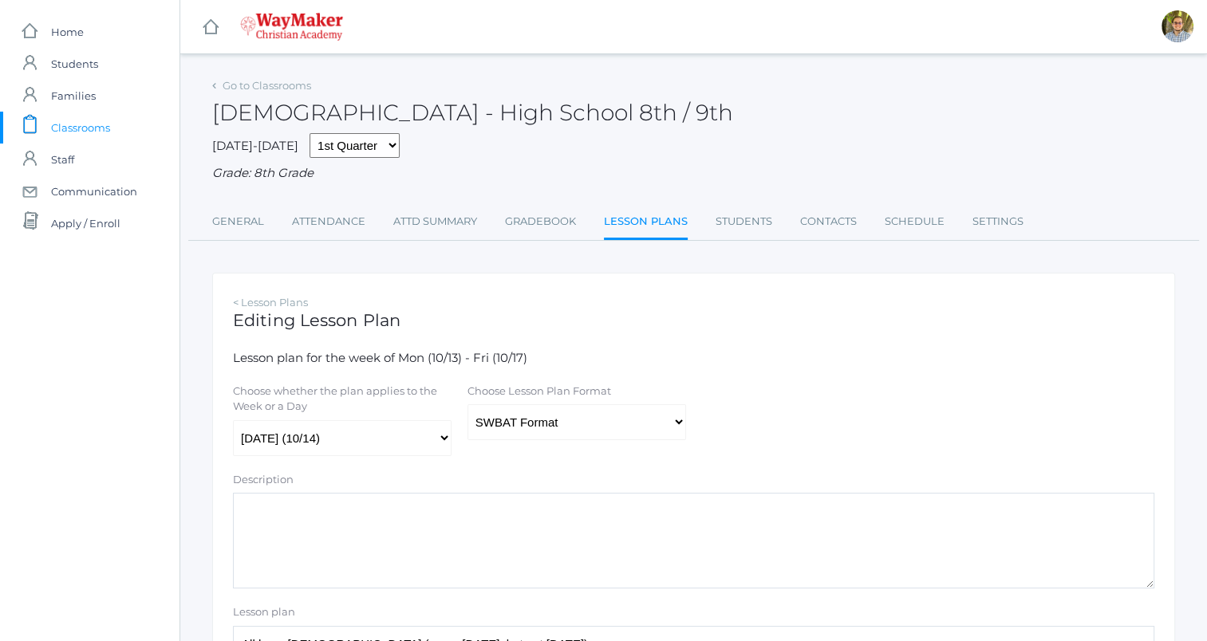
scroll to position [128, 0]
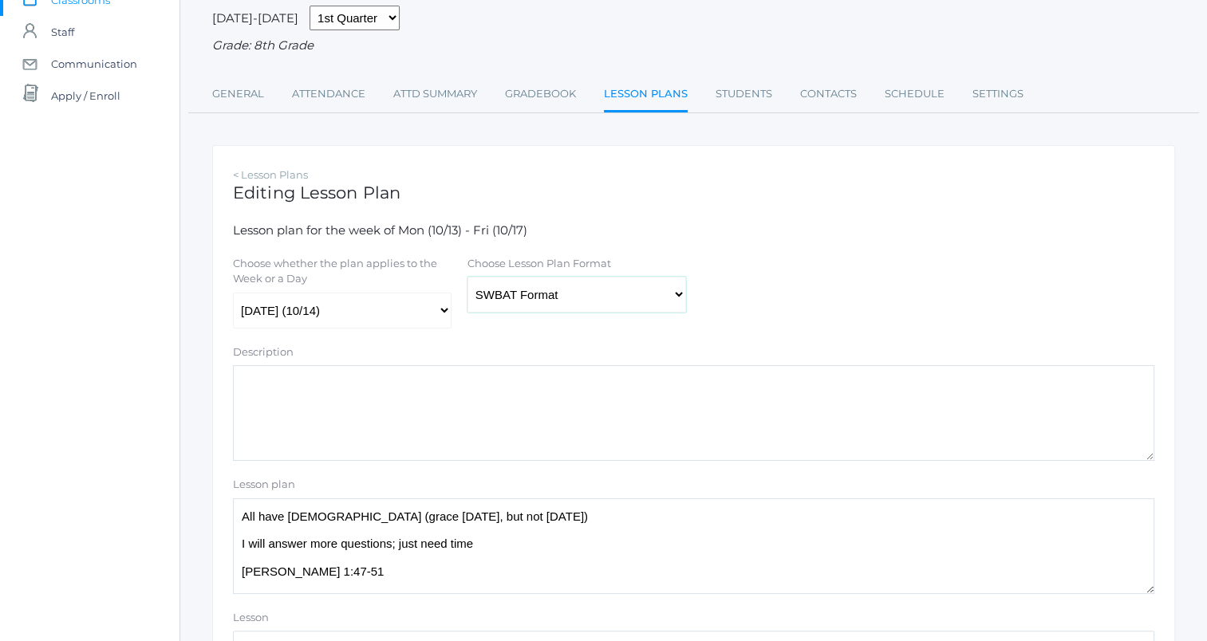
click at [498, 289] on select "Traditional Format SWBAT Format" at bounding box center [576, 295] width 219 height 36
select select "legacy"
click at [467, 277] on select "Traditional Format SWBAT Format" at bounding box center [576, 295] width 219 height 36
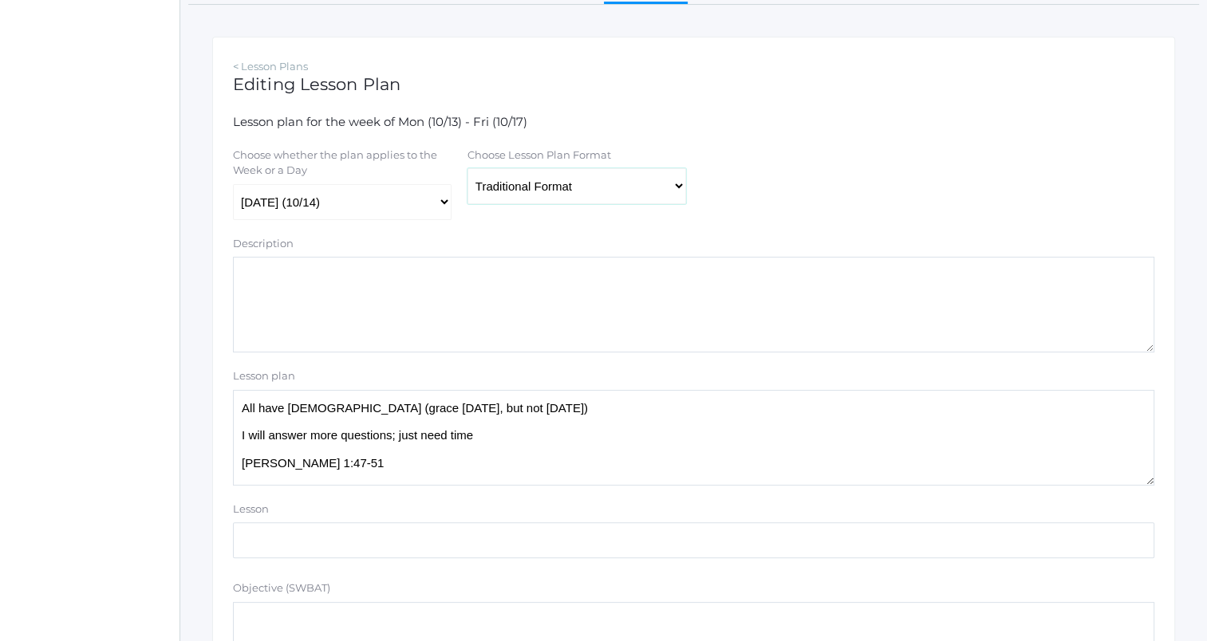
scroll to position [236, 0]
click at [559, 408] on textarea "All have Bible (grace today, but not tomorrow) I will answer more questions; ju…" at bounding box center [693, 438] width 921 height 96
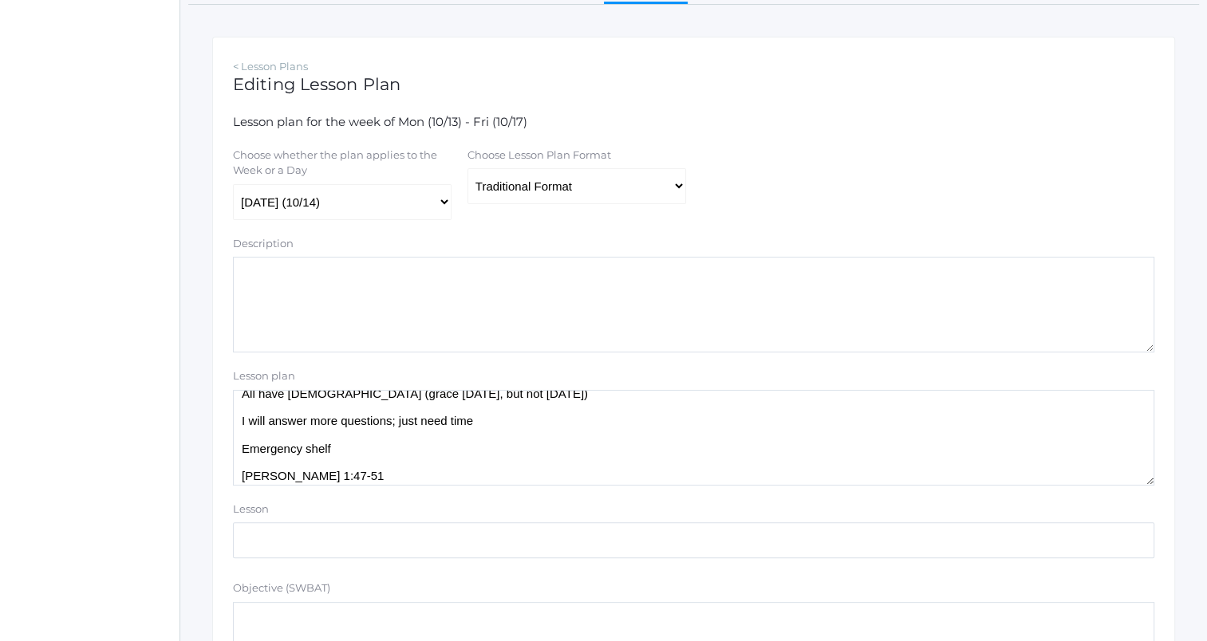
scroll to position [19, 0]
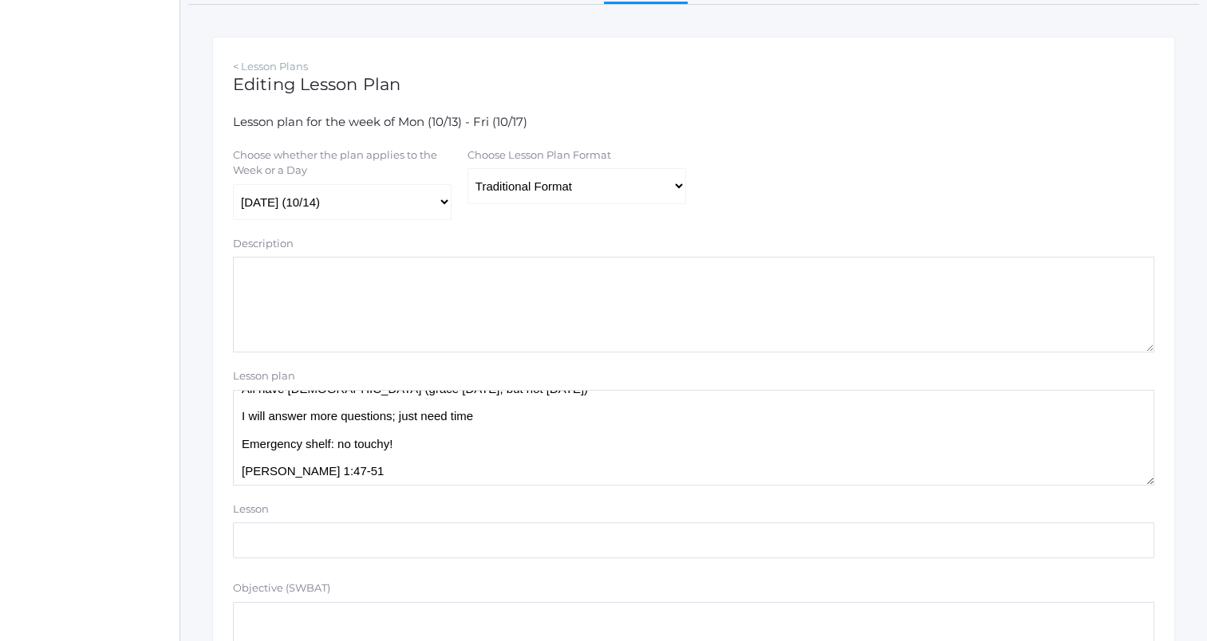
drag, startPoint x: 242, startPoint y: 444, endPoint x: 396, endPoint y: 445, distance: 153.2
click at [396, 445] on textarea "All have Bible (grace today, but not tomorrow) I will answer more questions; ju…" at bounding box center [693, 438] width 921 height 96
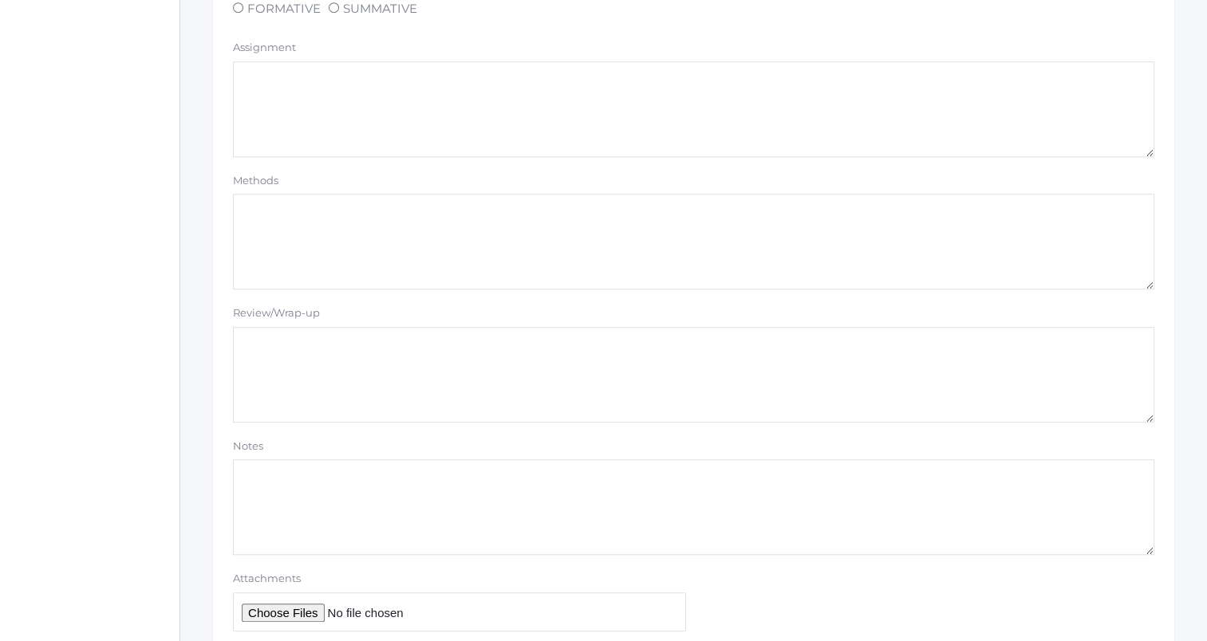
scroll to position [1349, 0]
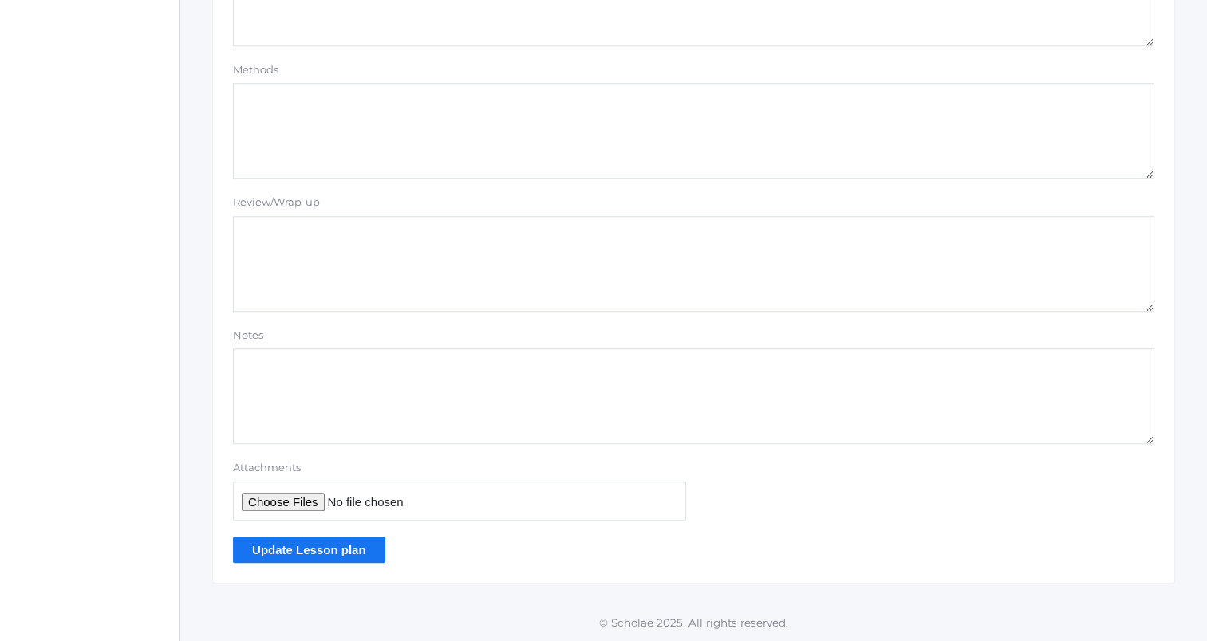
type textarea "All have Bible (grace today, but not tomorrow) I will answer more questions; ju…"
click at [305, 558] on input "Update Lesson plan" at bounding box center [309, 550] width 152 height 26
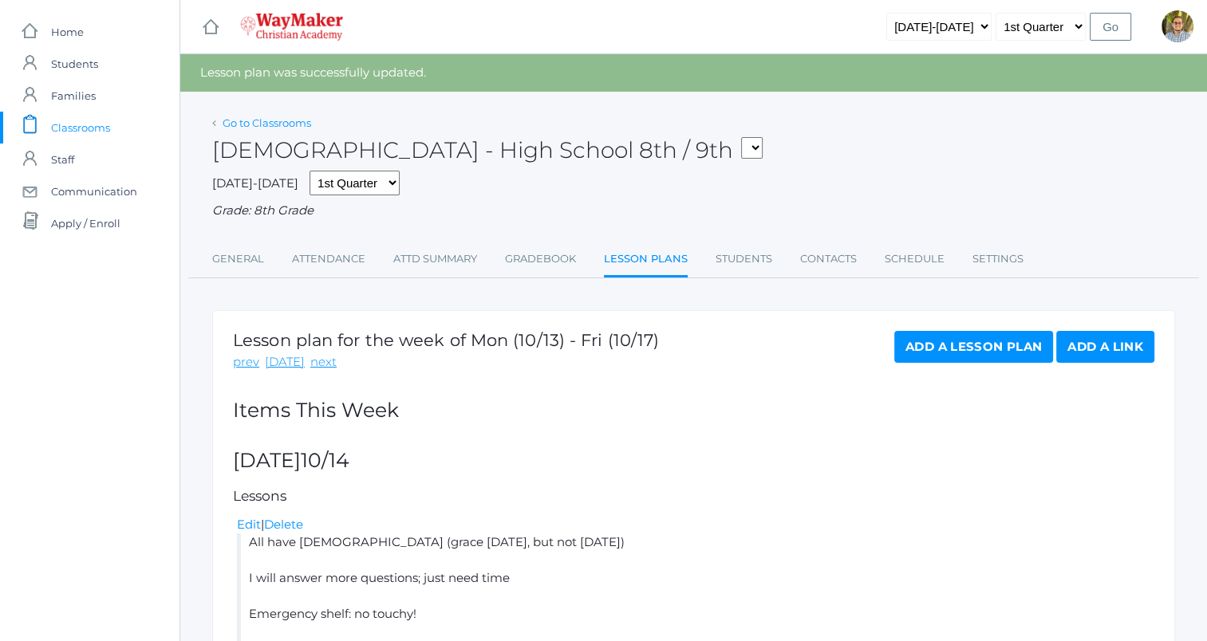
click at [291, 122] on link "Go to Classrooms" at bounding box center [267, 122] width 89 height 13
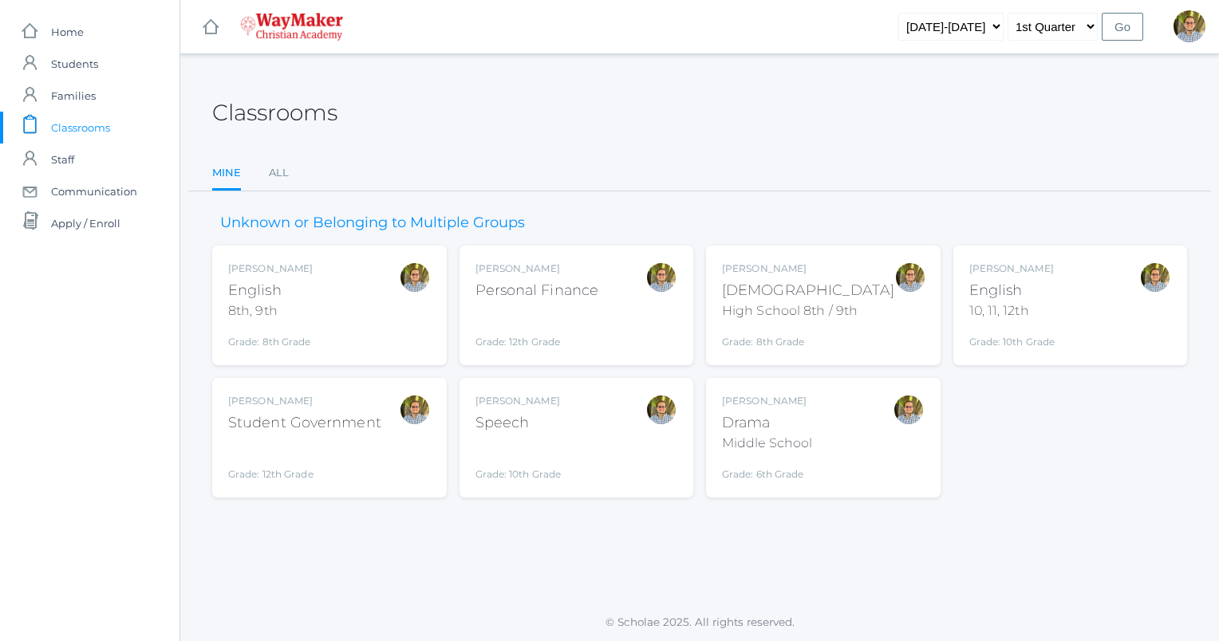
click at [1078, 277] on div "Kylen Braileanu English 10, 11, 12th Grade: 10th Grade HSENGLISH" at bounding box center [1070, 306] width 203 height 88
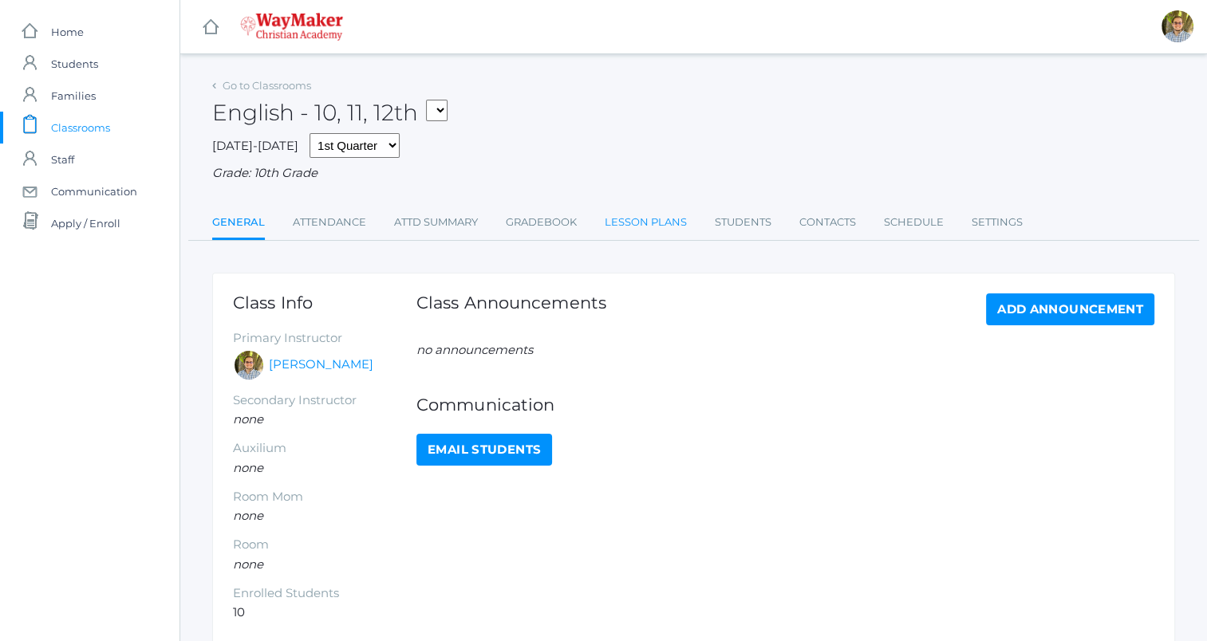
click at [623, 219] on link "Lesson Plans" at bounding box center [646, 223] width 82 height 32
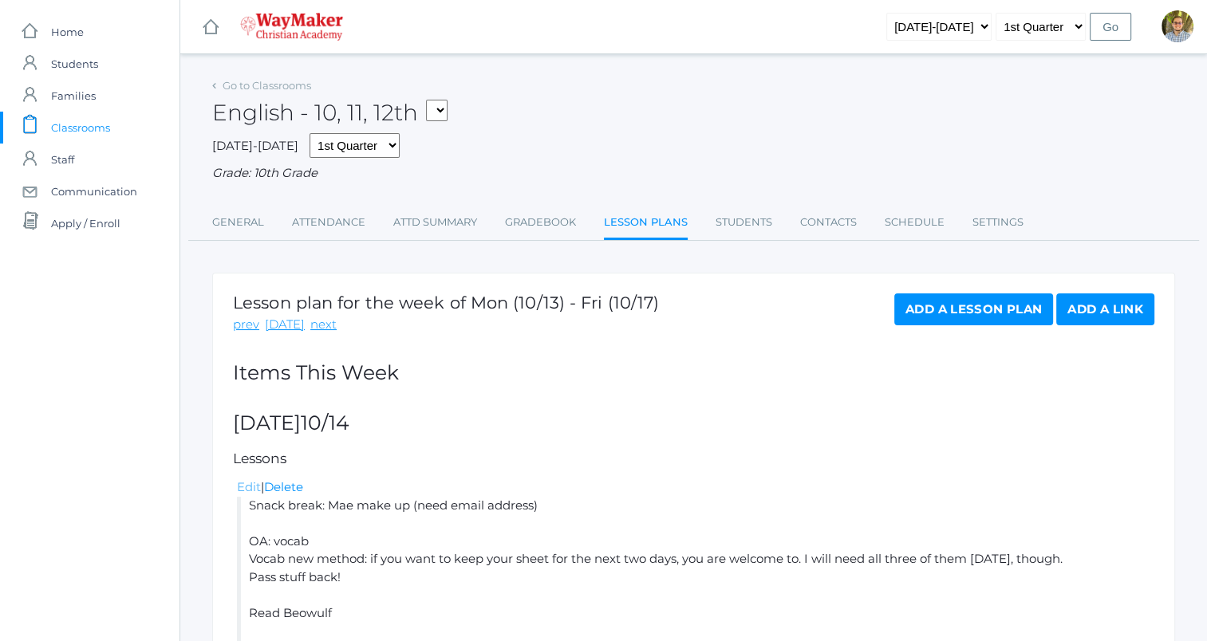
click at [256, 484] on link "Edit" at bounding box center [249, 486] width 24 height 15
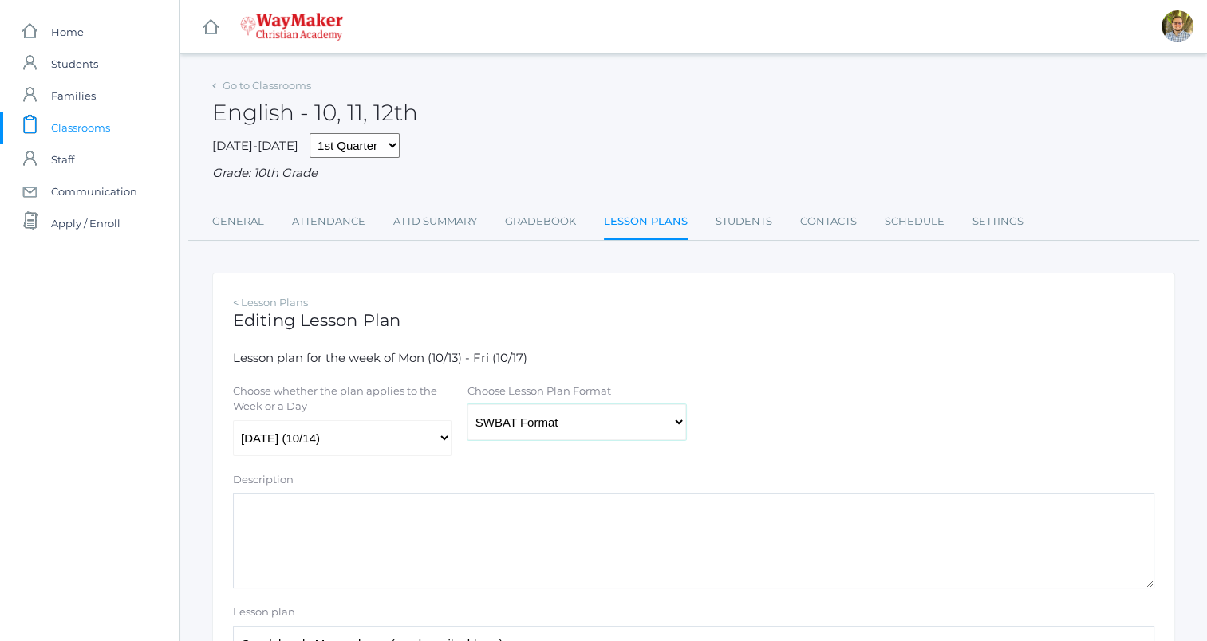
click at [566, 436] on select "Traditional Format SWBAT Format" at bounding box center [576, 422] width 219 height 36
select select "legacy"
click at [467, 405] on select "Traditional Format SWBAT Format" at bounding box center [576, 422] width 219 height 36
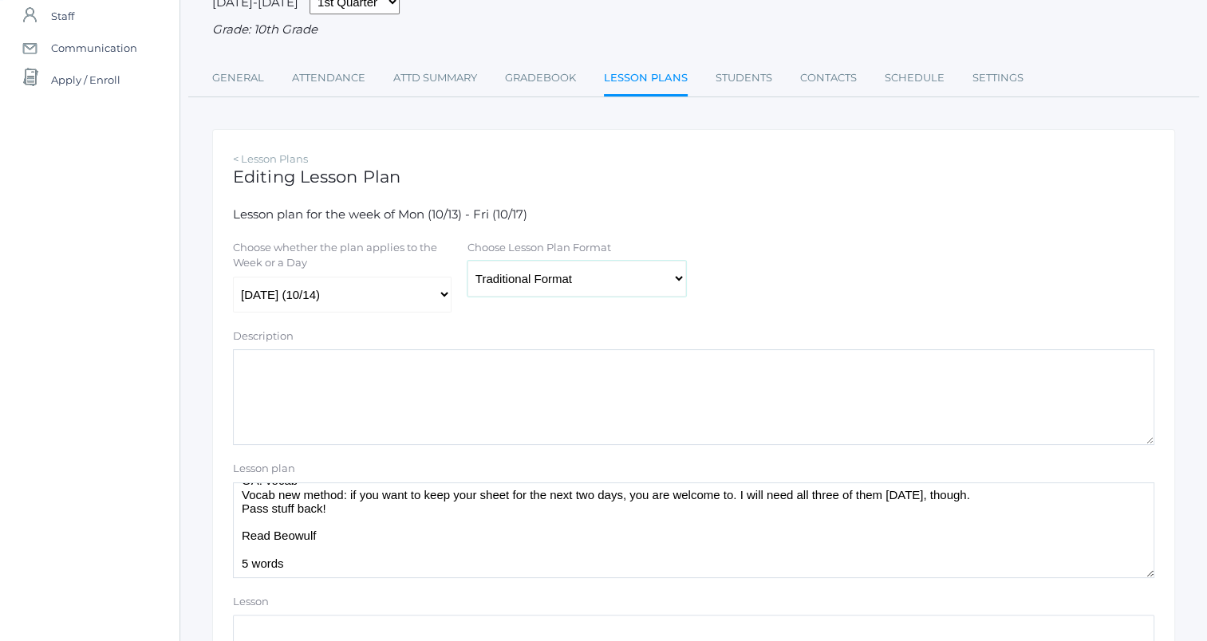
scroll to position [48, 0]
click at [446, 515] on textarea "Snack break: Mae make up (need email address) OA: vocab Vocab new method: if yo…" at bounding box center [693, 531] width 921 height 96
paste textarea "Emergency shelf: no touchy!"
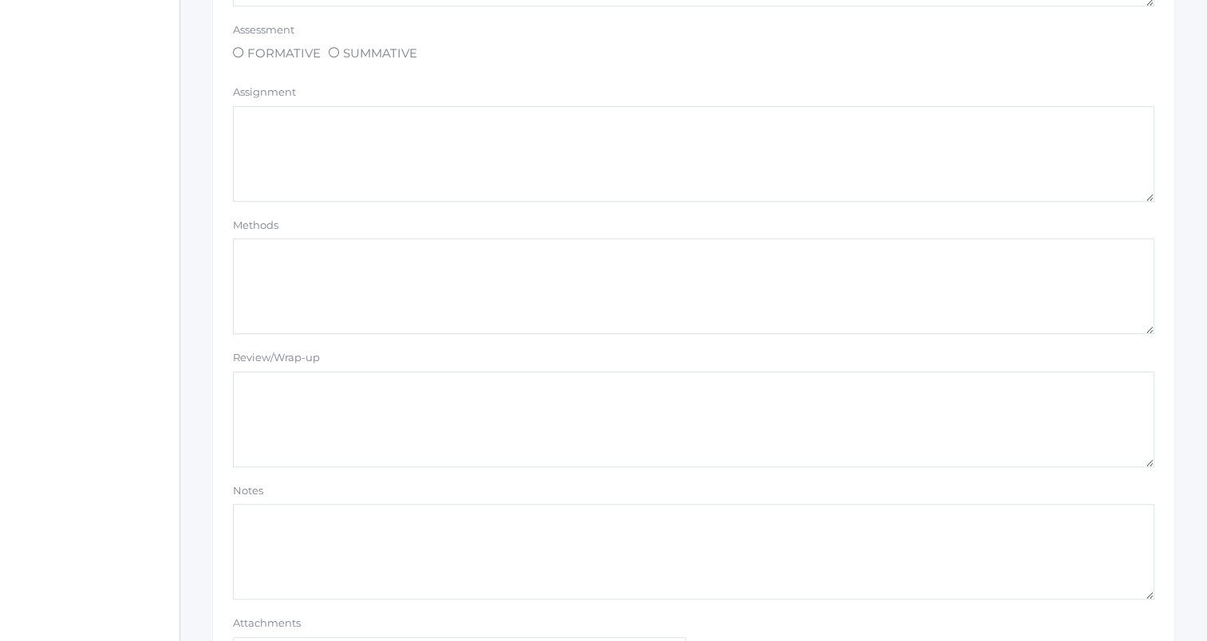
scroll to position [1279, 0]
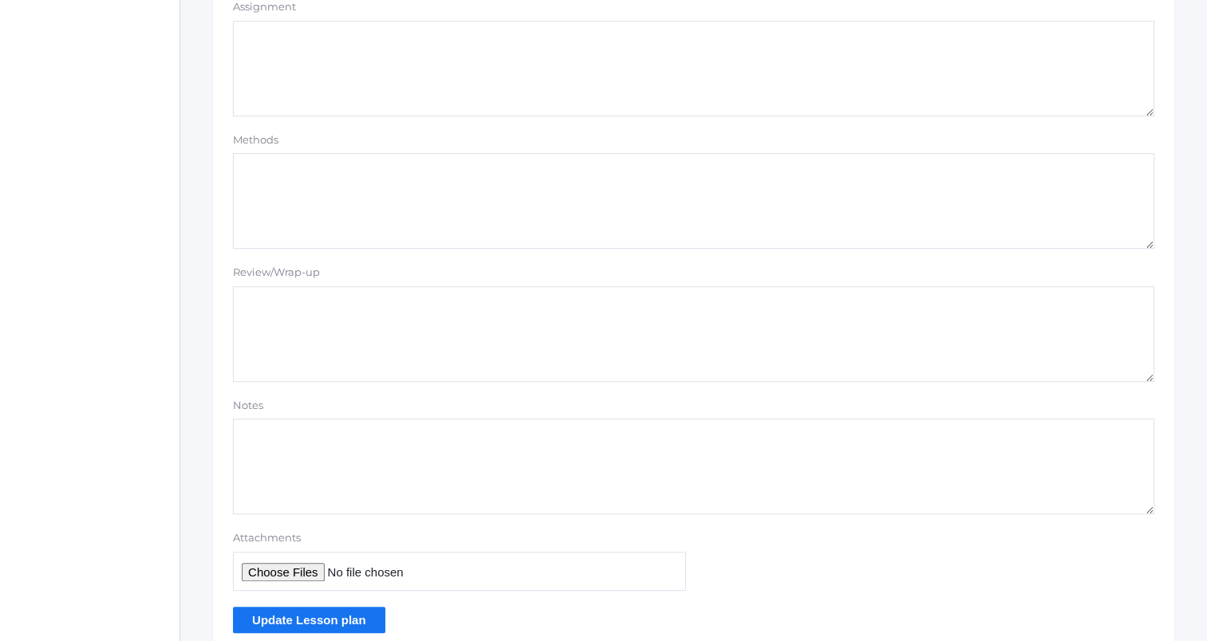
type textarea "Snack break: Mae make up (need email address) OA: vocab Vocab new method: if yo…"
click at [332, 625] on input "Update Lesson plan" at bounding box center [309, 620] width 152 height 26
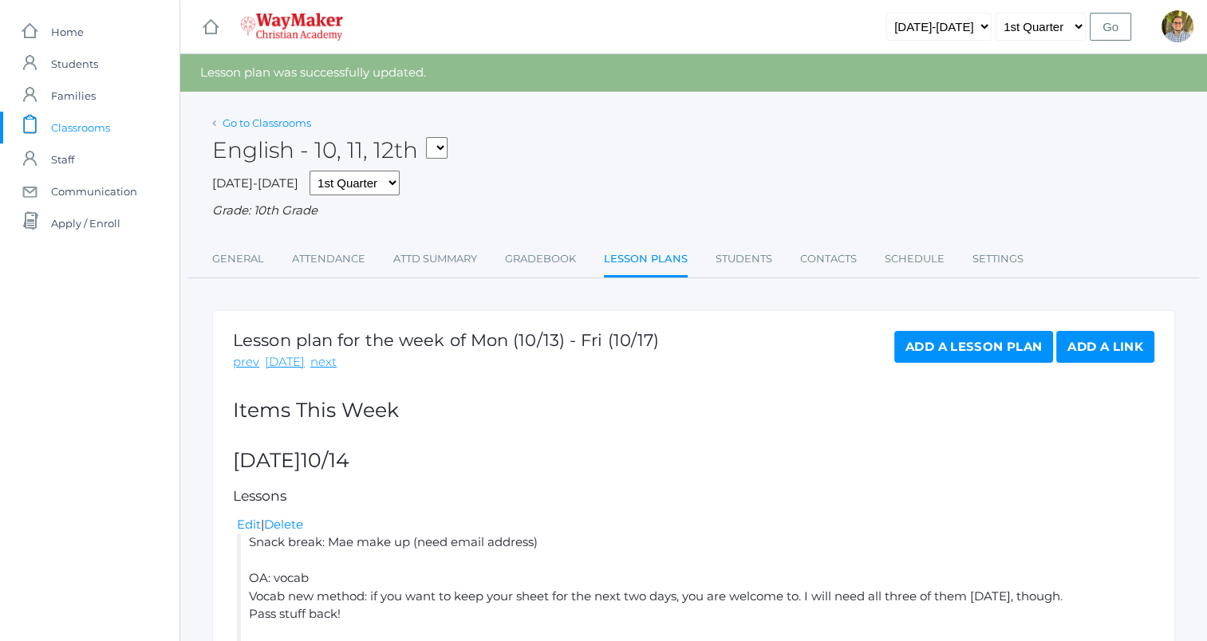
click at [270, 127] on link "Go to Classrooms" at bounding box center [267, 122] width 89 height 13
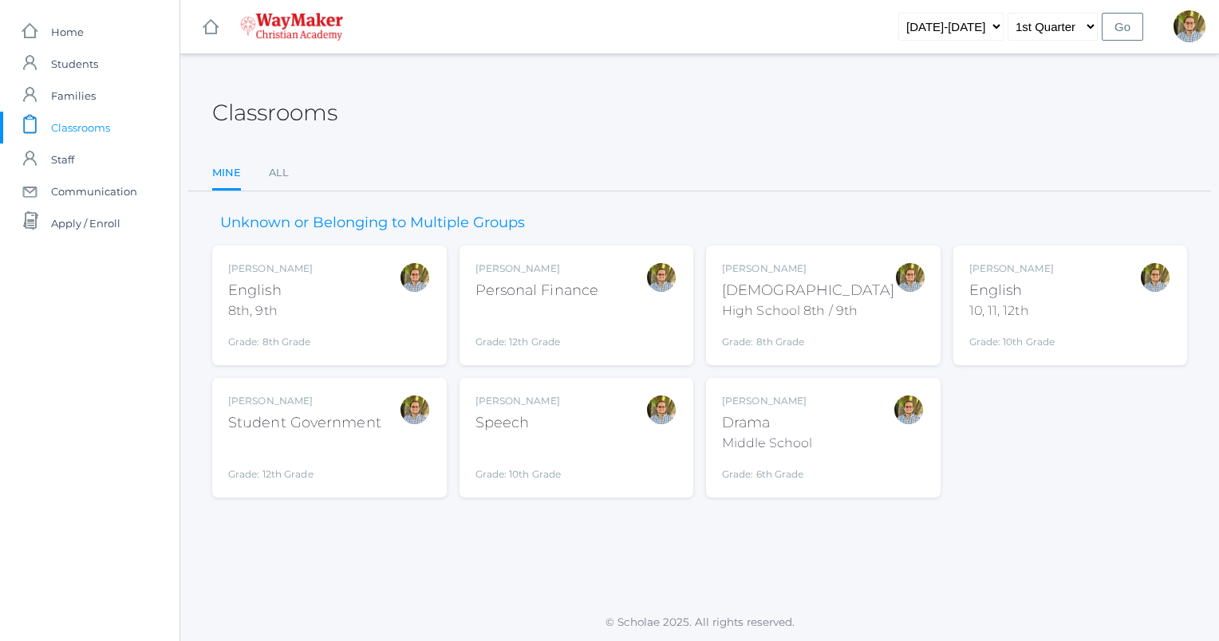
click at [850, 446] on div "Kylen Braileanu Drama Middle School Grade: 6th Grade THEATER" at bounding box center [823, 438] width 203 height 88
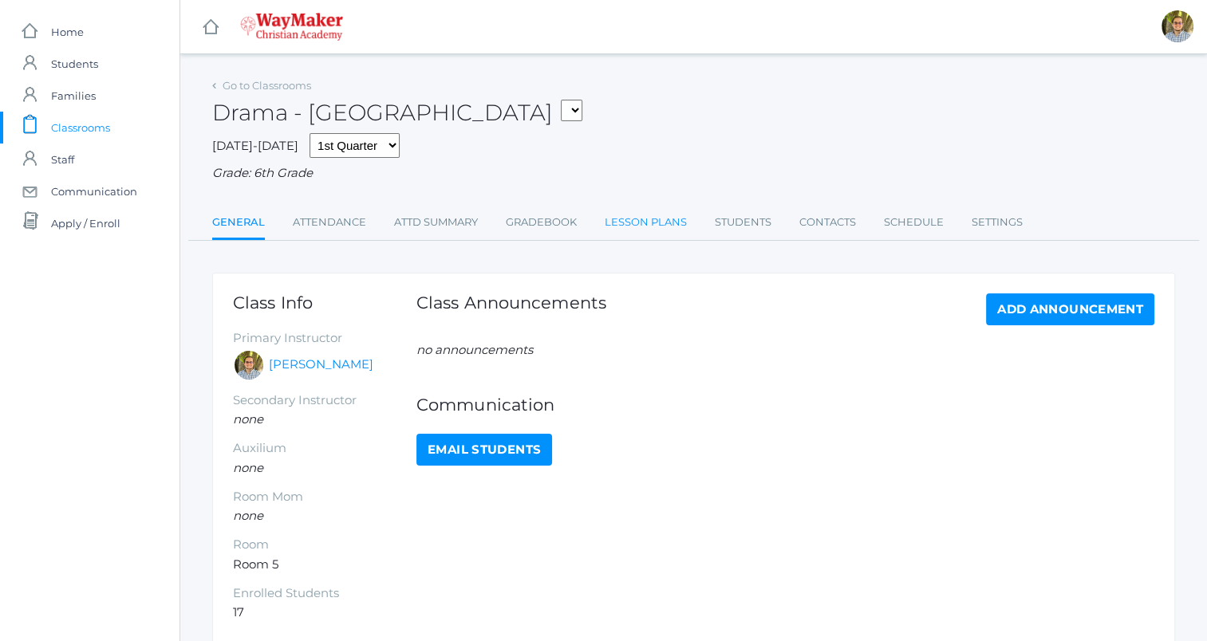
click at [649, 229] on link "Lesson Plans" at bounding box center [646, 223] width 82 height 32
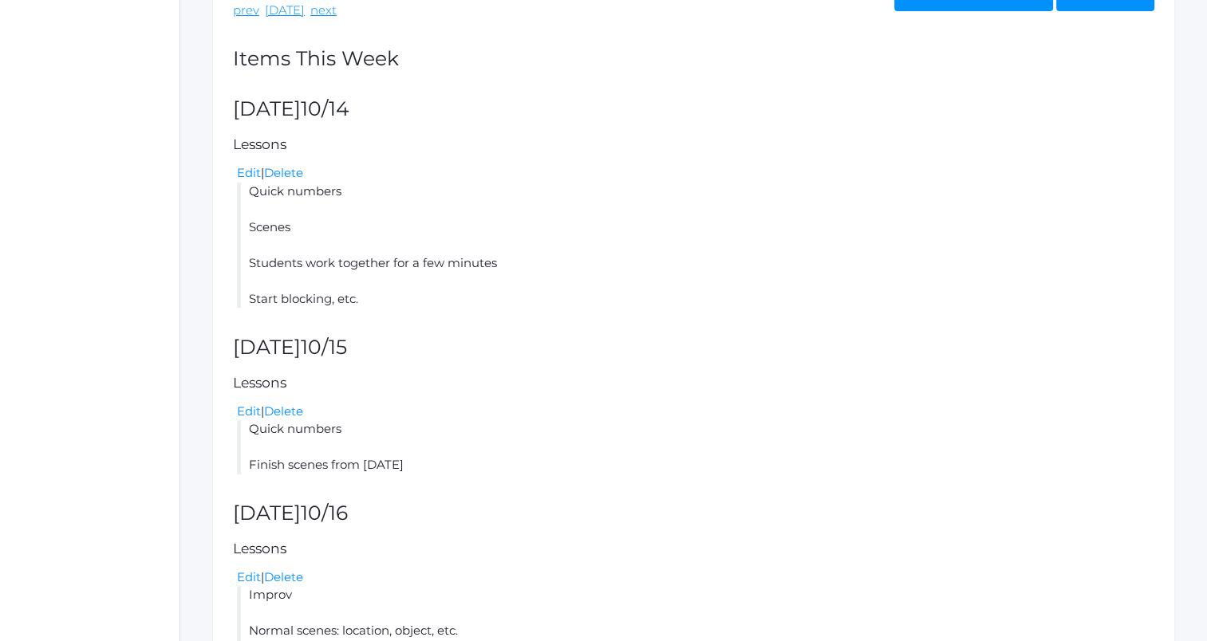
scroll to position [316, 0]
click at [254, 174] on link "Edit" at bounding box center [249, 171] width 24 height 15
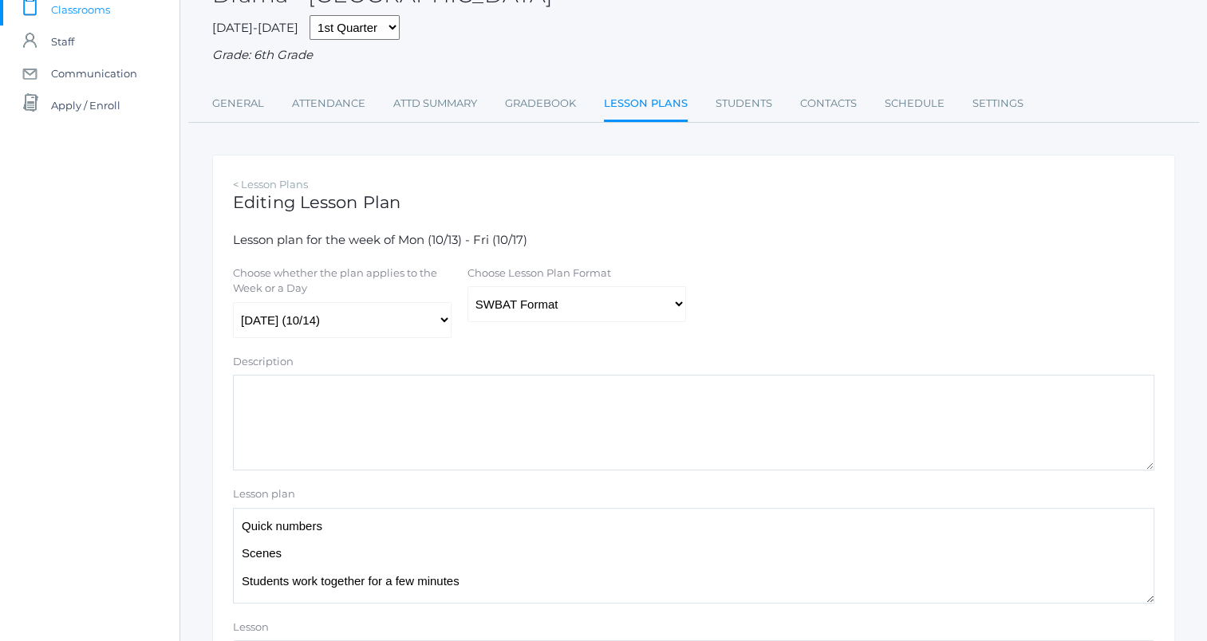
scroll to position [119, 0]
click at [559, 290] on select "Traditional Format SWBAT Format" at bounding box center [576, 304] width 219 height 36
select select "legacy"
click at [467, 286] on select "Traditional Format SWBAT Format" at bounding box center [576, 304] width 219 height 36
click at [397, 523] on textarea "Quick numbers Scenes Students work together for a few minutes Start blocking, e…" at bounding box center [693, 555] width 921 height 96
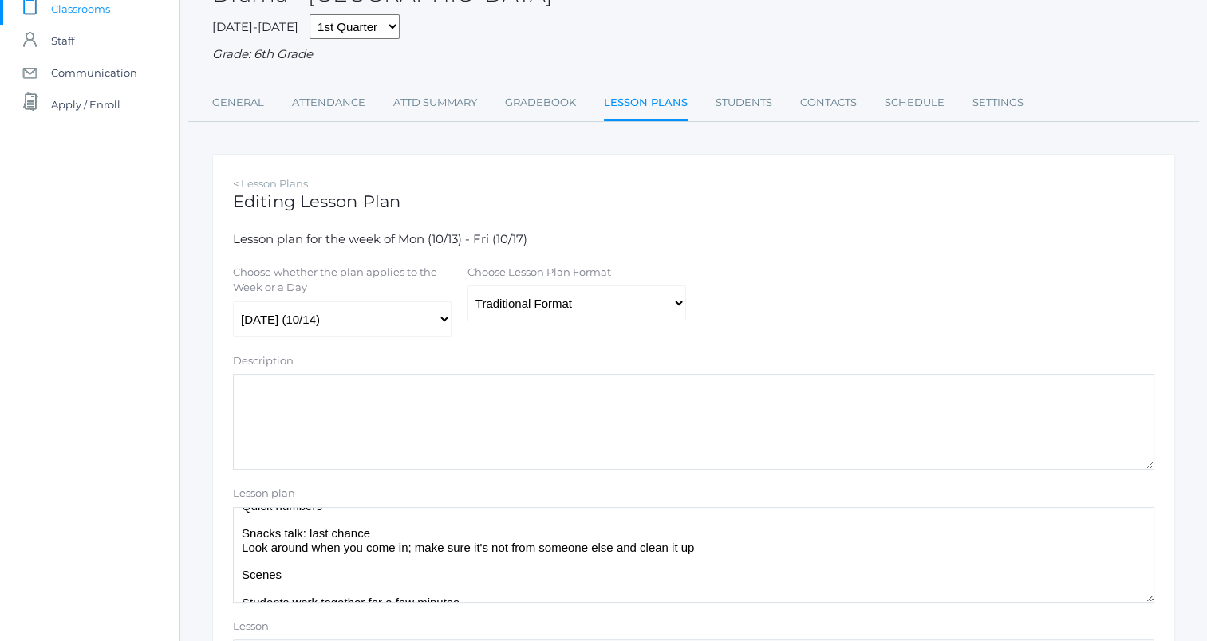
scroll to position [61, 0]
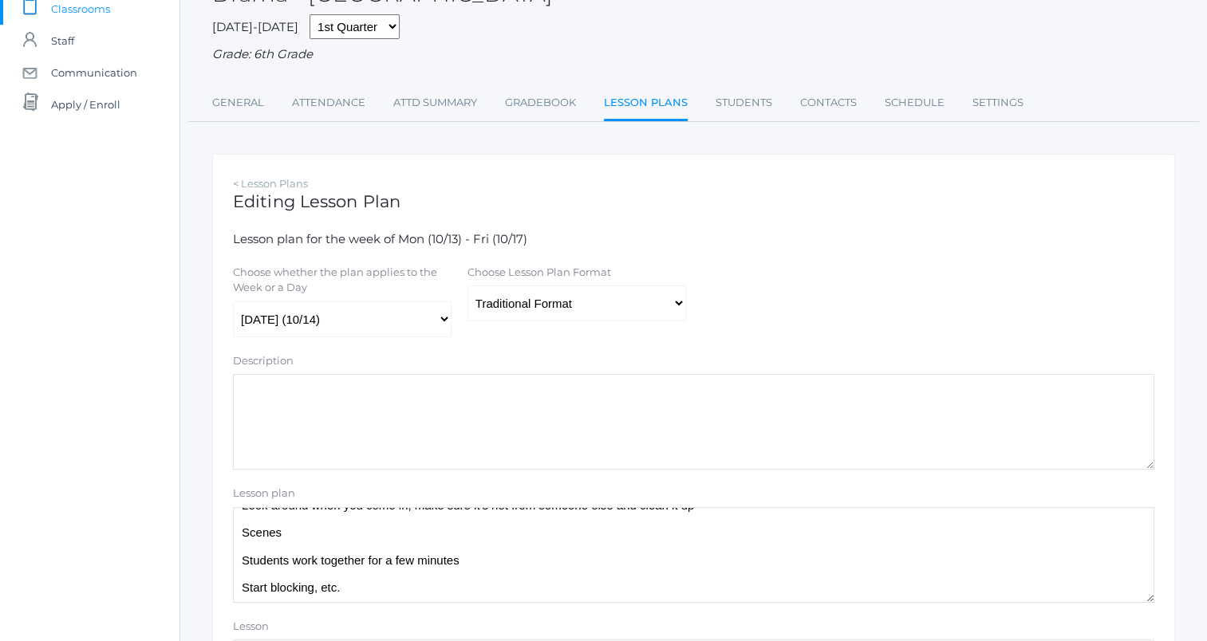
click at [420, 592] on textarea "Quick numbers Scenes Students work together for a few minutes Start blocking, e…" at bounding box center [693, 555] width 921 height 96
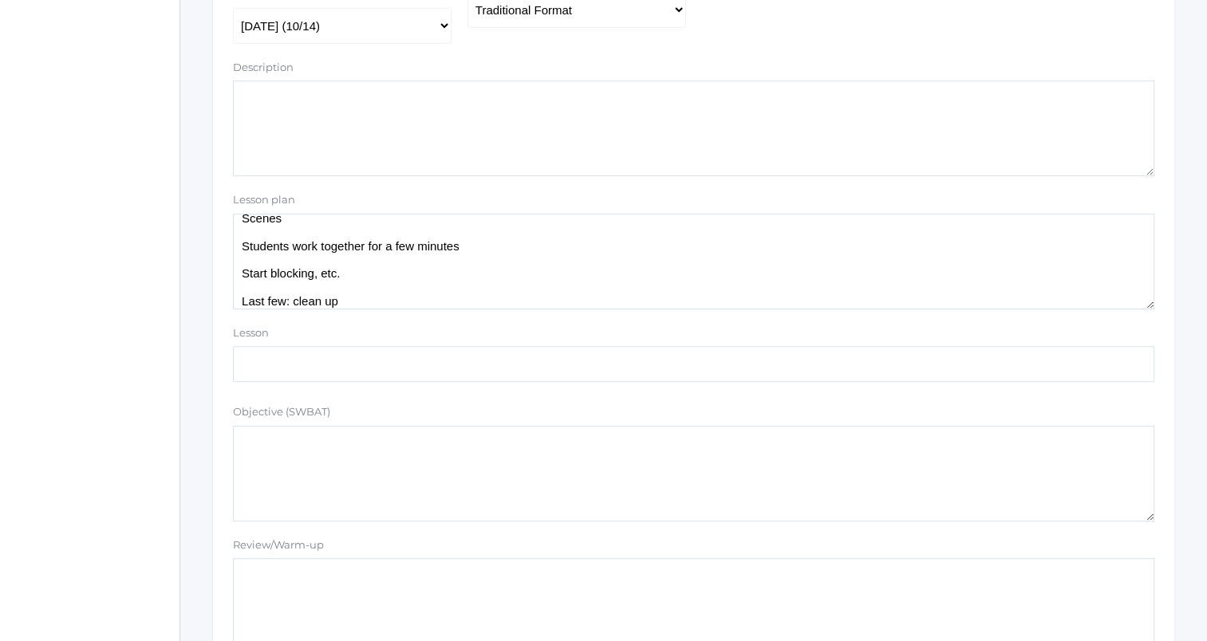
scroll to position [89, 0]
drag, startPoint x: 239, startPoint y: 303, endPoint x: 354, endPoint y: 309, distance: 115.0
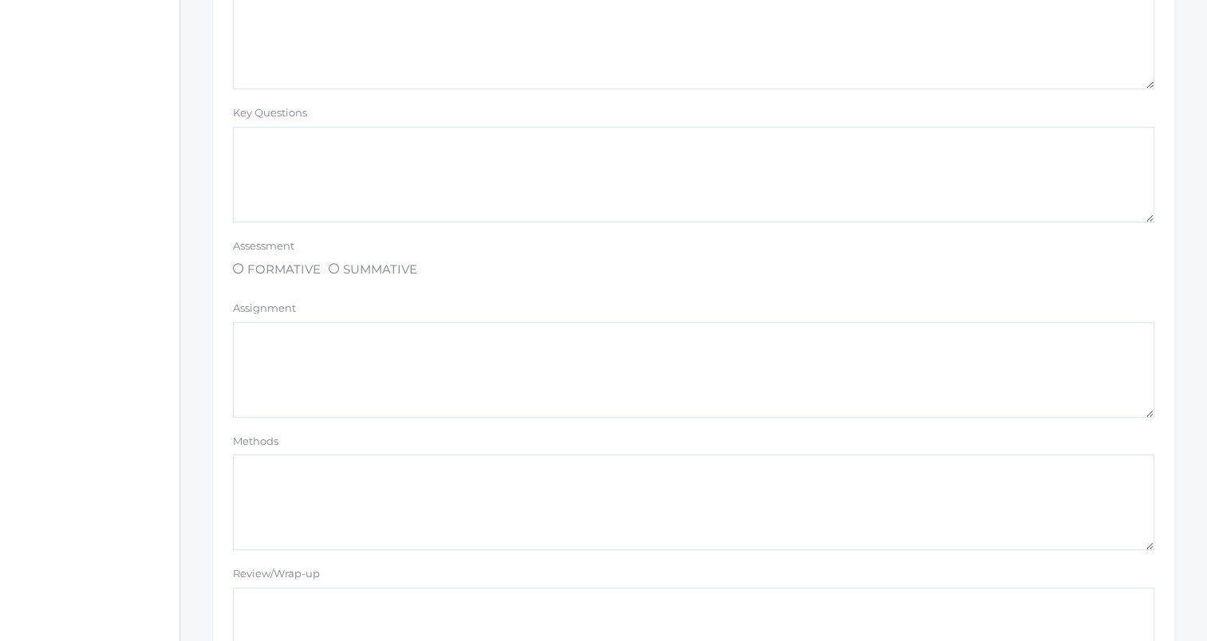
scroll to position [1349, 0]
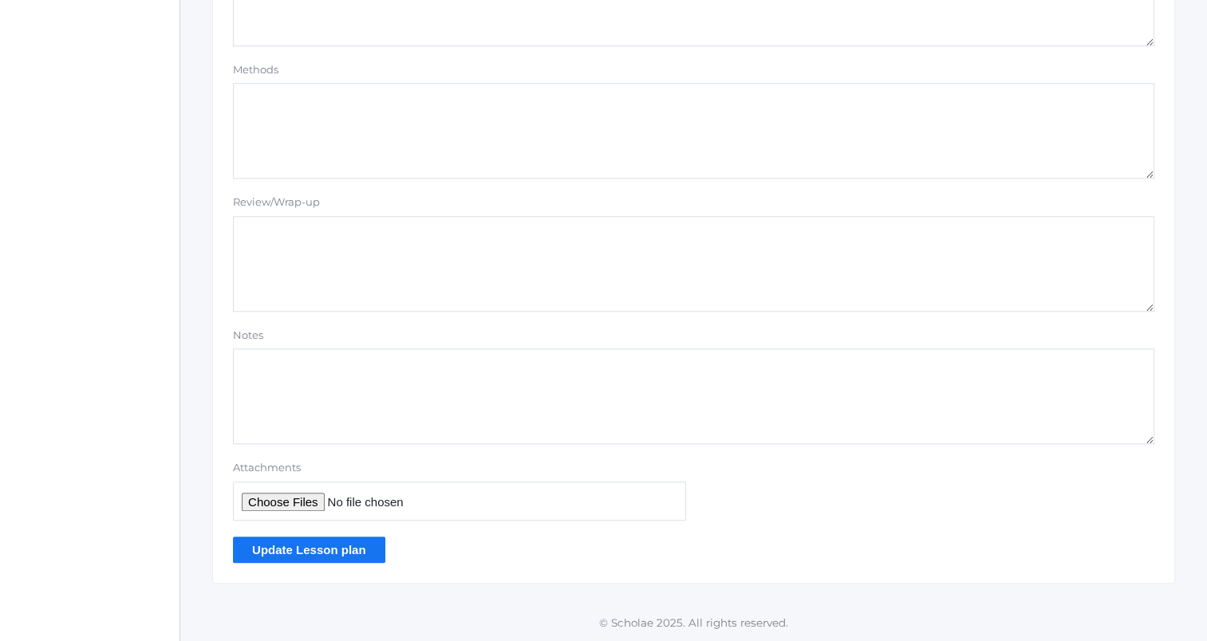
type textarea "Quick numbers Snacks talk: last chance Look around when you come in; make sure …"
click at [334, 549] on input "Update Lesson plan" at bounding box center [309, 550] width 152 height 26
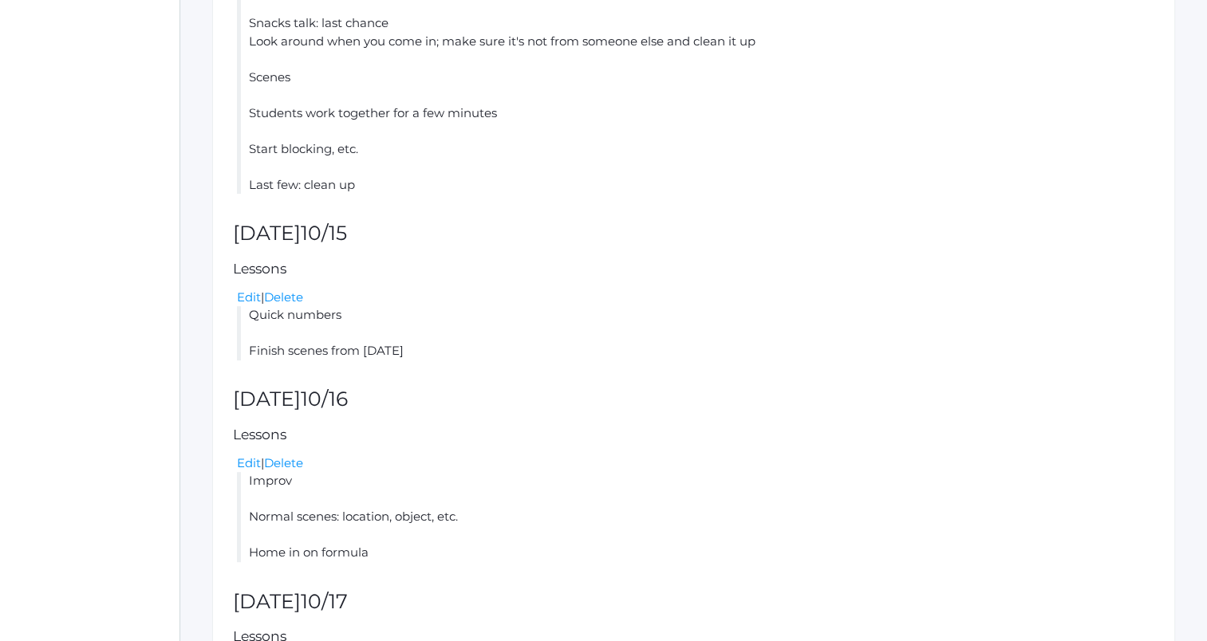
scroll to position [557, 0]
click at [250, 302] on link "Edit" at bounding box center [249, 295] width 24 height 15
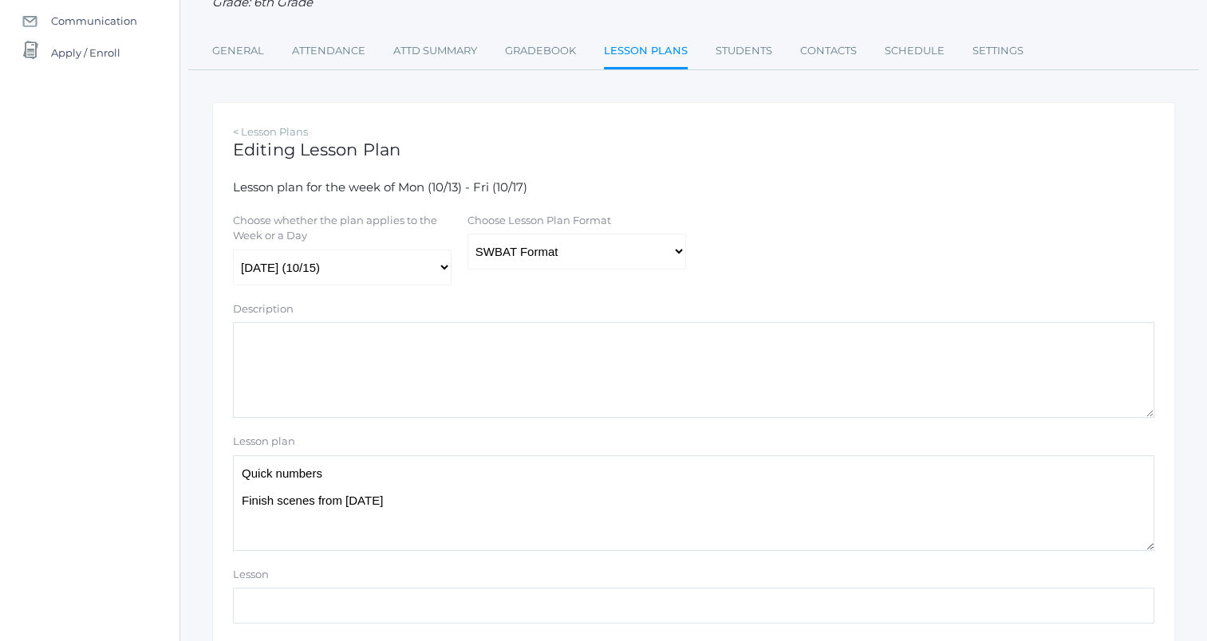
scroll to position [131, 0]
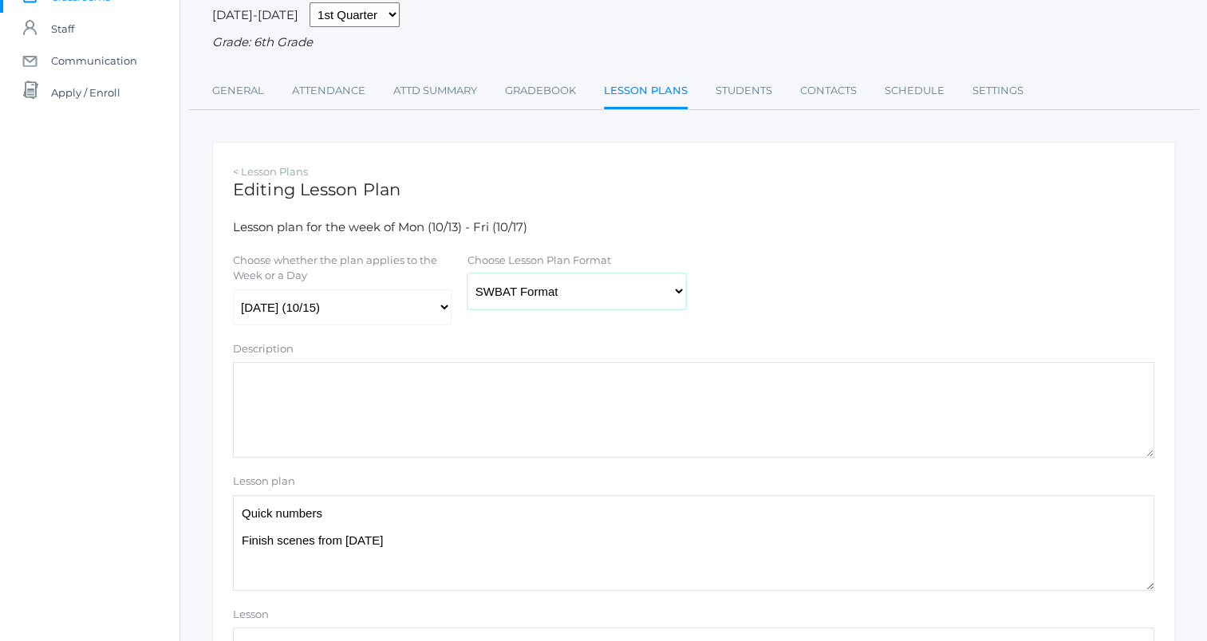
click at [555, 296] on select "Traditional Format SWBAT Format" at bounding box center [576, 292] width 219 height 36
select select "legacy"
click at [467, 274] on select "Traditional Format SWBAT Format" at bounding box center [576, 292] width 219 height 36
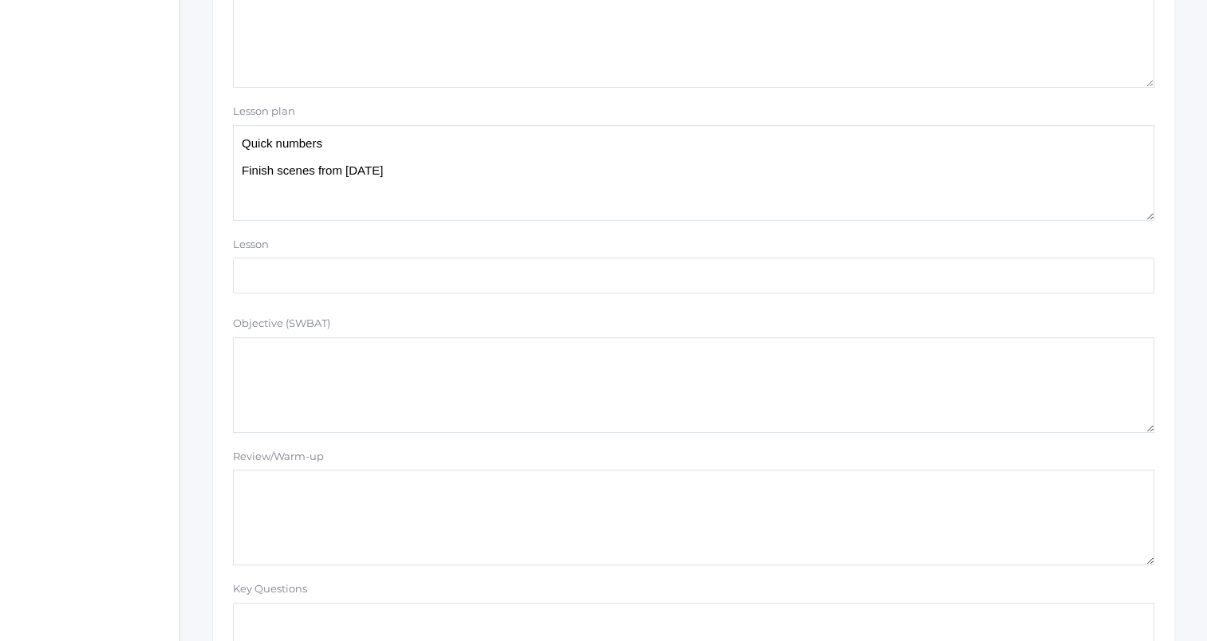
scroll to position [502, 0]
click at [444, 223] on form "Lesson plan for the week of Mon (10/13) - Fri (10/17) Choose whether the plan a…" at bounding box center [693, 629] width 921 height 1563
click at [440, 215] on textarea "Quick numbers Finish scenes from [DATE]" at bounding box center [693, 172] width 921 height 96
paste textarea "Last few: clean up"
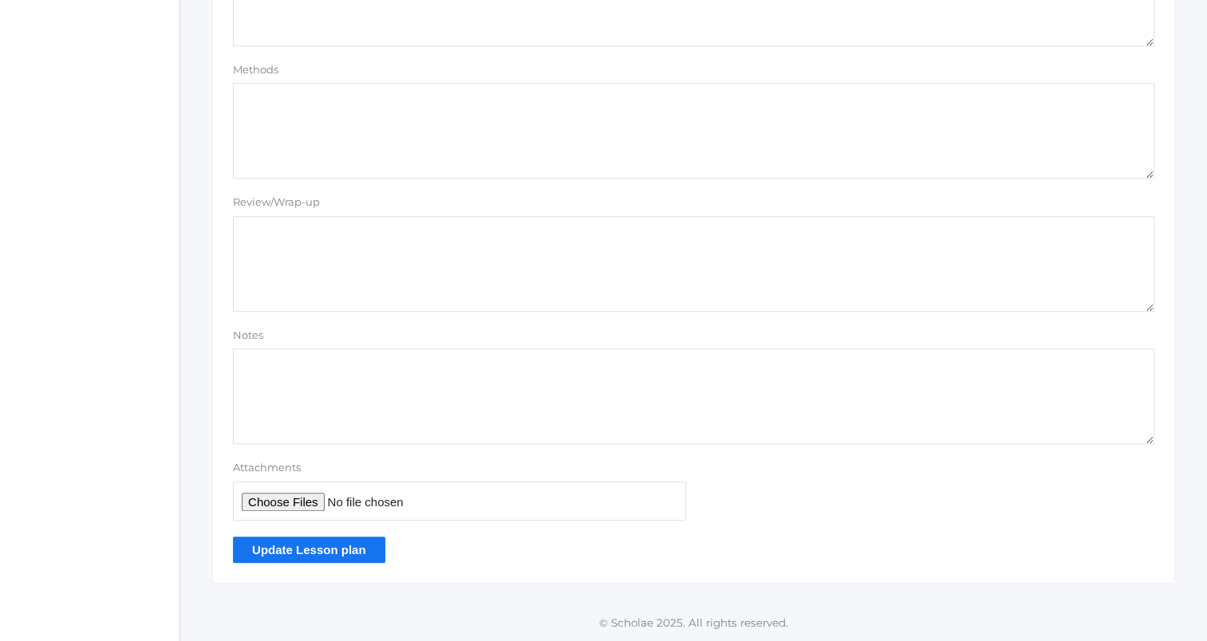
type textarea "Quick numbers Finish scenes from [DATE] Last few: clean up"
click at [338, 550] on input "Update Lesson plan" at bounding box center [309, 550] width 152 height 26
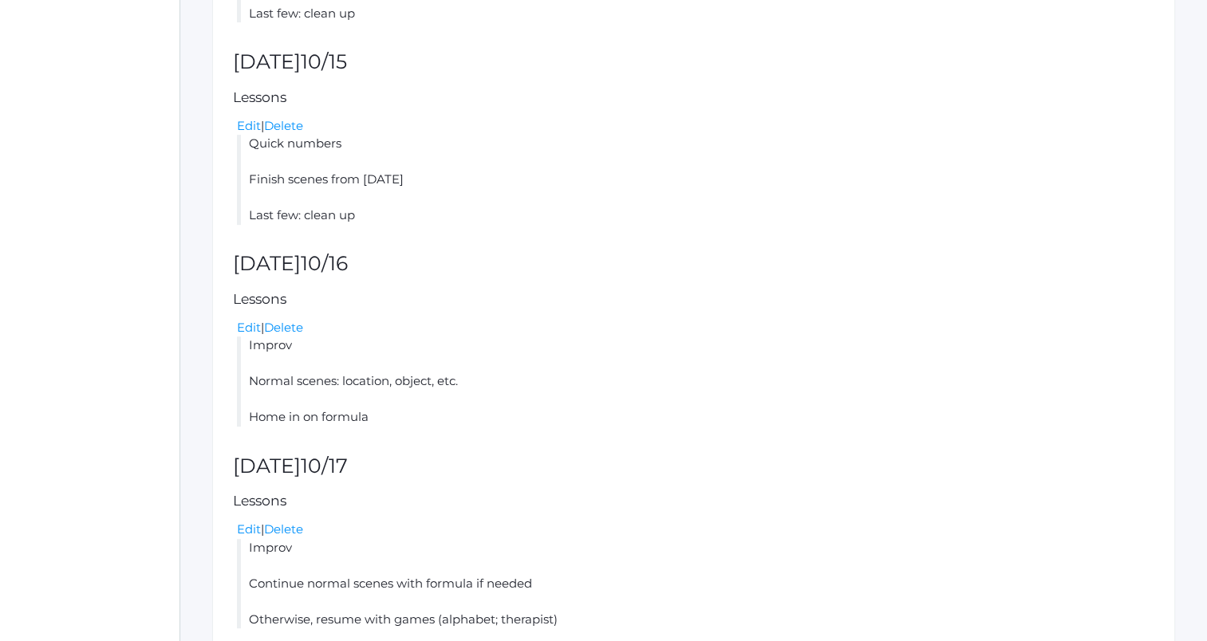
scroll to position [753, 0]
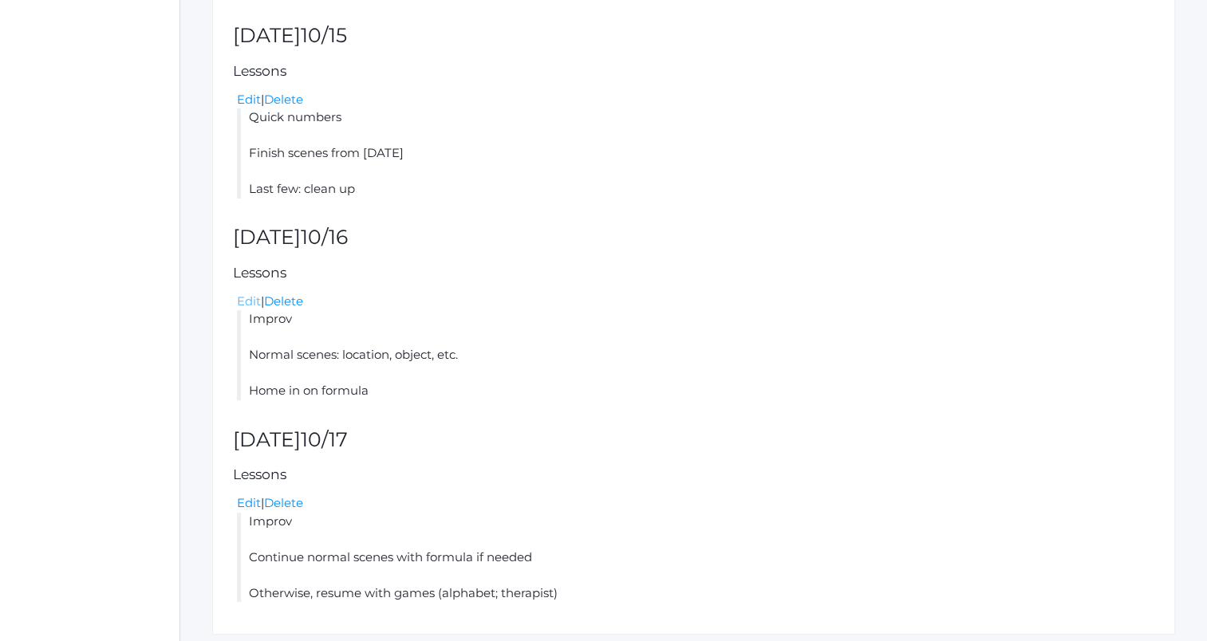
click at [252, 307] on link "Edit" at bounding box center [249, 301] width 24 height 15
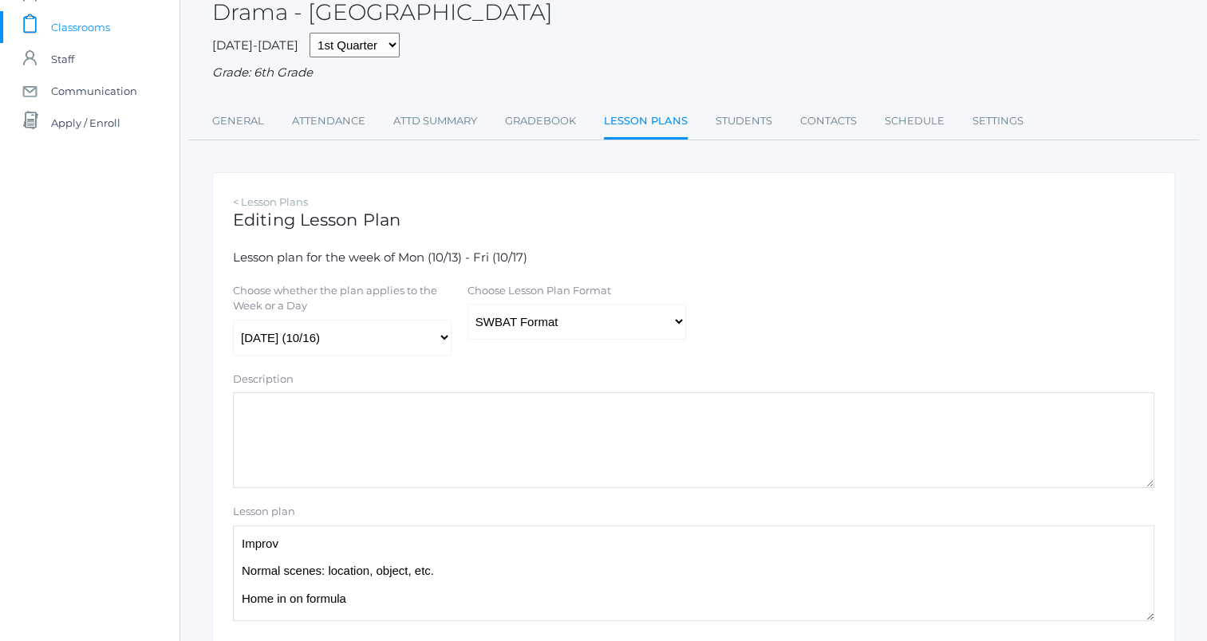
scroll to position [130, 0]
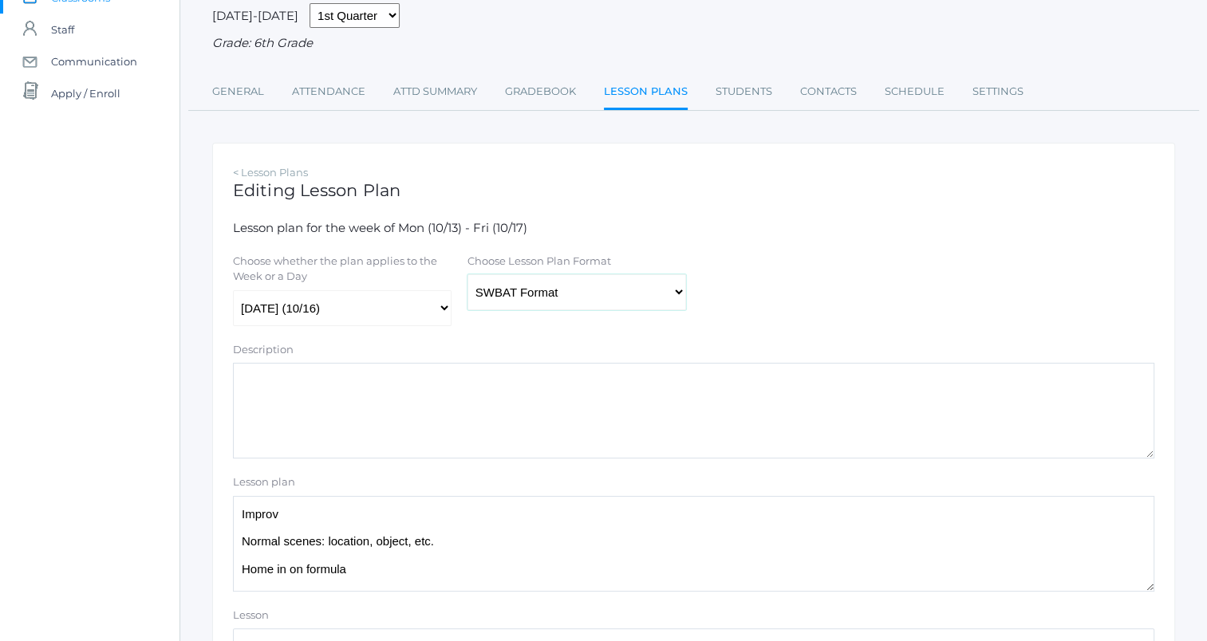
click at [525, 290] on select "Traditional Format SWBAT Format" at bounding box center [576, 292] width 219 height 36
select select "legacy"
click at [467, 275] on select "Traditional Format SWBAT Format" at bounding box center [576, 292] width 219 height 36
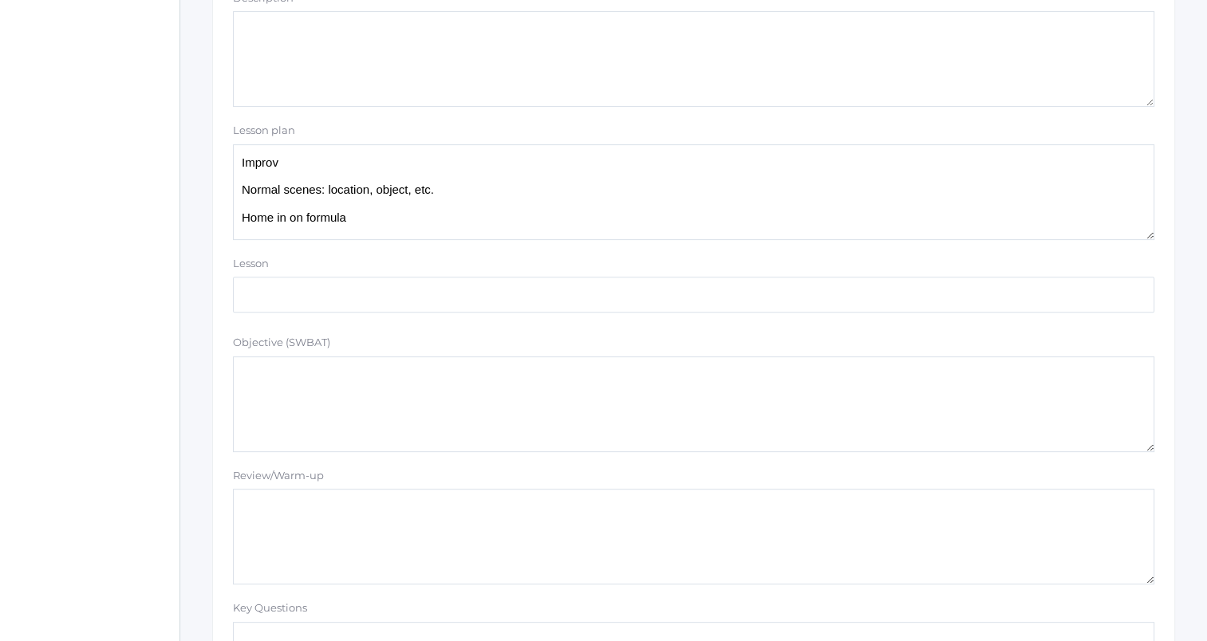
scroll to position [503, 0]
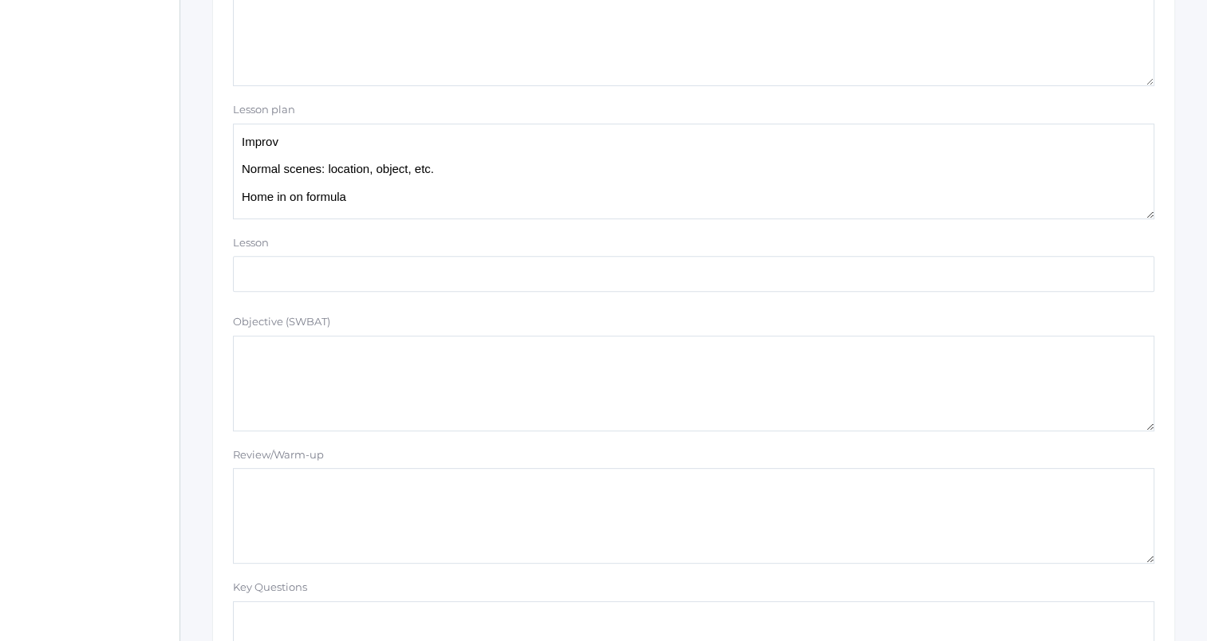
click at [439, 204] on textarea "Improv Normal scenes: location, object, etc. Home in on formula" at bounding box center [693, 172] width 921 height 96
paste textarea "Last few: clean up"
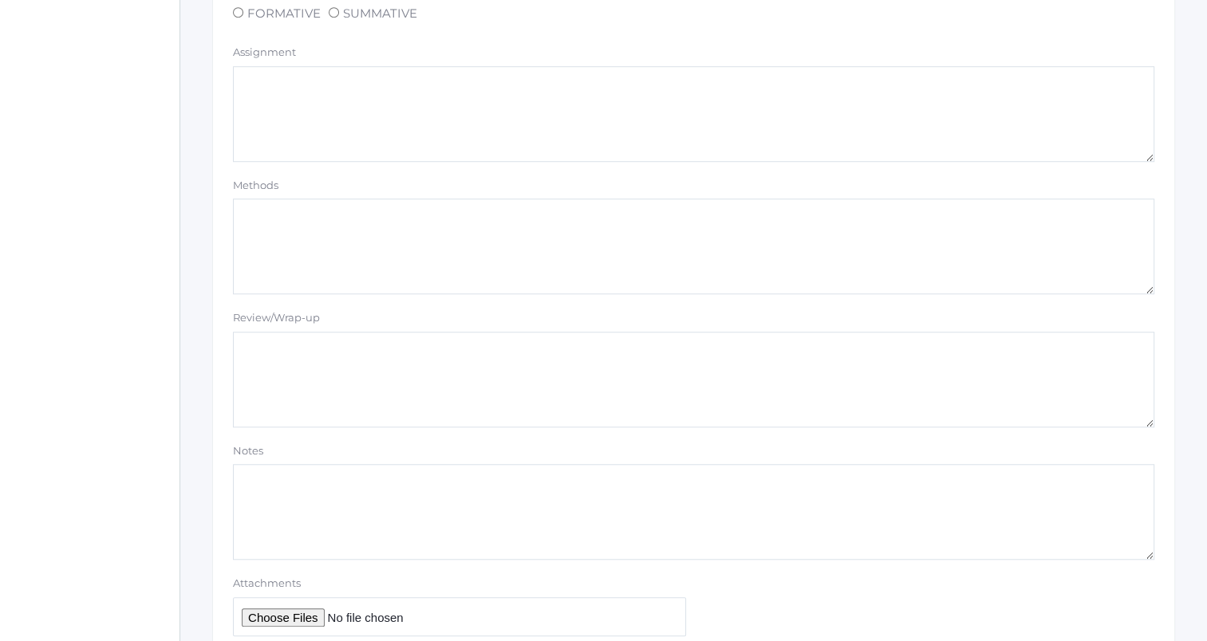
scroll to position [1349, 0]
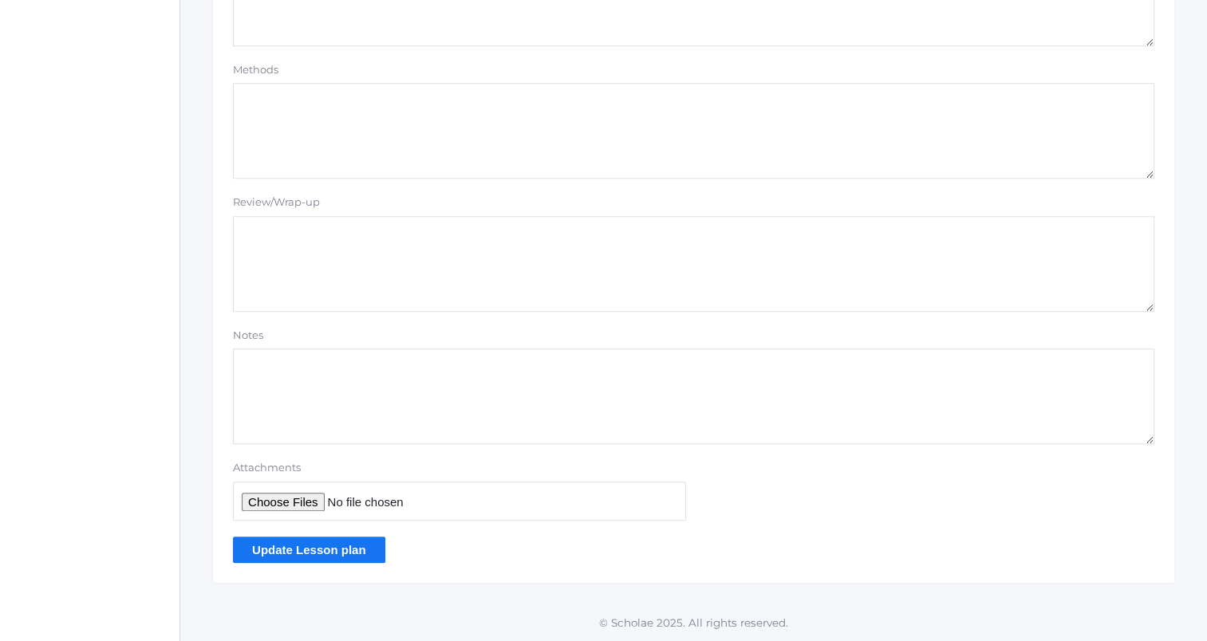
type textarea "Improv Normal scenes: location, object, etc. Home in on formula Last few: clean…"
click at [321, 549] on input "Update Lesson plan" at bounding box center [309, 550] width 152 height 26
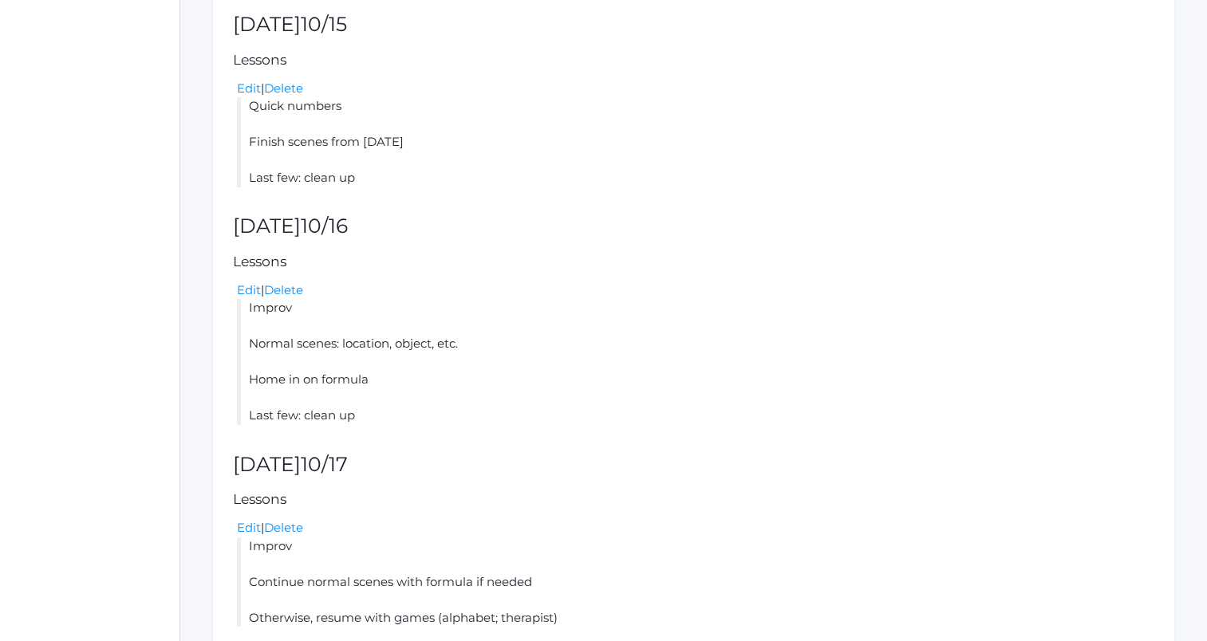
scroll to position [841, 0]
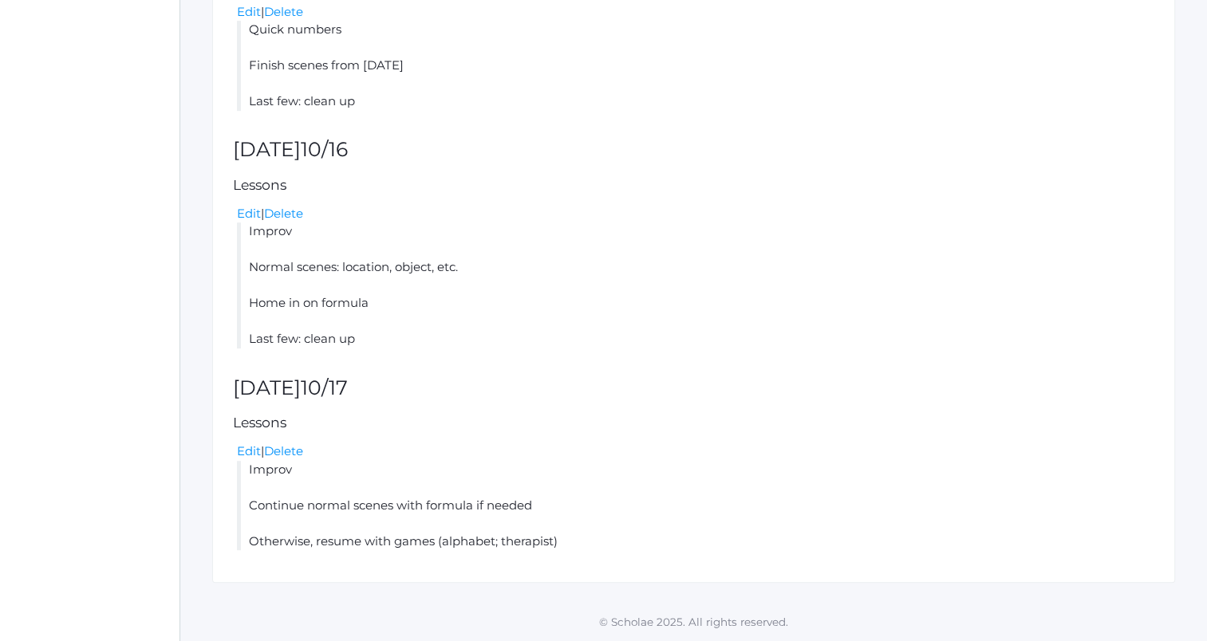
click at [257, 462] on li "Improv Continue normal scenes with formula if needed Otherwise, resume with gam…" at bounding box center [695, 506] width 917 height 90
click at [252, 456] on link "Edit" at bounding box center [249, 451] width 24 height 15
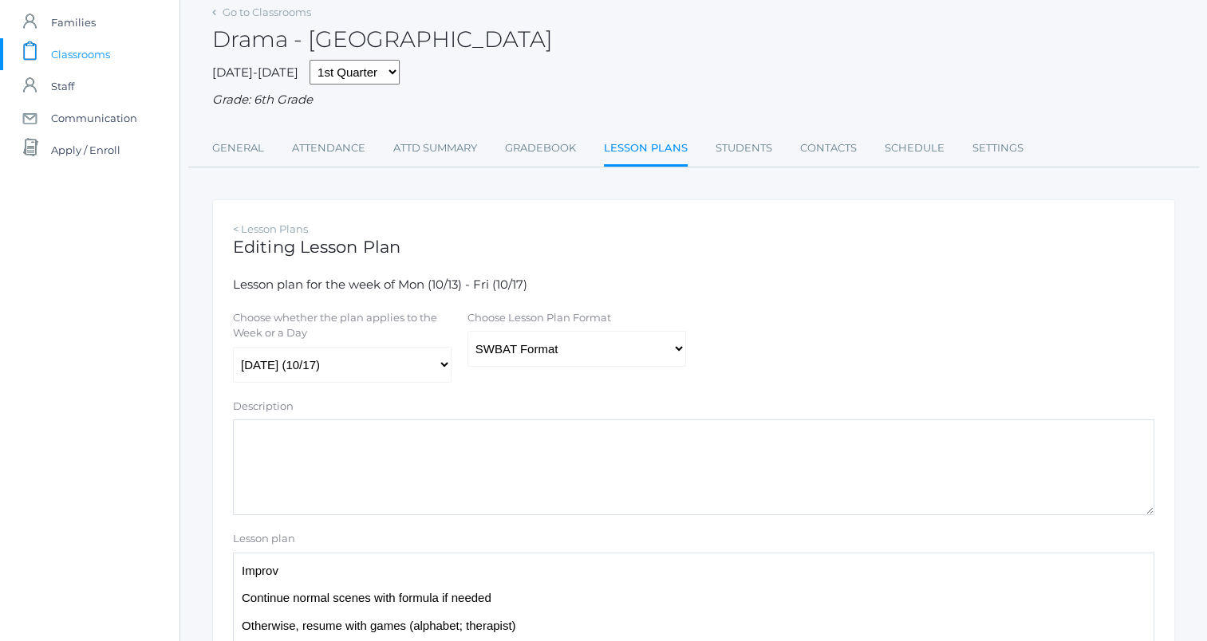
scroll to position [73, 0]
click at [515, 357] on select "Traditional Format SWBAT Format" at bounding box center [576, 349] width 219 height 36
select select "legacy"
click at [467, 332] on select "Traditional Format SWBAT Format" at bounding box center [576, 349] width 219 height 36
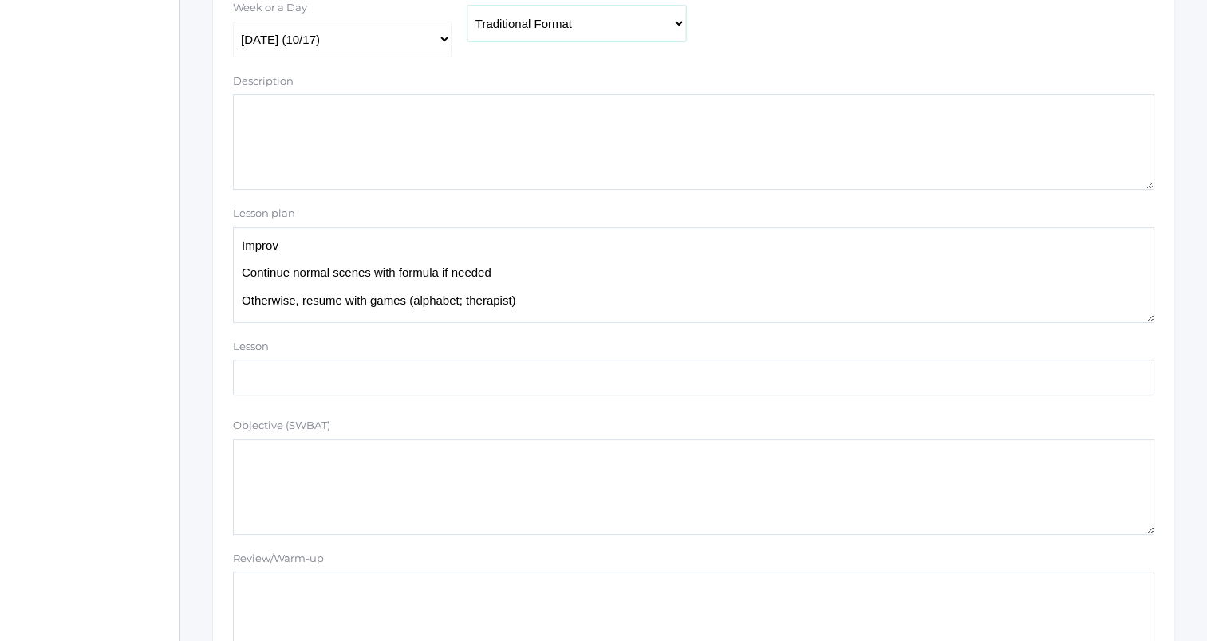
scroll to position [348, 0]
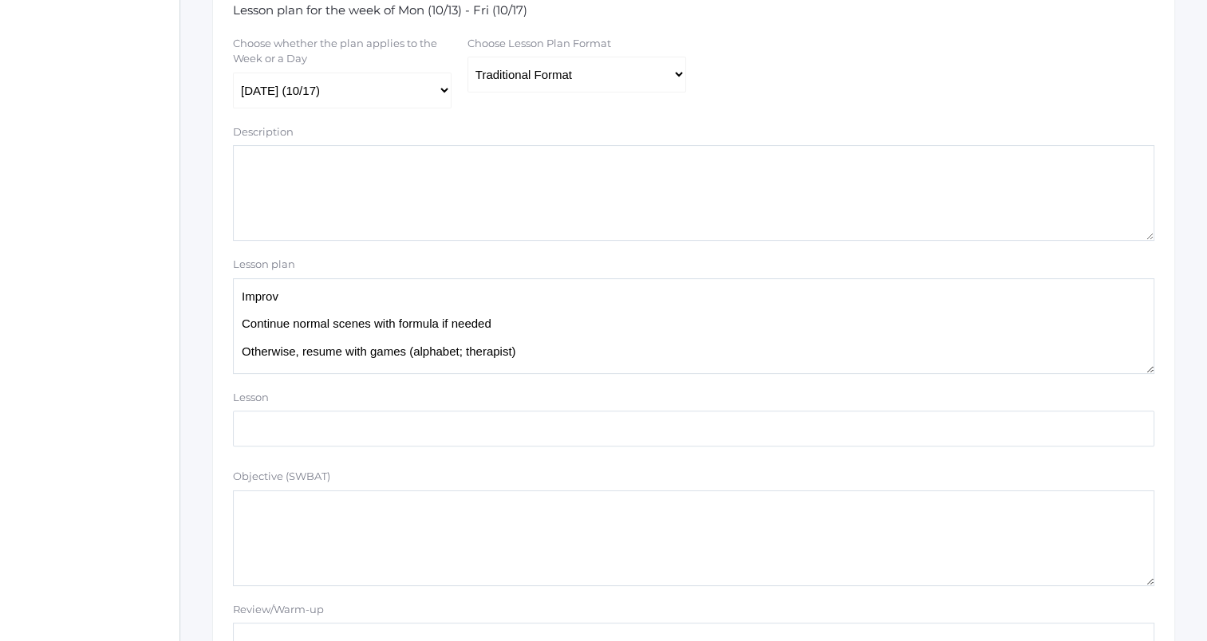
click at [558, 364] on textarea "Improv Continue normal scenes with formula if needed Otherwise, resume with gam…" at bounding box center [693, 326] width 921 height 96
paste textarea "Last few: clean up"
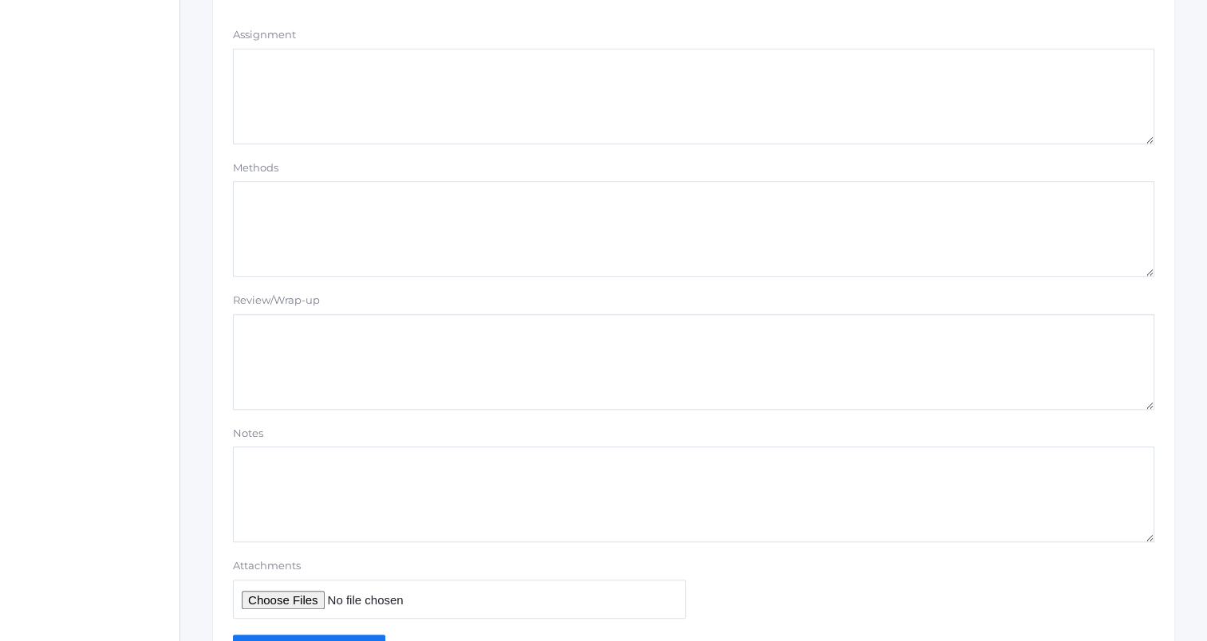
scroll to position [1349, 0]
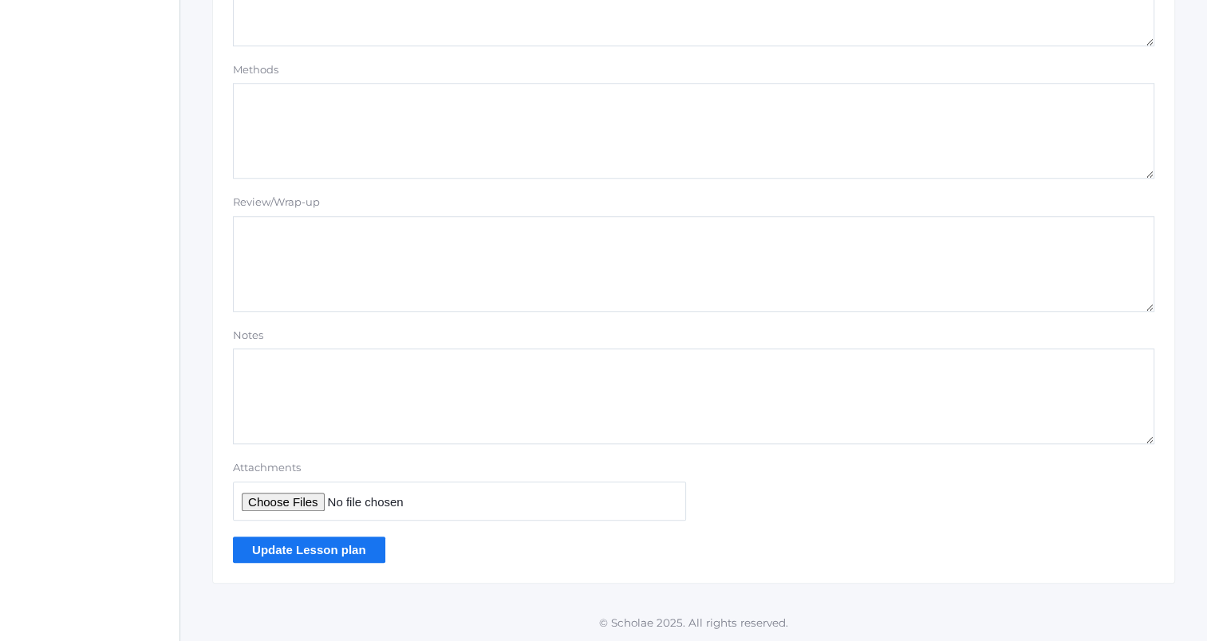
type textarea "Improv Continue normal scenes with formula if needed Otherwise, resume with gam…"
click at [291, 543] on input "Update Lesson plan" at bounding box center [309, 550] width 152 height 26
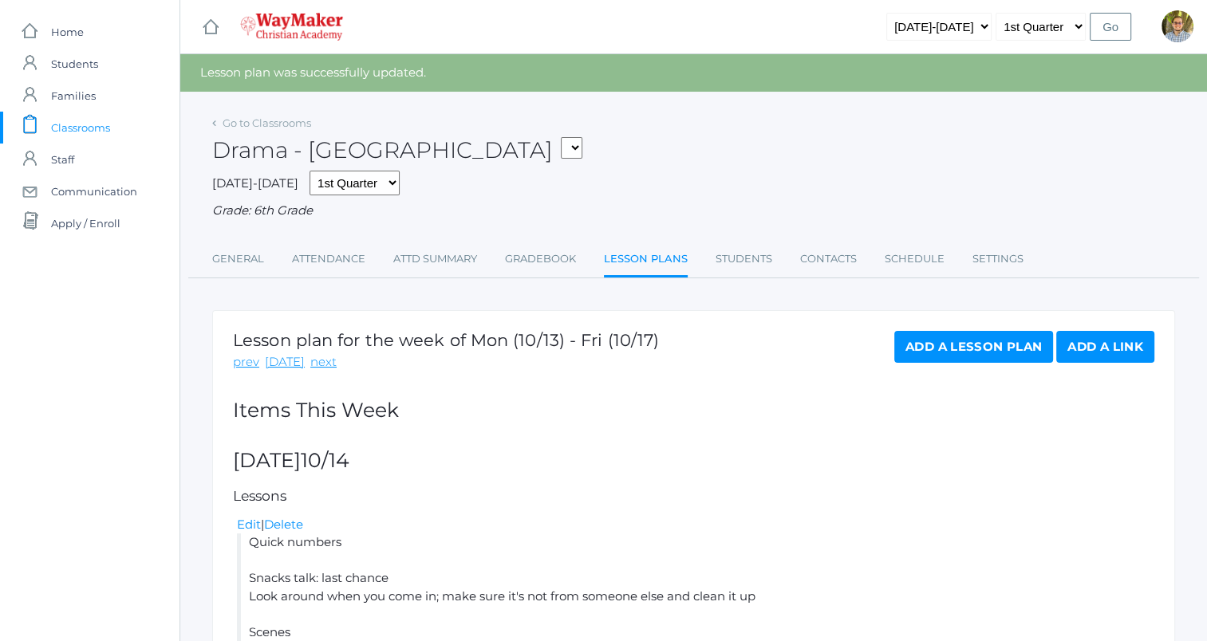
click at [108, 128] on span "Classrooms" at bounding box center [80, 128] width 59 height 32
